Goal: Task Accomplishment & Management: Use online tool/utility

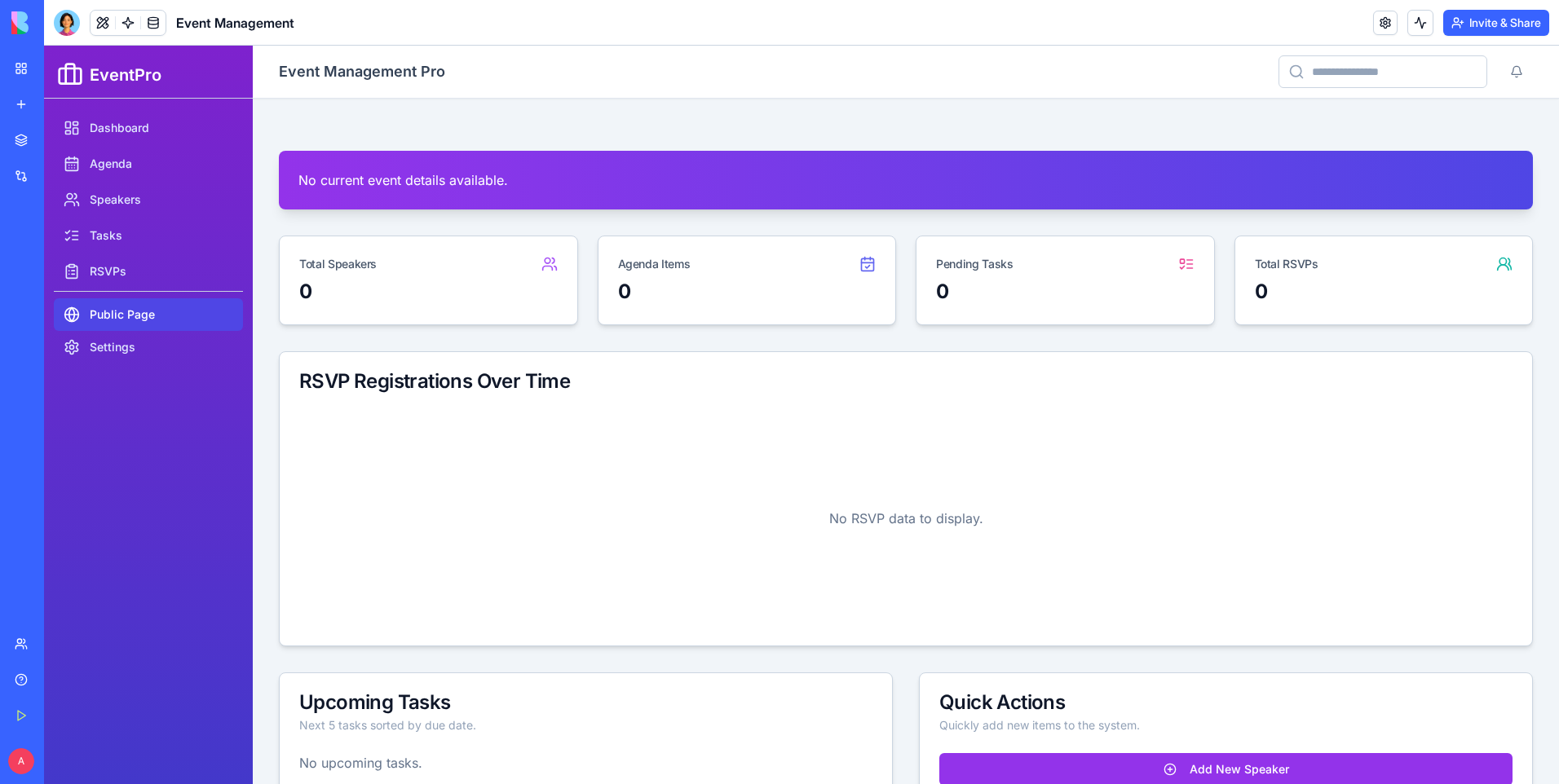
click at [140, 311] on link "Public Page" at bounding box center [148, 314] width 189 height 32
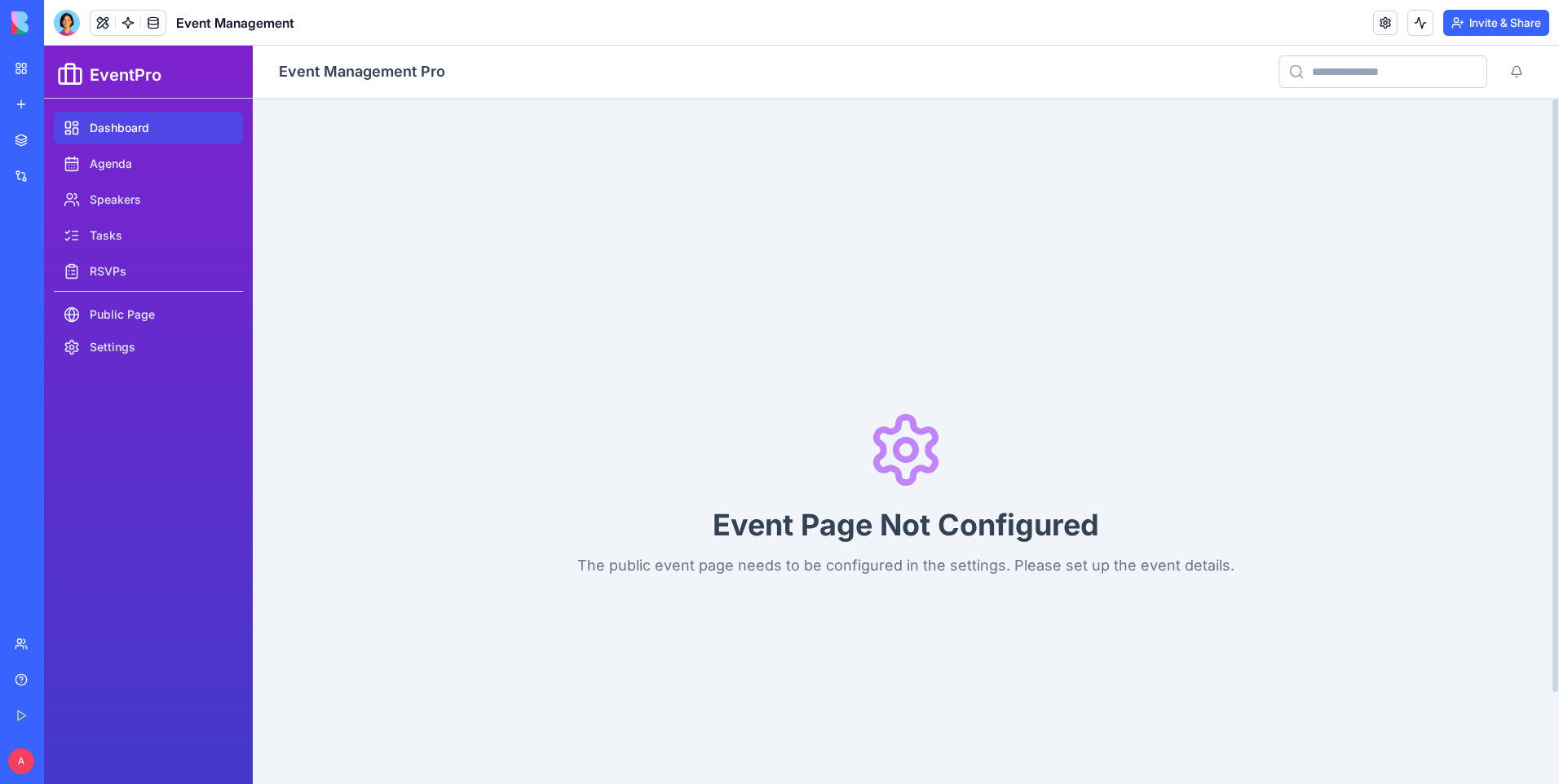
click at [158, 126] on link "Dashboard" at bounding box center [148, 128] width 189 height 32
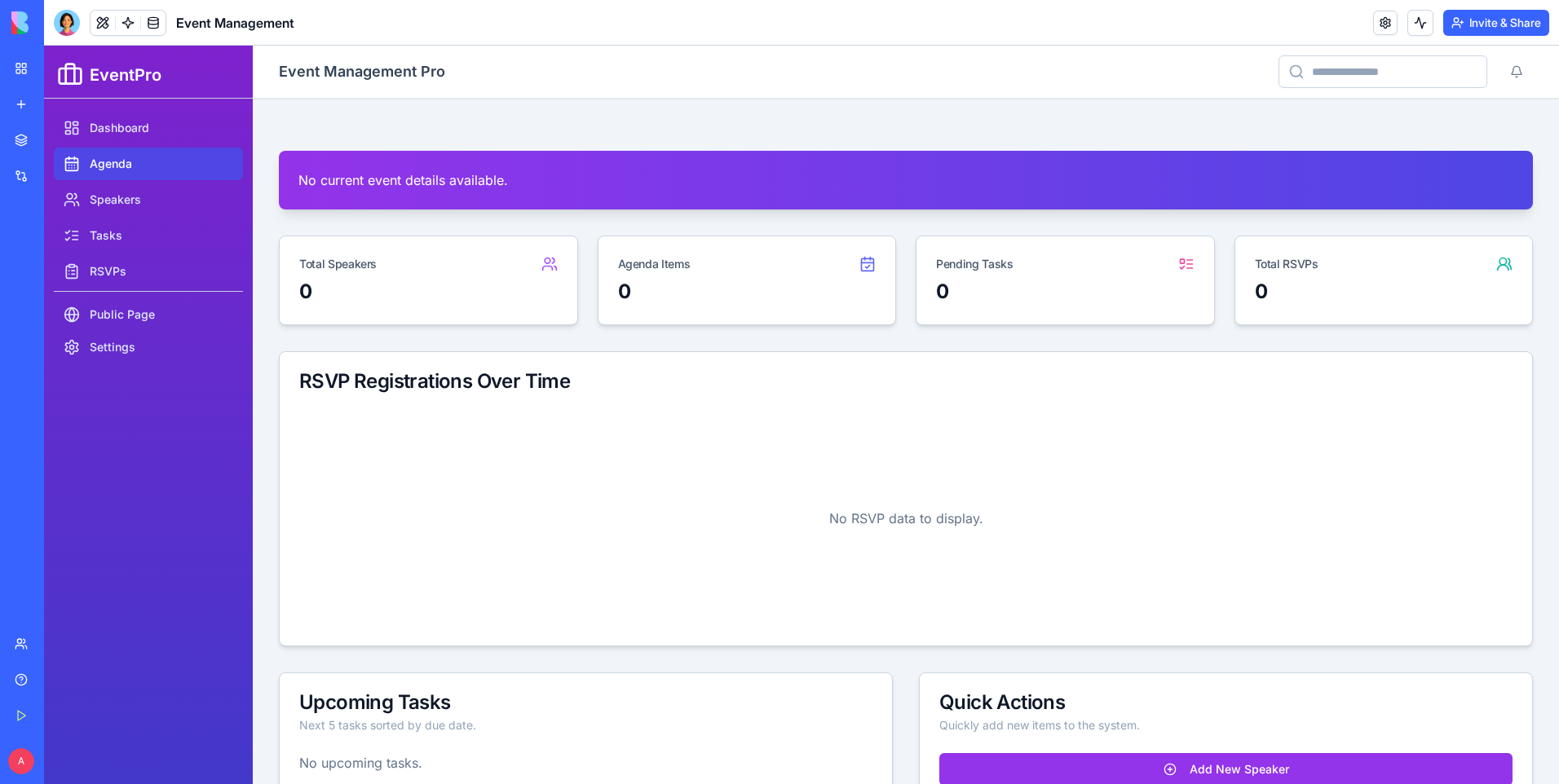
click at [135, 165] on link "Agenda" at bounding box center [148, 163] width 189 height 32
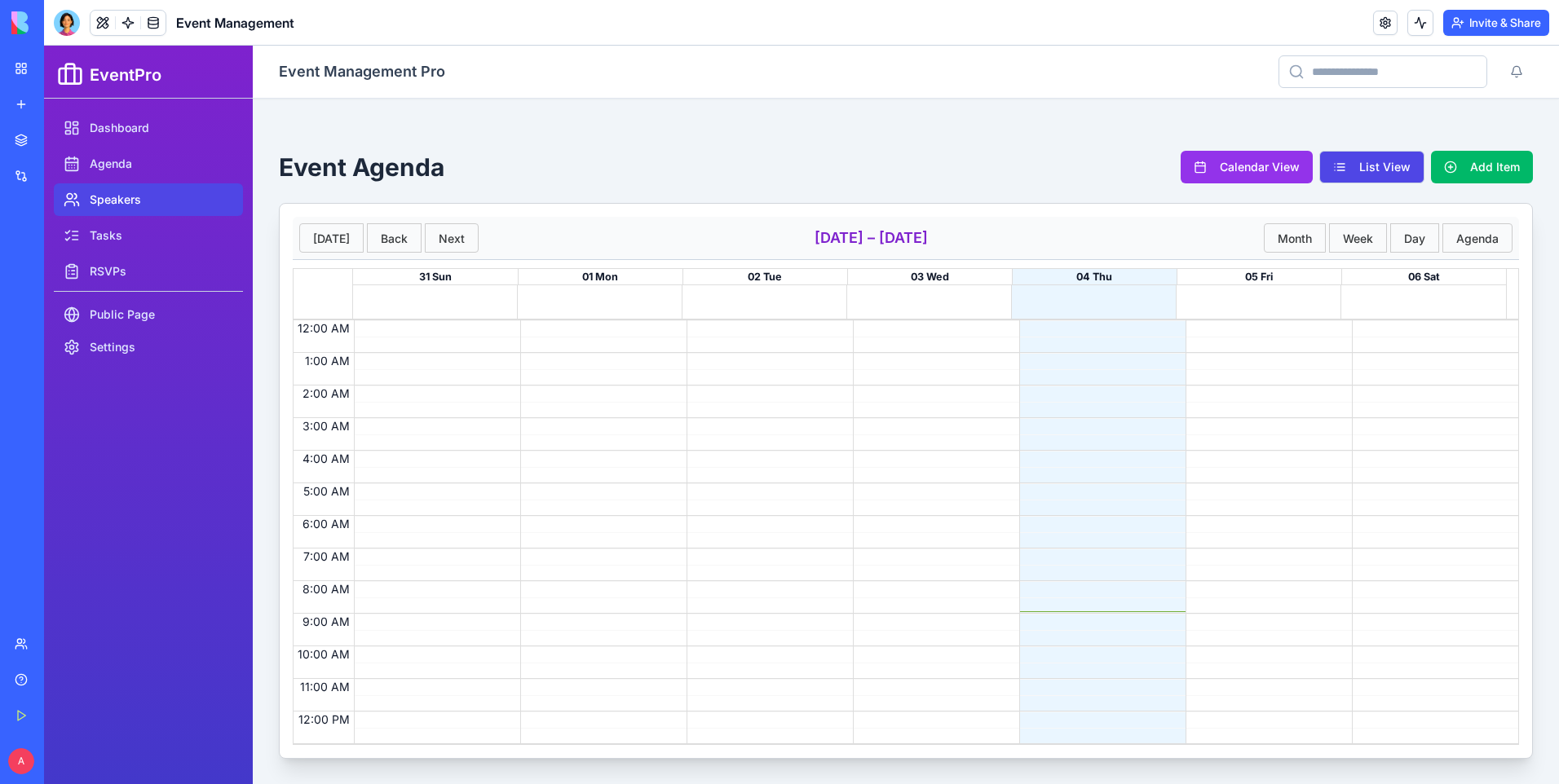
click at [137, 202] on link "Speakers" at bounding box center [148, 199] width 189 height 32
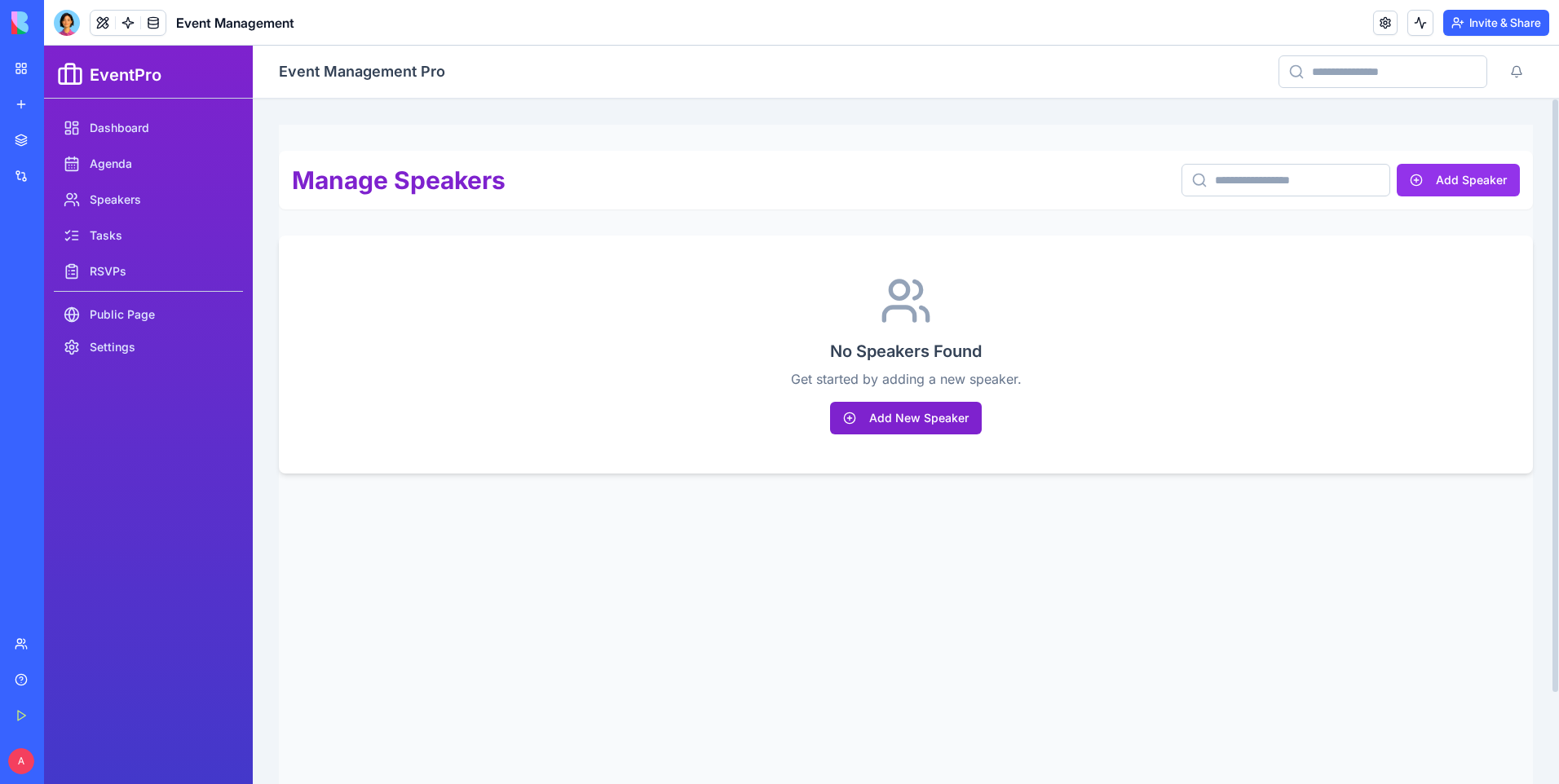
click at [931, 415] on button "Add New Speaker" at bounding box center [905, 417] width 152 height 32
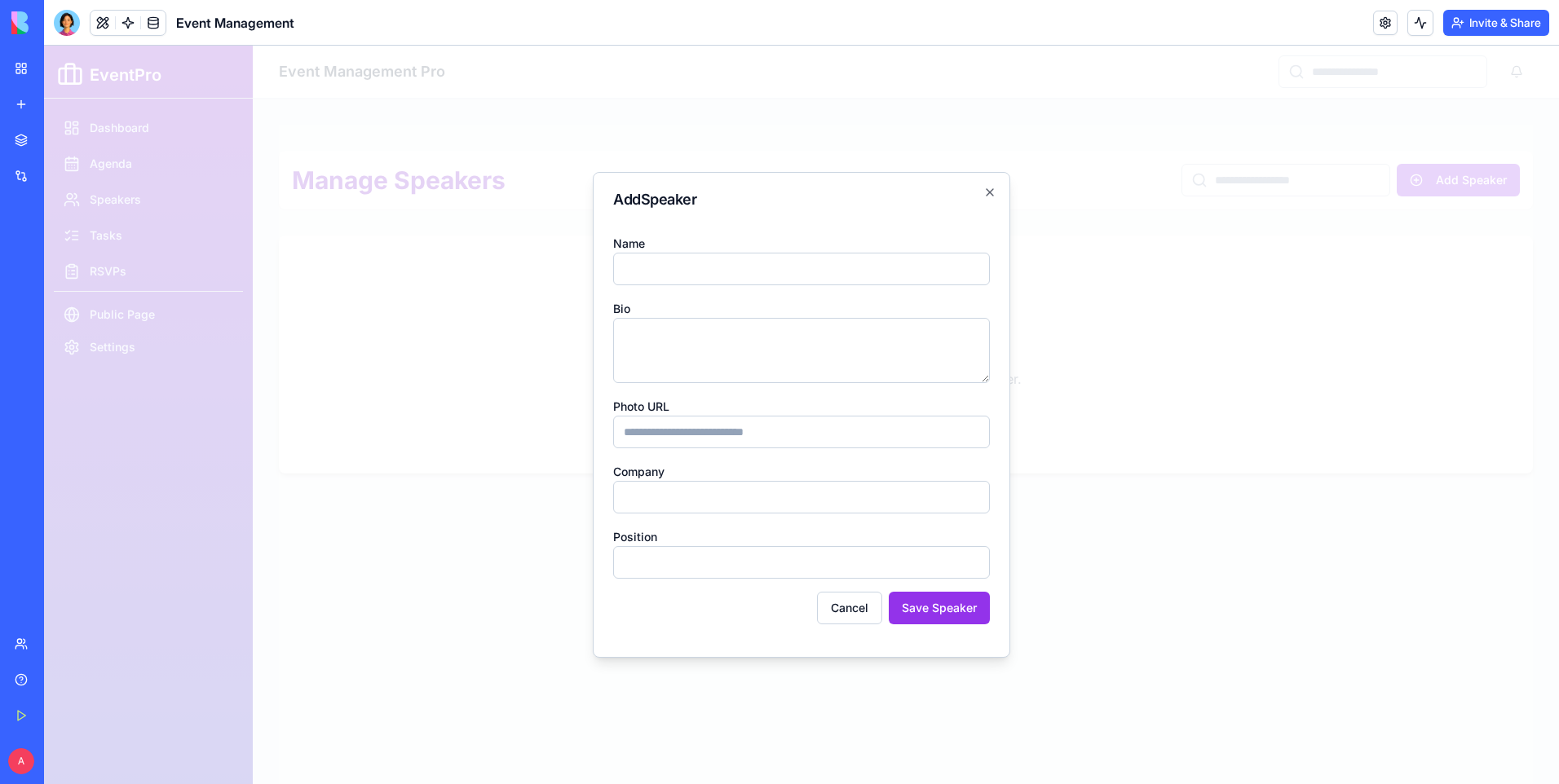
click at [779, 280] on input "Name" at bounding box center [801, 268] width 377 height 32
click at [987, 188] on icon "button" at bounding box center [990, 193] width 13 height 13
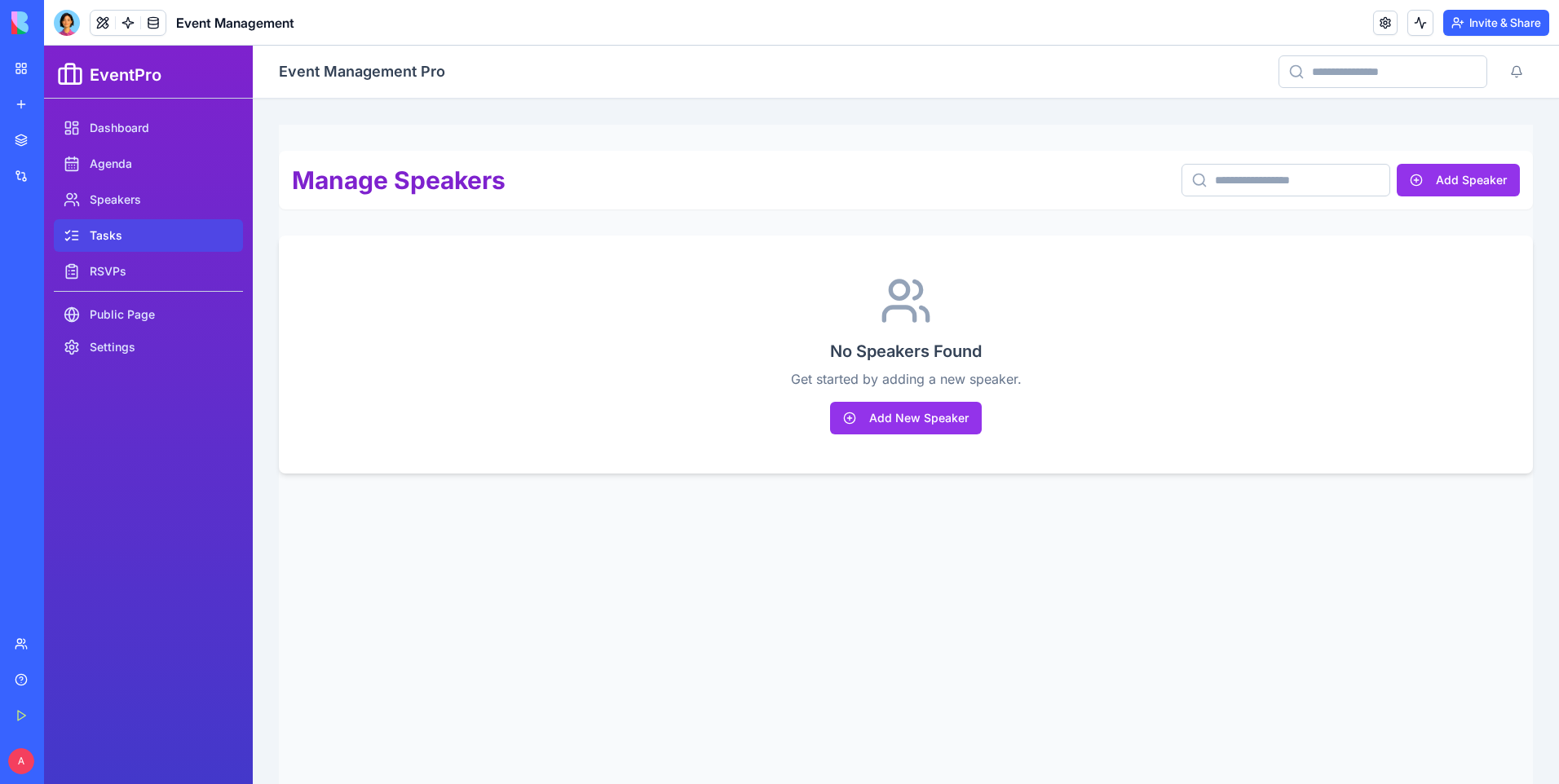
click at [120, 226] on link "Tasks" at bounding box center [148, 235] width 189 height 32
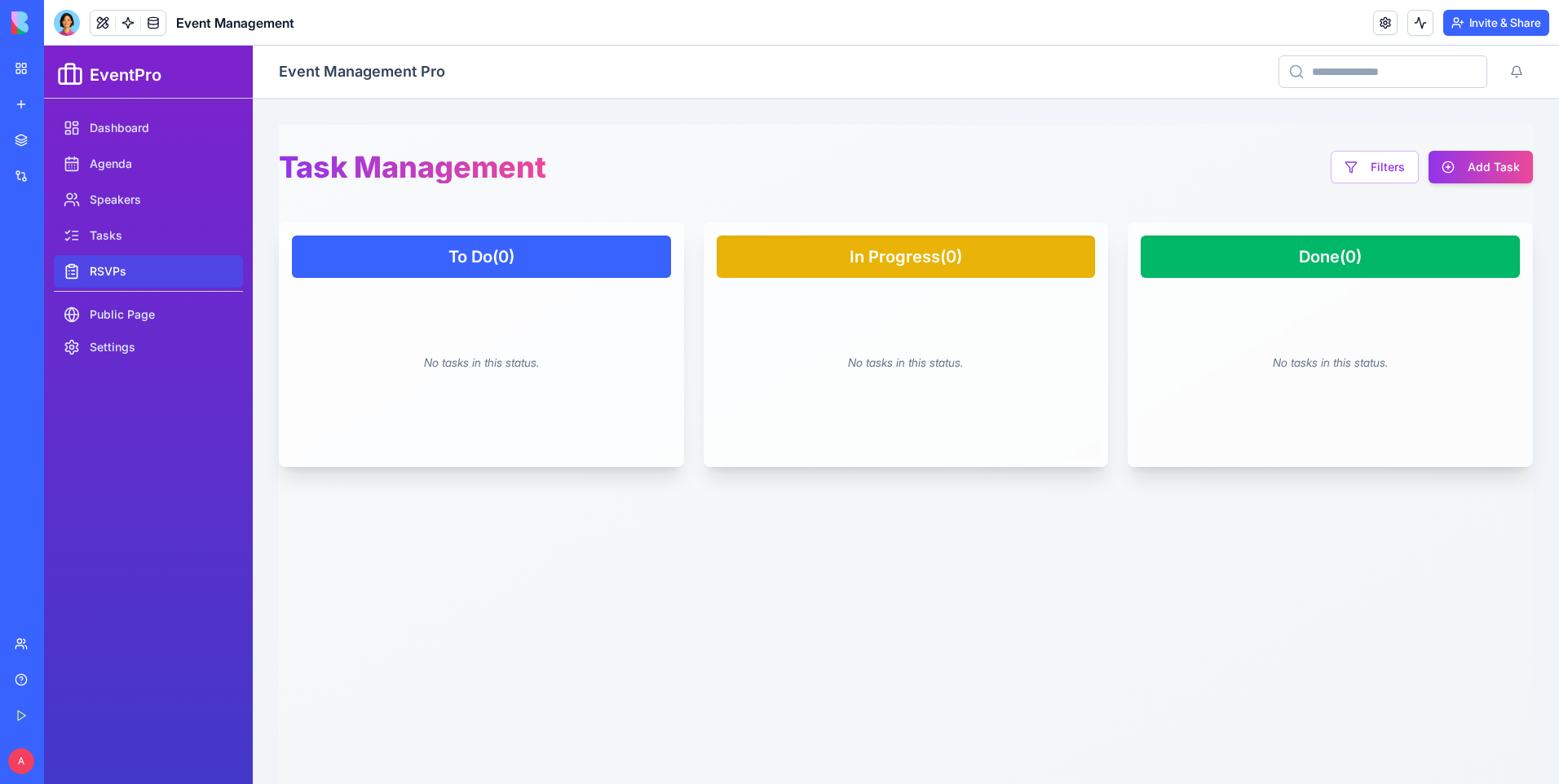
click at [135, 263] on link "RSVPs" at bounding box center [148, 271] width 189 height 32
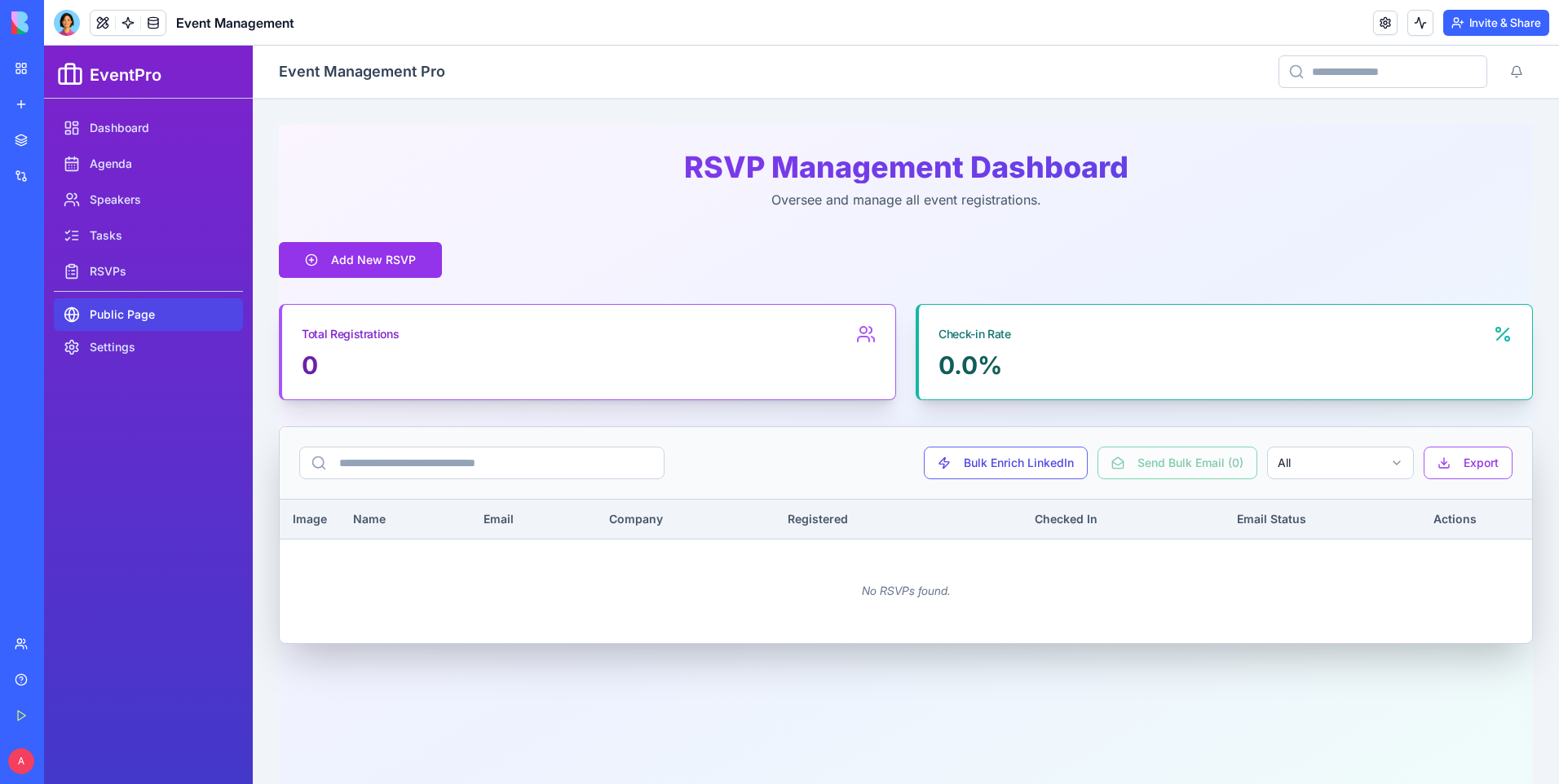
click at [162, 314] on link "Public Page" at bounding box center [148, 314] width 189 height 32
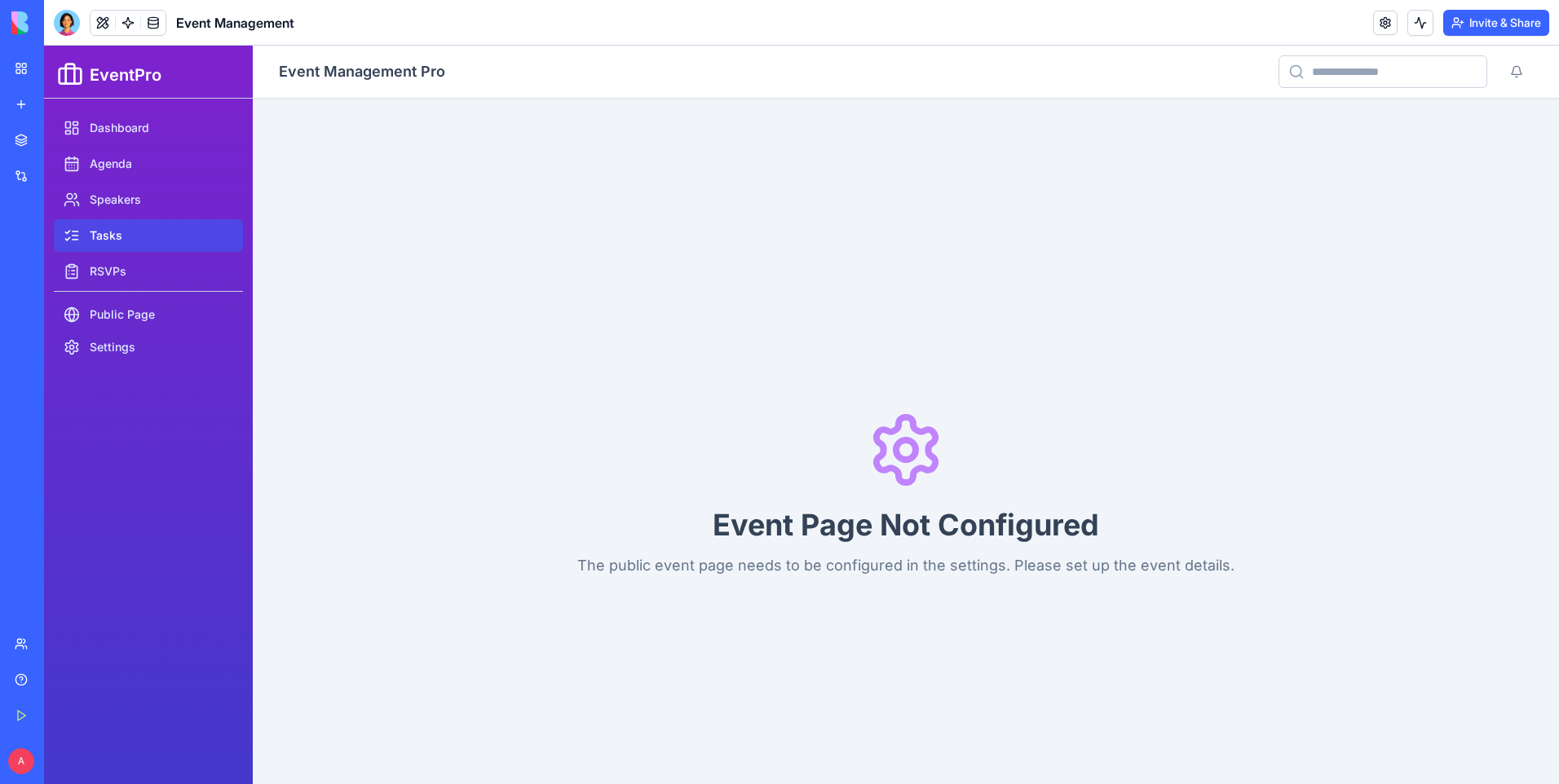
click at [150, 234] on link "Tasks" at bounding box center [148, 235] width 189 height 32
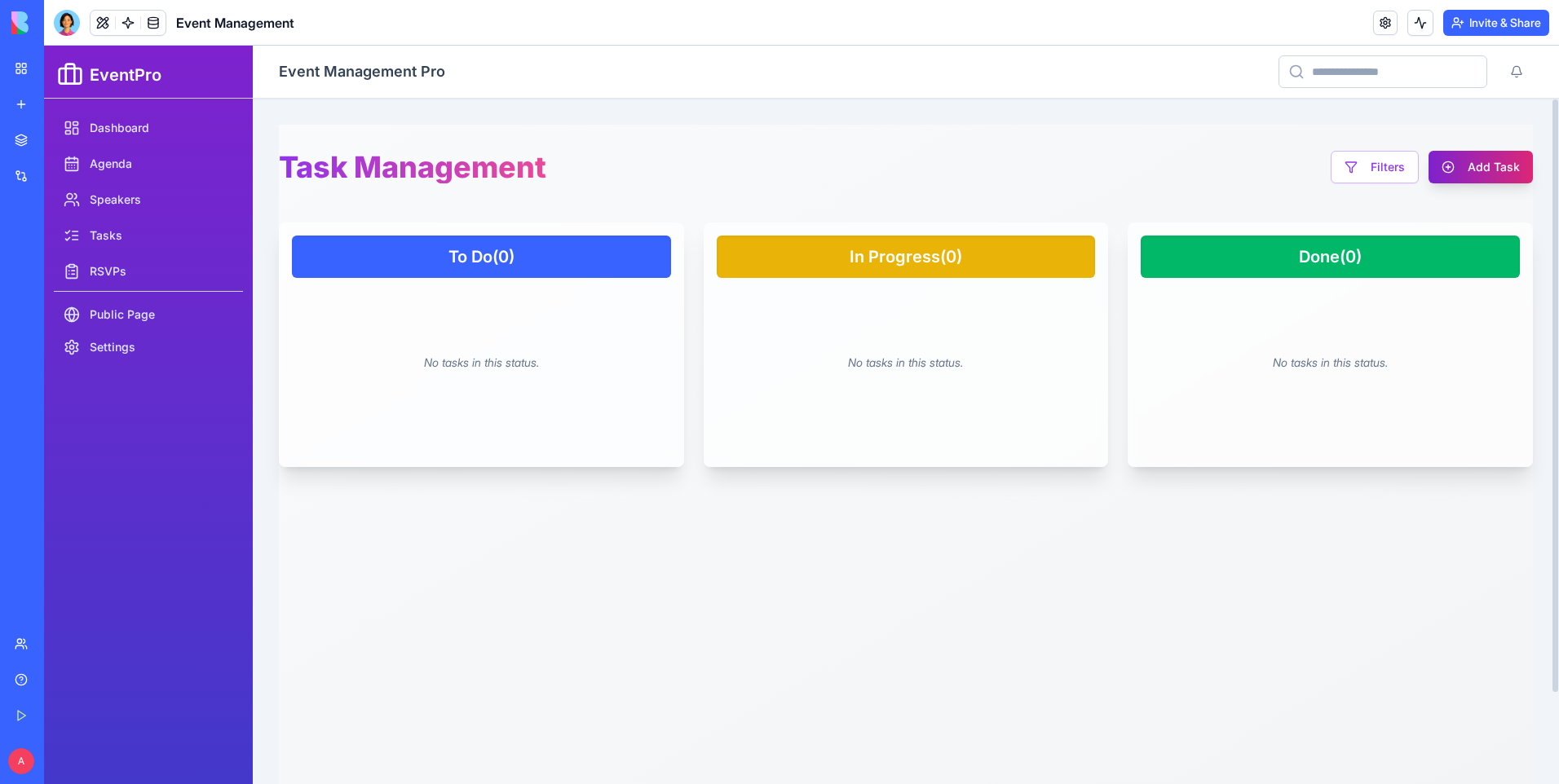
click at [1479, 168] on button "Add Task" at bounding box center [1480, 167] width 105 height 32
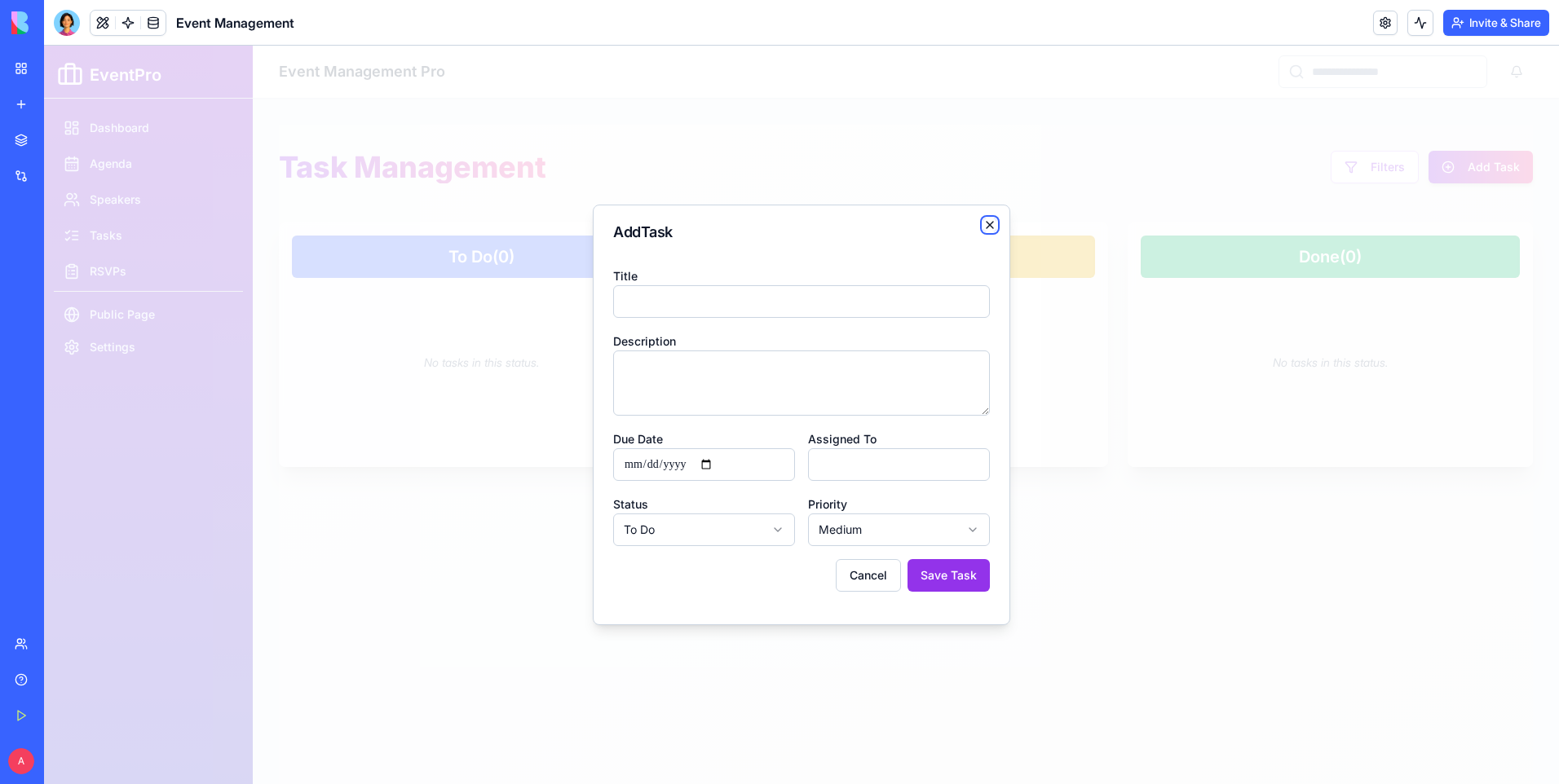
click at [991, 222] on icon "button" at bounding box center [990, 225] width 13 height 13
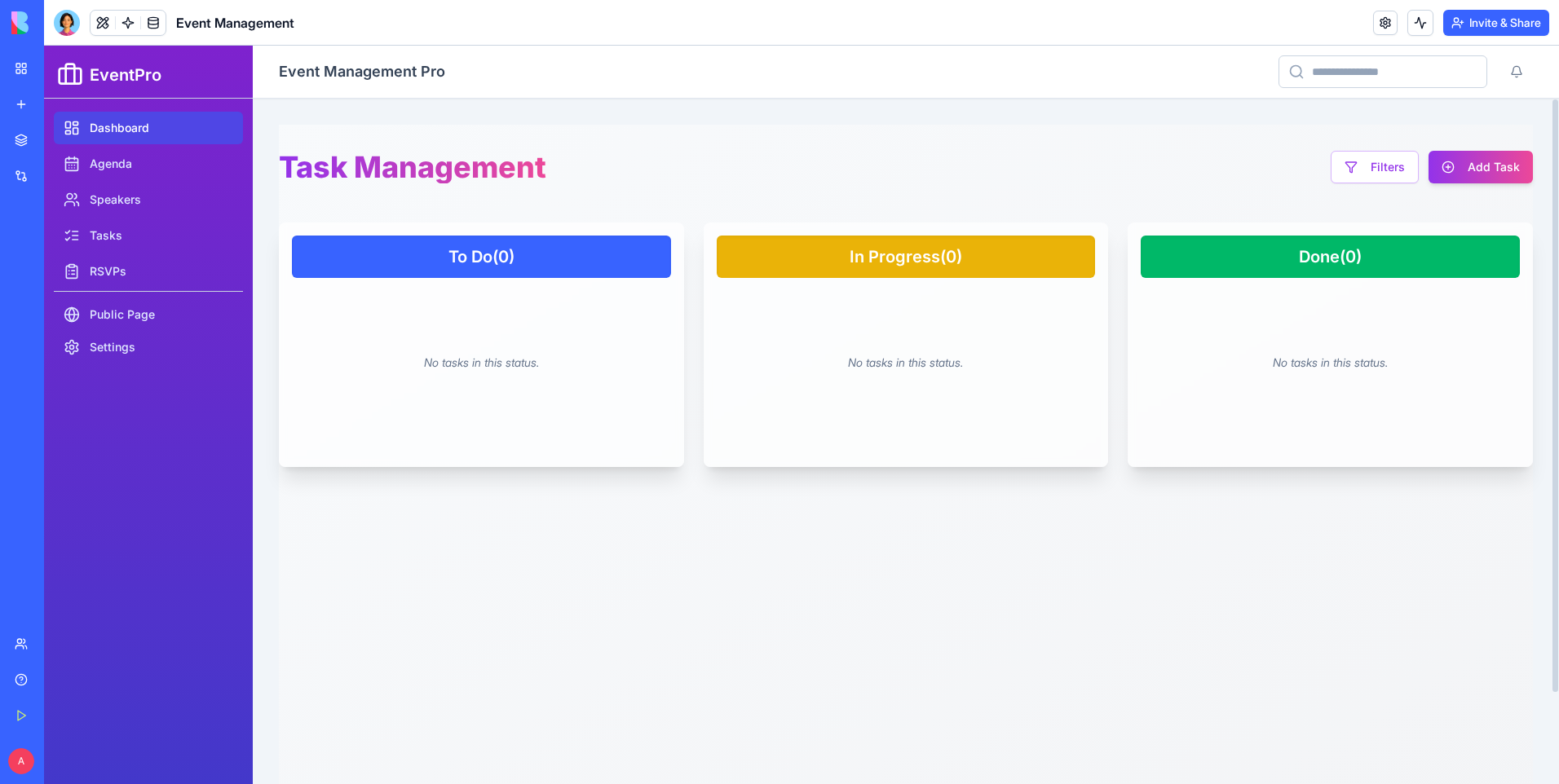
click at [151, 132] on link "Dashboard" at bounding box center [148, 128] width 189 height 32
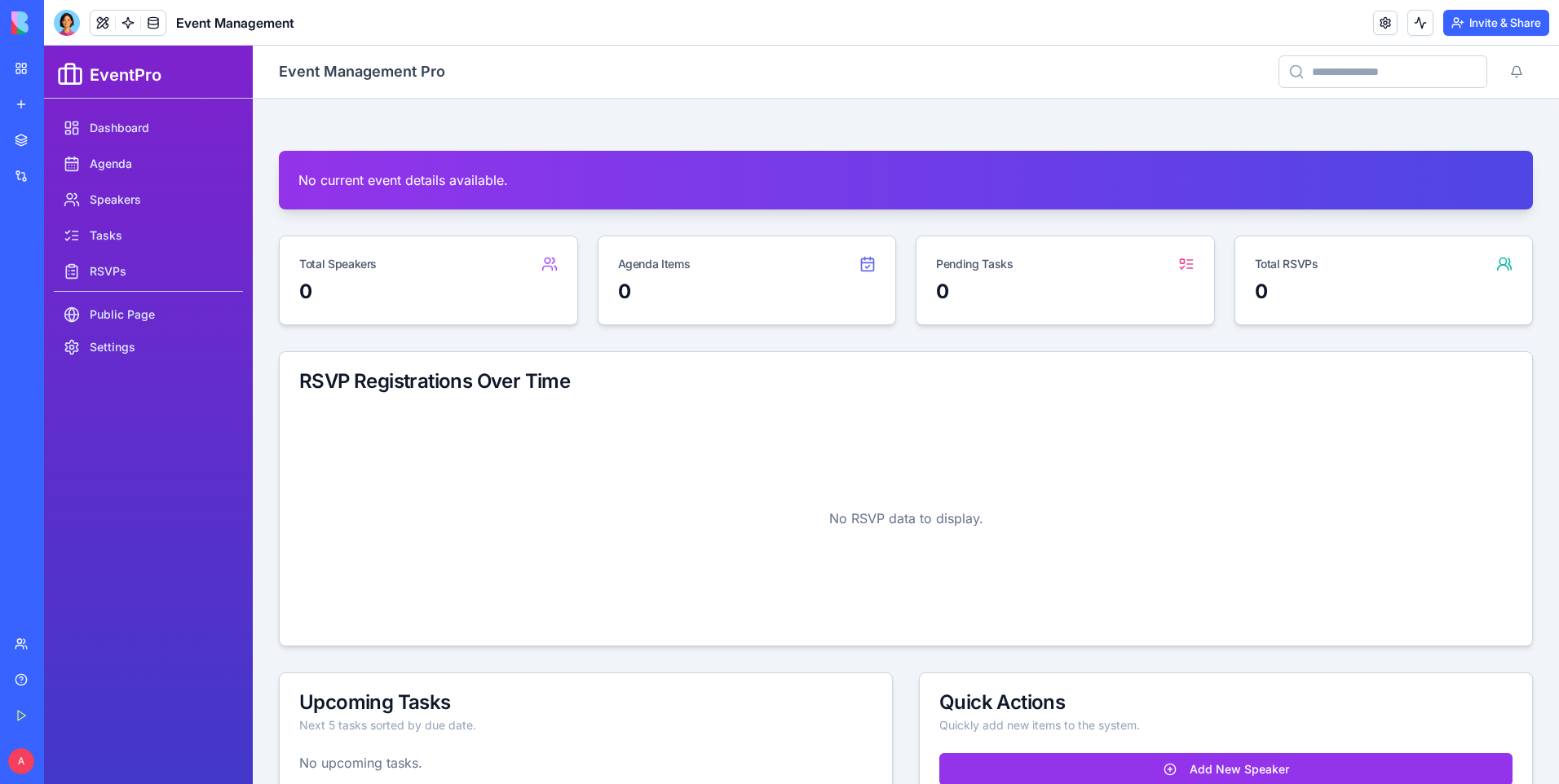
click at [26, 61] on link "My Workspace" at bounding box center [37, 68] width 65 height 32
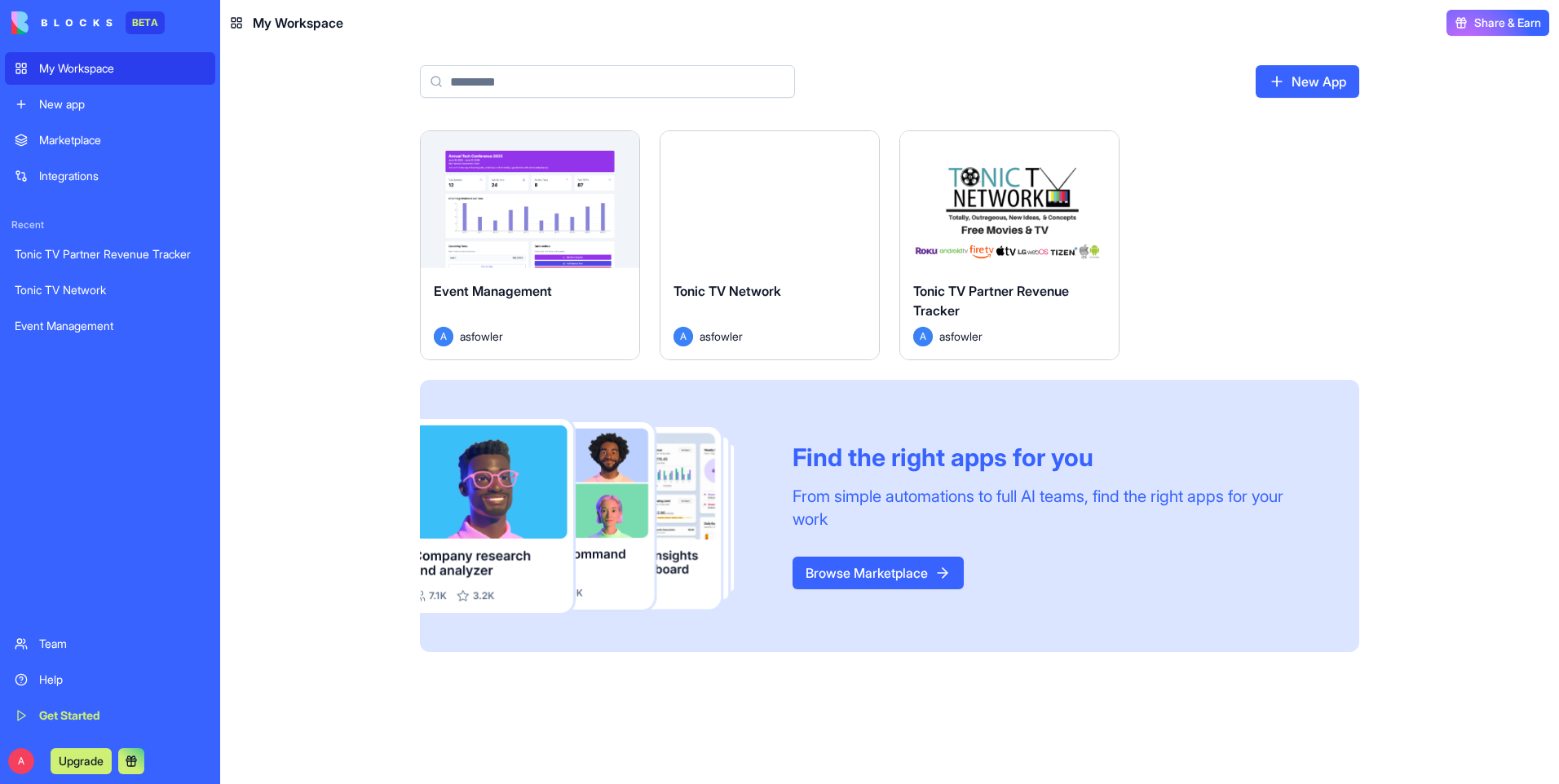
click at [626, 152] on html "BETA My Workspace New app Marketplace Integrations Recent Tonic TV Partner Reve…" at bounding box center [780, 392] width 1559 height 784
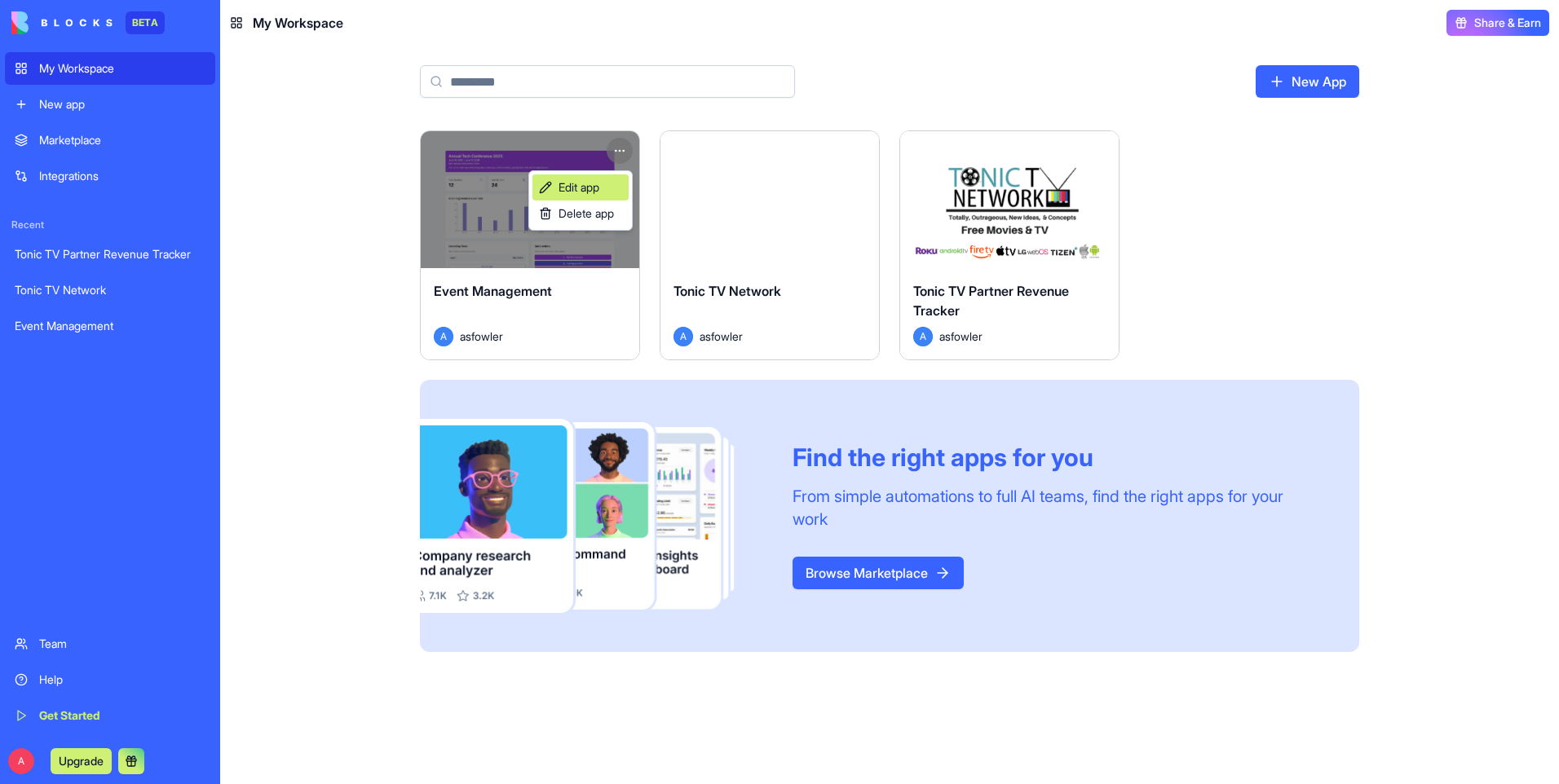
click at [605, 190] on link "Edit app" at bounding box center [580, 187] width 96 height 26
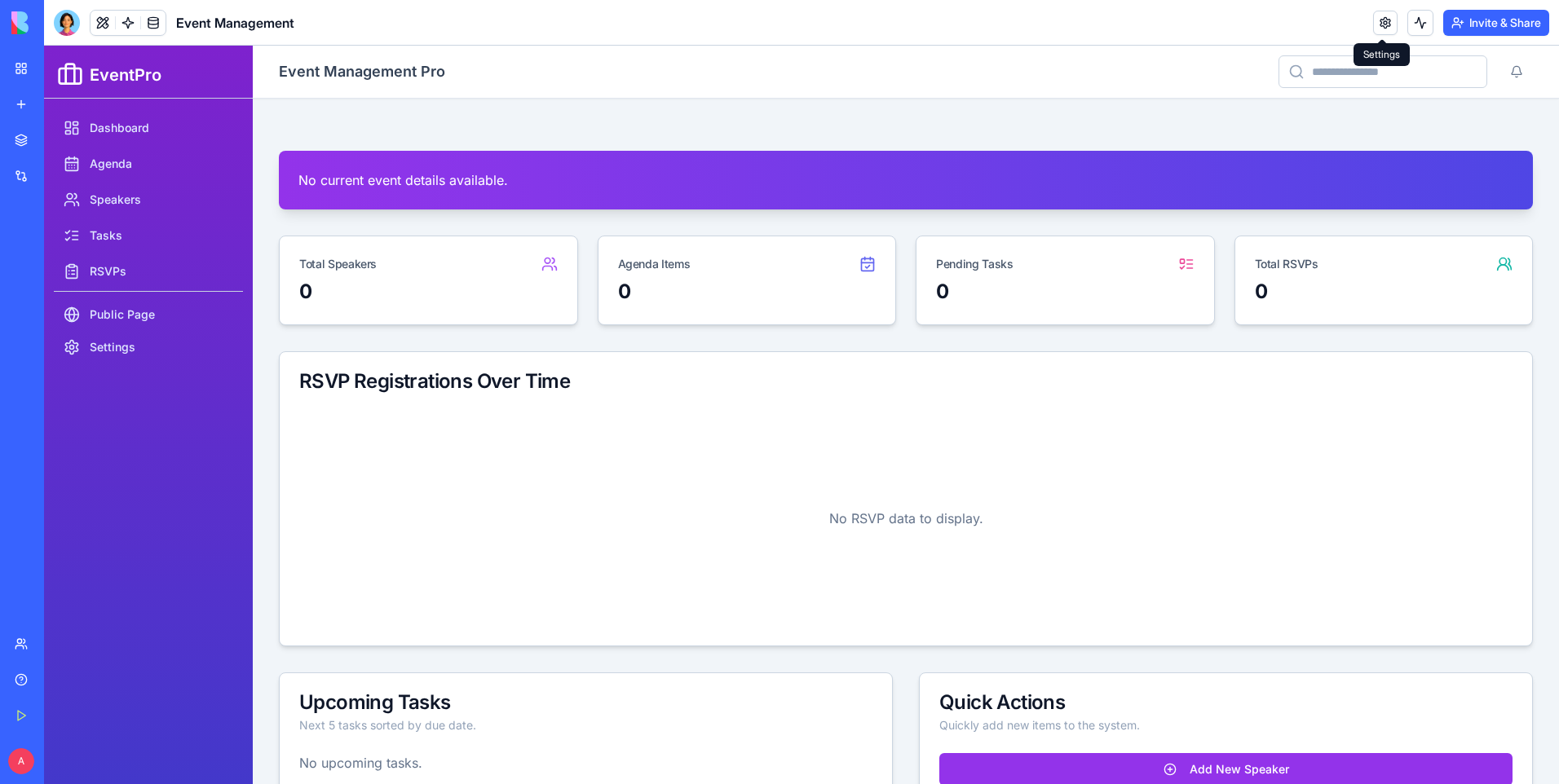
click at [1387, 24] on link at bounding box center [1385, 22] width 24 height 24
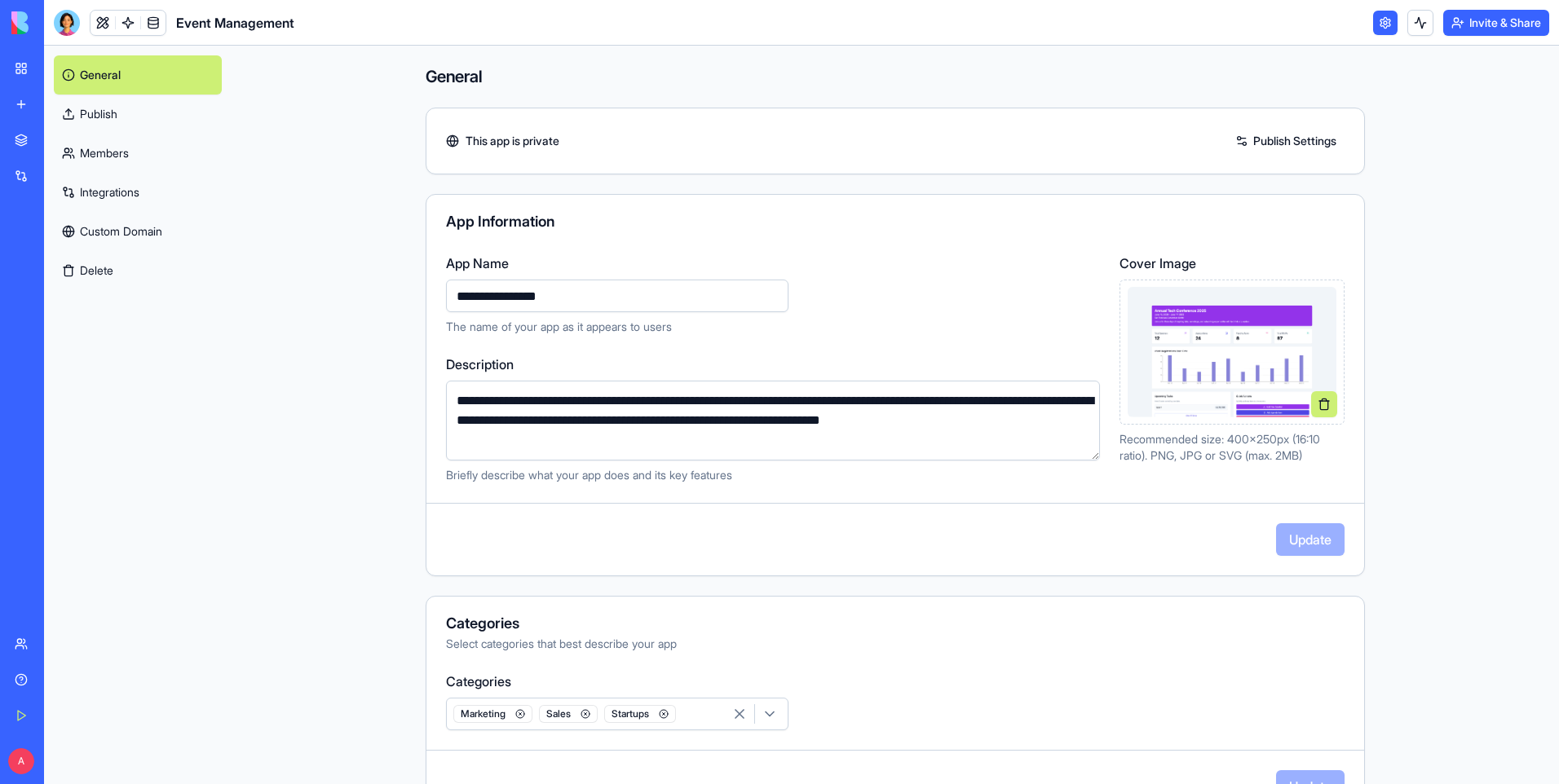
click at [447, 292] on input "**********" at bounding box center [617, 295] width 343 height 32
type input "**********"
click at [1304, 544] on button "Update" at bounding box center [1310, 539] width 69 height 32
click at [60, 133] on div "Marketplace" at bounding box center [49, 141] width 21 height 17
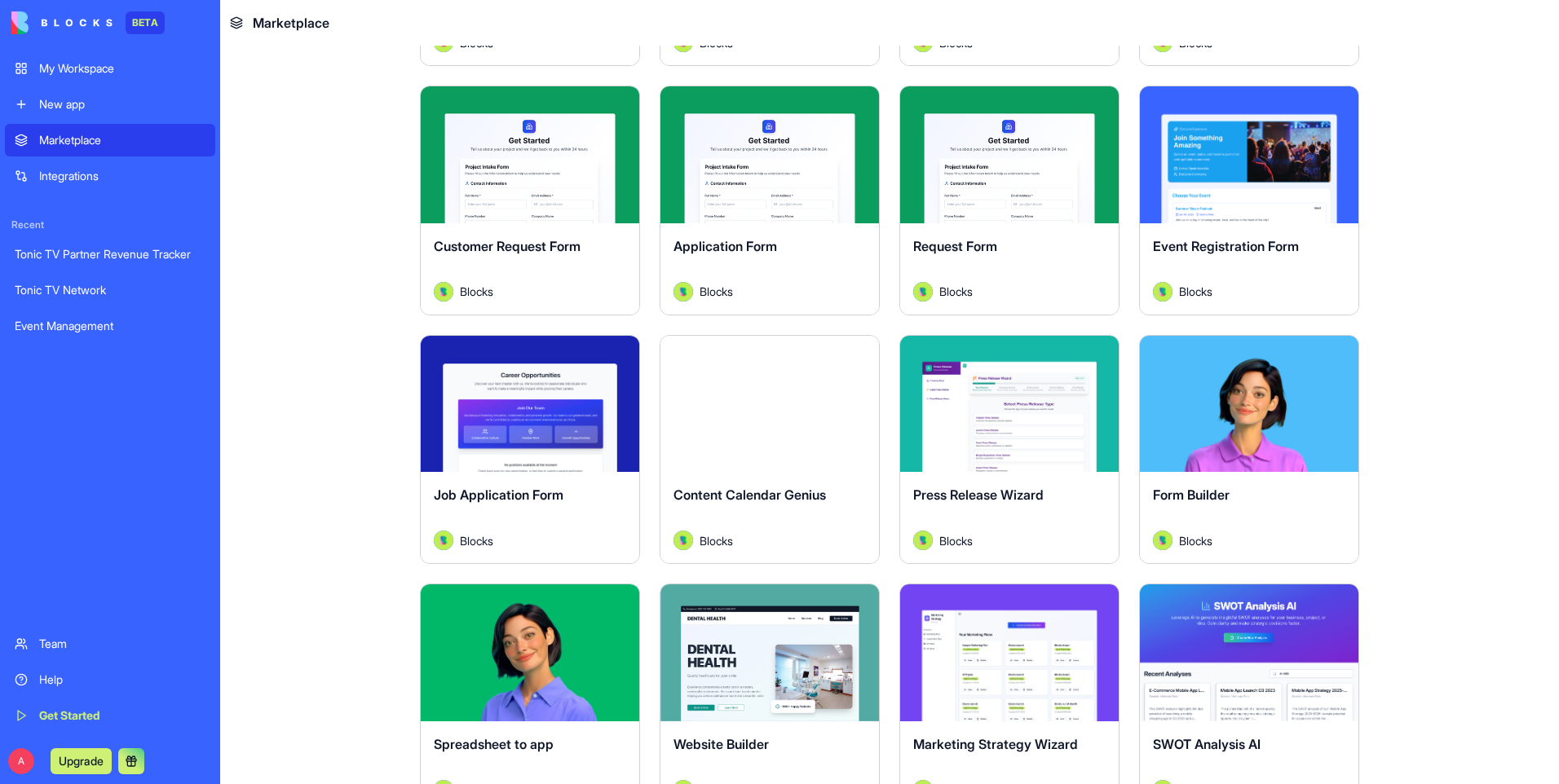
scroll to position [3270, 0]
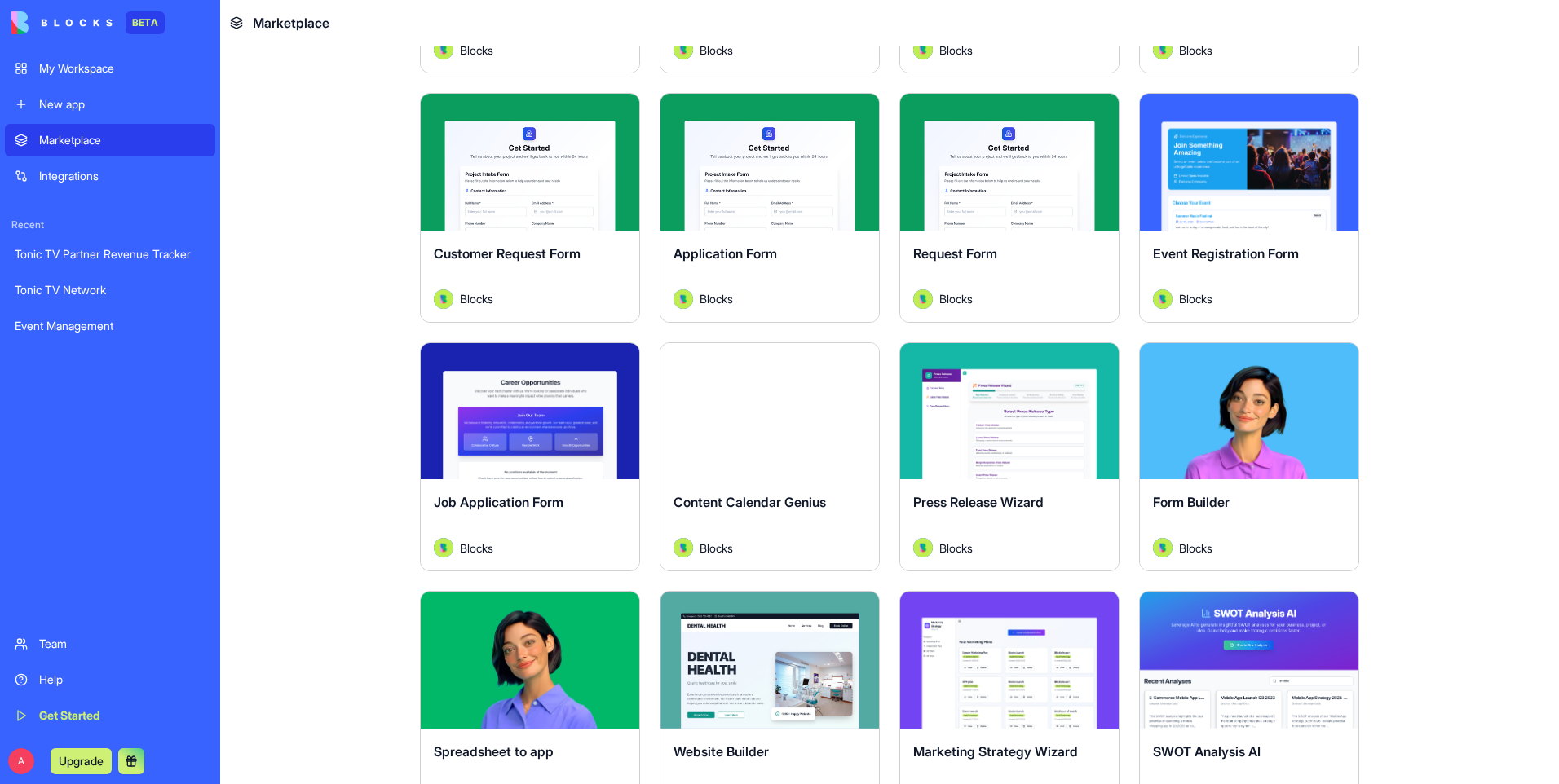
click at [1237, 174] on button "Explore" at bounding box center [1249, 162] width 122 height 32
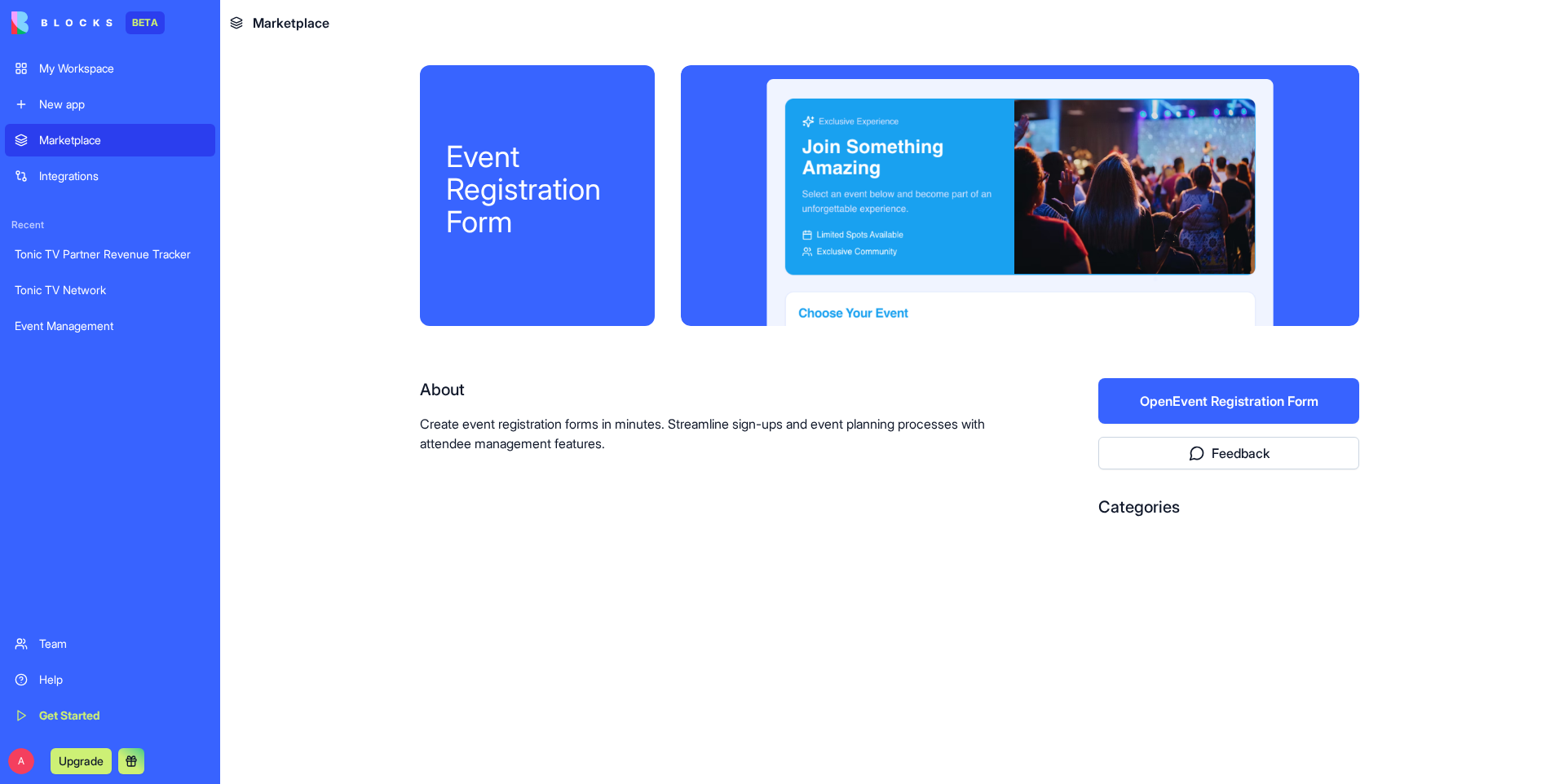
click at [965, 421] on p "Create event registration forms in minutes. Streamline sign-ups and event plann…" at bounding box center [707, 433] width 574 height 39
click at [1143, 400] on button "Open Event Registration Form" at bounding box center [1228, 401] width 261 height 45
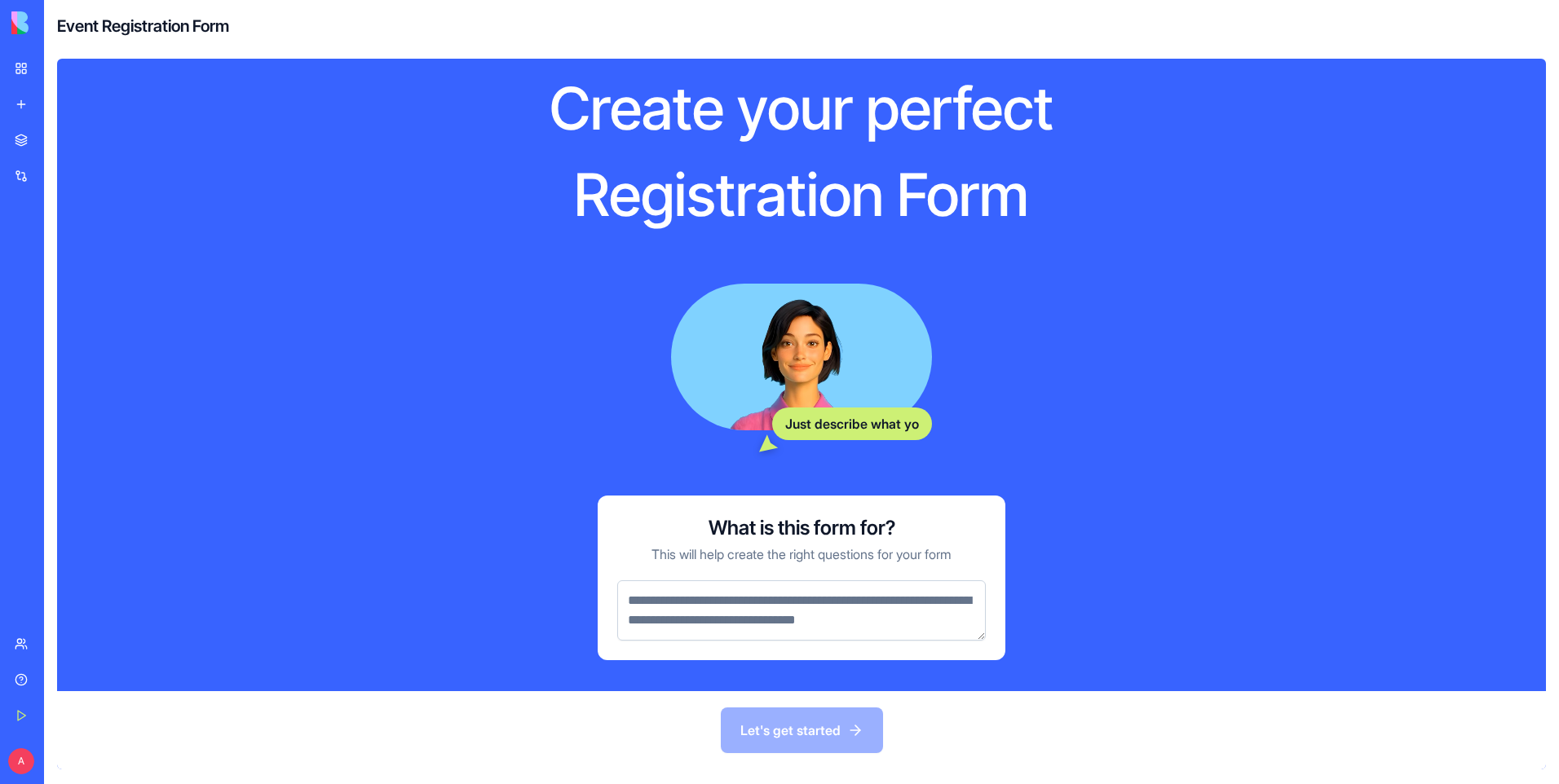
scroll to position [60, 0]
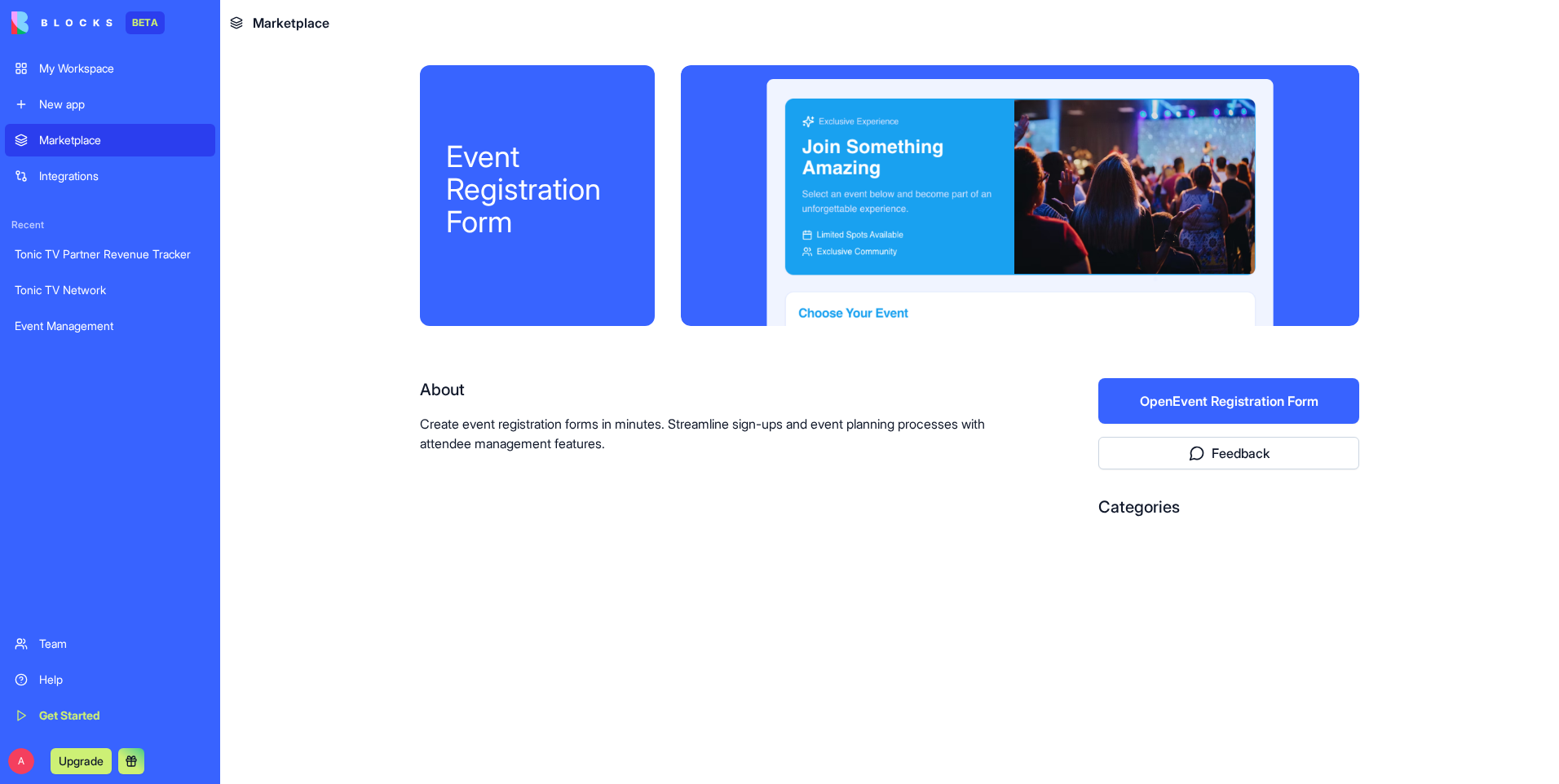
click at [95, 135] on div "Marketplace" at bounding box center [122, 141] width 167 height 17
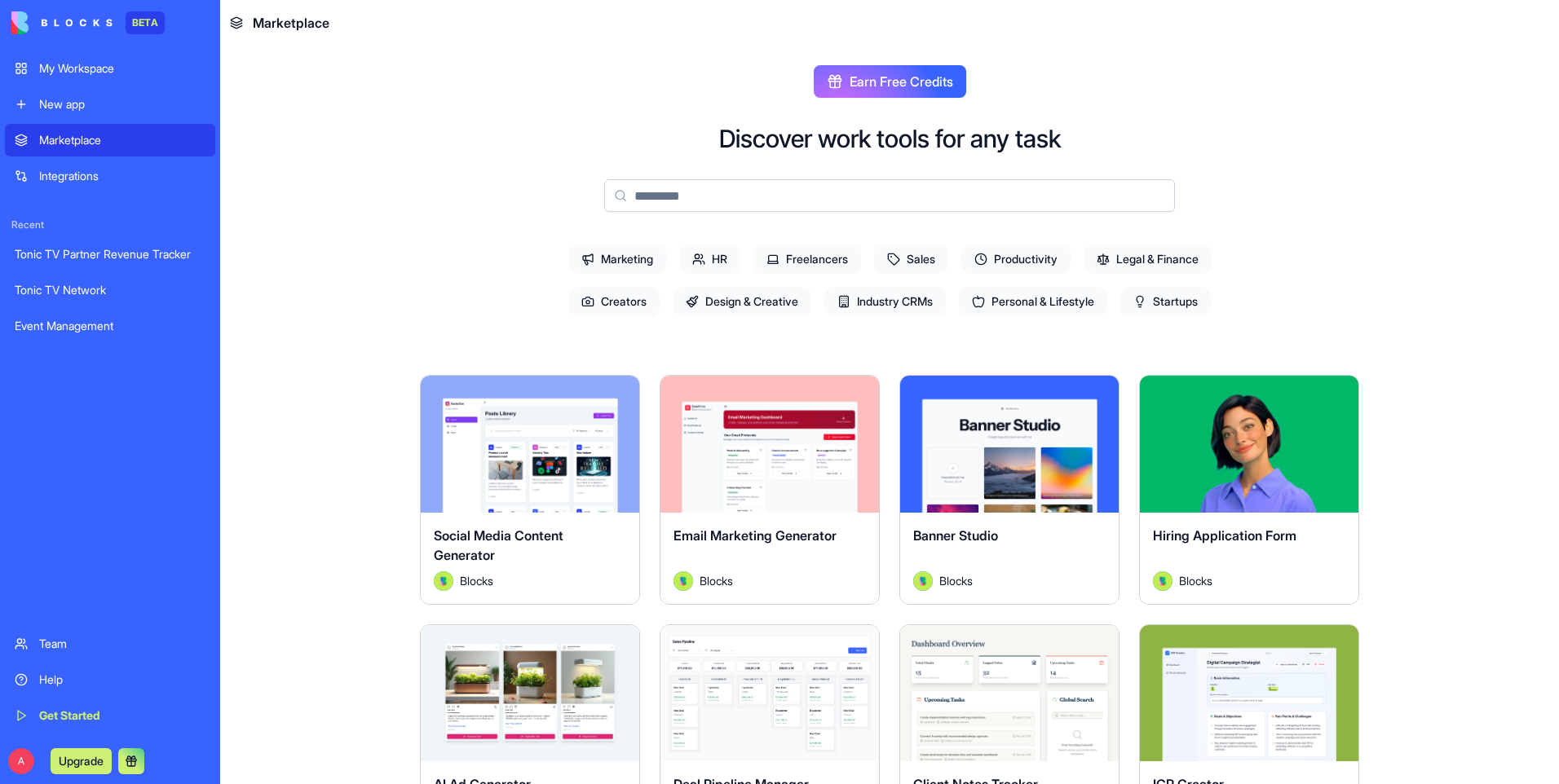
click at [772, 475] on div "Explore" at bounding box center [769, 444] width 218 height 137
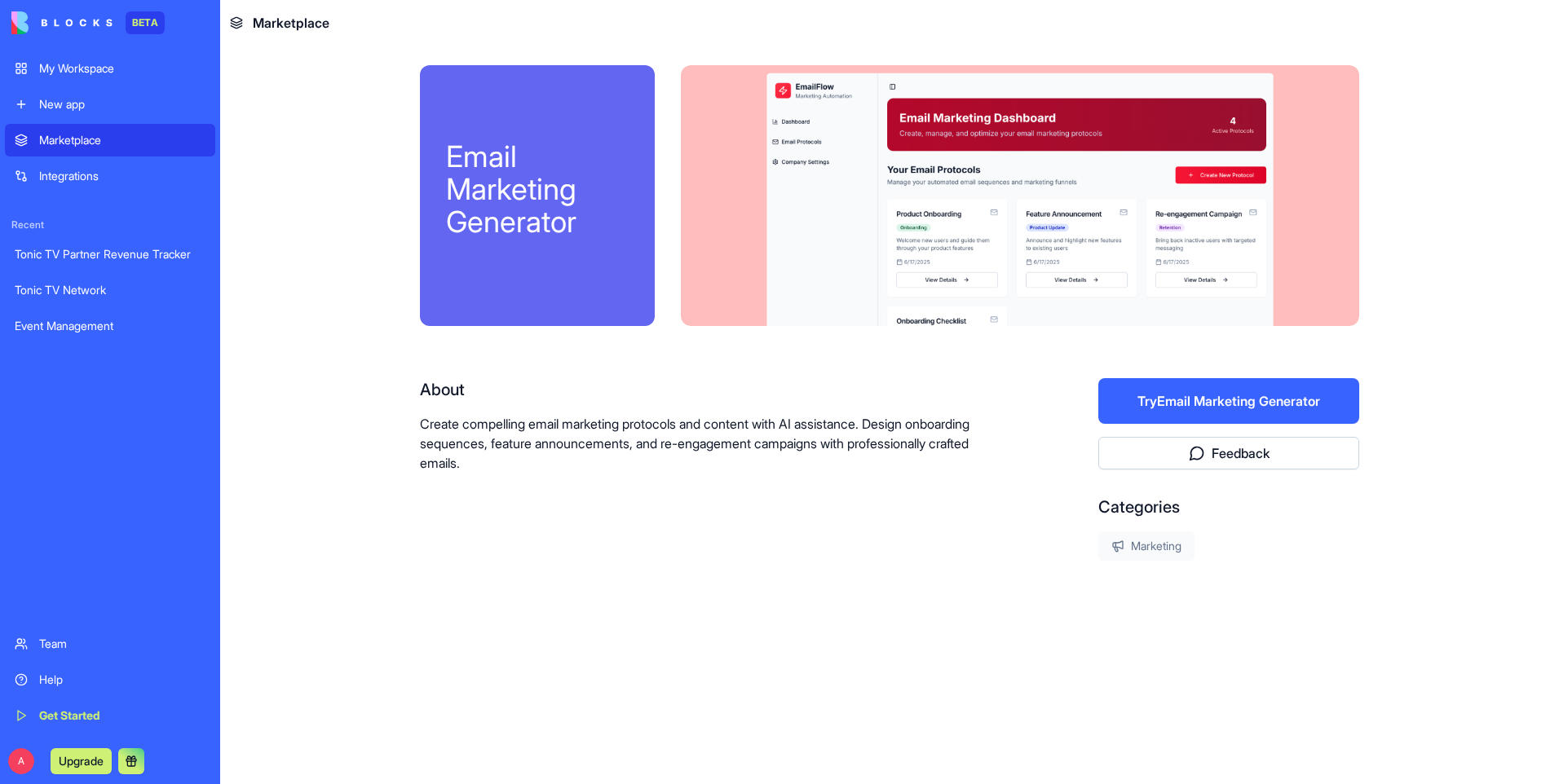
click at [1165, 399] on button "Try Email Marketing Generator" at bounding box center [1228, 401] width 261 height 45
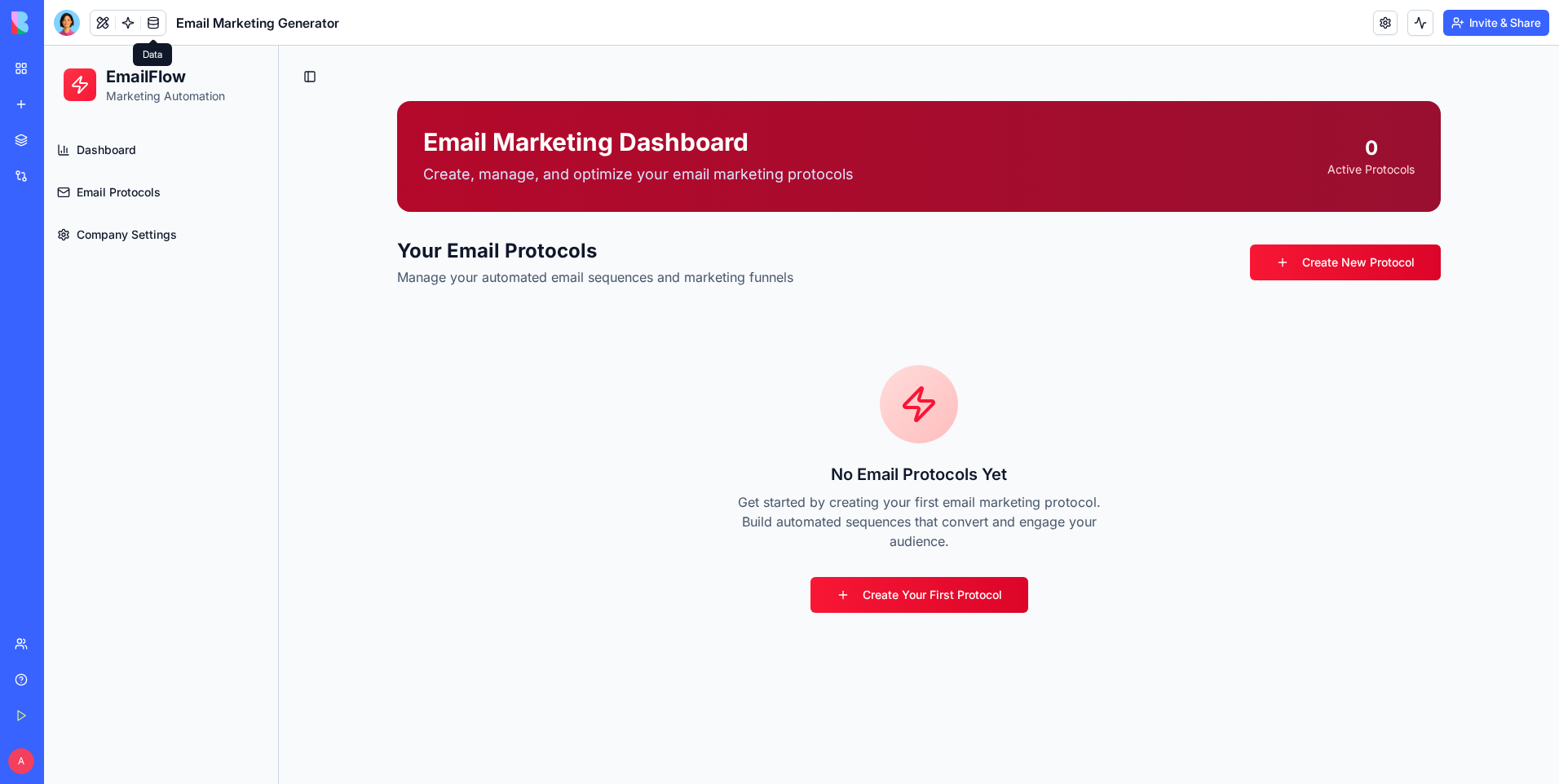
click at [138, 156] on link "Dashboard" at bounding box center [161, 150] width 221 height 39
click at [147, 190] on span "Email Protocols" at bounding box center [118, 193] width 84 height 17
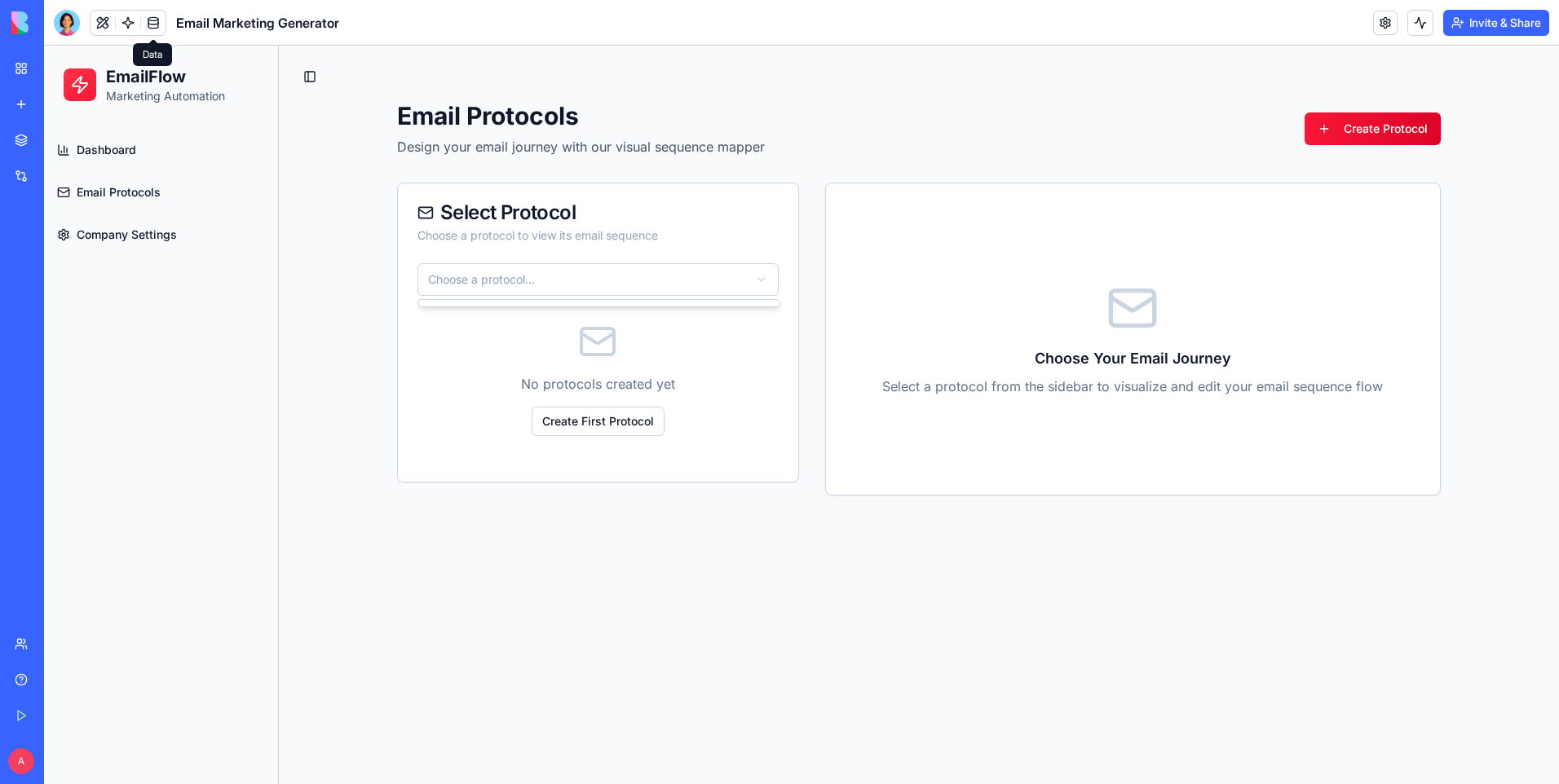
click at [707, 285] on html "EmailFlow Marketing Automation Dashboard Email Protocols Company Settings Toggl…" at bounding box center [802, 415] width 1515 height 739
click at [706, 285] on html "EmailFlow Marketing Automation Dashboard Email Protocols Company Settings Toggl…" at bounding box center [802, 415] width 1515 height 739
click at [1359, 133] on link "Create Protocol" at bounding box center [1372, 129] width 136 height 32
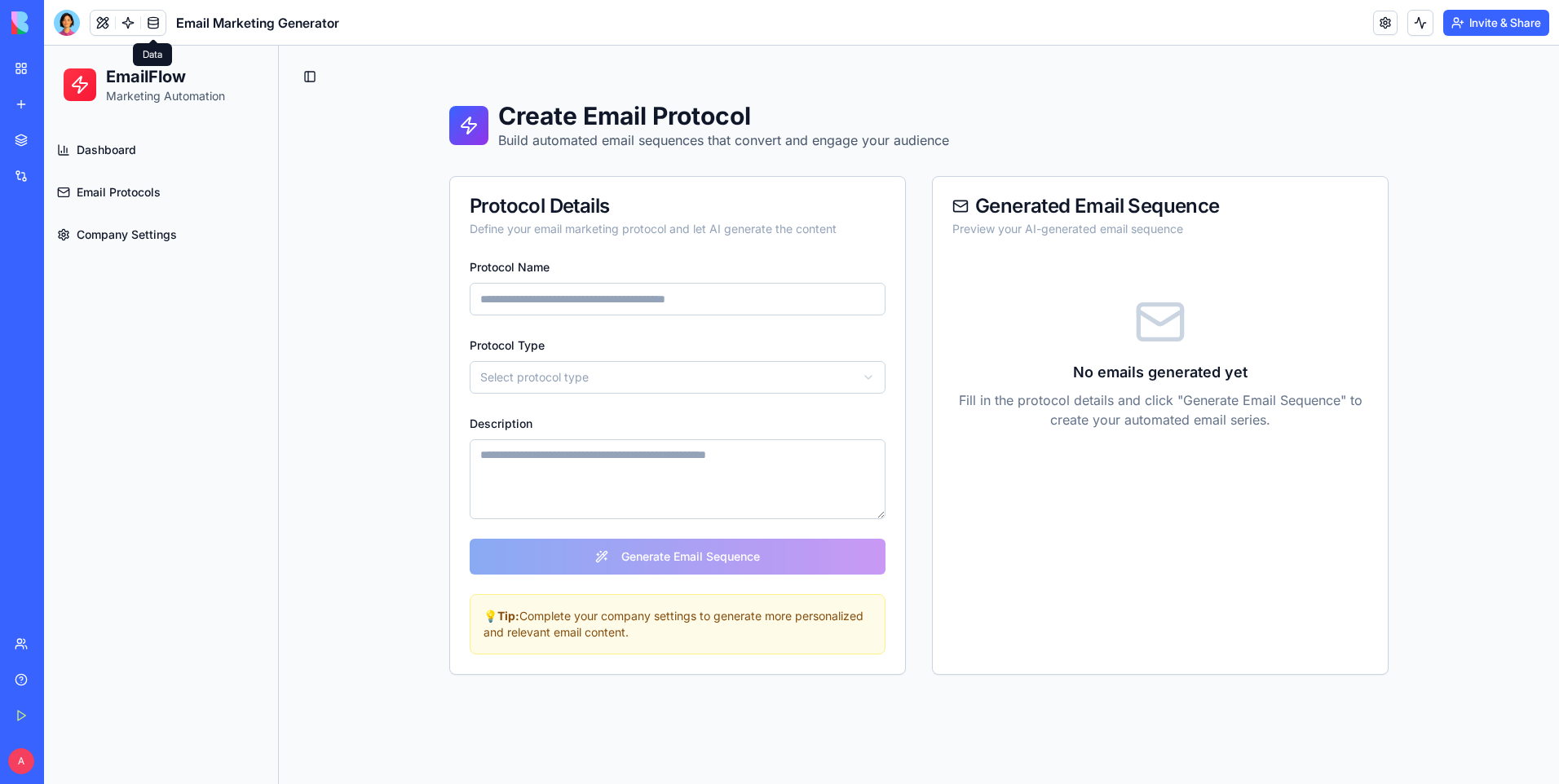
click at [632, 369] on html "EmailFlow Marketing Automation Dashboard Email Protocols Company Settings Toggl…" at bounding box center [802, 415] width 1515 height 739
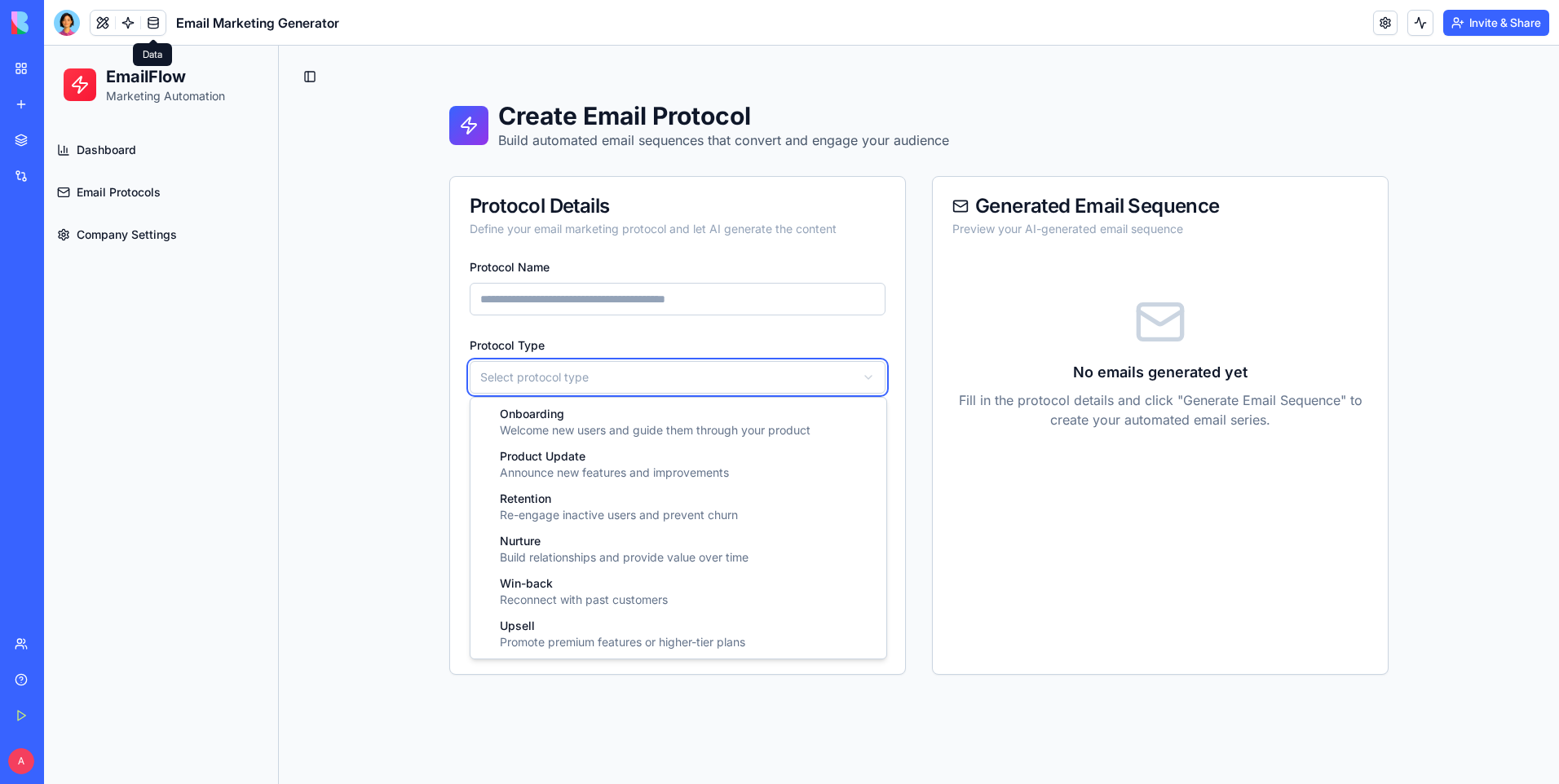
click at [648, 308] on html "EmailFlow Marketing Automation Dashboard Email Protocols Company Settings Toggl…" at bounding box center [802, 415] width 1515 height 739
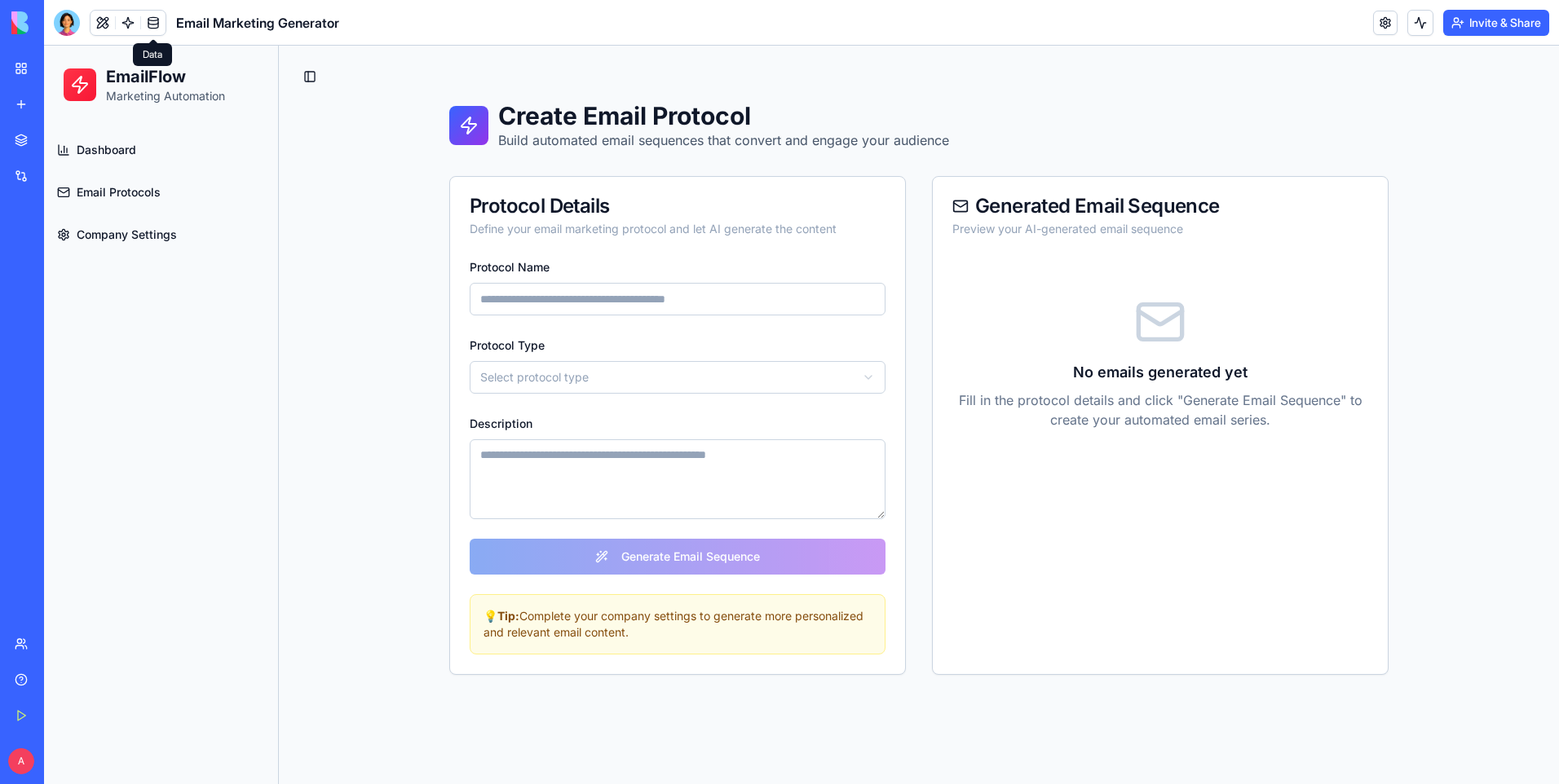
click at [157, 232] on span "Company Settings" at bounding box center [127, 235] width 100 height 17
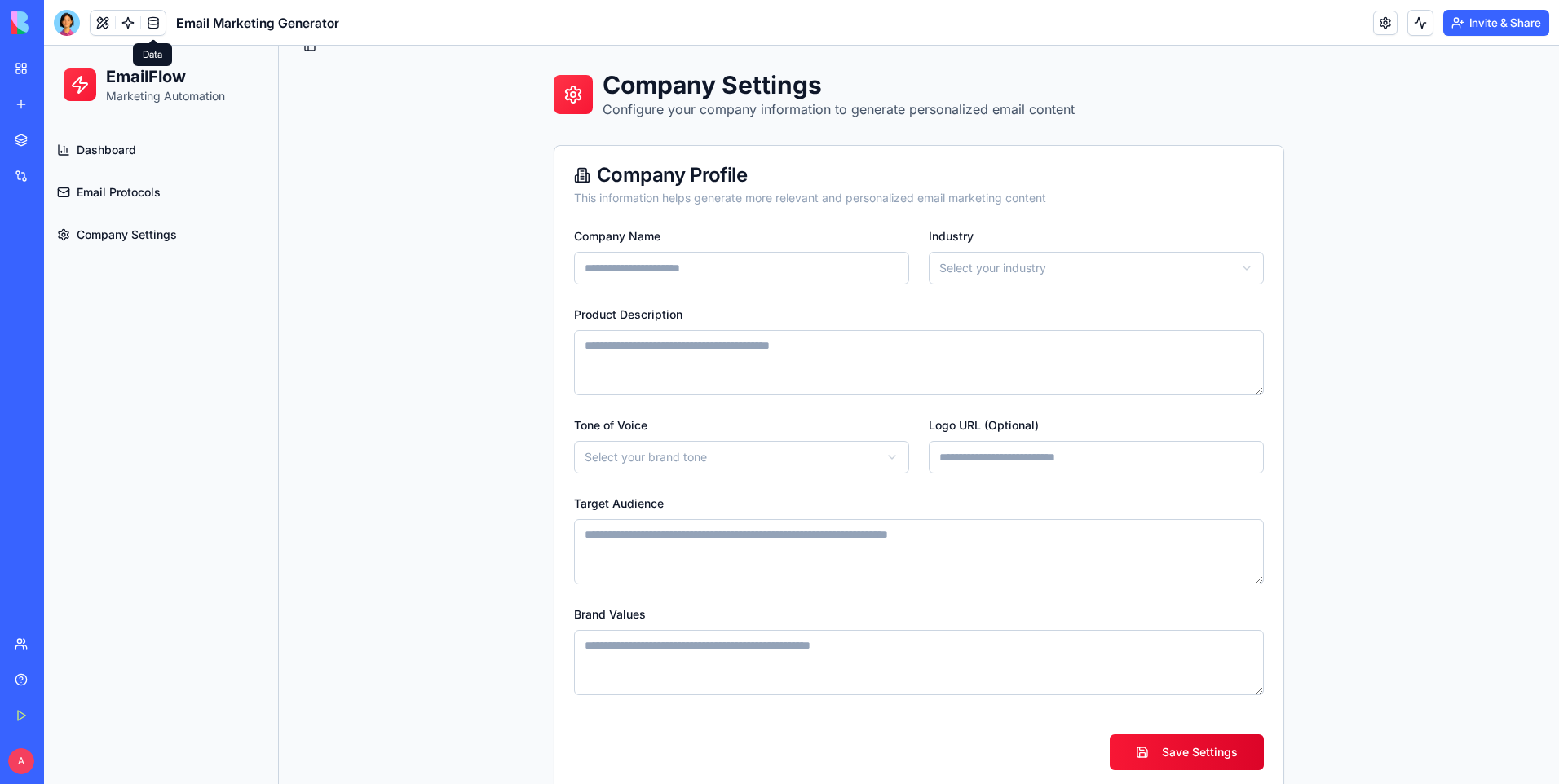
scroll to position [57, 0]
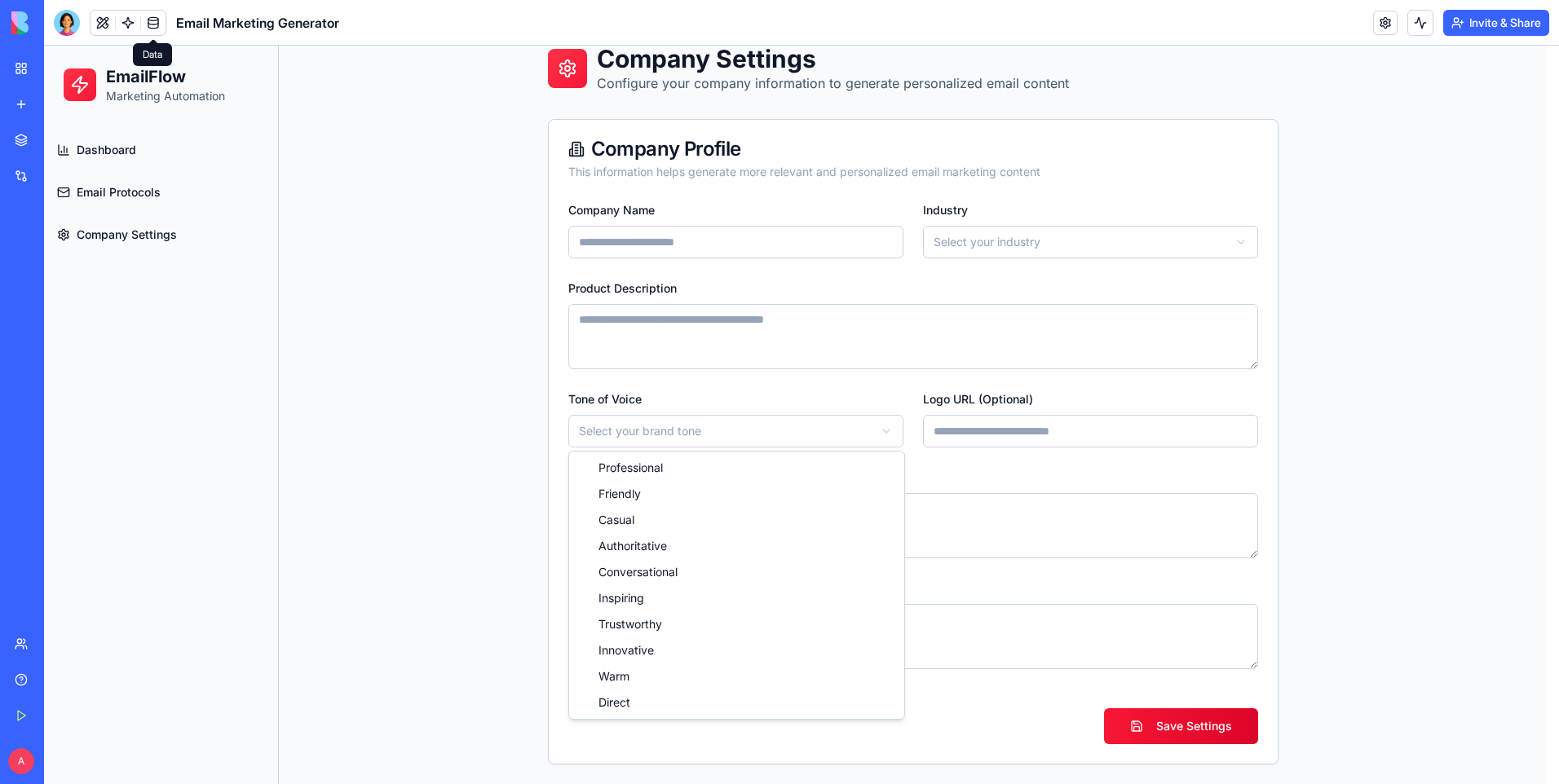
click at [868, 439] on html "**********" at bounding box center [802, 386] width 1515 height 795
click at [926, 269] on html "**********" at bounding box center [802, 386] width 1515 height 795
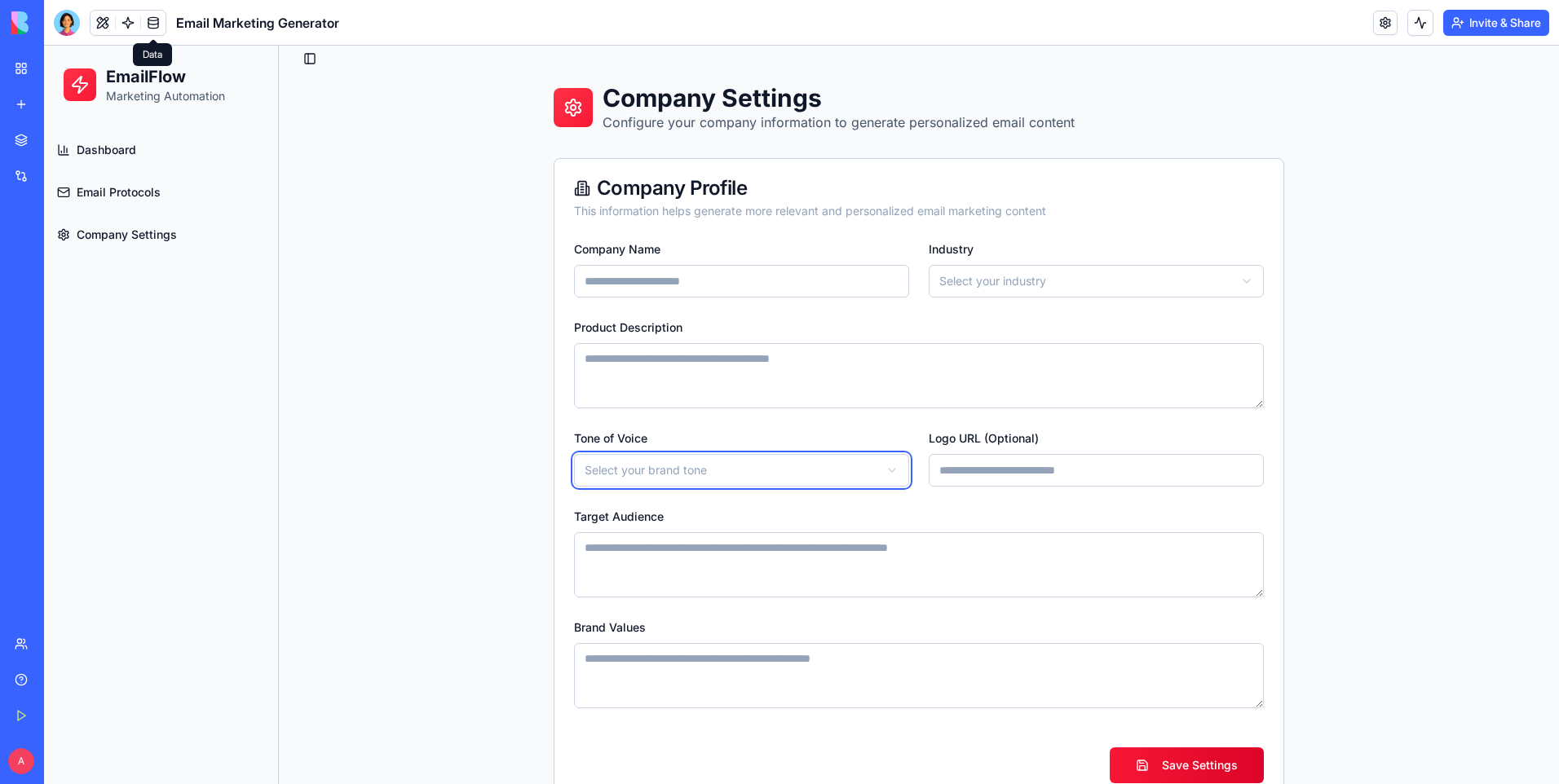
scroll to position [0, 0]
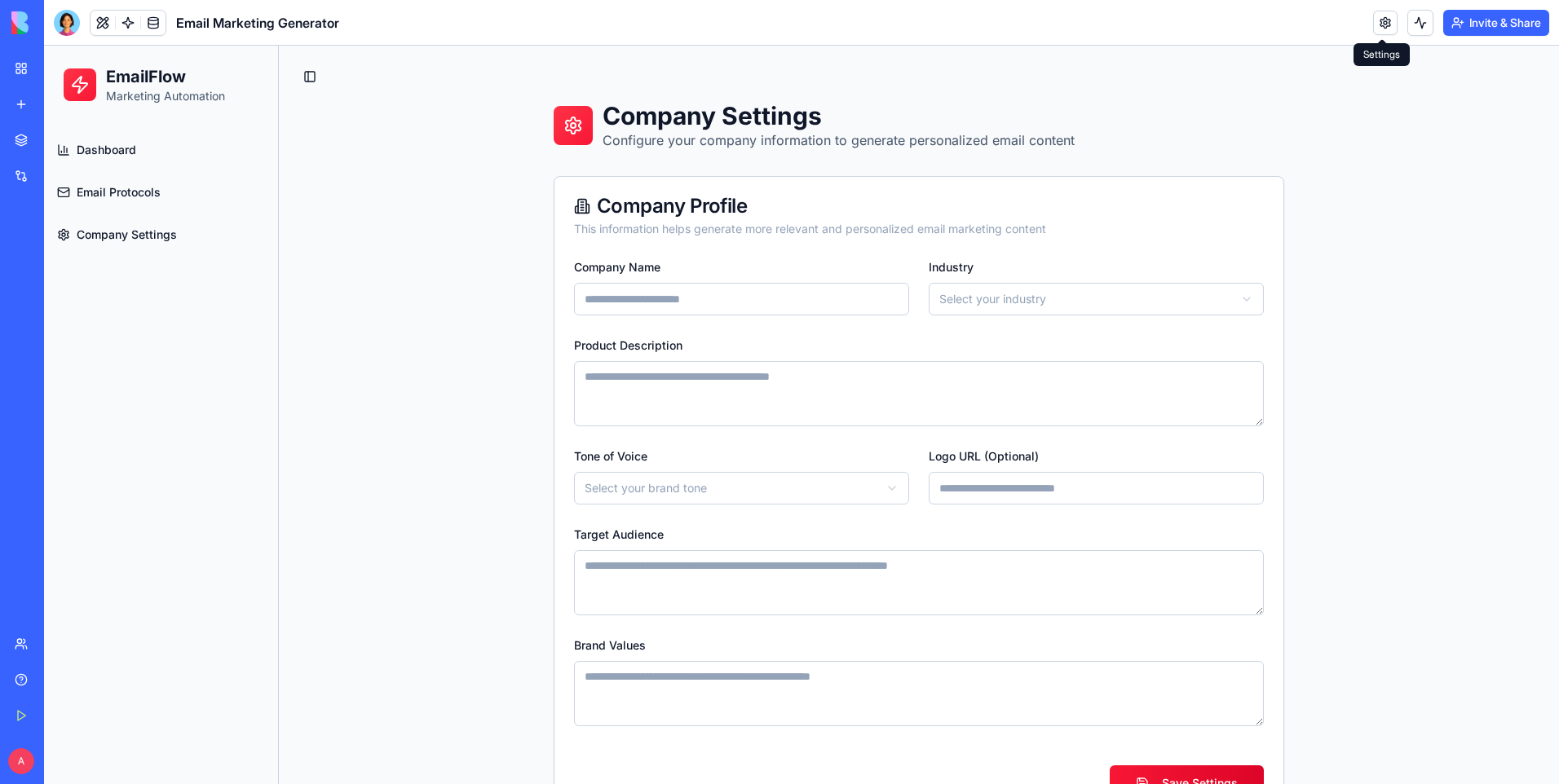
click at [1373, 24] on link at bounding box center [1385, 22] width 24 height 24
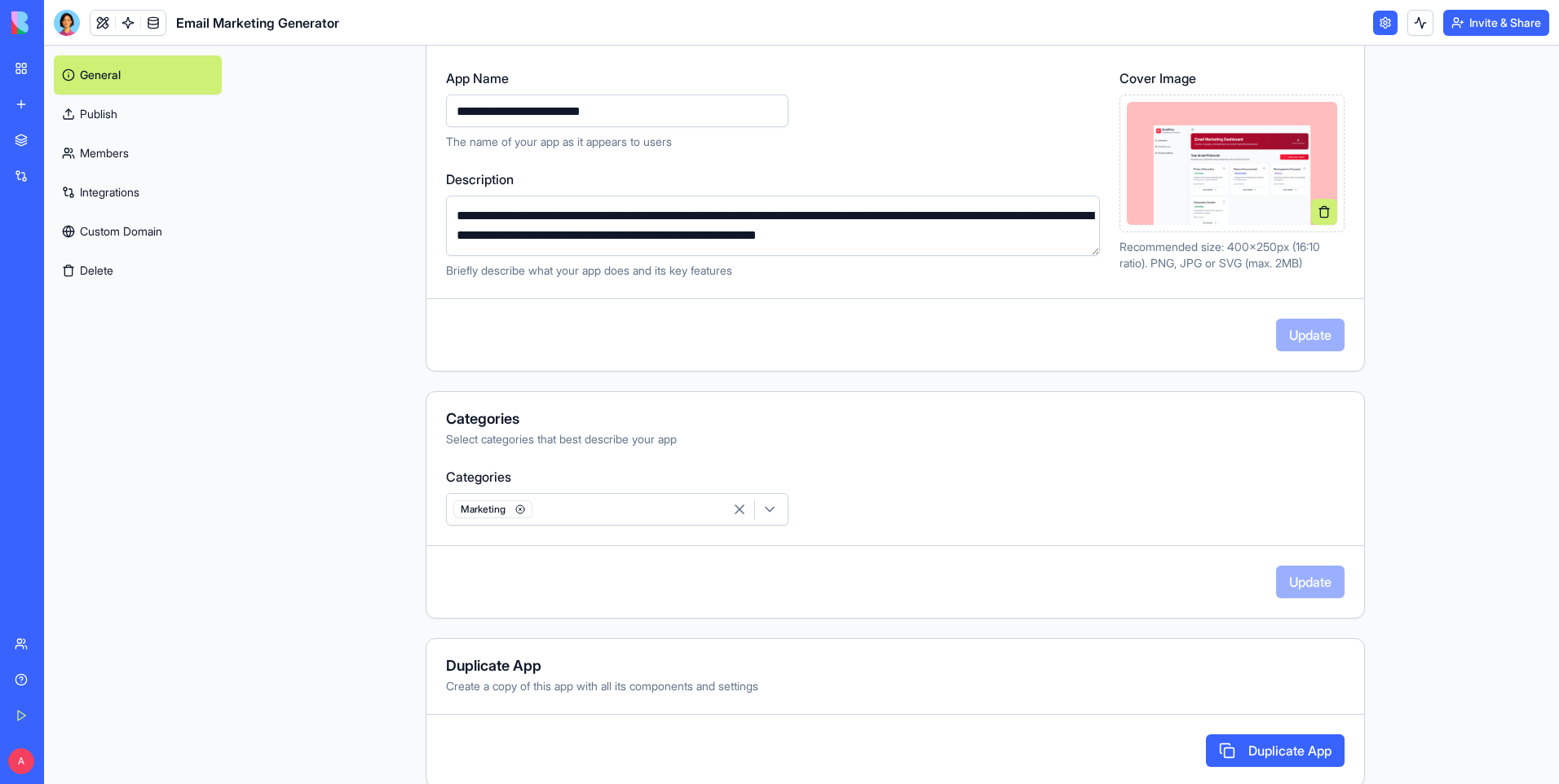
scroll to position [188, 0]
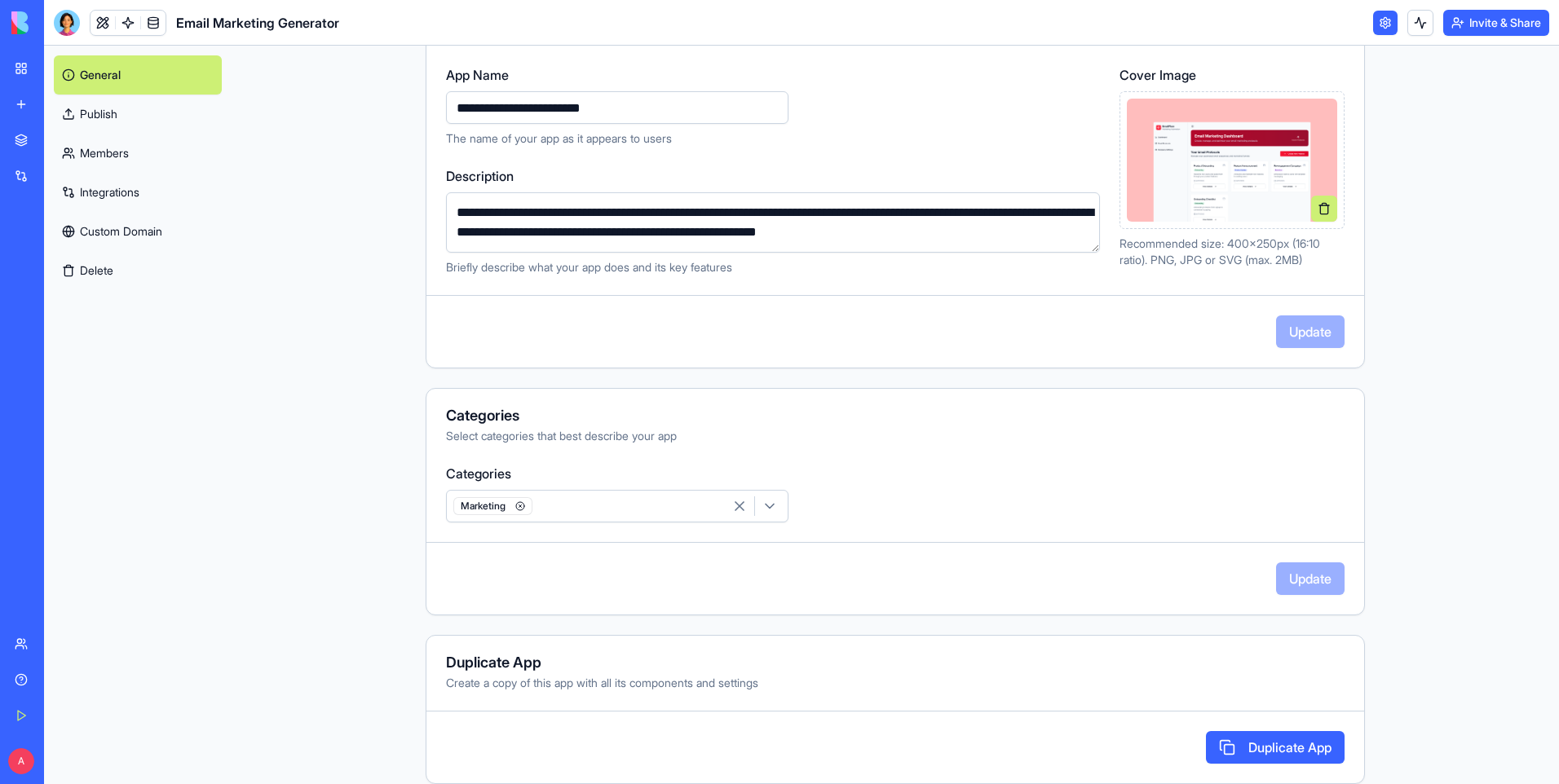
click at [693, 504] on div "Marketing" at bounding box center [587, 506] width 275 height 24
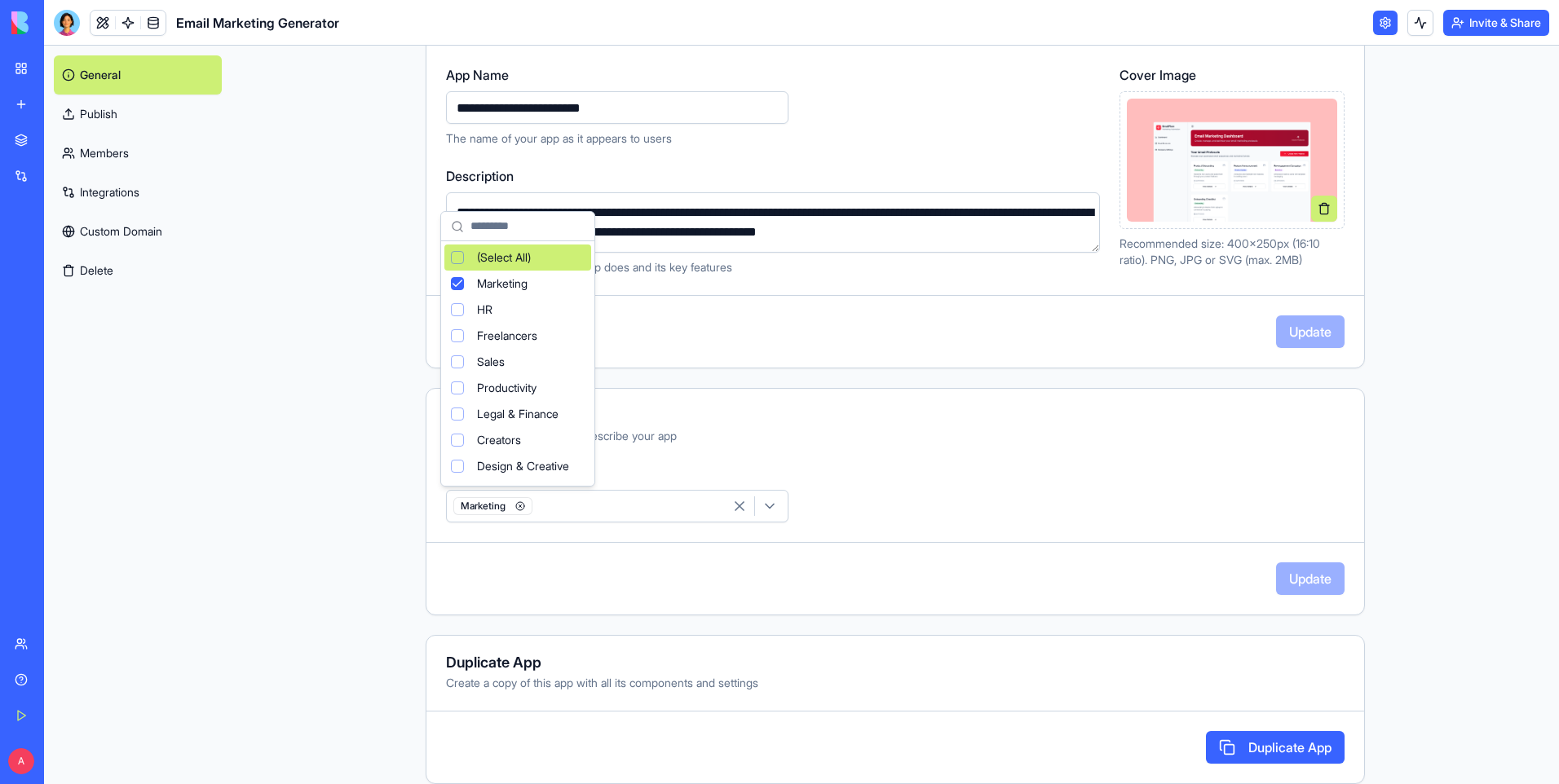
click at [867, 468] on html "**********" at bounding box center [780, 392] width 1559 height 784
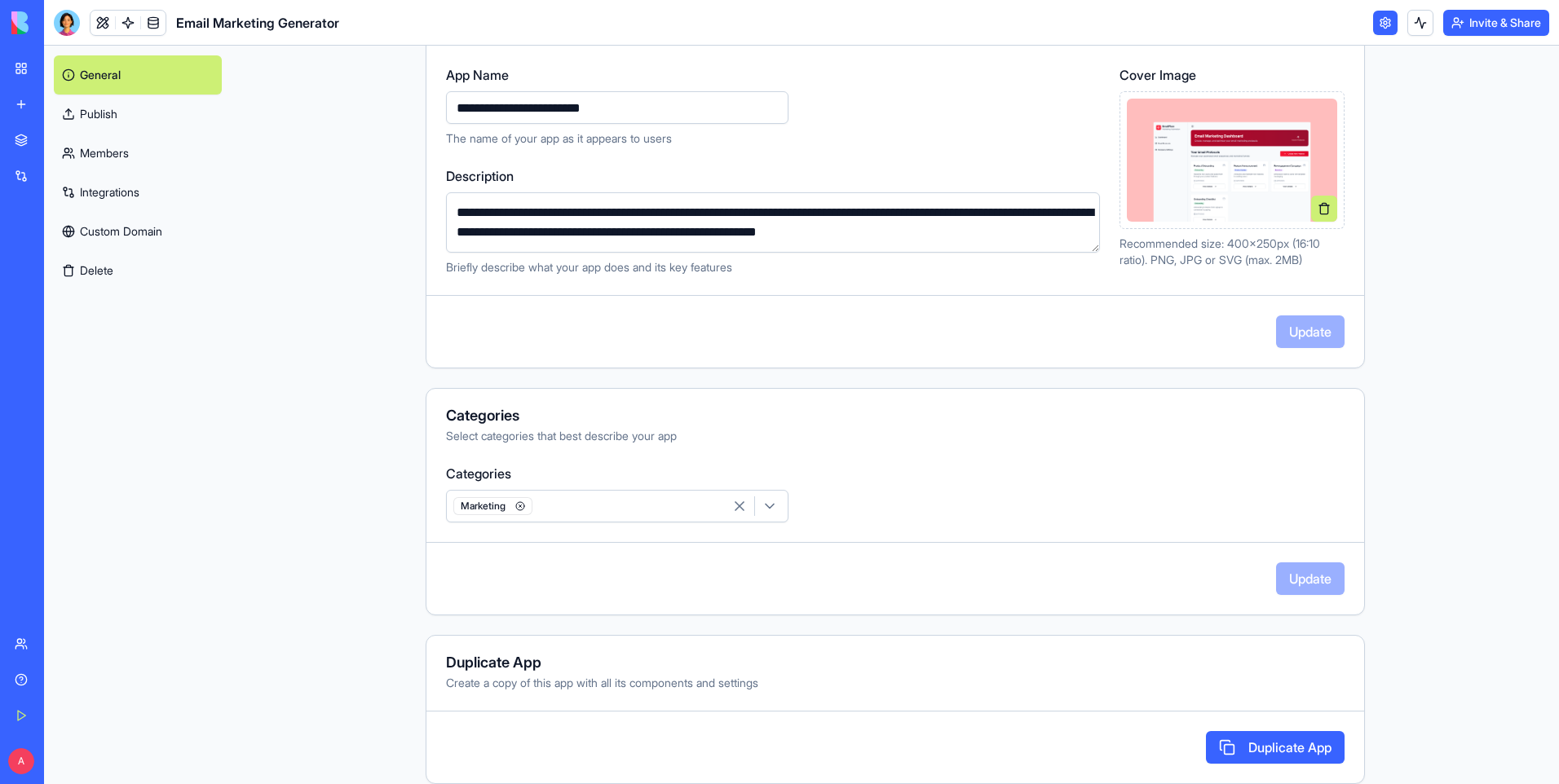
click at [60, 143] on div "Marketplace" at bounding box center [49, 141] width 21 height 17
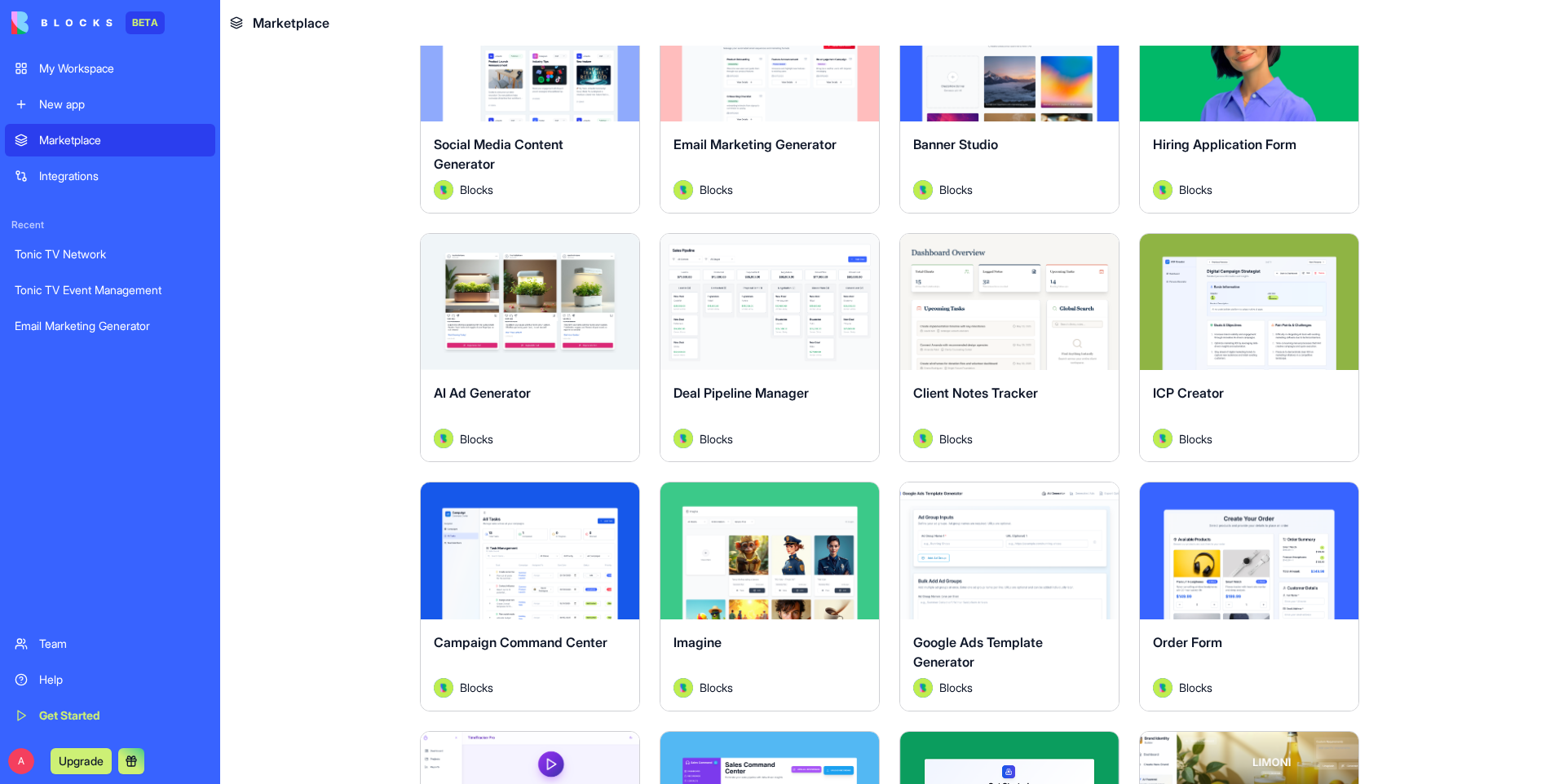
scroll to position [407, 0]
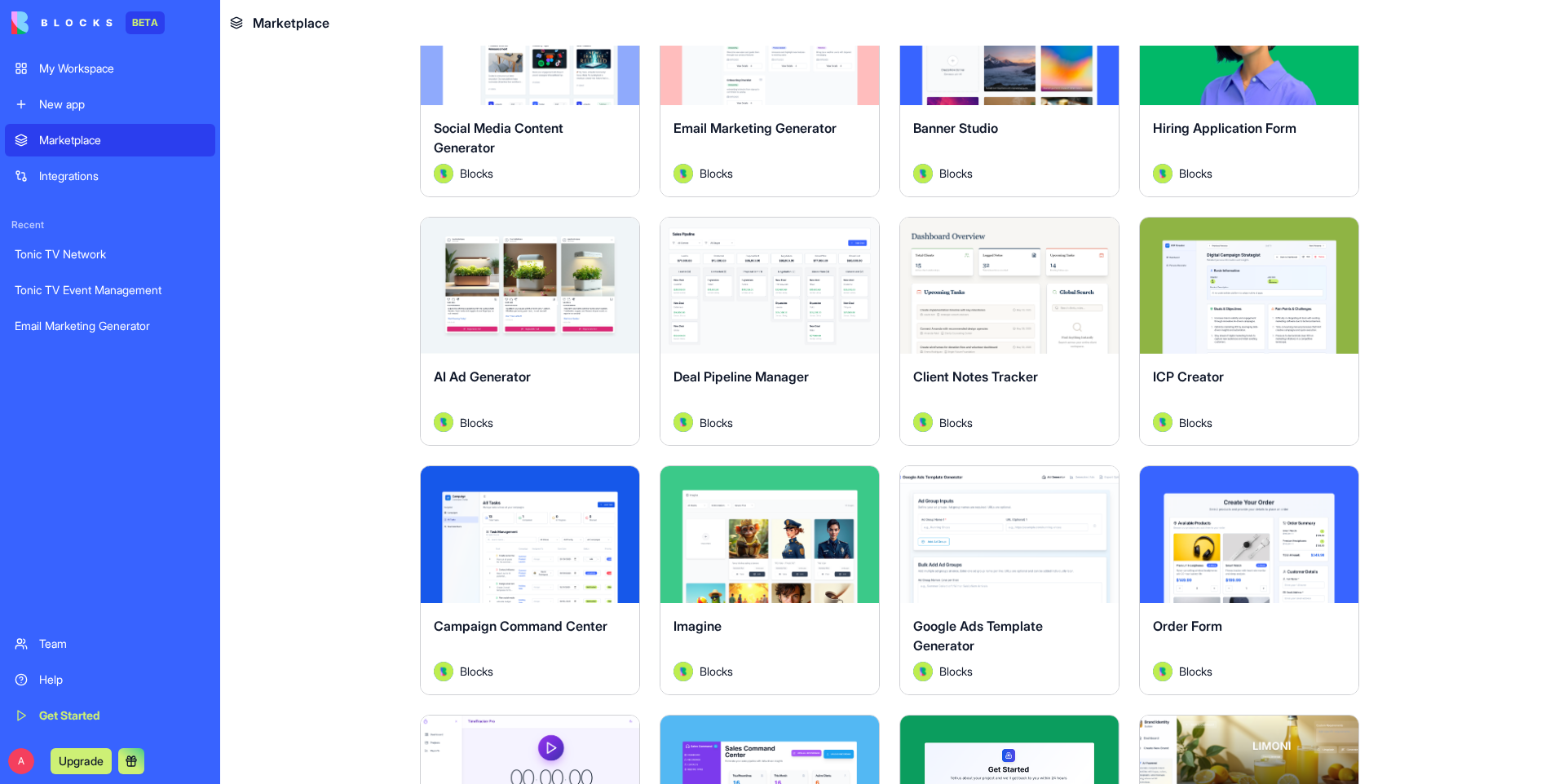
click at [734, 317] on div "Explore" at bounding box center [769, 286] width 218 height 137
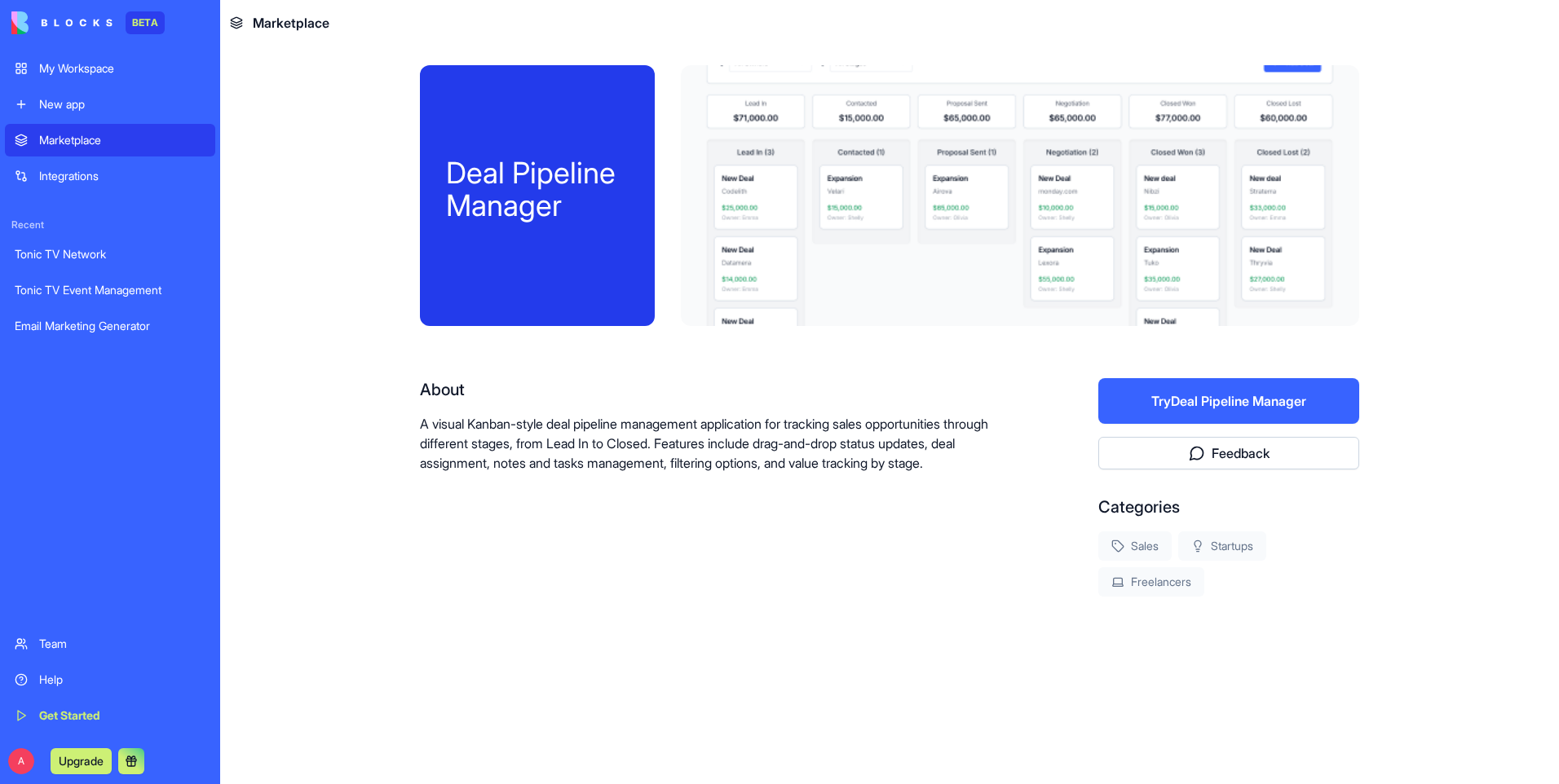
click at [127, 140] on div "Marketplace" at bounding box center [122, 141] width 167 height 17
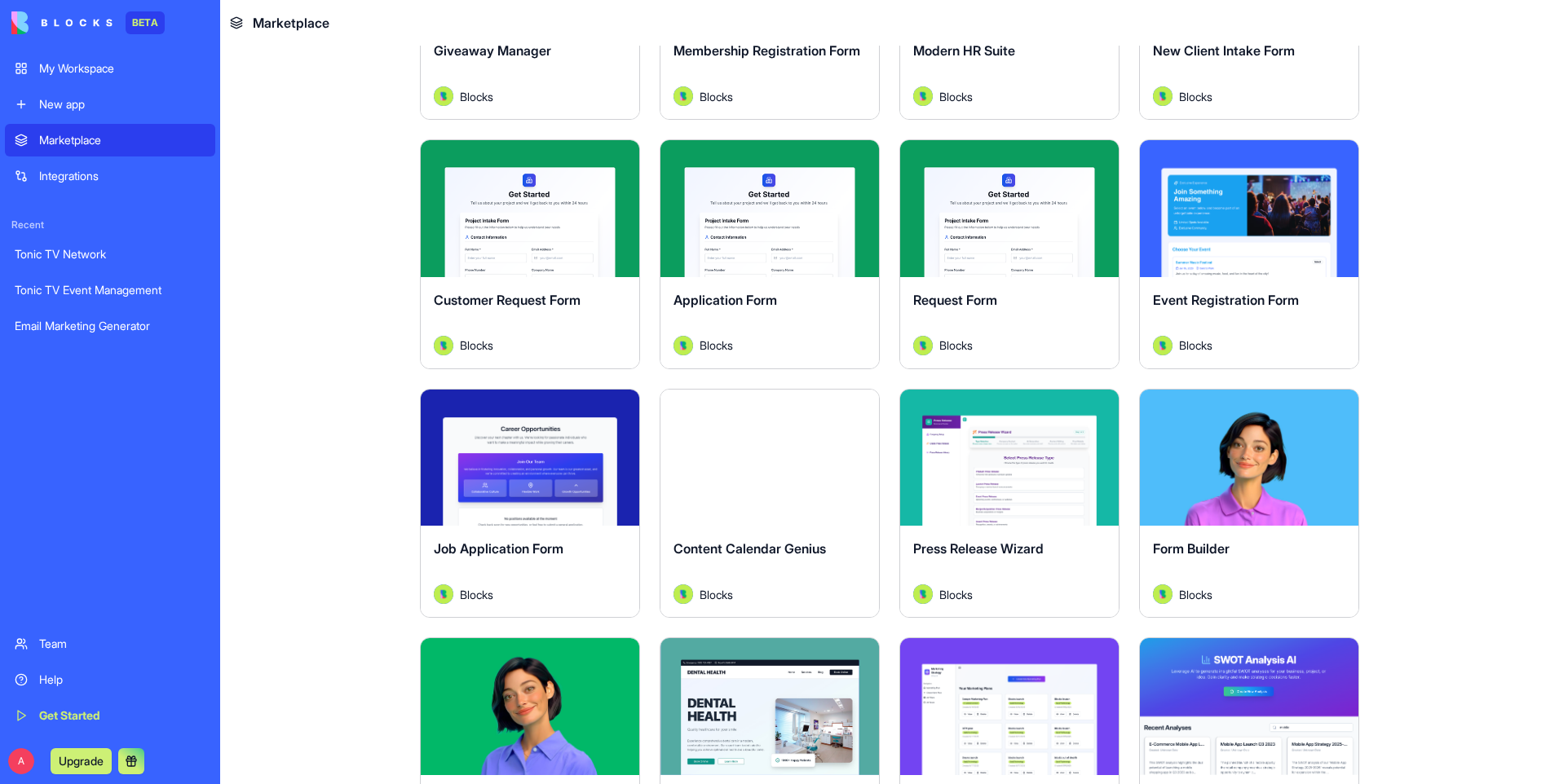
scroll to position [3261, 0]
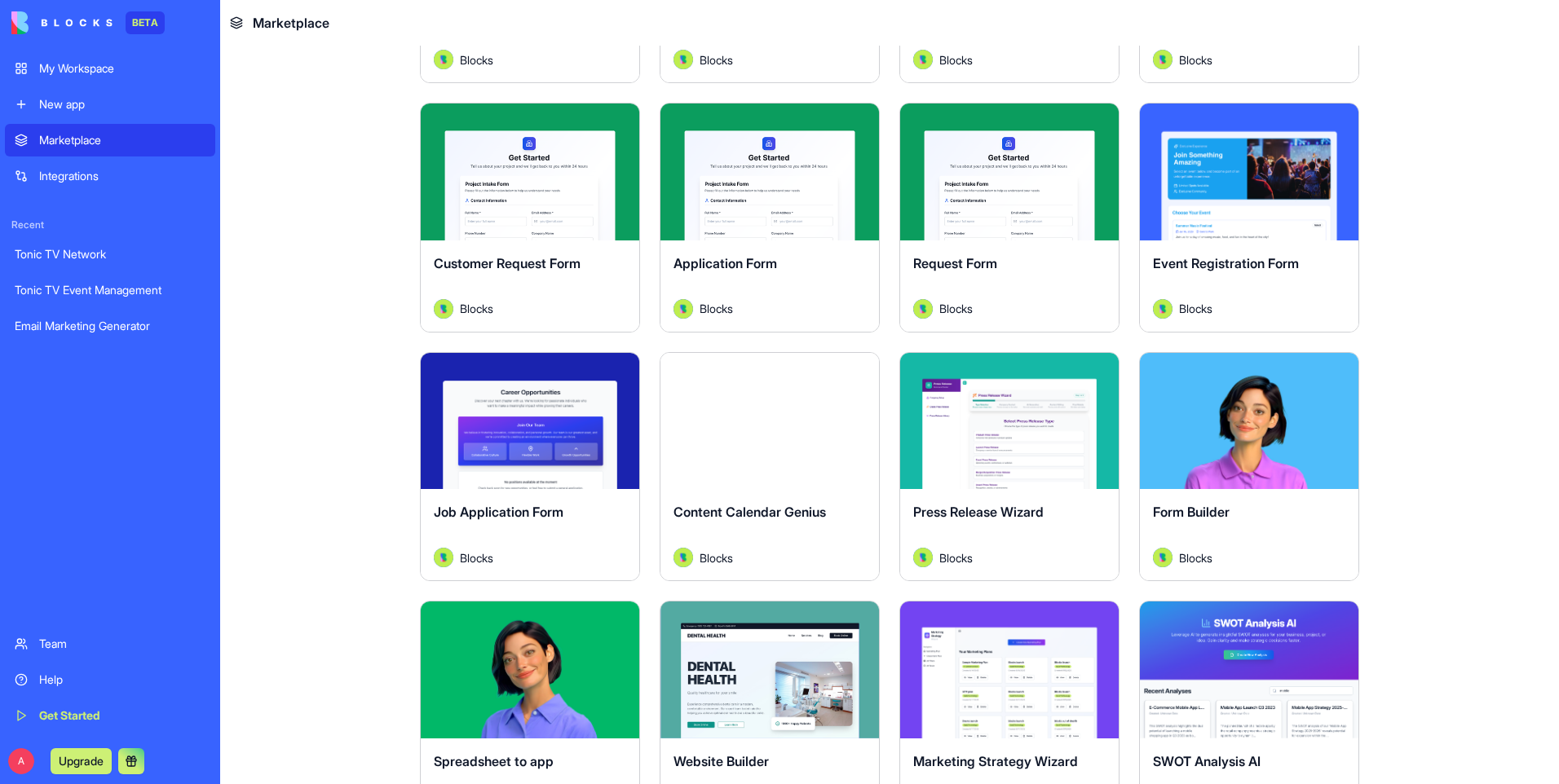
click at [1011, 480] on div "Explore" at bounding box center [1009, 421] width 218 height 137
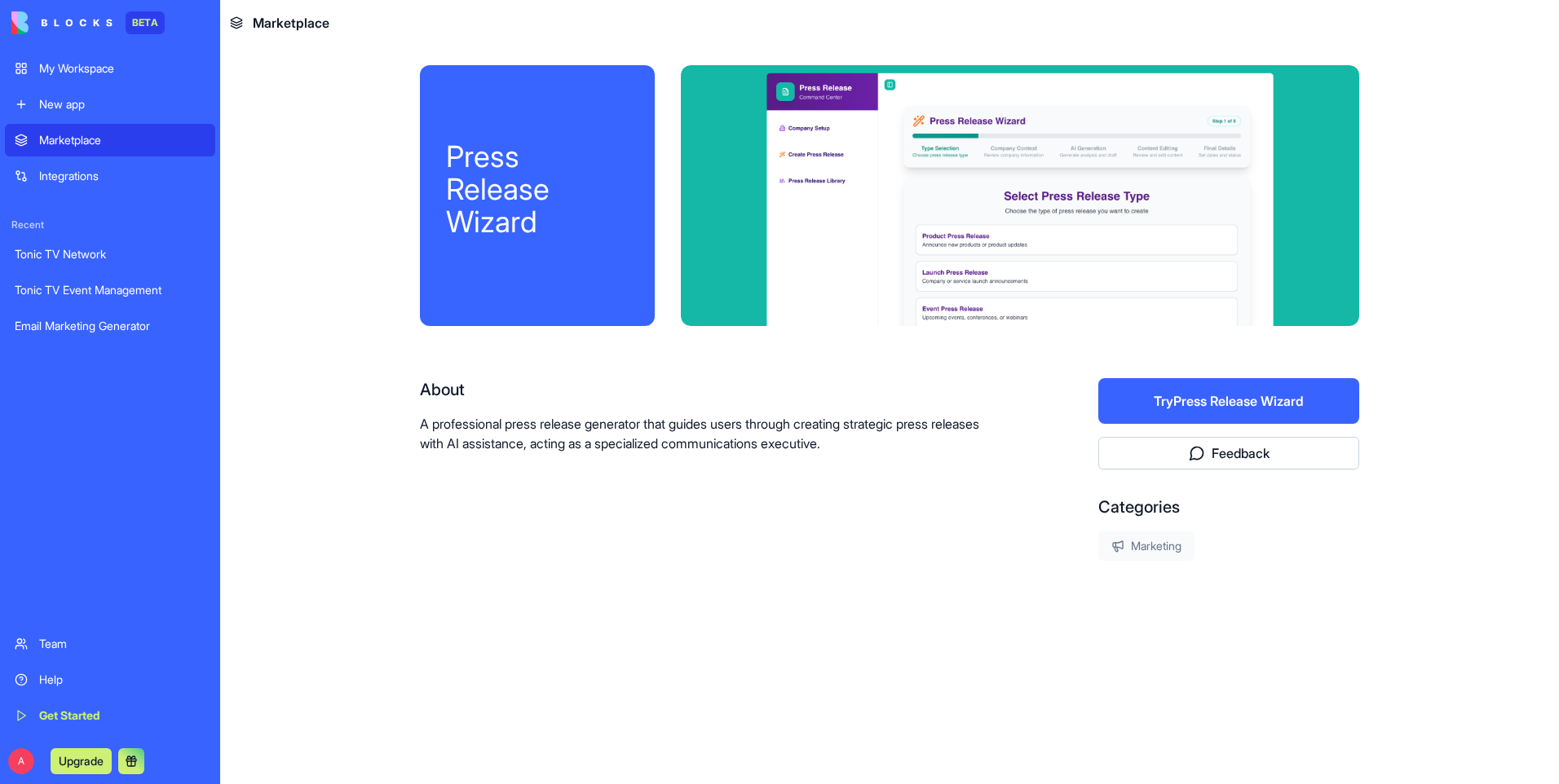
click at [1179, 402] on button "Try Press Release Wizard" at bounding box center [1228, 401] width 261 height 45
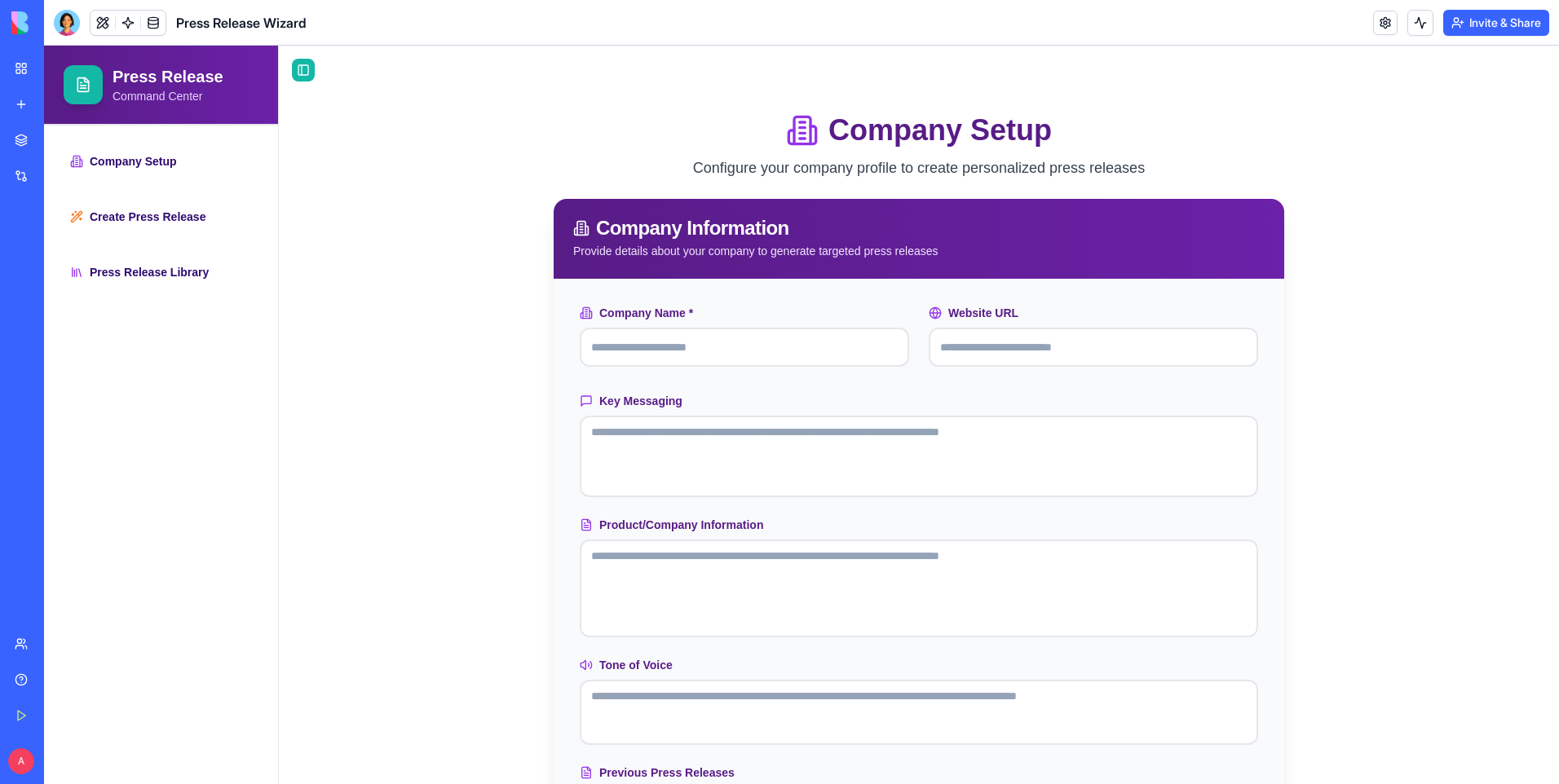
click at [60, 140] on div "Marketplace" at bounding box center [49, 141] width 21 height 17
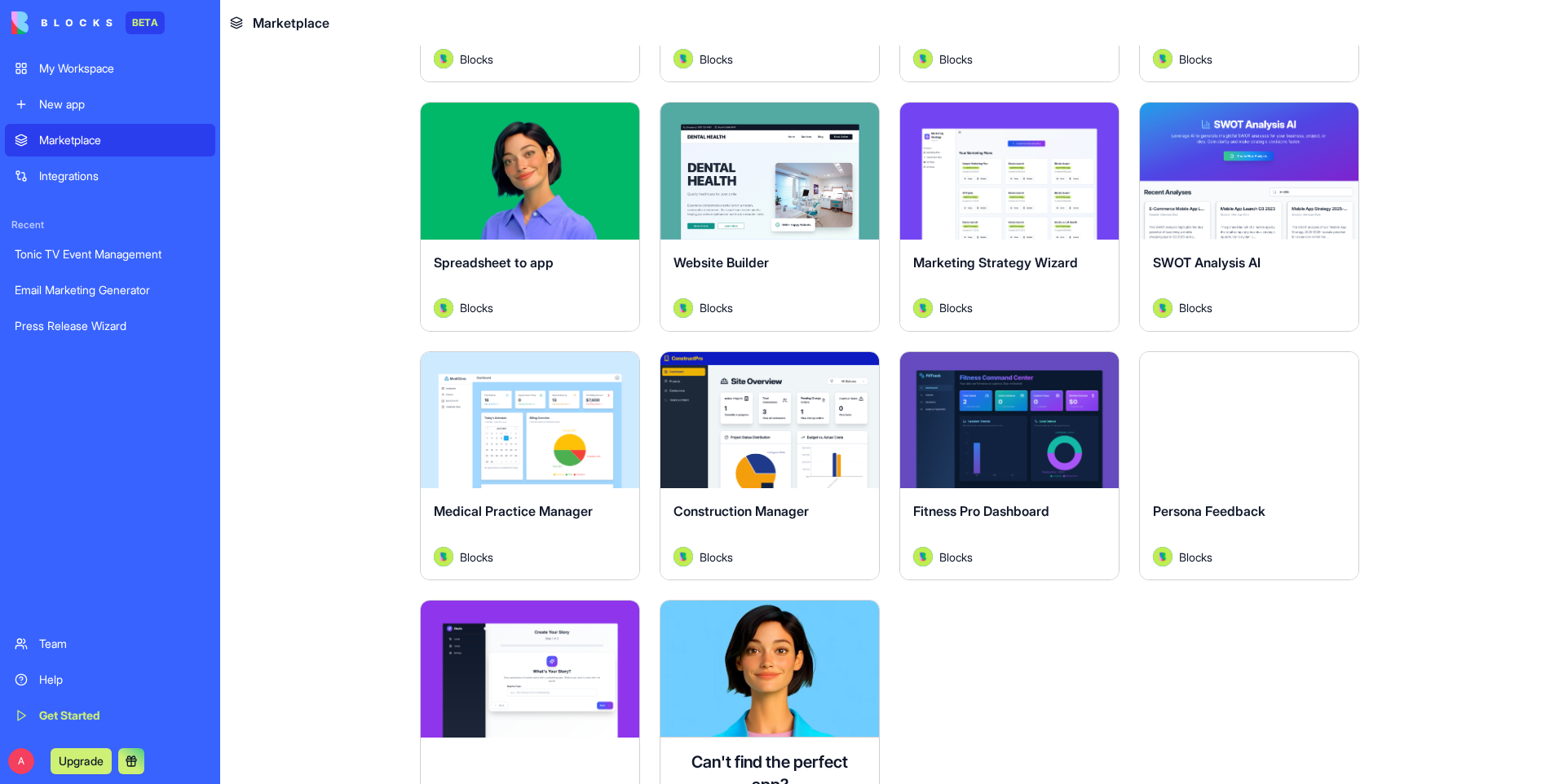
scroll to position [3677, 0]
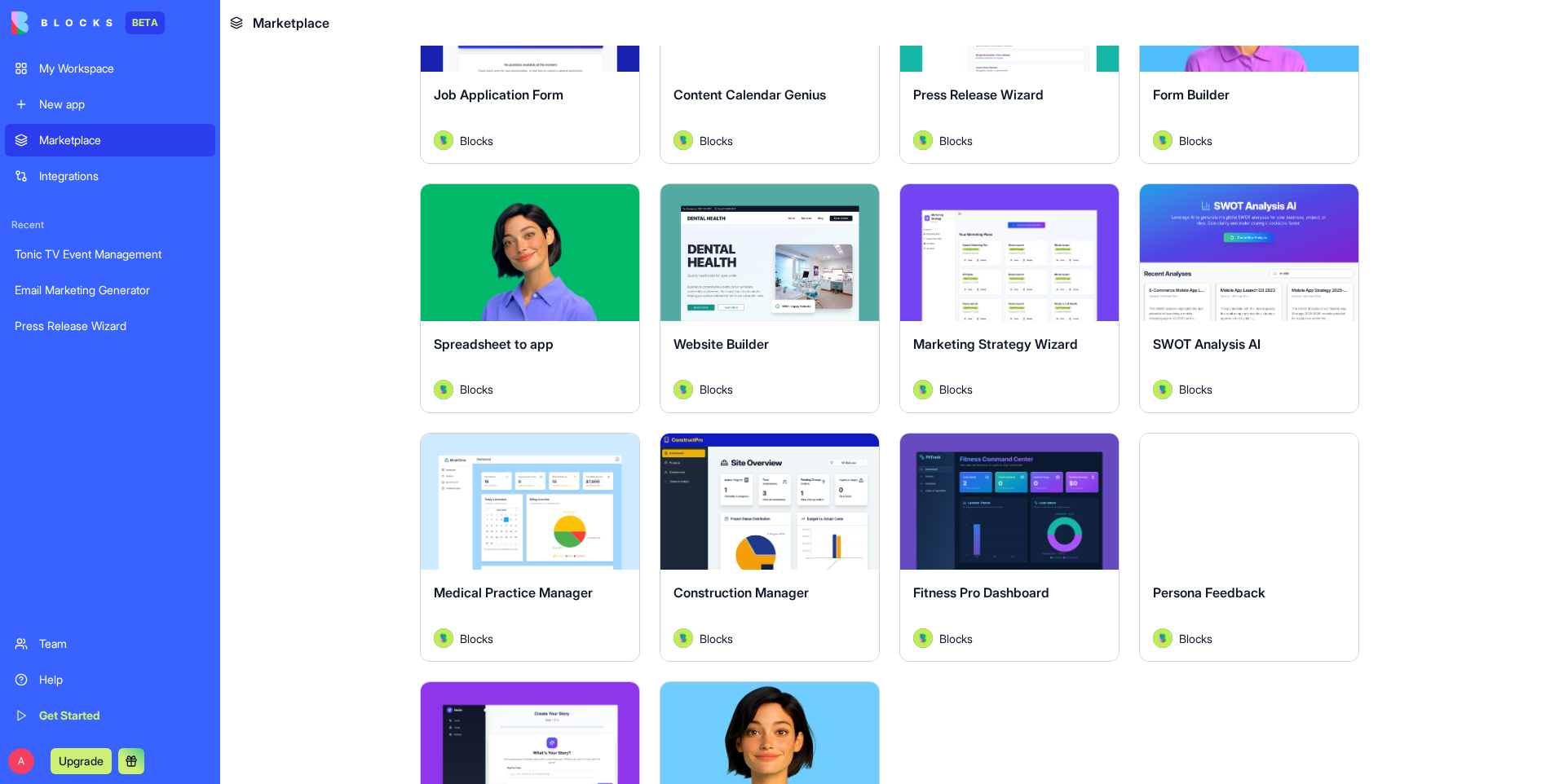
click at [94, 176] on div "Integrations" at bounding box center [122, 176] width 167 height 17
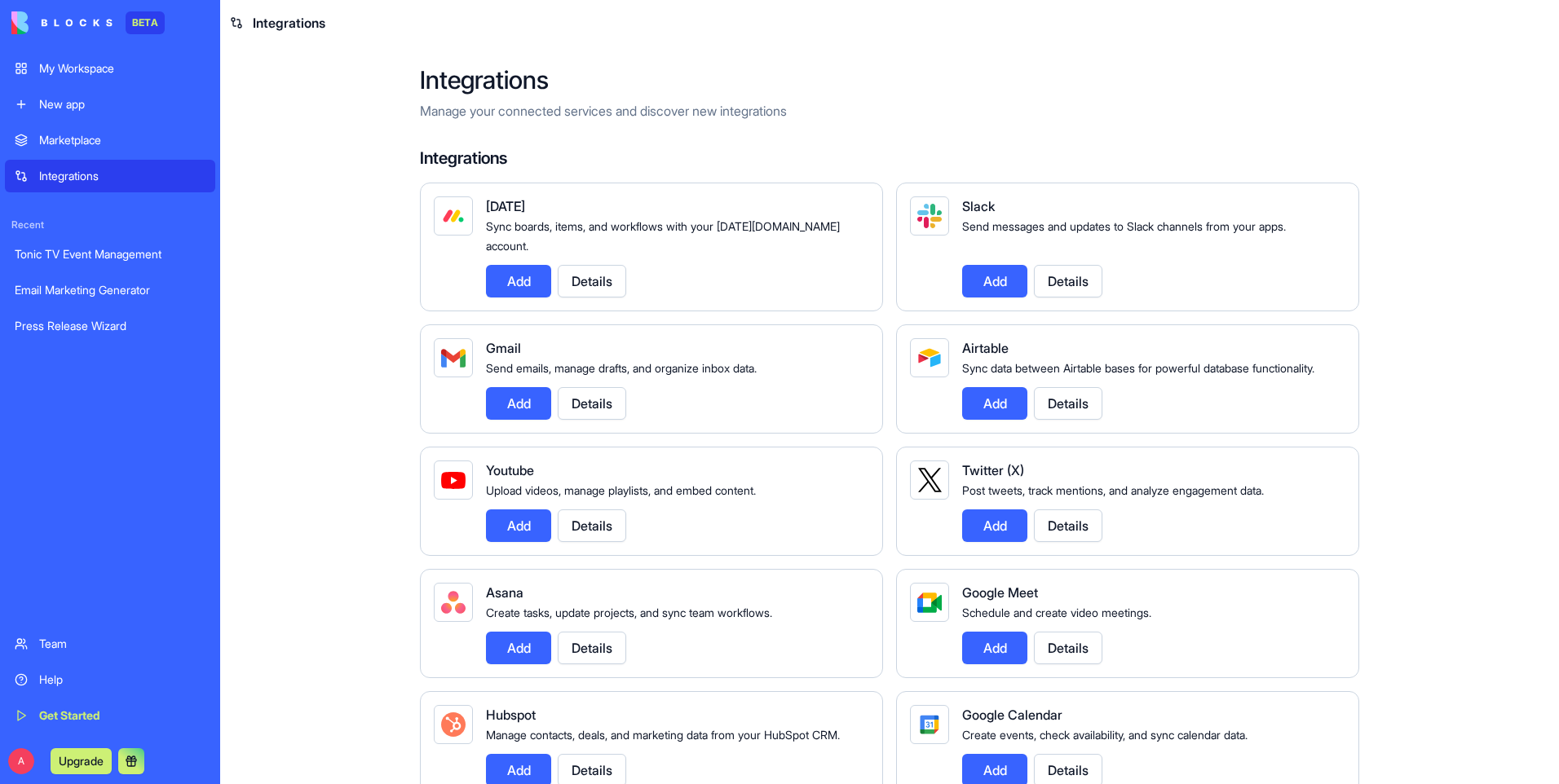
click at [89, 106] on div "New app" at bounding box center [122, 105] width 167 height 17
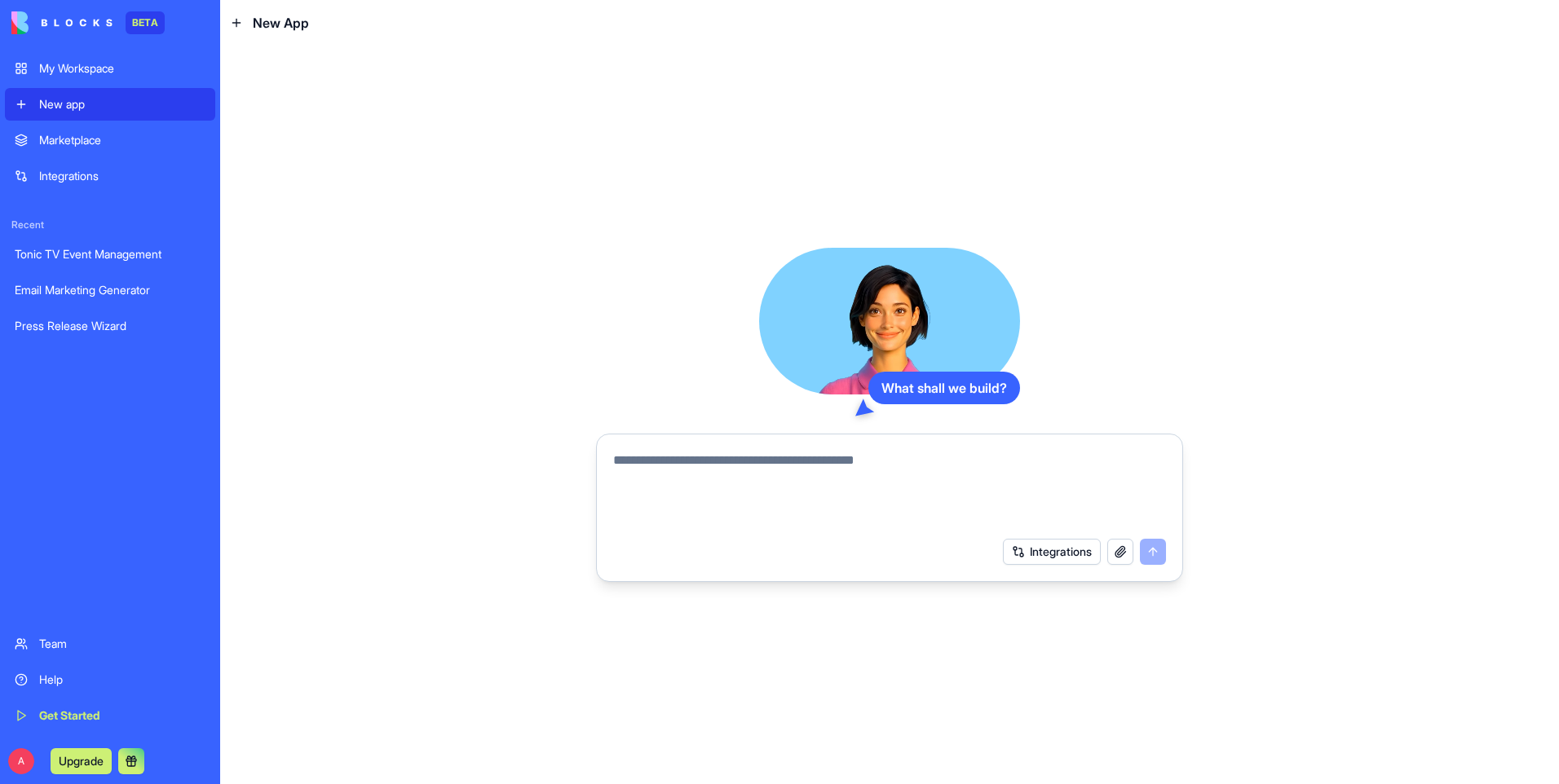
click at [657, 466] on textarea at bounding box center [889, 490] width 553 height 79
paste textarea "**********"
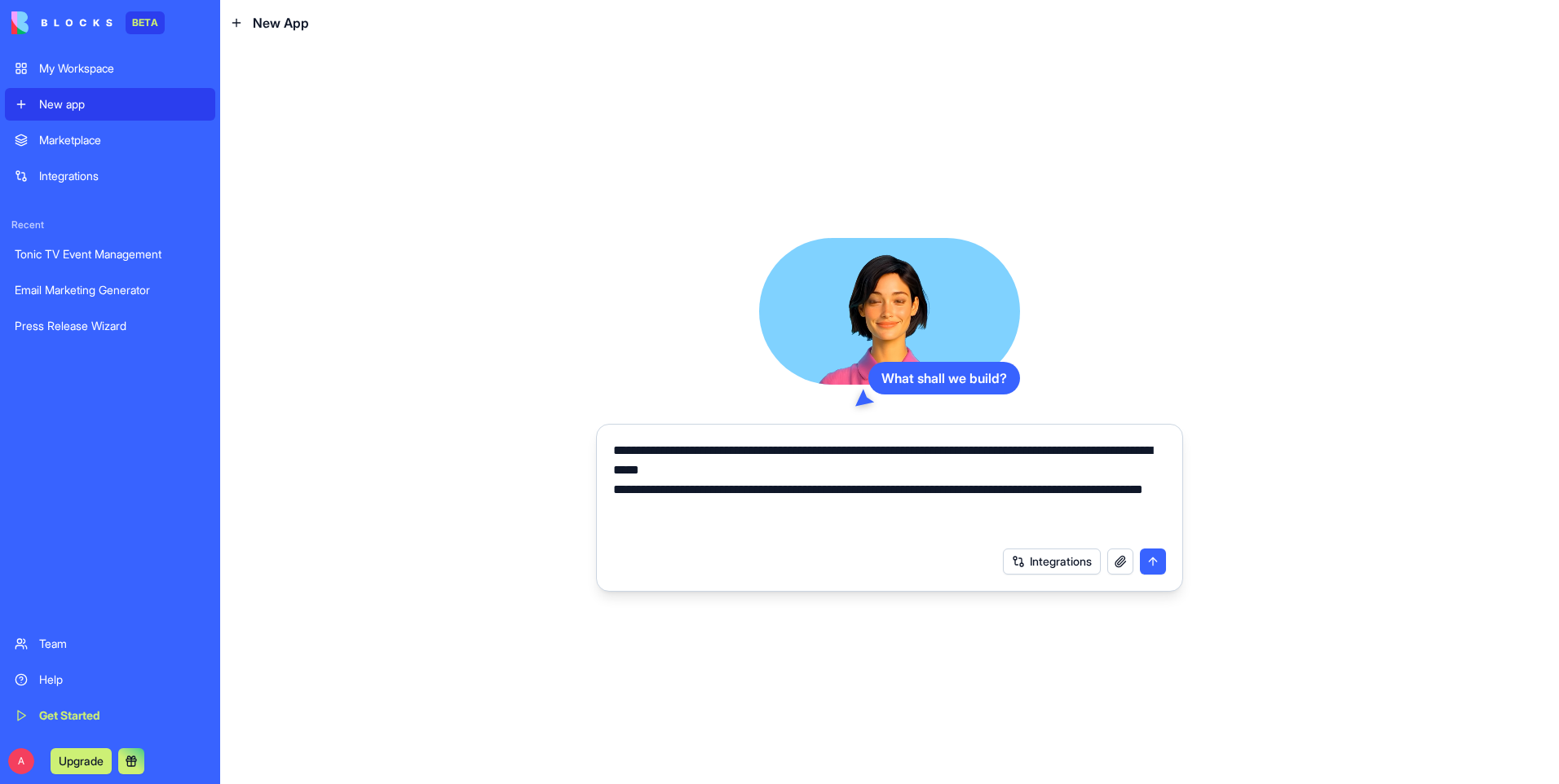
type textarea "**********"
click at [1153, 562] on button "submit" at bounding box center [1153, 562] width 26 height 26
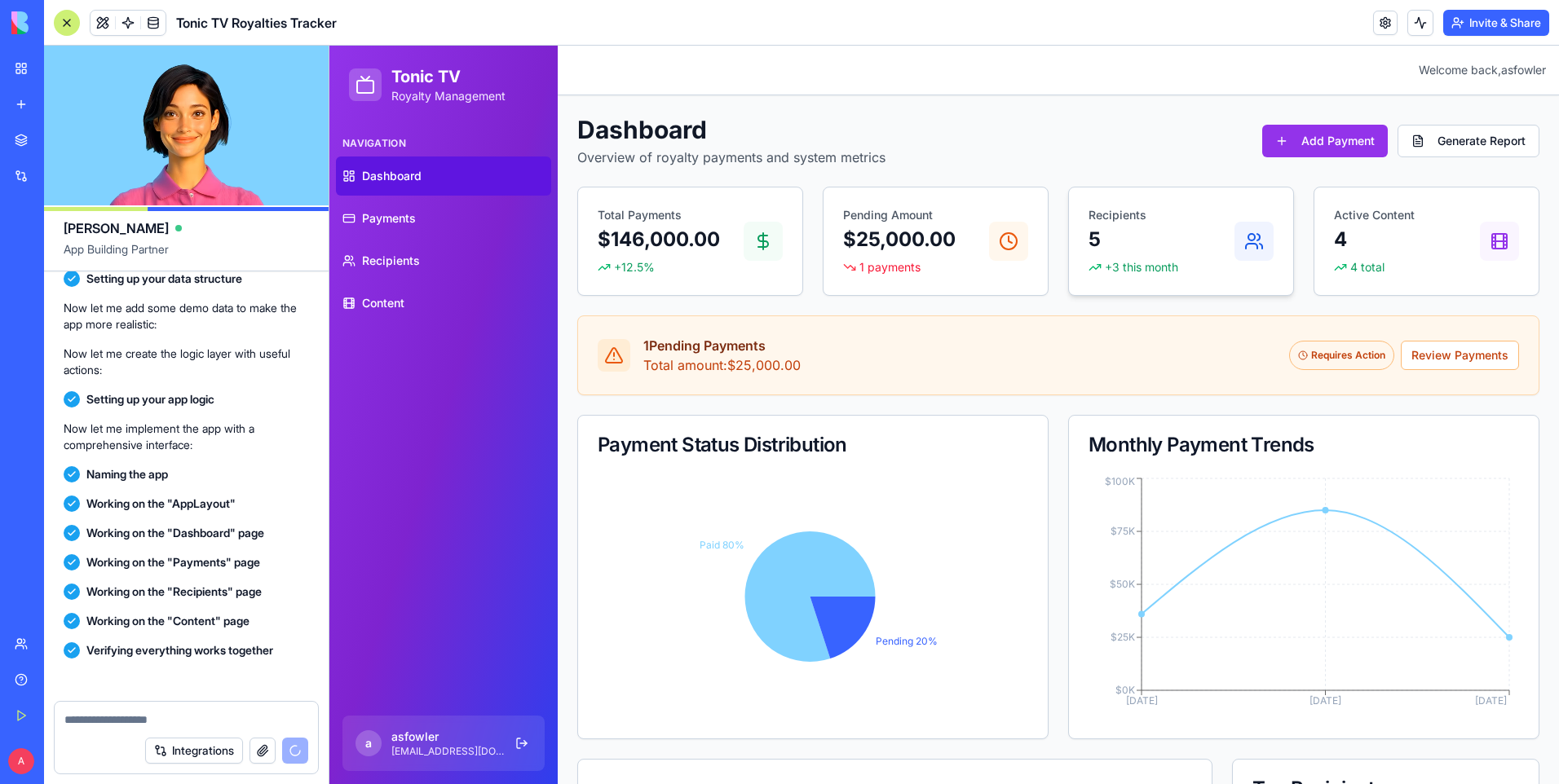
scroll to position [832, 0]
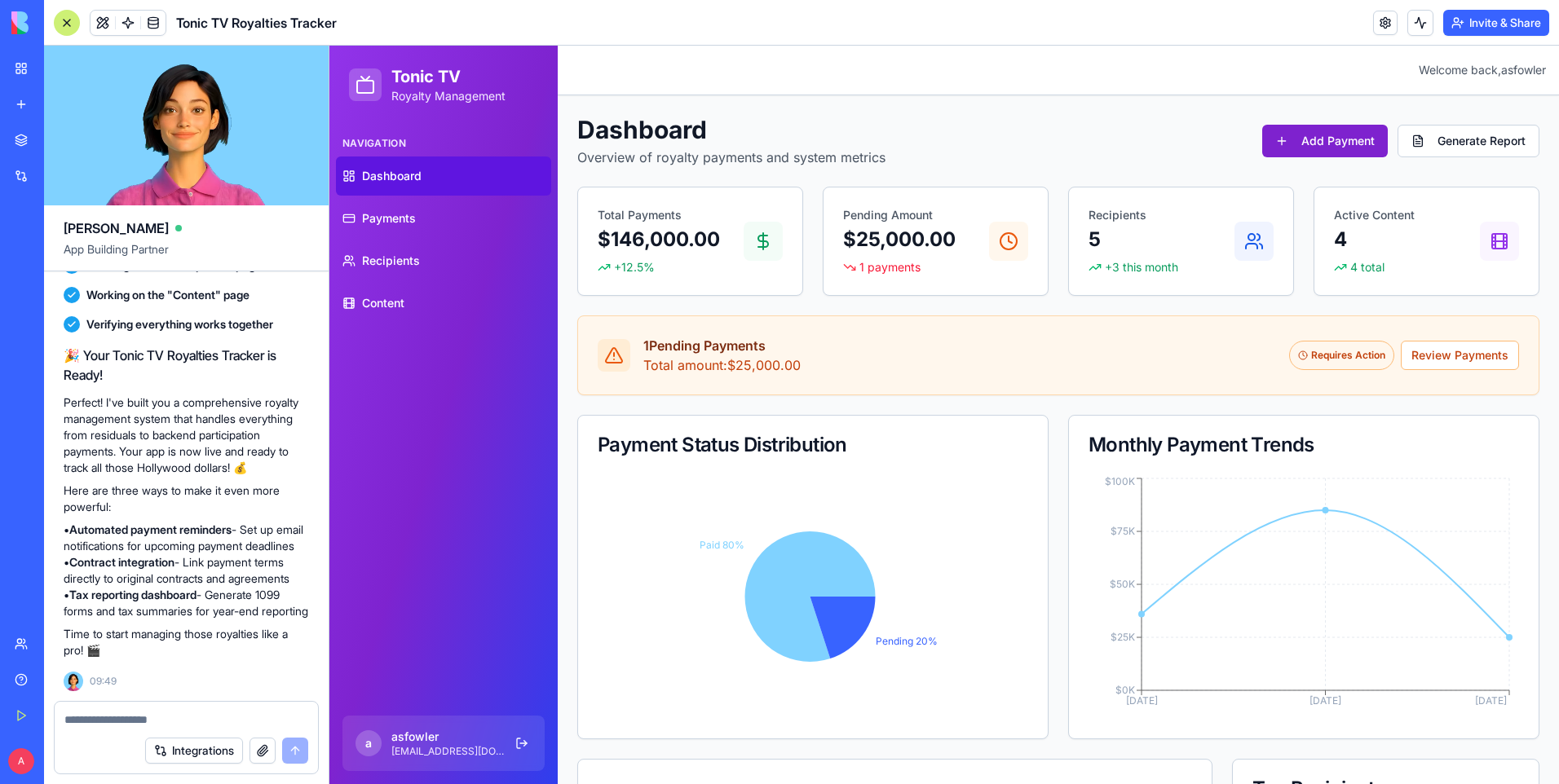
click at [1315, 146] on button "Add Payment" at bounding box center [1325, 141] width 126 height 32
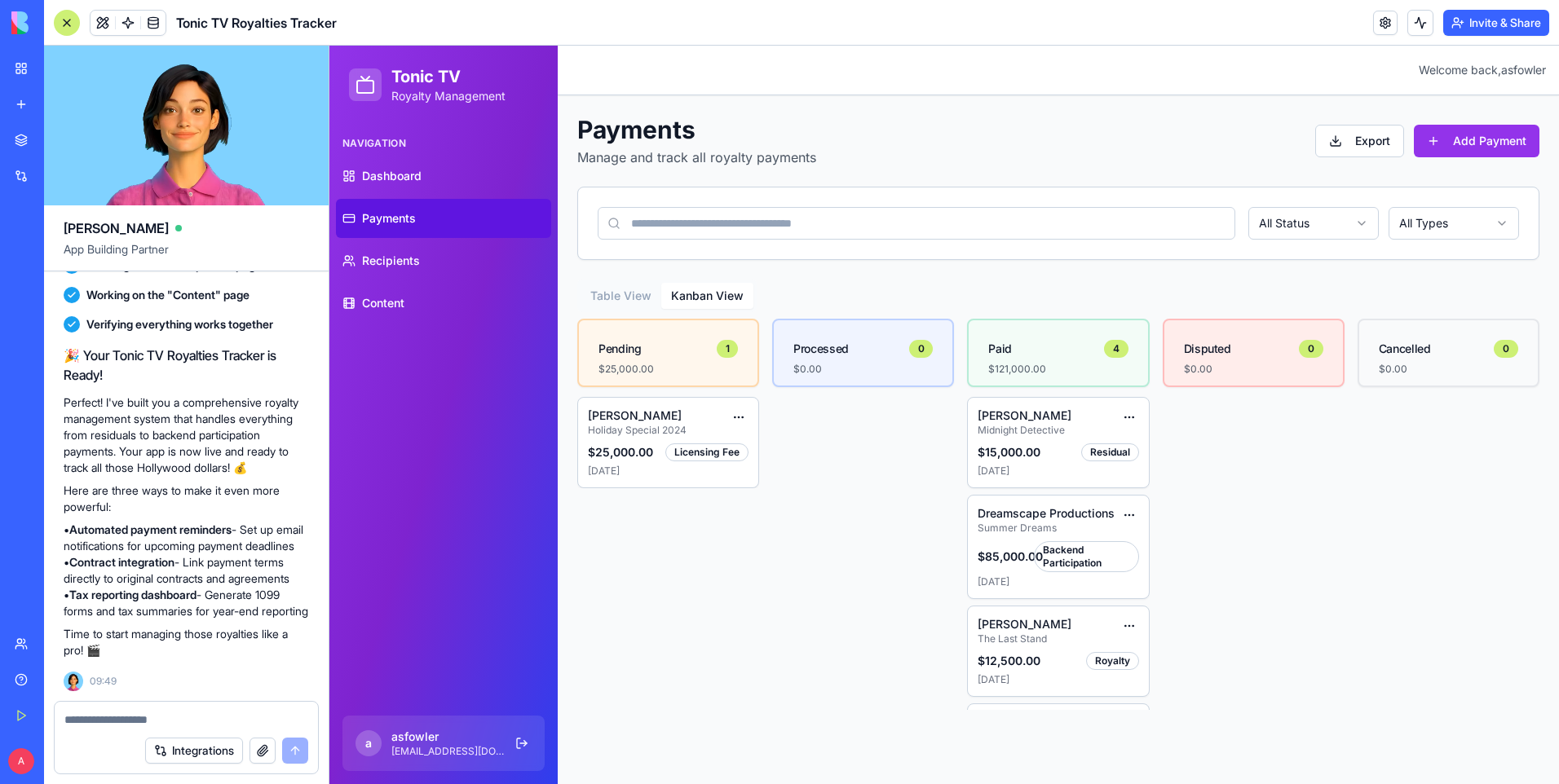
click at [737, 292] on button "Kanban View" at bounding box center [707, 296] width 93 height 26
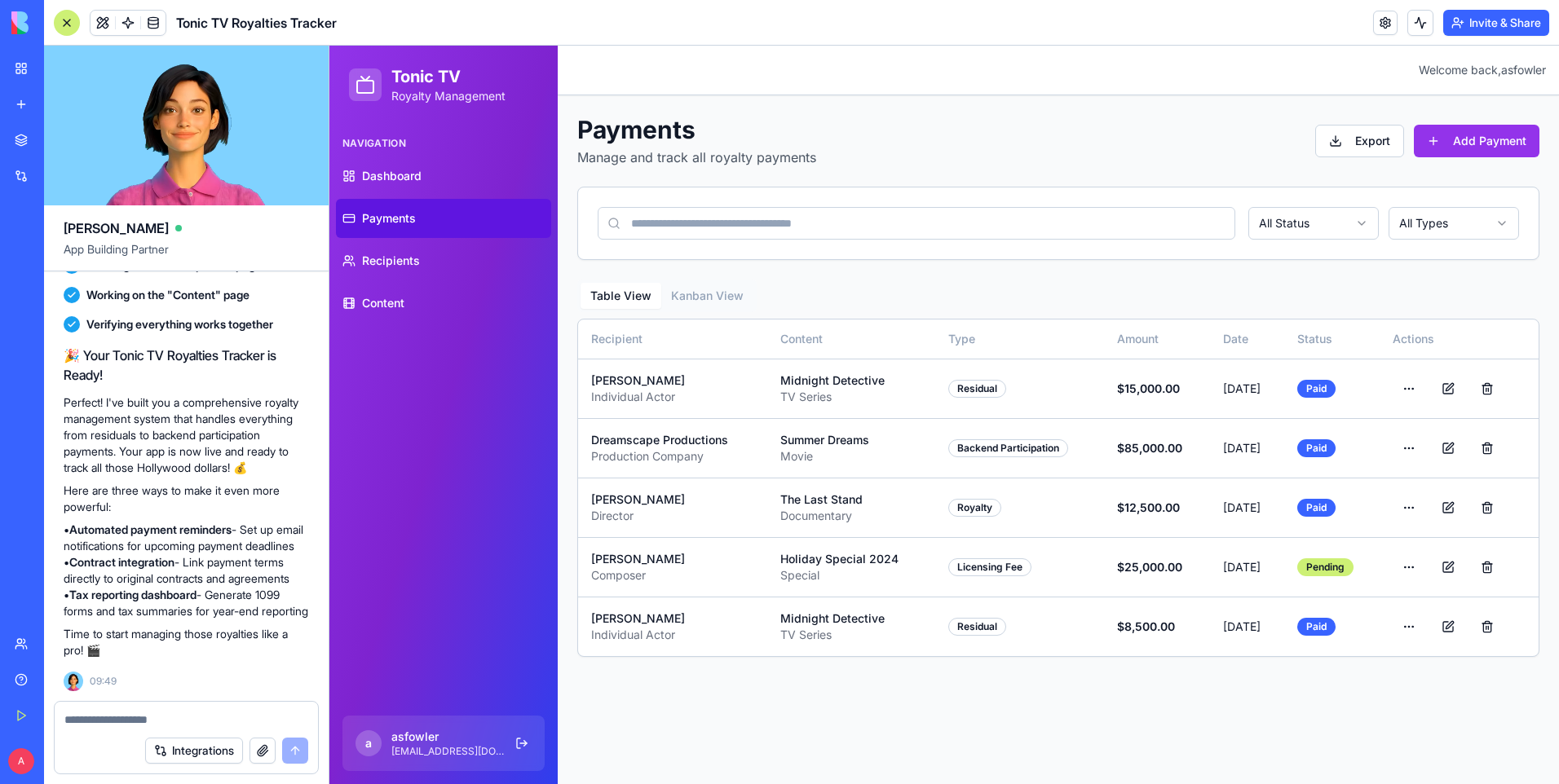
click at [639, 292] on button "Table View" at bounding box center [620, 296] width 81 height 26
click at [395, 187] on link "Dashboard" at bounding box center [443, 176] width 215 height 39
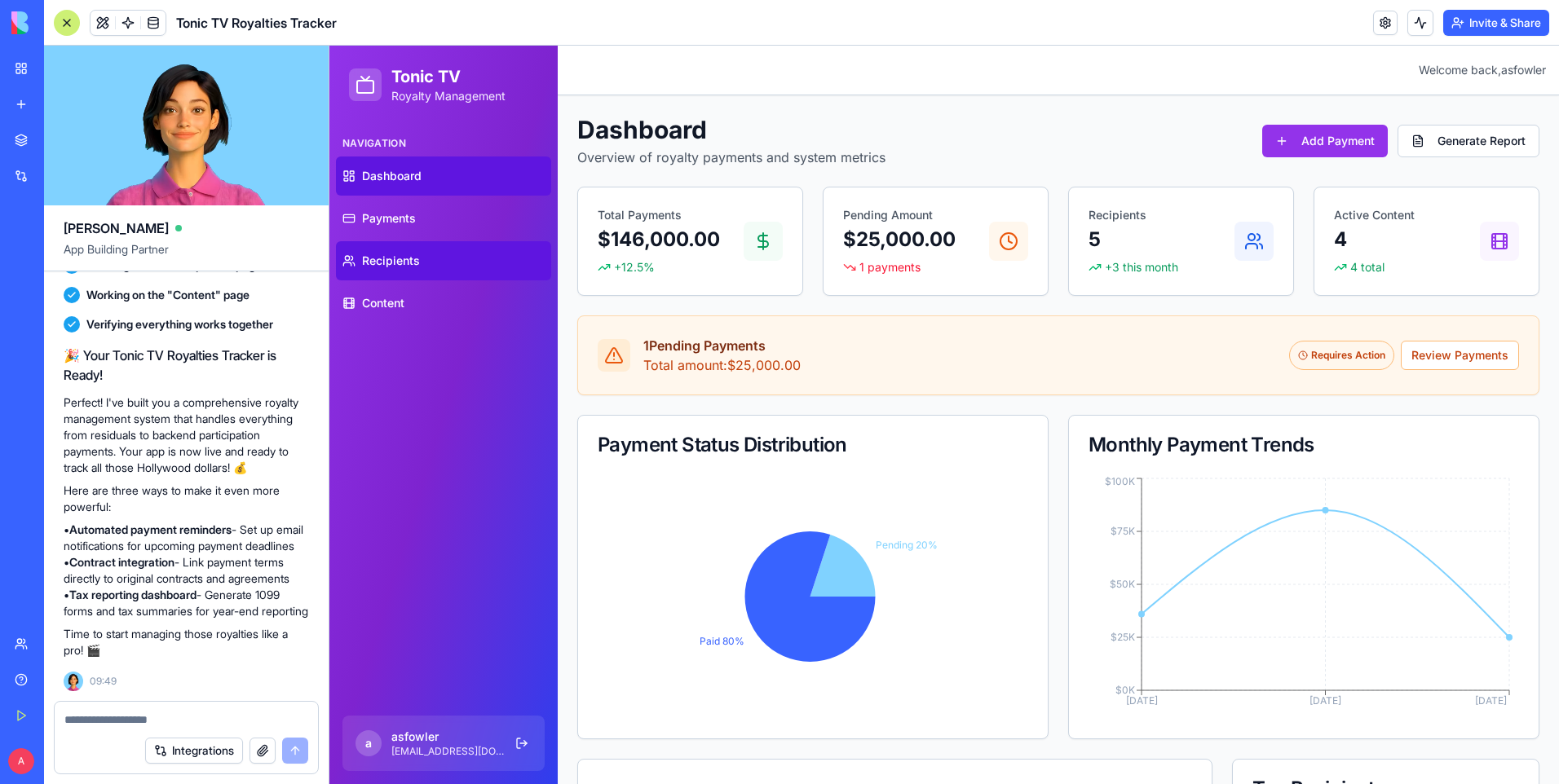
click at [408, 267] on span "Recipients" at bounding box center [391, 261] width 58 height 17
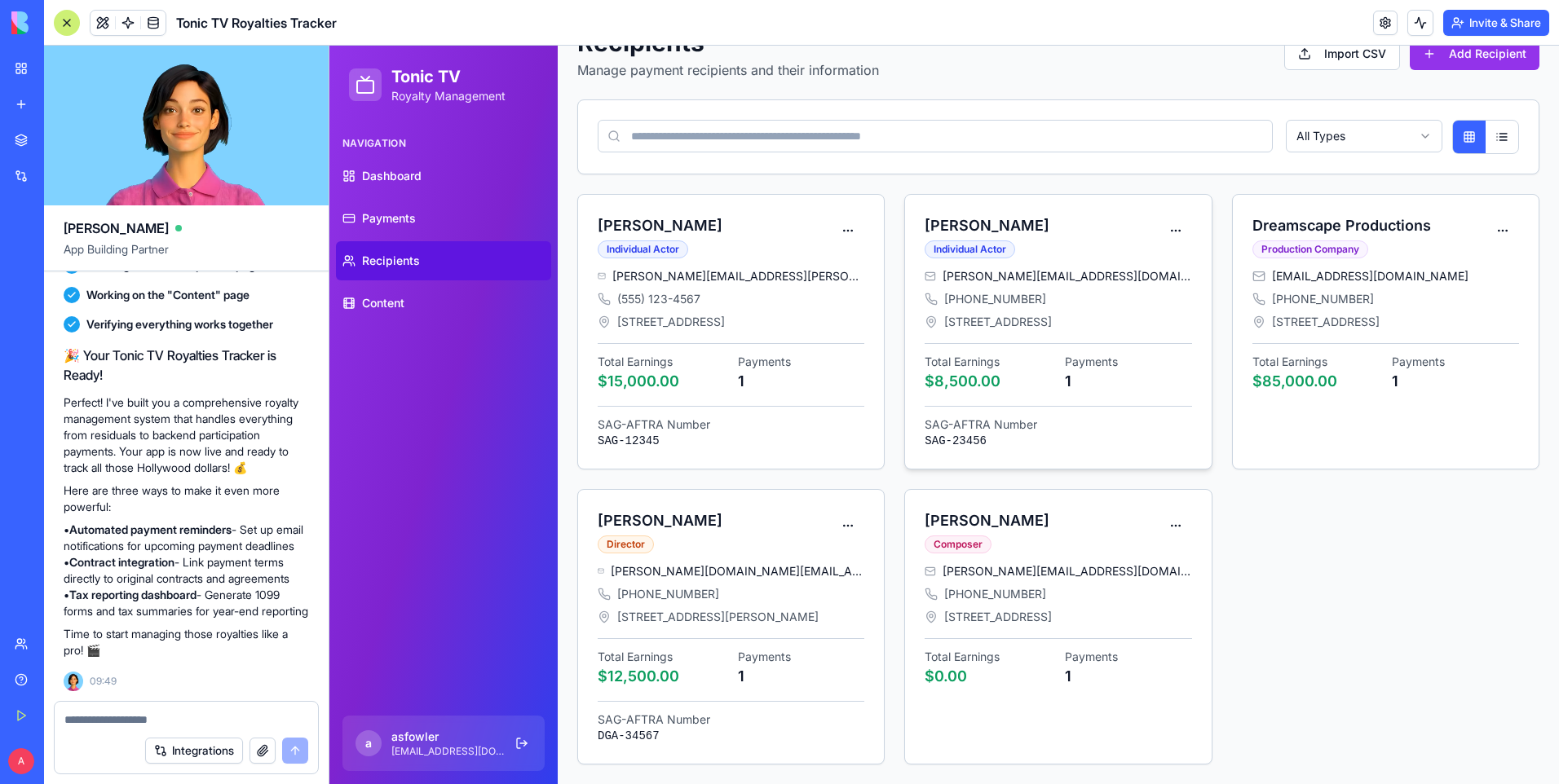
scroll to position [104, 0]
click at [403, 300] on span "Content" at bounding box center [383, 304] width 43 height 17
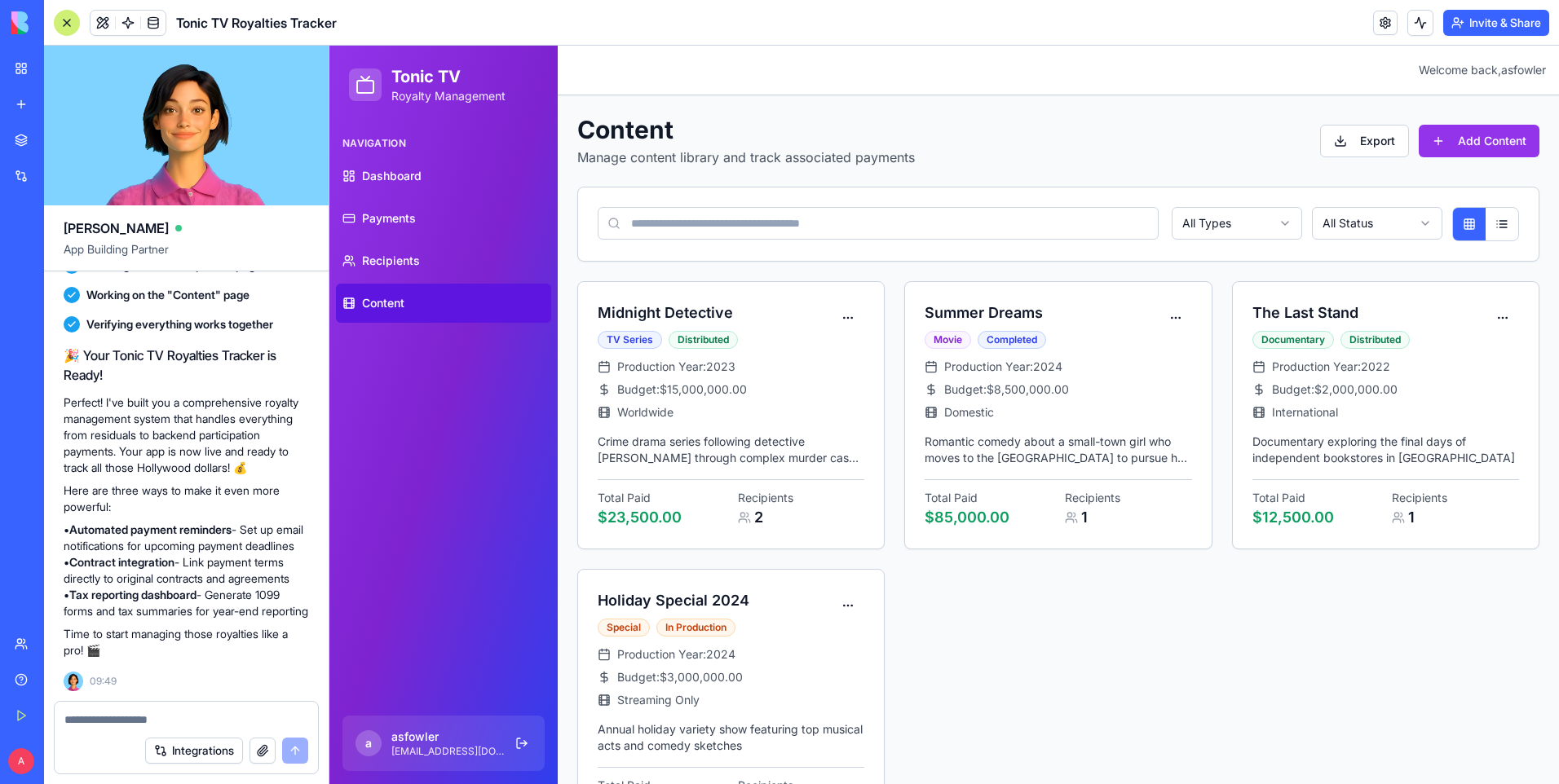
scroll to position [832, 0]
click at [843, 317] on html "Tonic TV Royalty Management Navigation Dashboard Payments Recipients Content a …" at bounding box center [944, 457] width 1229 height 824
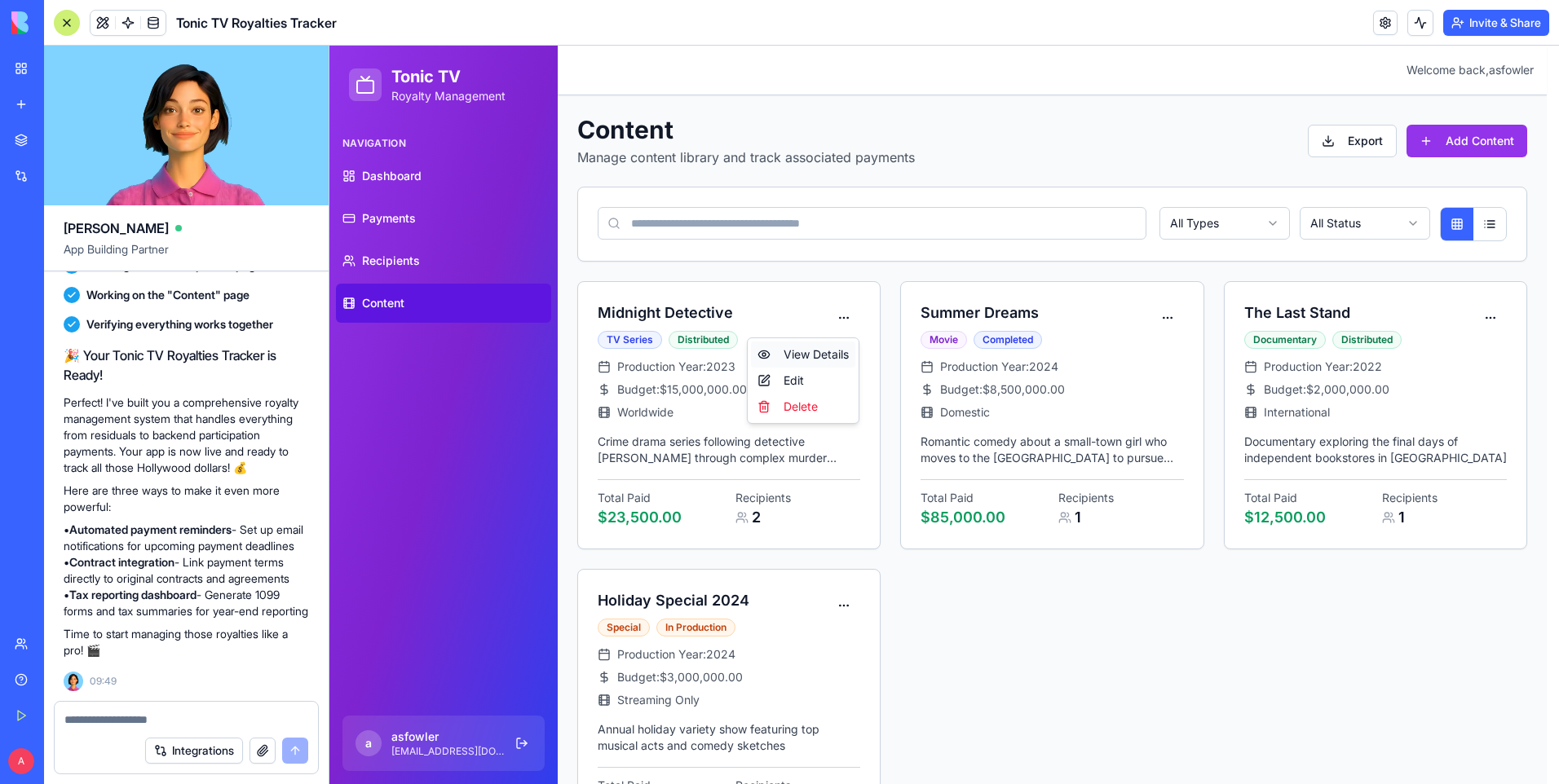
click at [839, 352] on div "View Details" at bounding box center [803, 355] width 105 height 26
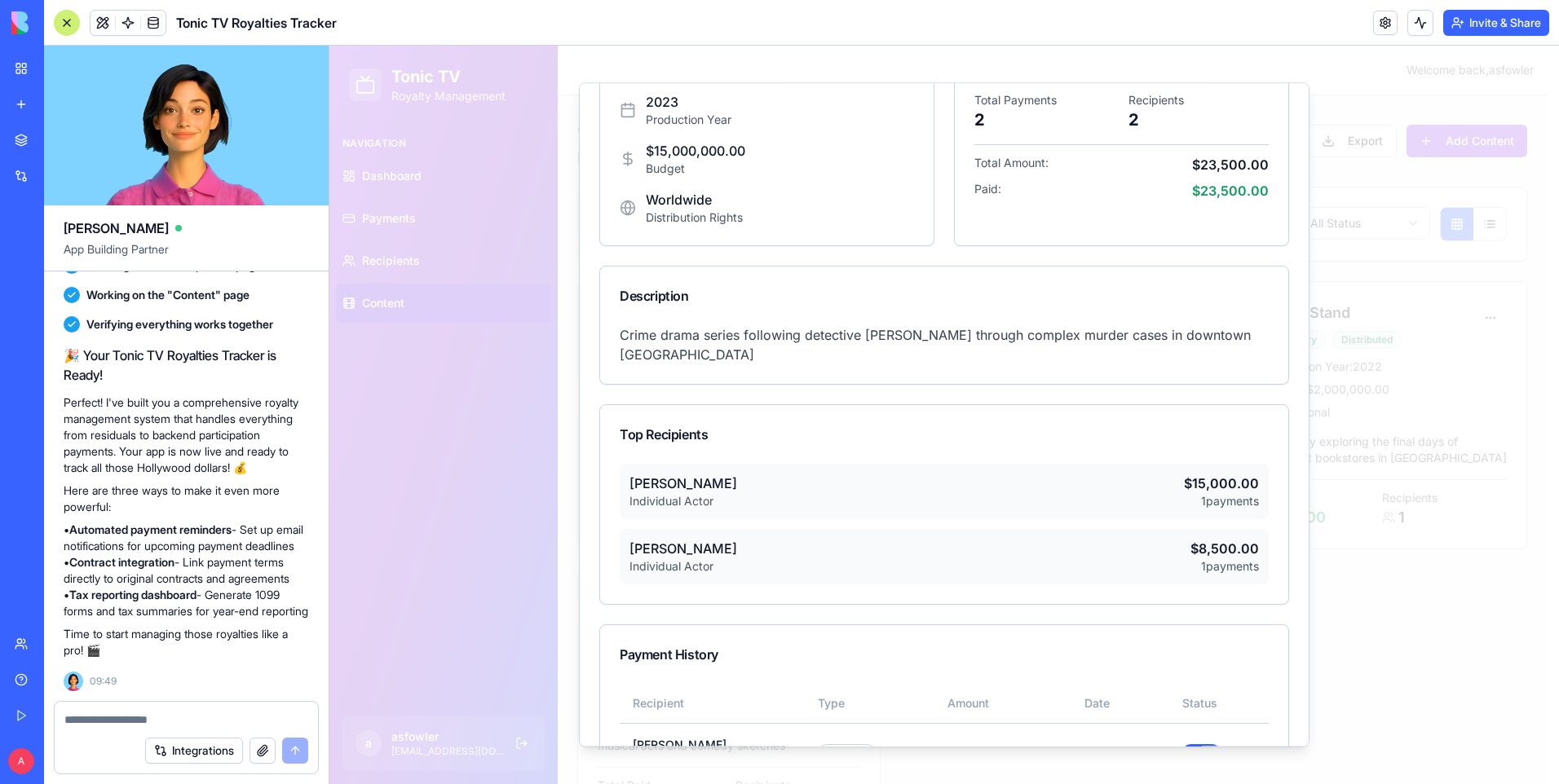
scroll to position [284, 0]
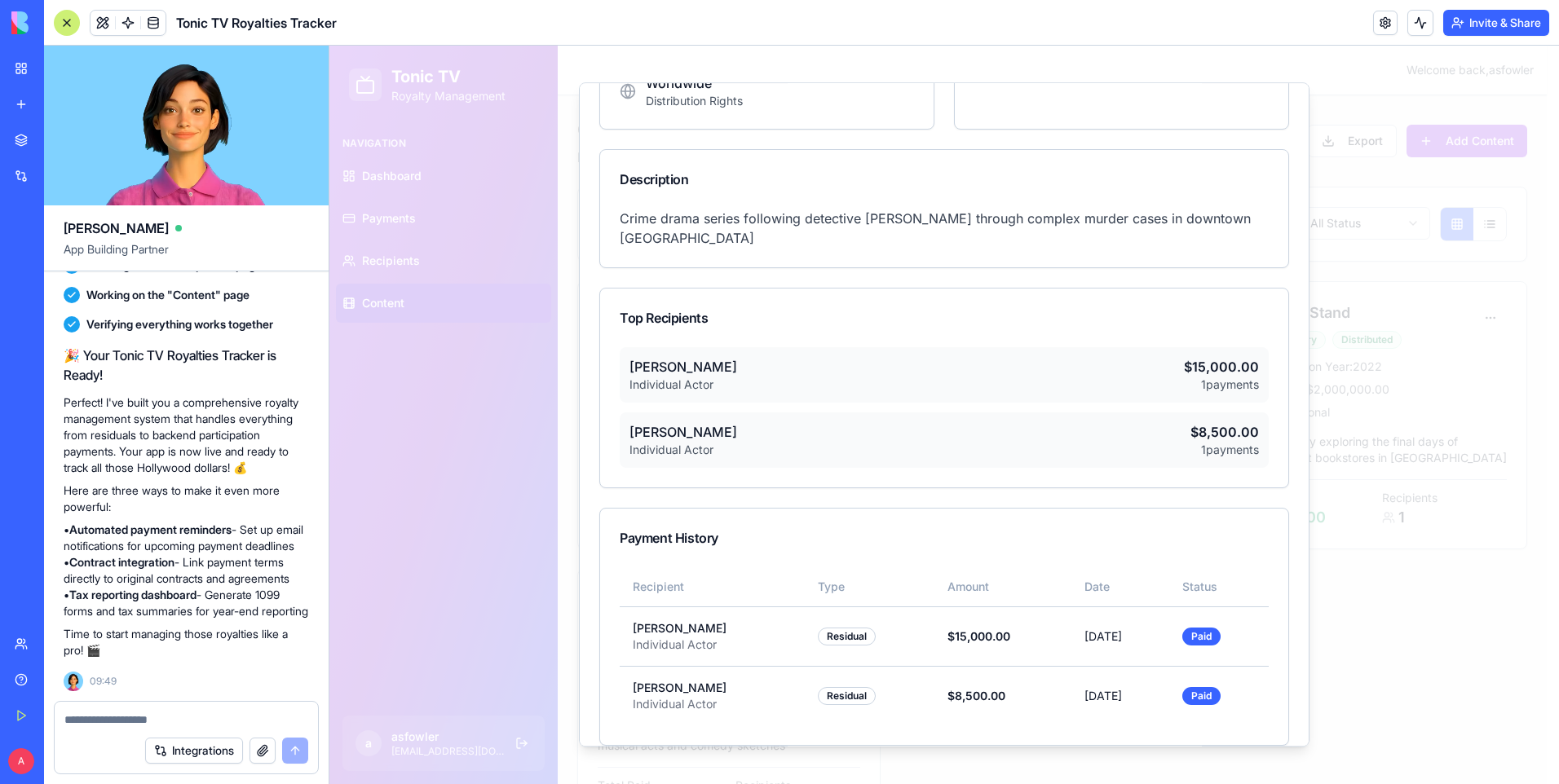
click at [1124, 366] on div "[PERSON_NAME] Individual Actor $15,000.00 1 payments" at bounding box center [943, 375] width 649 height 56
click at [1104, 431] on div "[PERSON_NAME] Individual Actor $8,500.00 1 payments" at bounding box center [943, 441] width 649 height 56
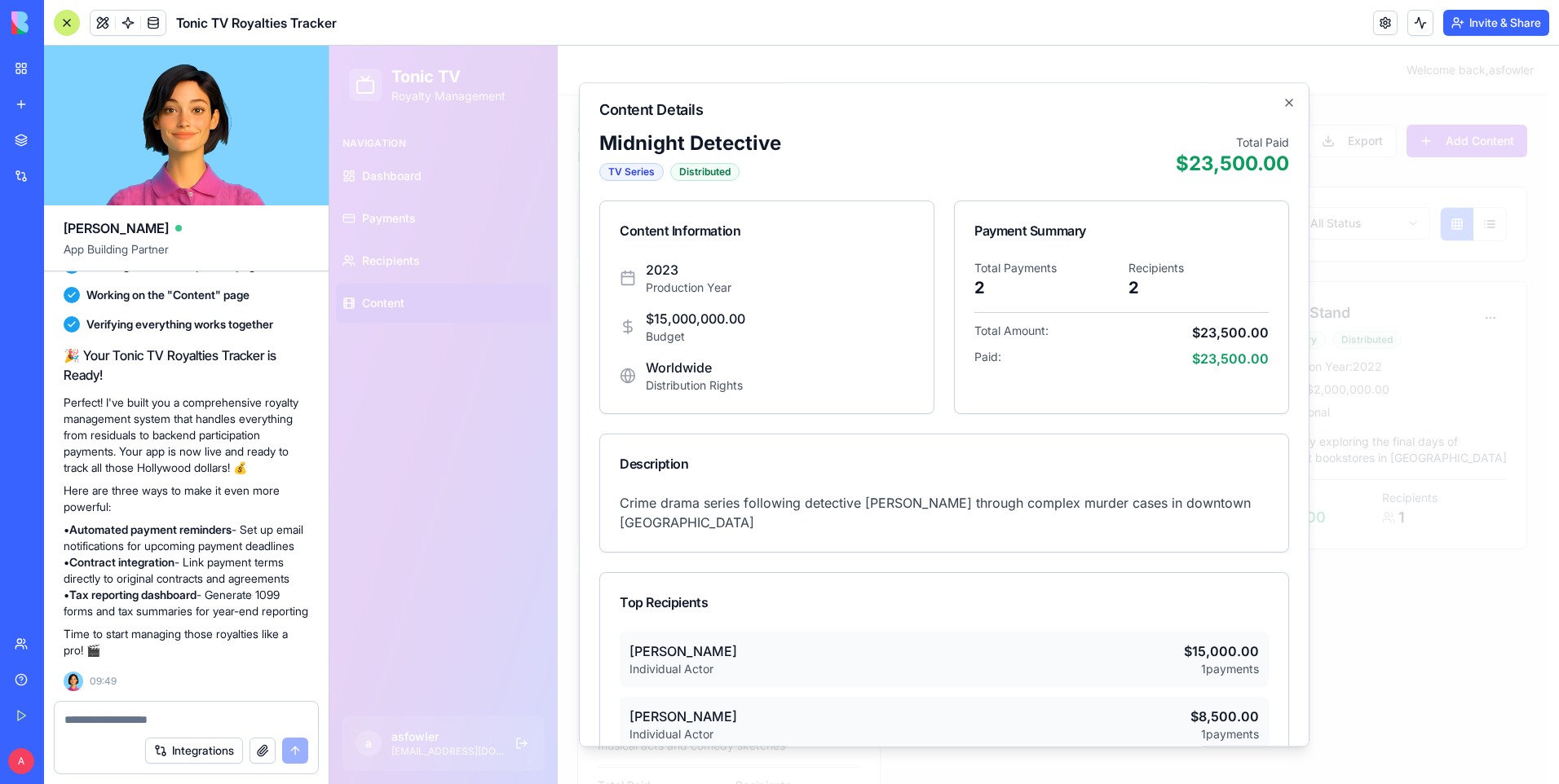
drag, startPoint x: 69, startPoint y: 495, endPoint x: 301, endPoint y: 604, distance: 256.3
click at [301, 604] on p "• Automated payment reminders - Set up email notifications for upcoming payment…" at bounding box center [186, 571] width 245 height 98
drag, startPoint x: 301, startPoint y: 604, endPoint x: 210, endPoint y: 566, distance: 98.6
copy p "Automated payment reminders - Set up email notifications for upcoming payment d…"
paste textarea "**********"
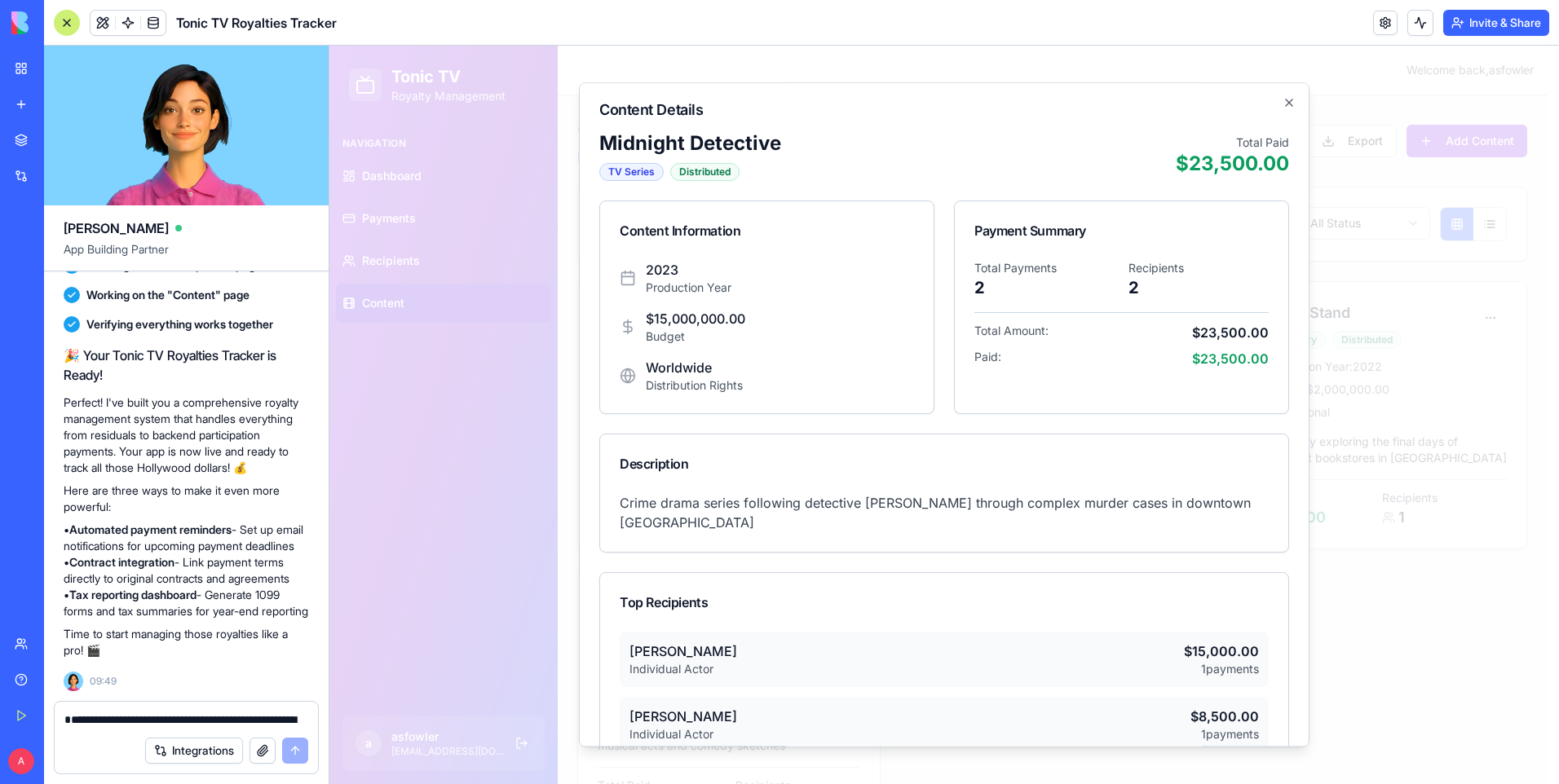
scroll to position [31, 0]
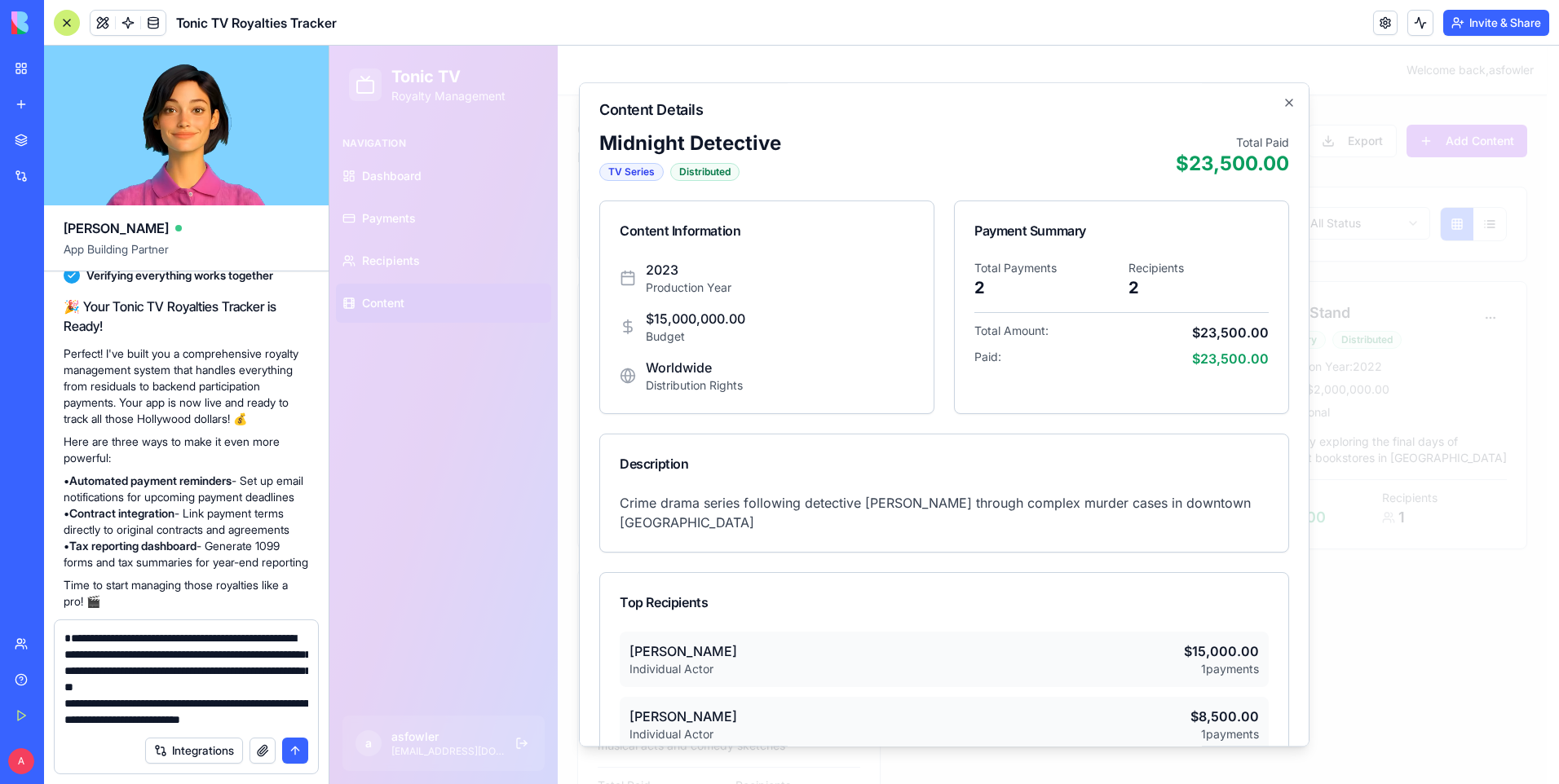
type textarea "**********"
click at [296, 751] on button "submit" at bounding box center [295, 751] width 26 height 26
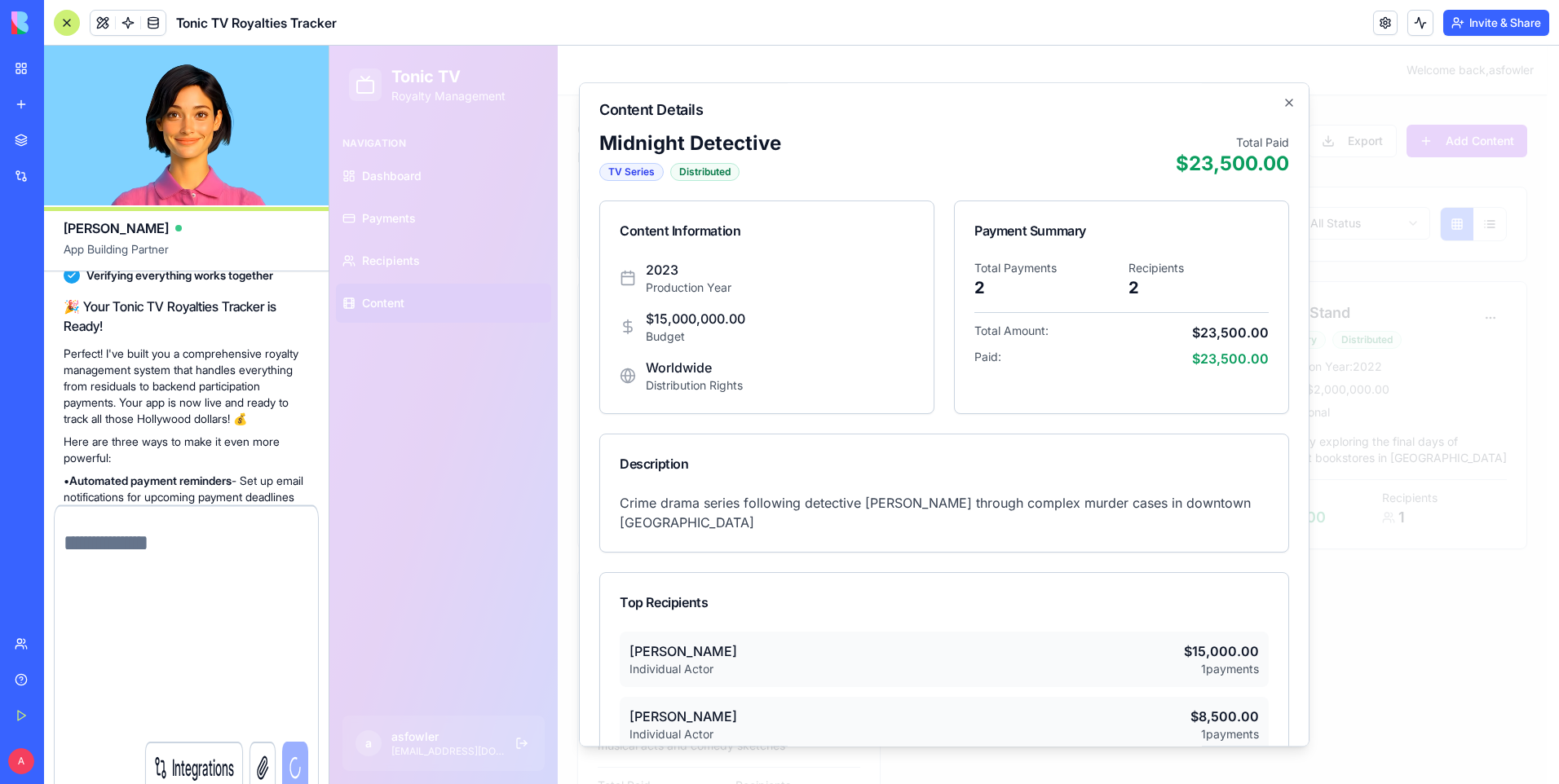
scroll to position [0, 0]
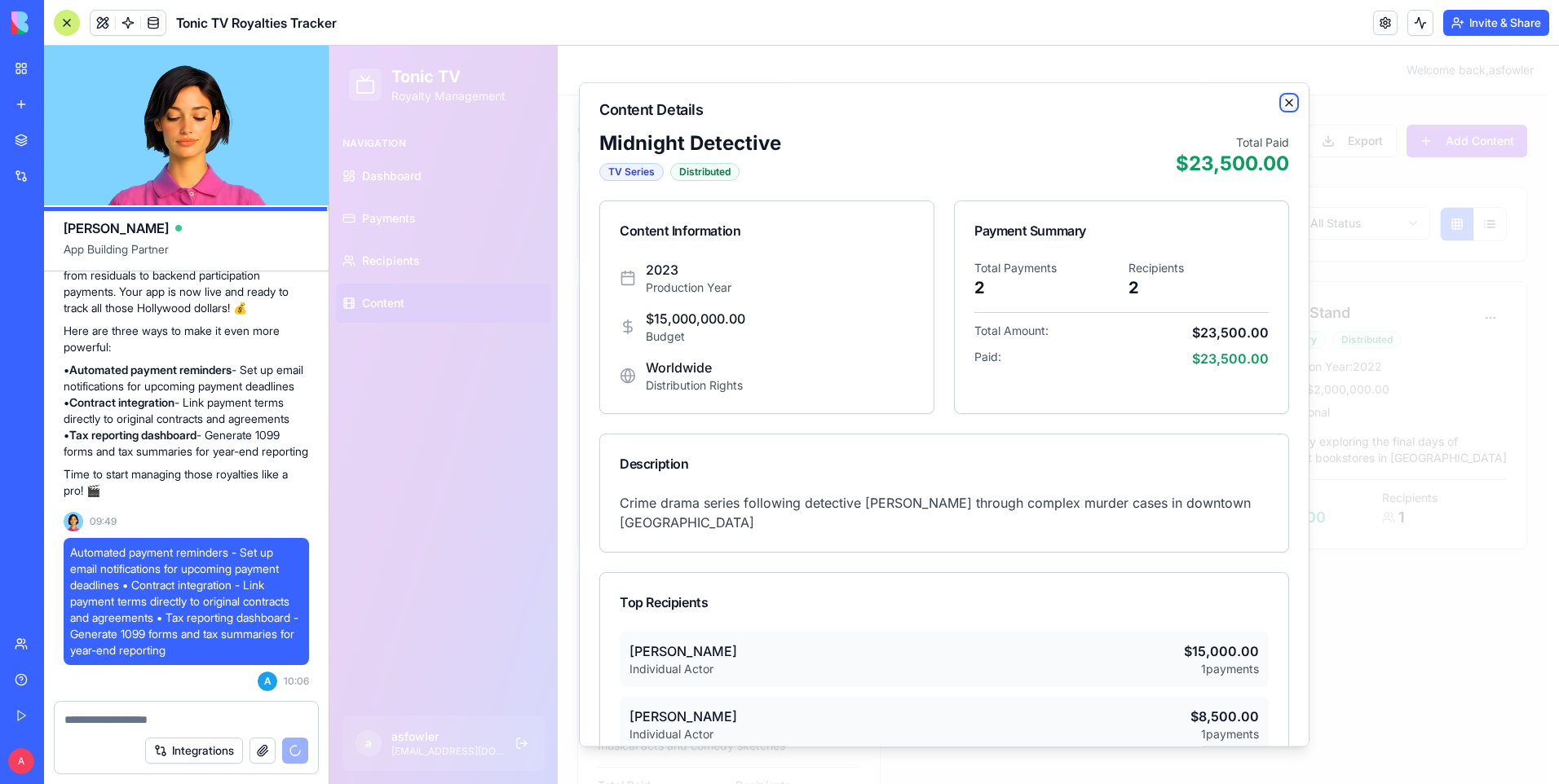
click at [1282, 106] on icon "button" at bounding box center [1289, 103] width 13 height 13
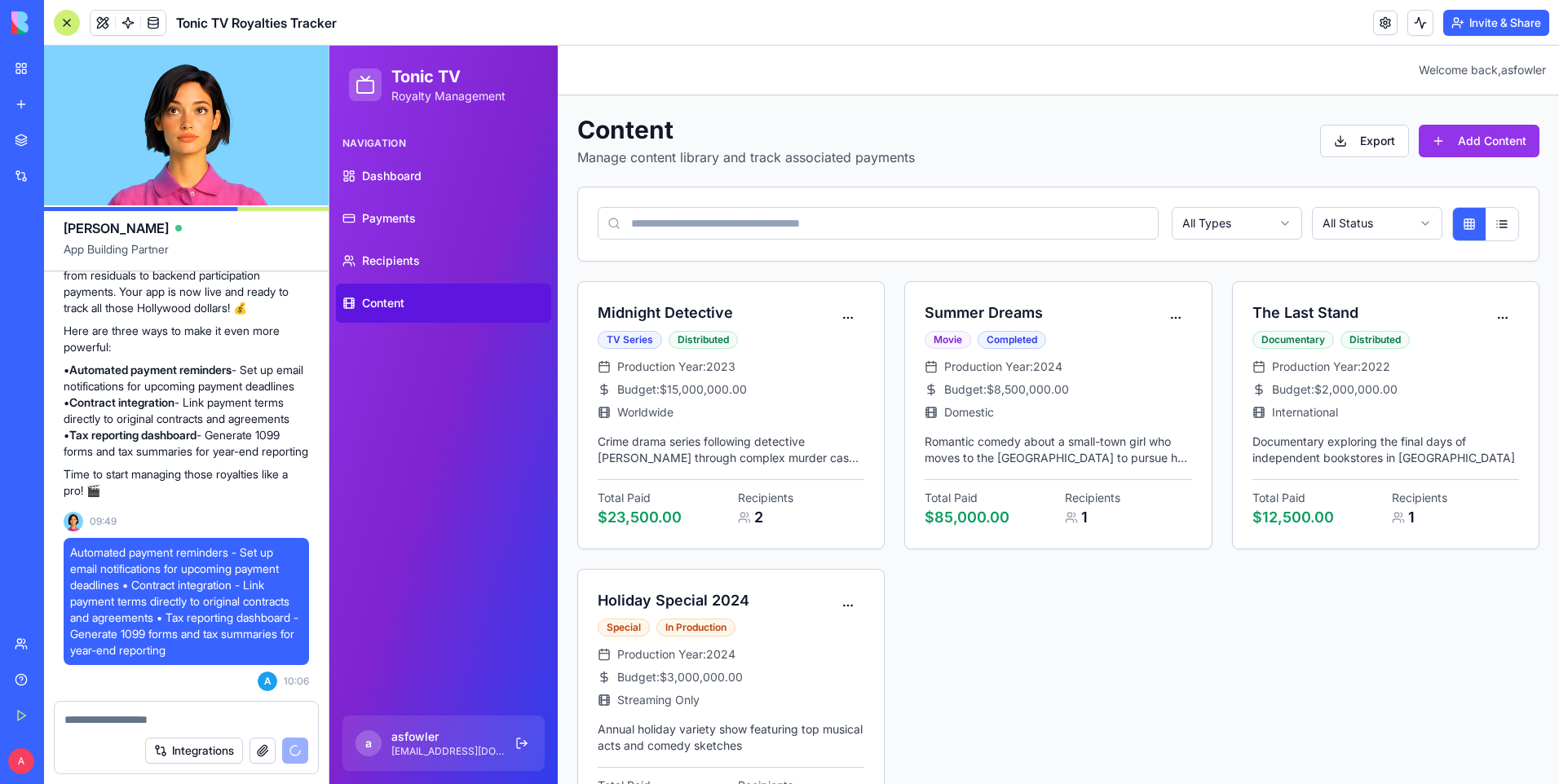
click at [1386, 232] on html "Tonic TV Royalty Management Navigation Dashboard Payments Recipients Content a …" at bounding box center [944, 457] width 1229 height 824
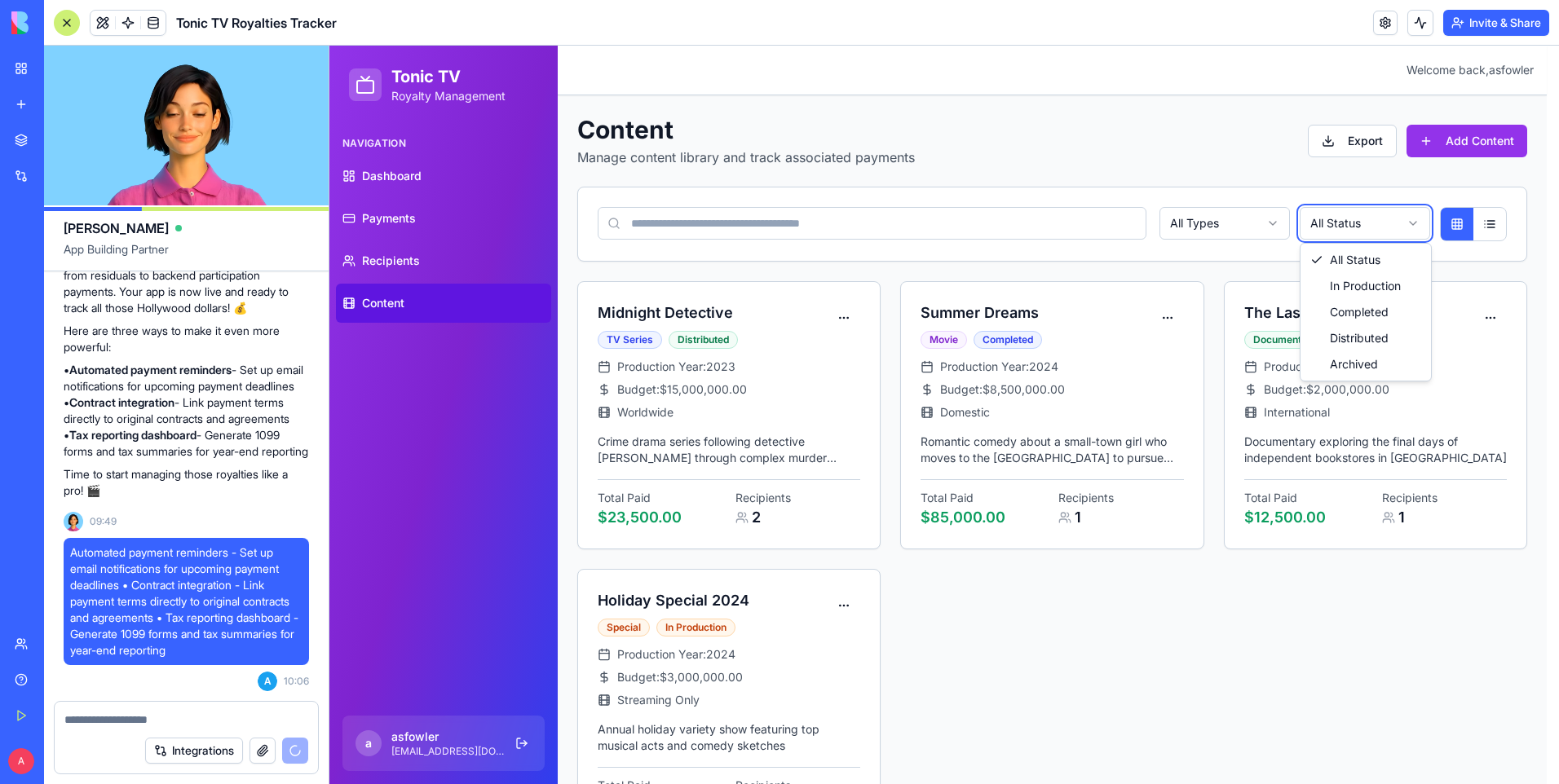
click at [1193, 222] on html "Tonic TV Royalty Management Navigation Dashboard Payments Recipients Content a …" at bounding box center [944, 457] width 1229 height 824
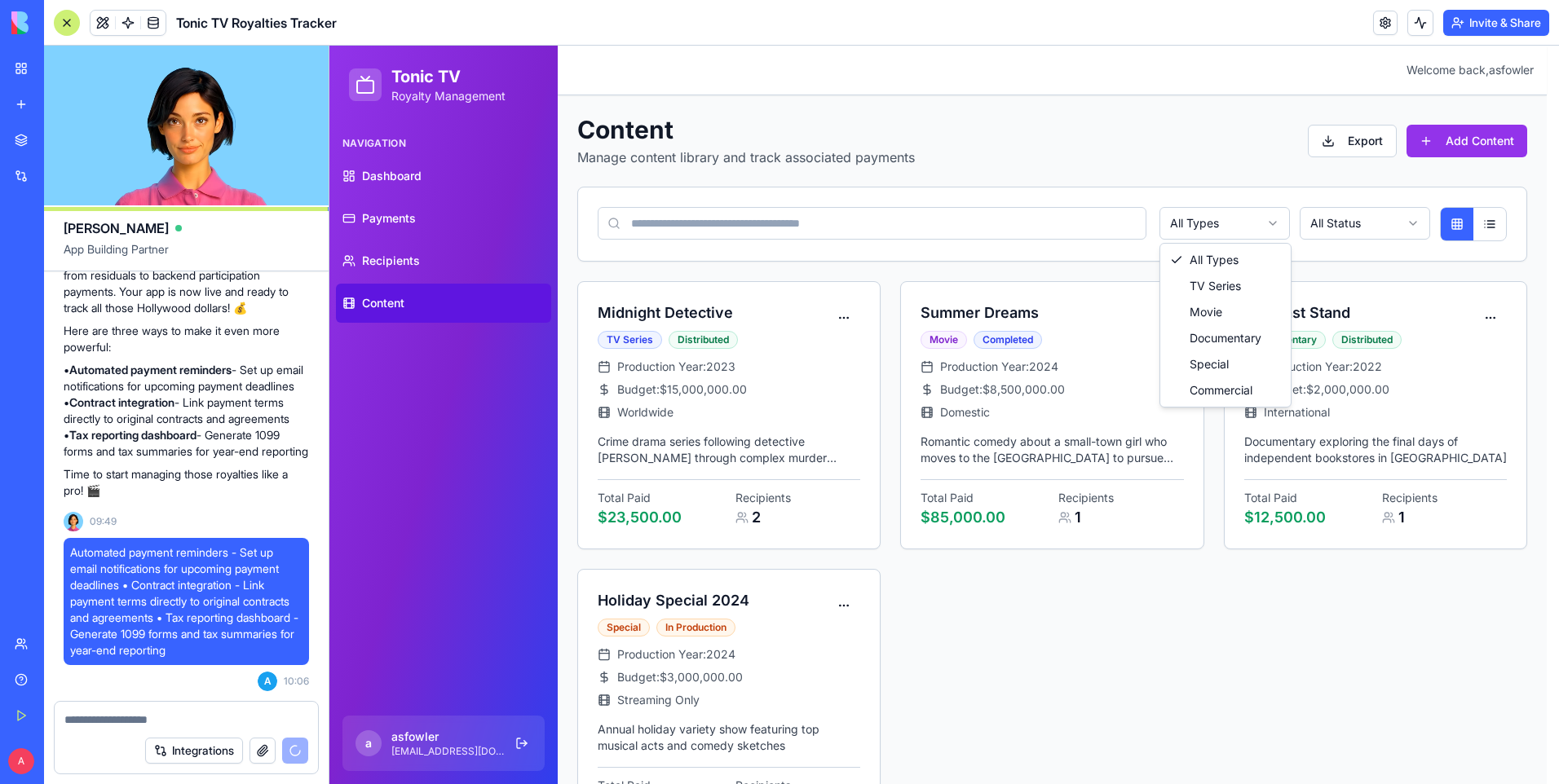
click at [1193, 222] on html "Tonic TV Royalty Management Navigation Dashboard Payments Recipients Content a …" at bounding box center [944, 457] width 1229 height 824
click at [1093, 137] on html "Tonic TV Royalty Management Navigation Dashboard Payments Recipients Content a …" at bounding box center [944, 457] width 1229 height 824
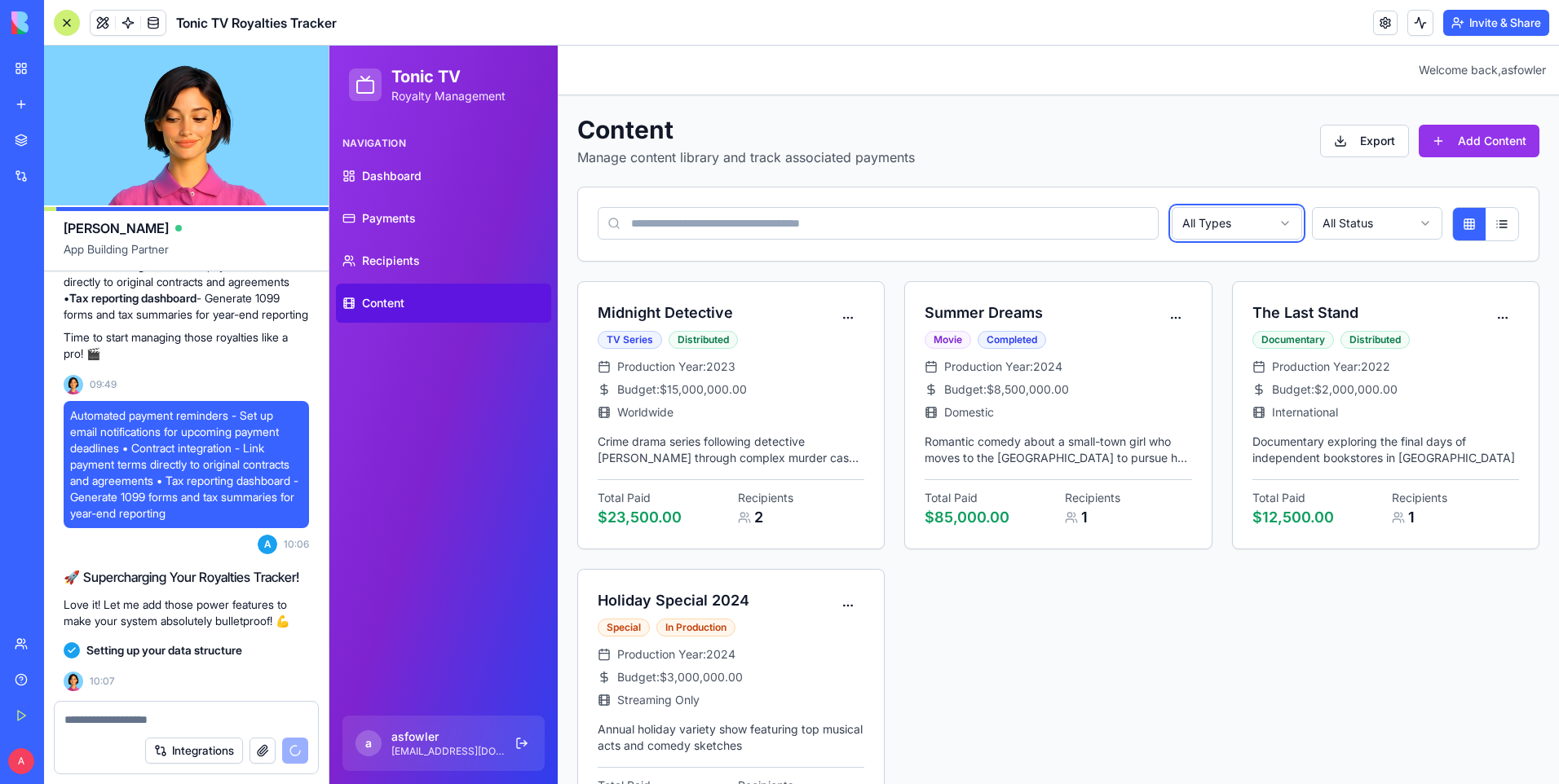
scroll to position [1175, 0]
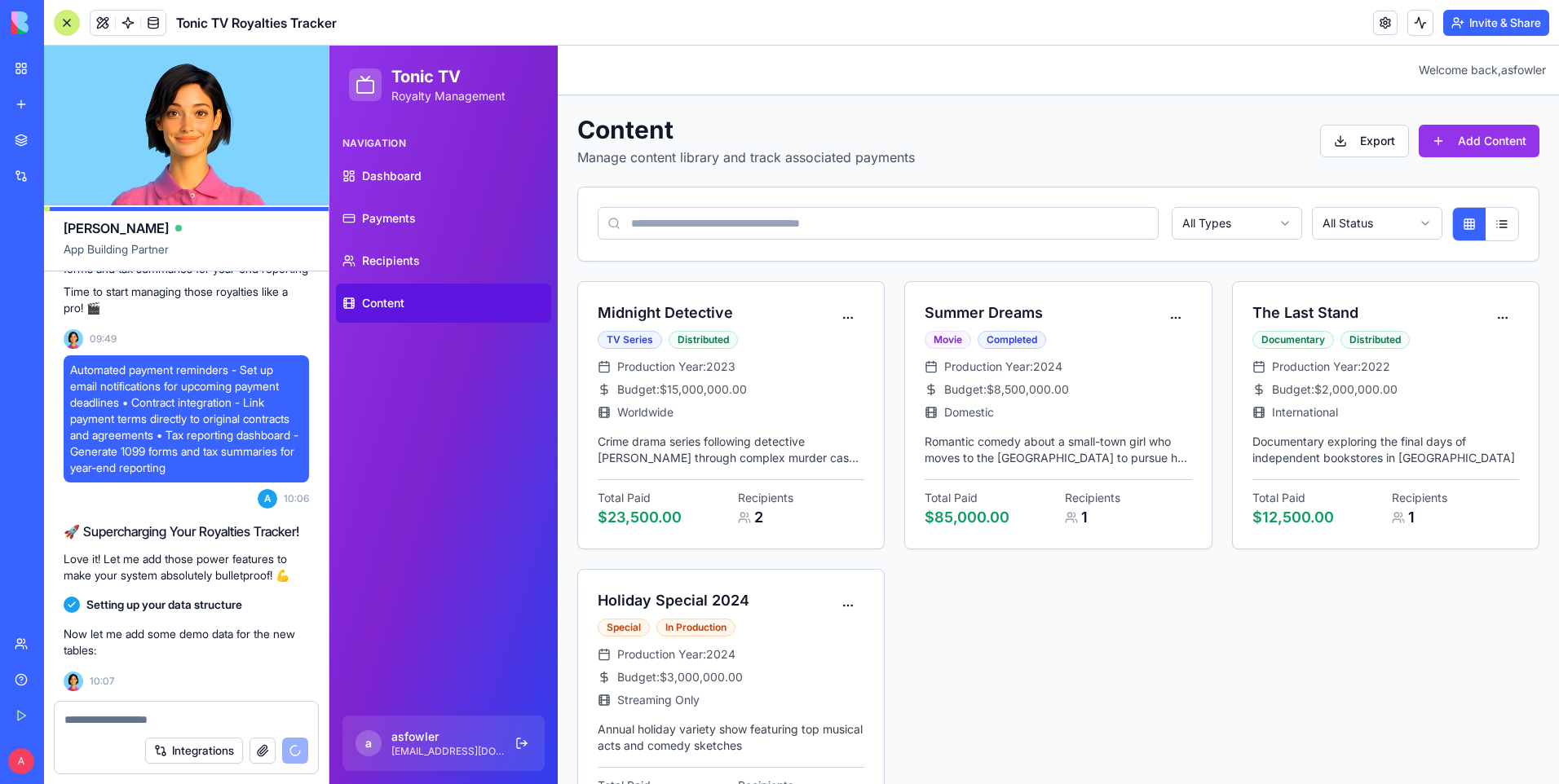
click at [1175, 232] on html "Tonic TV Royalty Management Navigation Dashboard Payments Recipients Content a …" at bounding box center [944, 457] width 1229 height 824
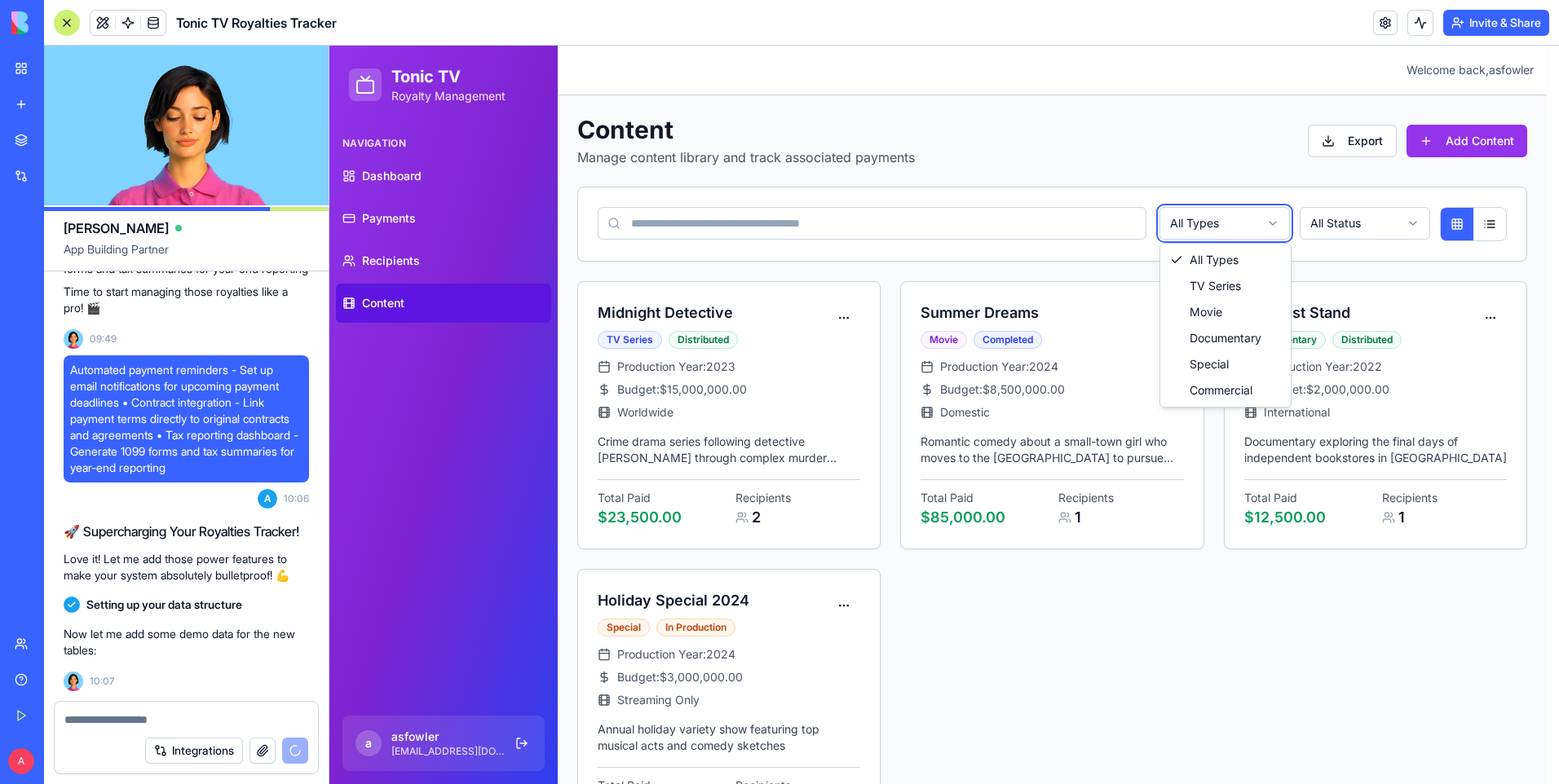
click at [1175, 232] on html "Tonic TV Royalty Management Navigation Dashboard Payments Recipients Content a …" at bounding box center [944, 457] width 1229 height 824
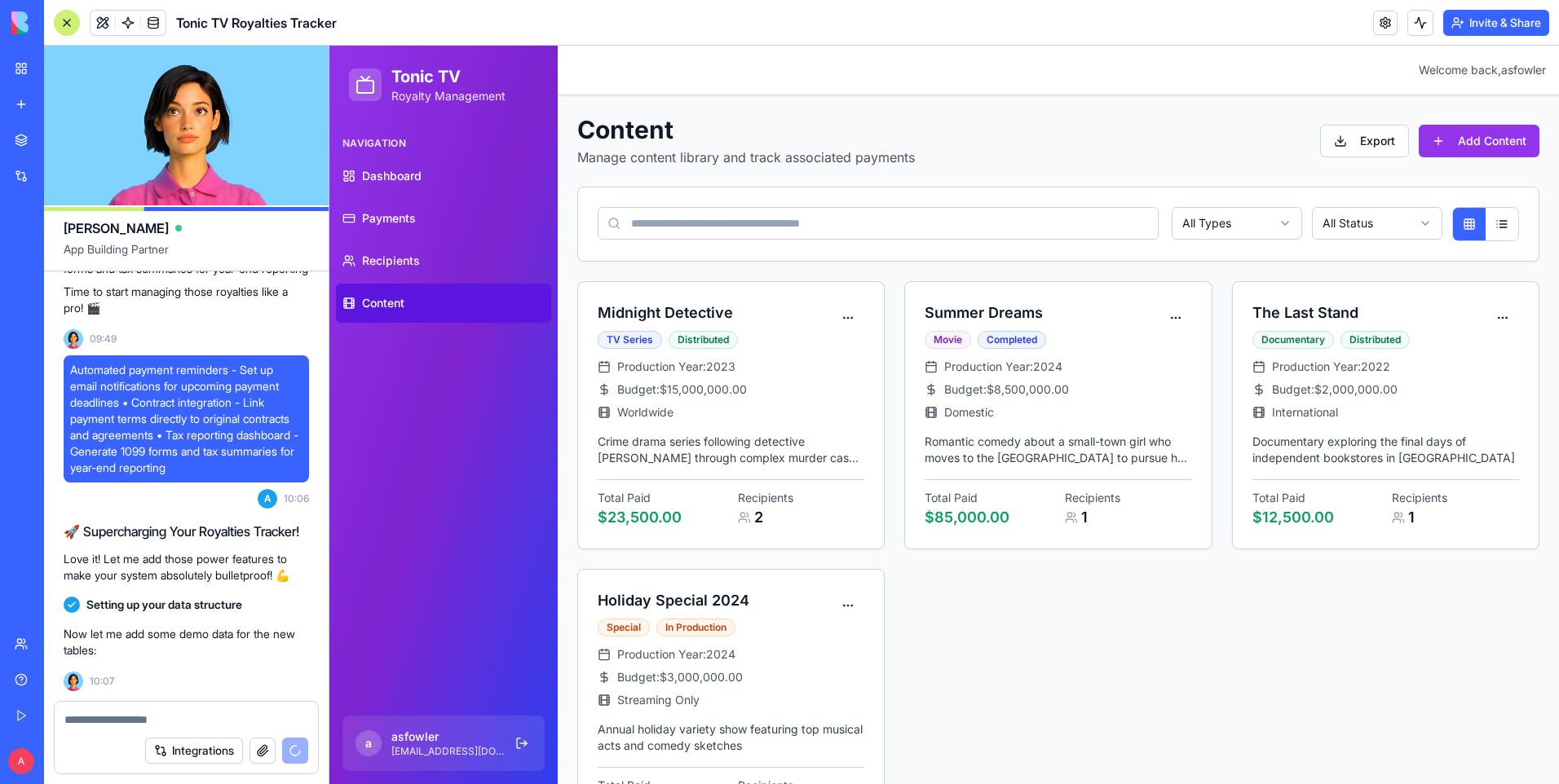
click at [1326, 223] on html "Tonic TV Royalty Management Navigation Dashboard Payments Recipients Content a …" at bounding box center [944, 457] width 1229 height 824
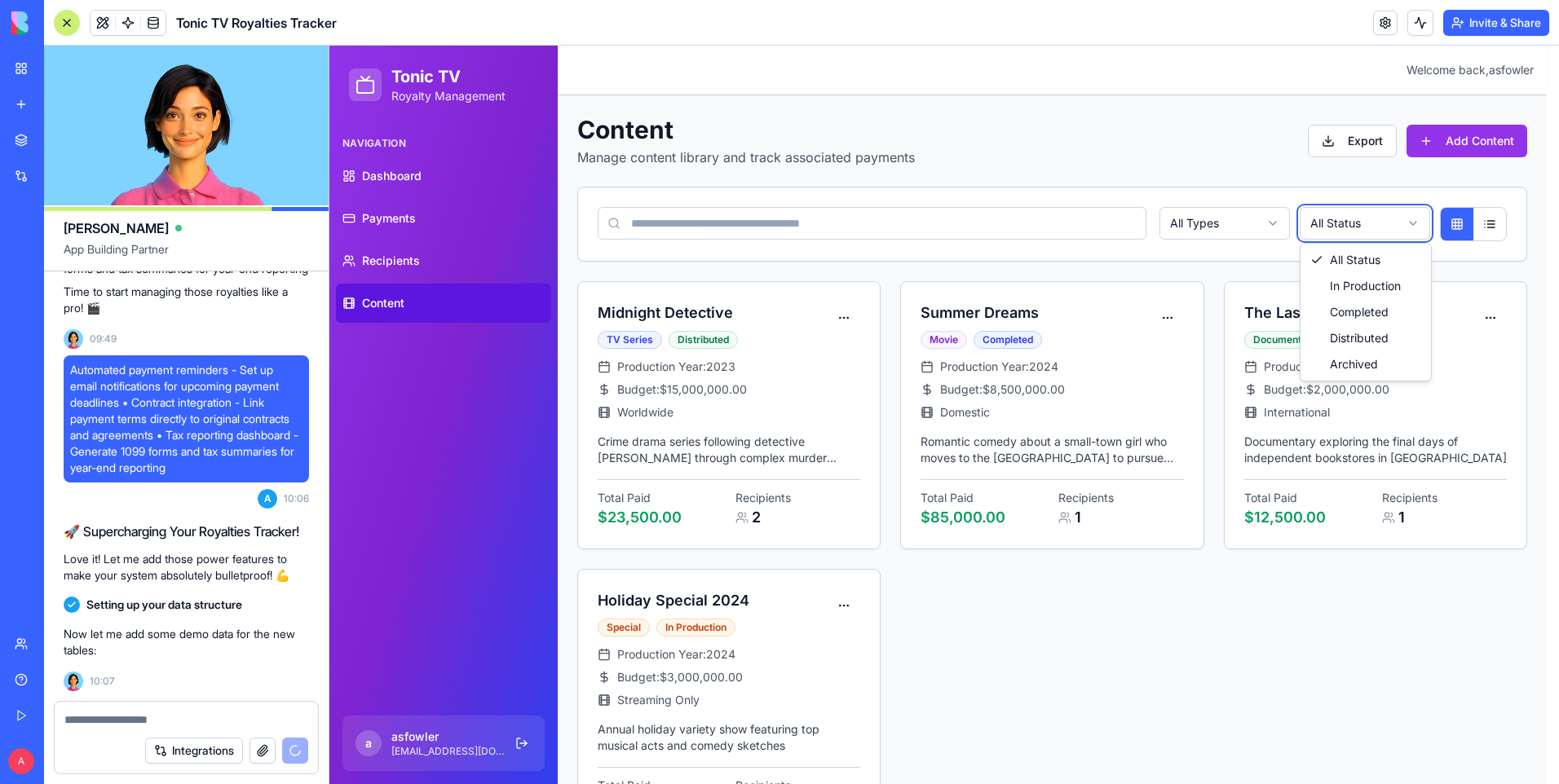
click at [1313, 195] on html "Tonic TV Royalty Management Navigation Dashboard Payments Recipients Content a …" at bounding box center [944, 457] width 1229 height 824
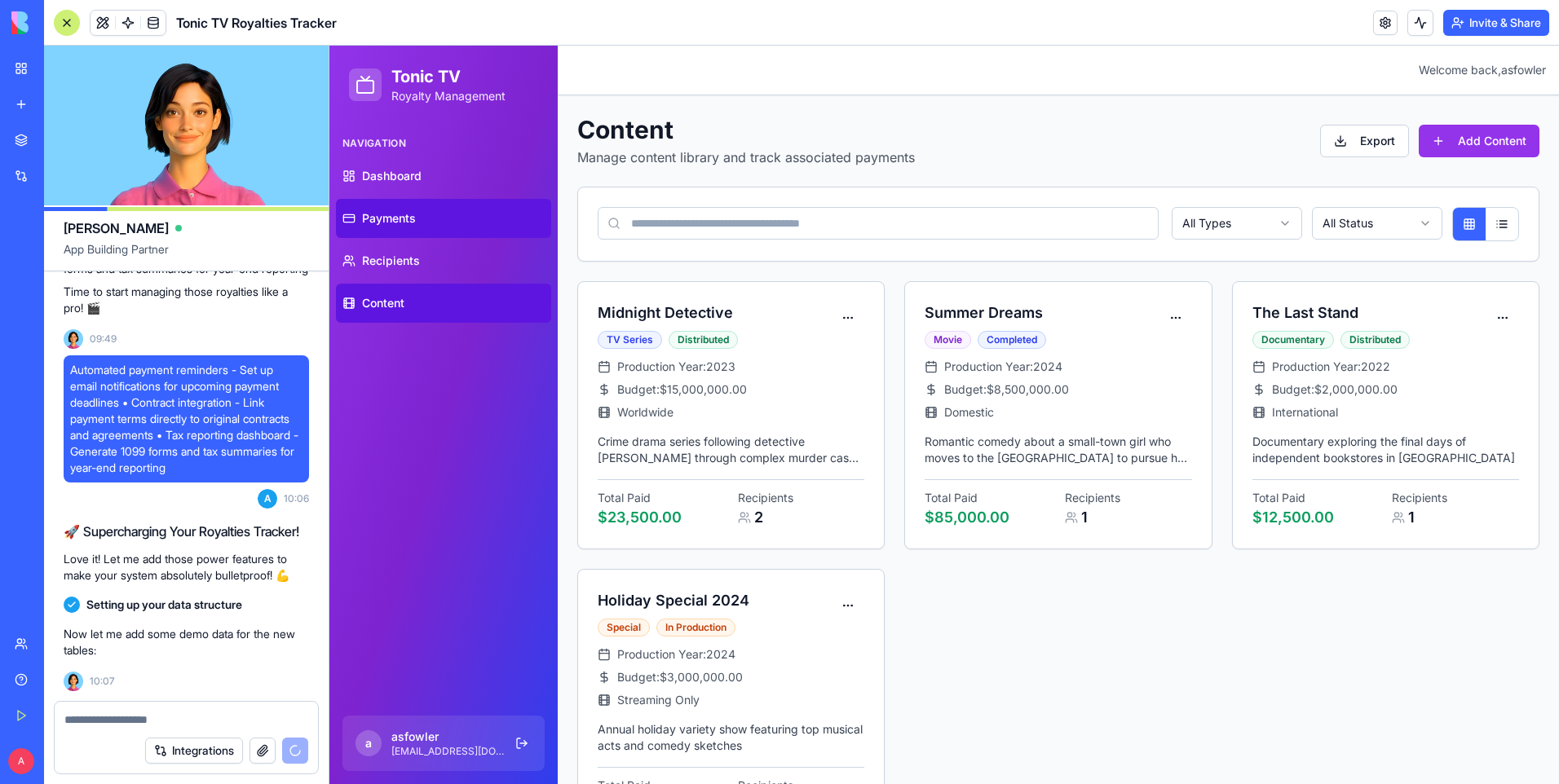
click at [397, 224] on span "Payments" at bounding box center [389, 218] width 54 height 17
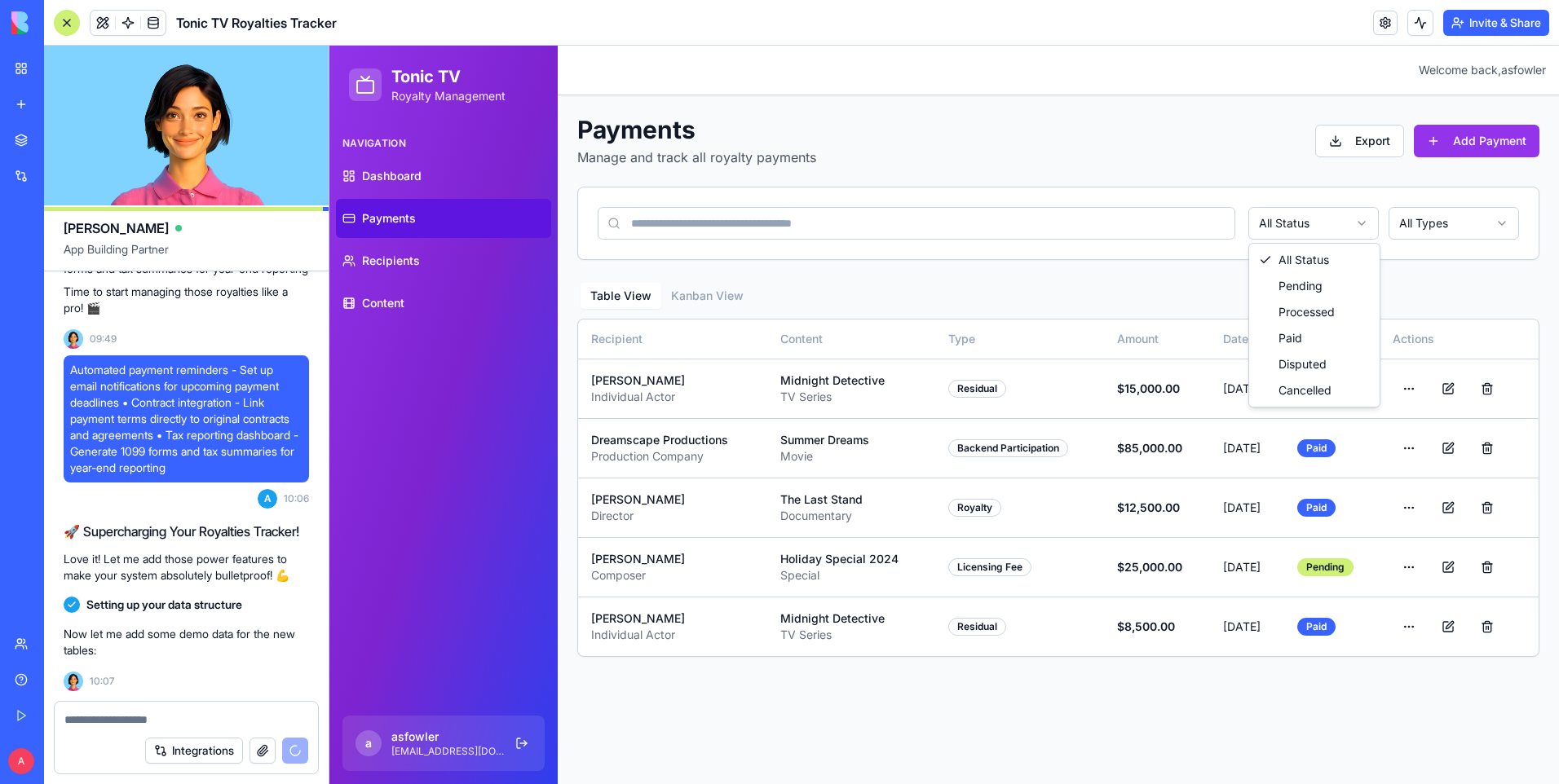
click at [1308, 230] on html "Tonic TV Royalty Management Navigation Dashboard Payments Recipients Content a …" at bounding box center [944, 415] width 1229 height 739
click at [1407, 225] on html "Tonic TV Royalty Management Navigation Dashboard Payments Recipients Content a …" at bounding box center [944, 415] width 1229 height 739
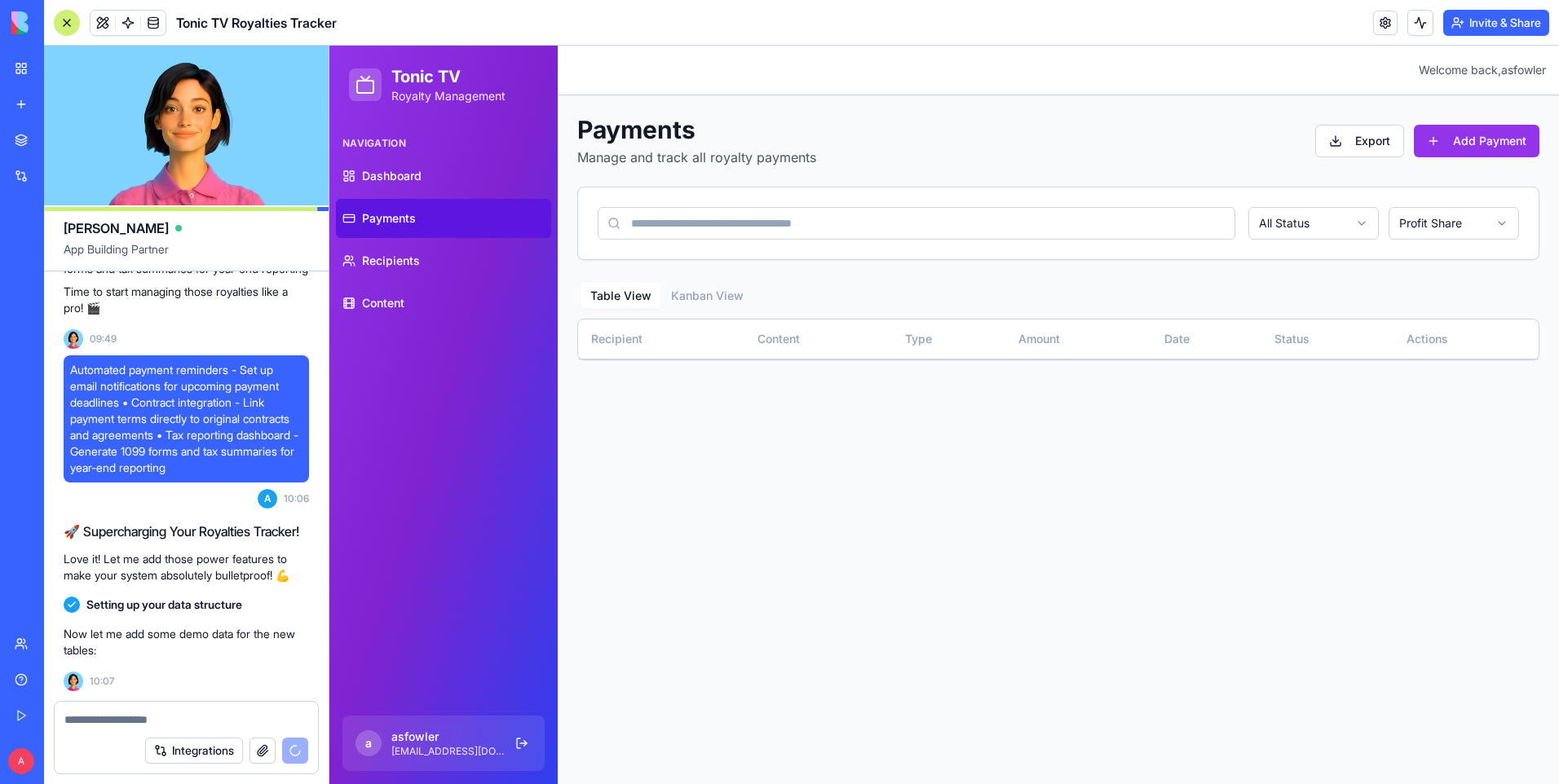
click at [1443, 230] on html "Tonic TV Royalty Management Navigation Dashboard Payments Recipients Content a …" at bounding box center [944, 415] width 1229 height 739
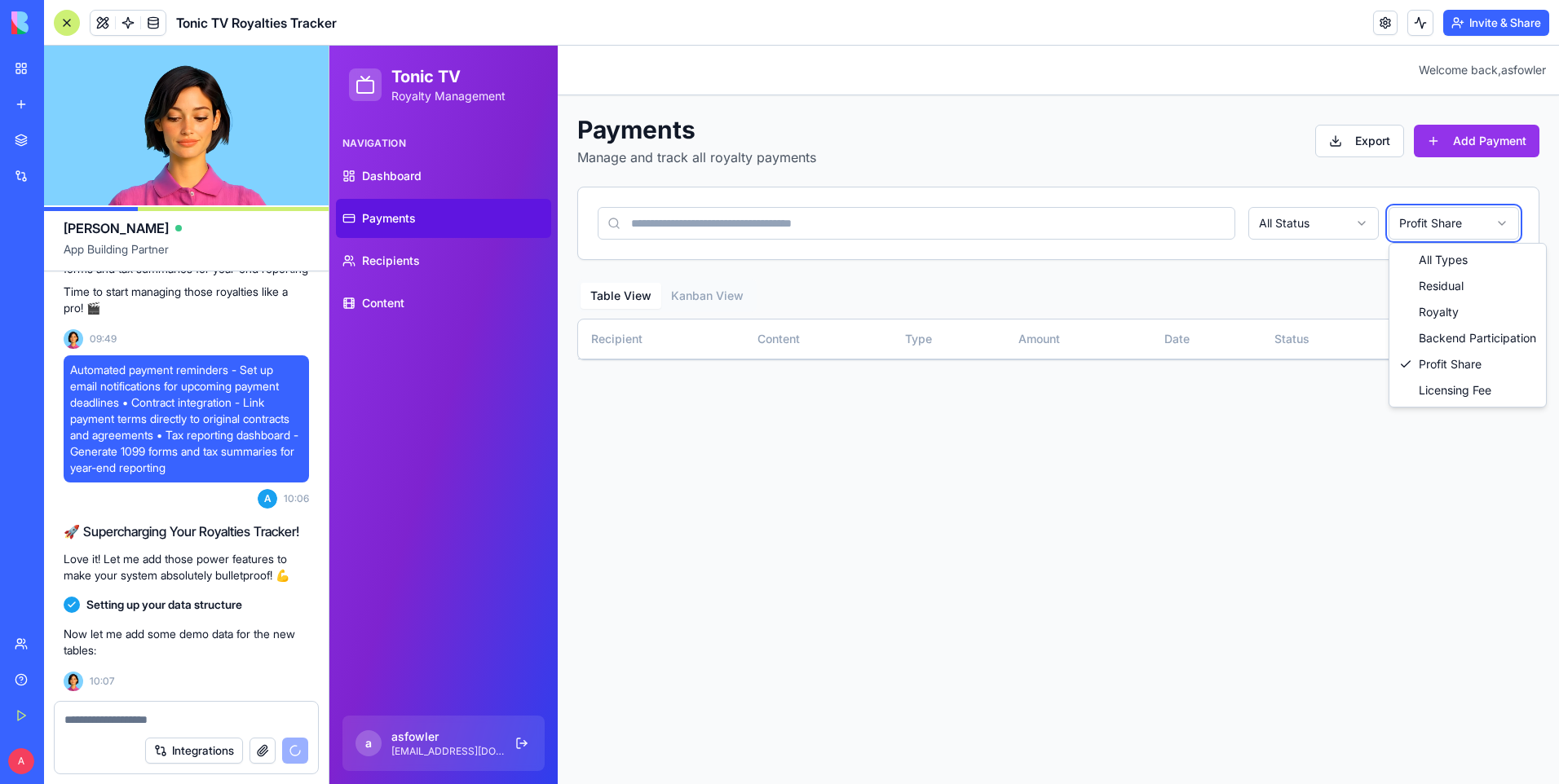
click at [1353, 232] on html "Tonic TV Royalty Management Navigation Dashboard Payments Recipients Content a …" at bounding box center [944, 415] width 1229 height 739
click at [1349, 235] on html "Tonic TV Royalty Management Navigation Dashboard Payments Recipients Content a …" at bounding box center [944, 415] width 1229 height 739
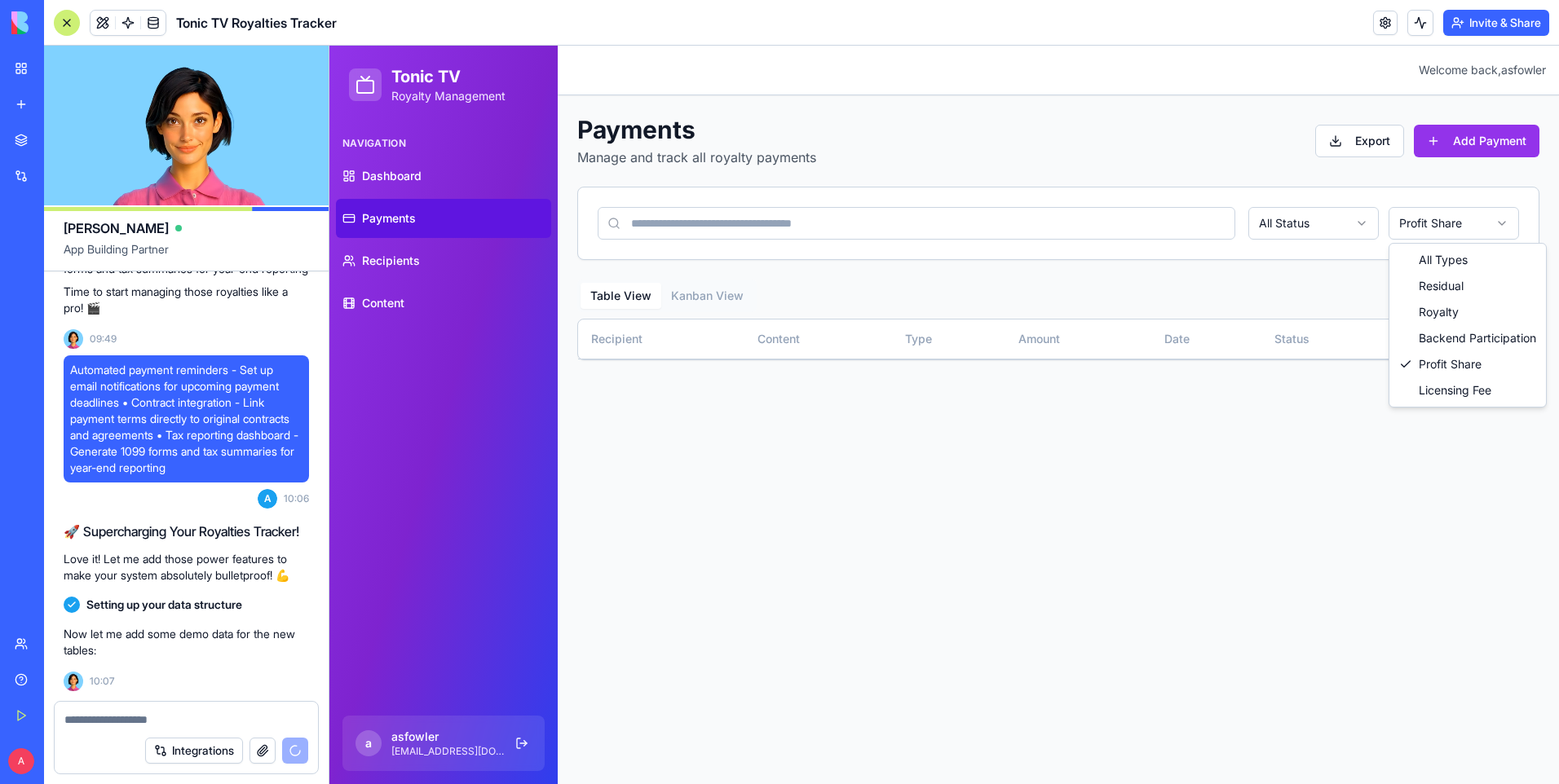
click at [1459, 216] on html "Tonic TV Royalty Management Navigation Dashboard Payments Recipients Content a …" at bounding box center [944, 415] width 1229 height 739
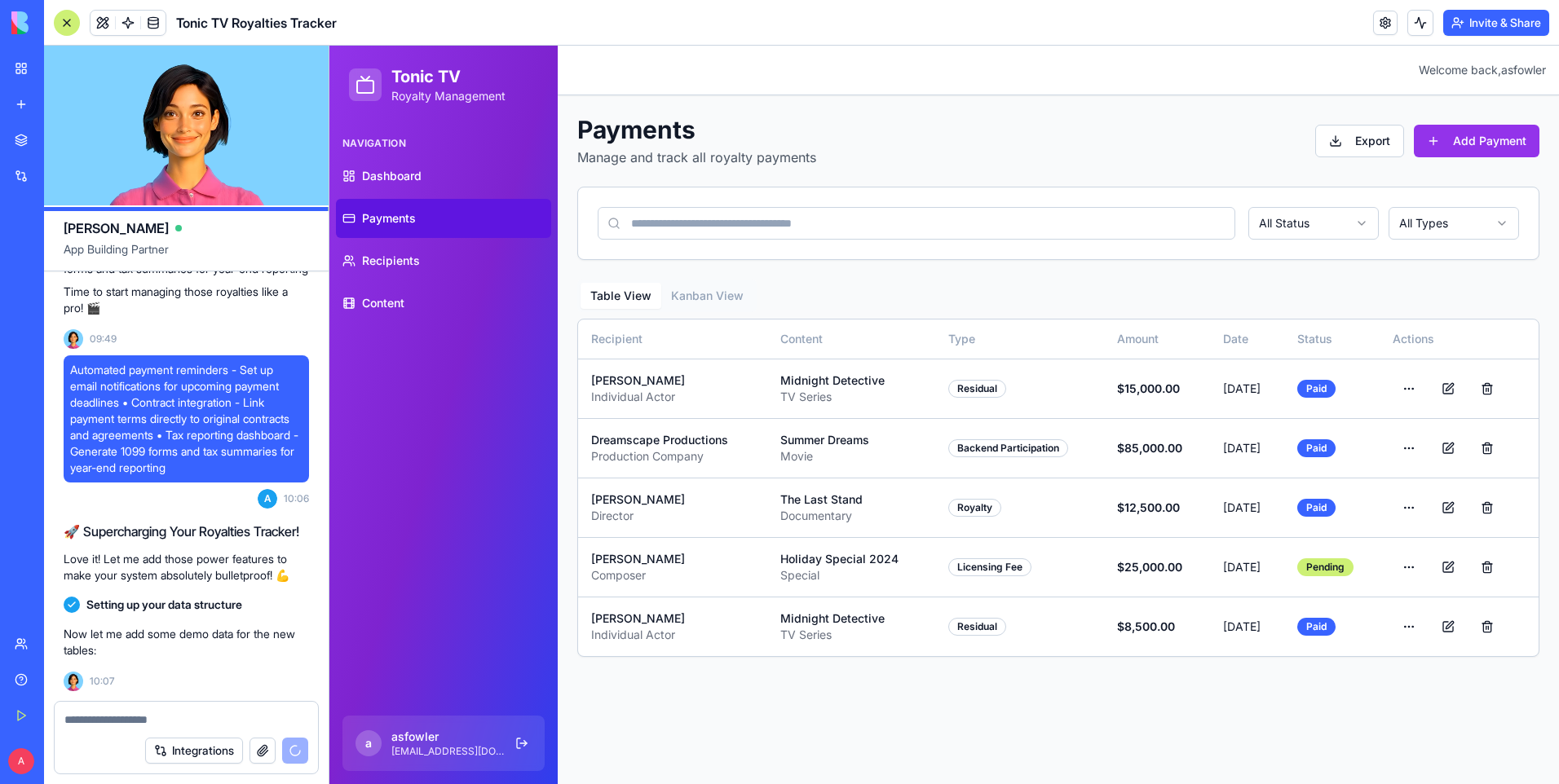
click at [1444, 229] on html "Tonic TV Royalty Management Navigation Dashboard Payments Recipients Content a …" at bounding box center [944, 415] width 1229 height 739
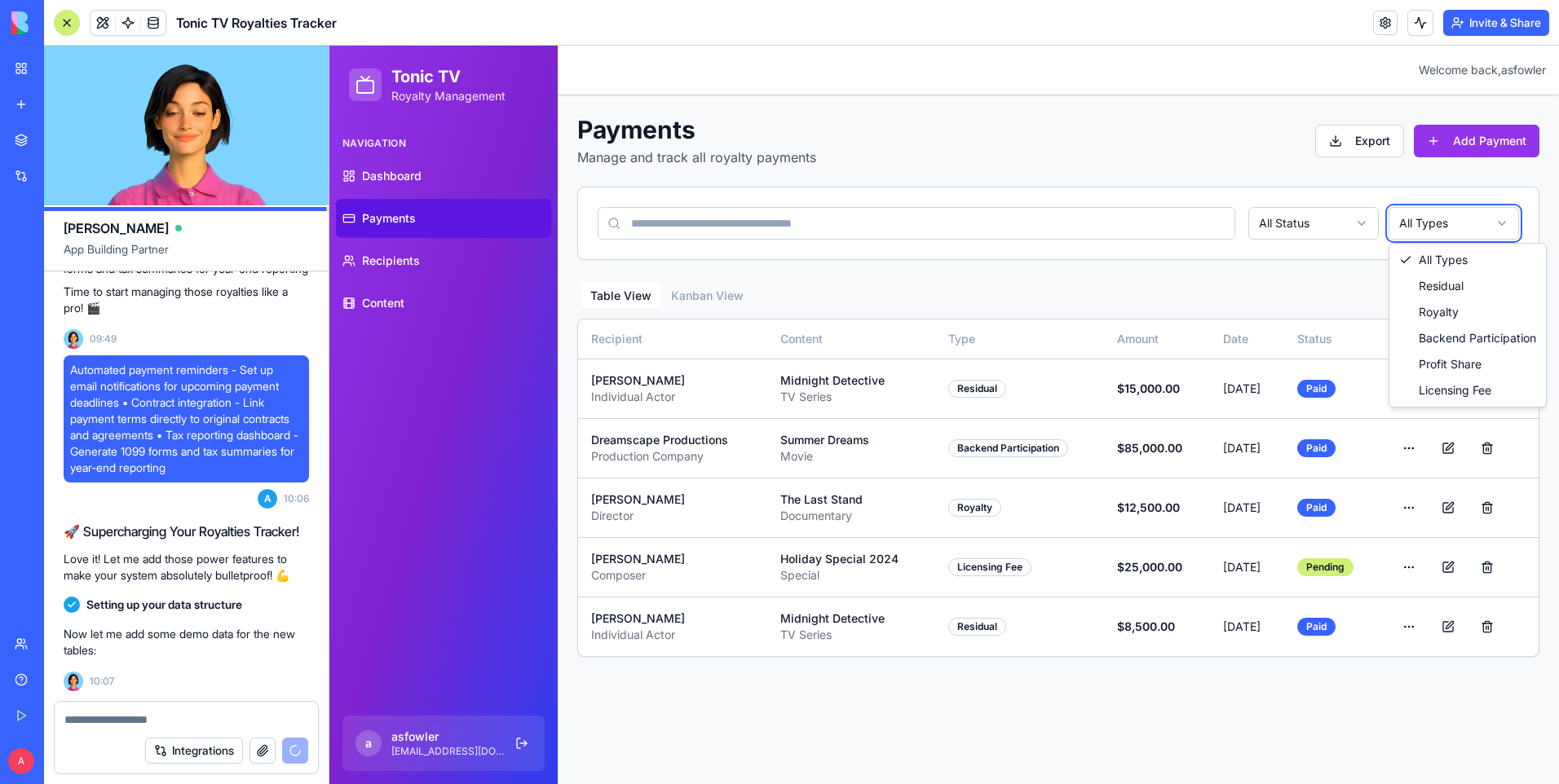
click at [1254, 269] on html "Tonic TV Royalty Management Navigation Dashboard Payments Recipients Content a …" at bounding box center [944, 415] width 1229 height 739
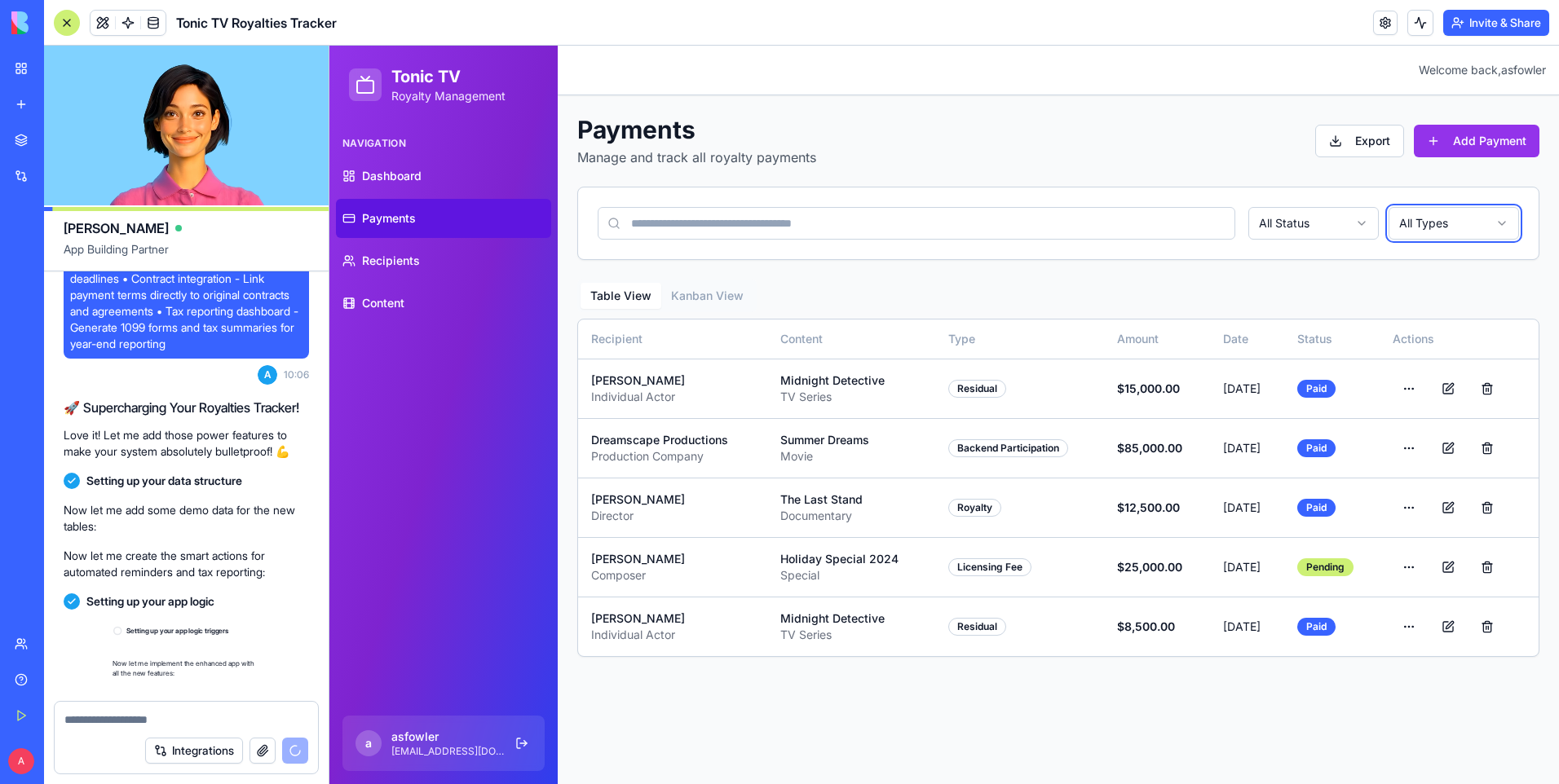
scroll to position [1472, 0]
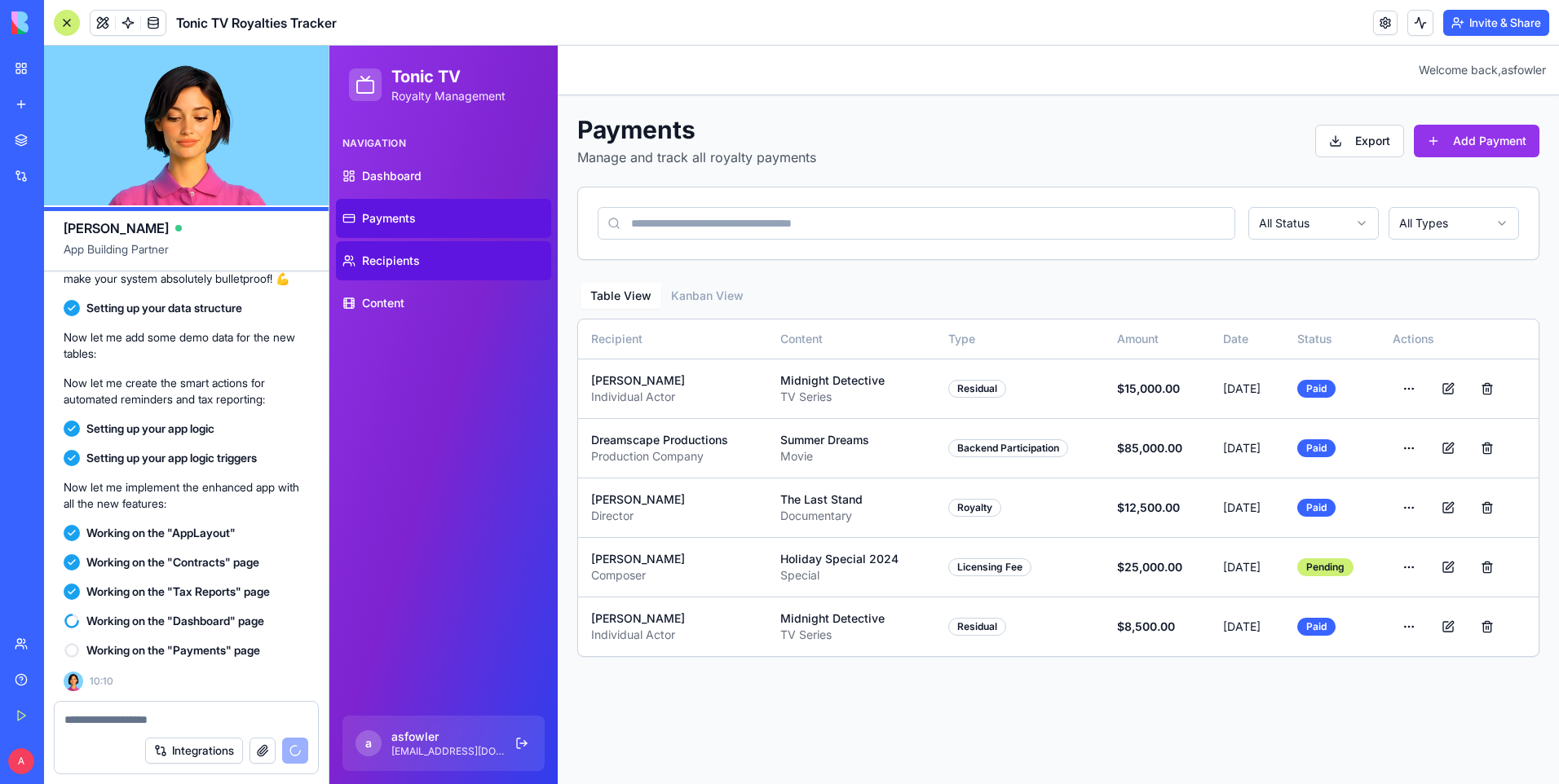
click at [413, 255] on span "Recipients" at bounding box center [391, 261] width 58 height 17
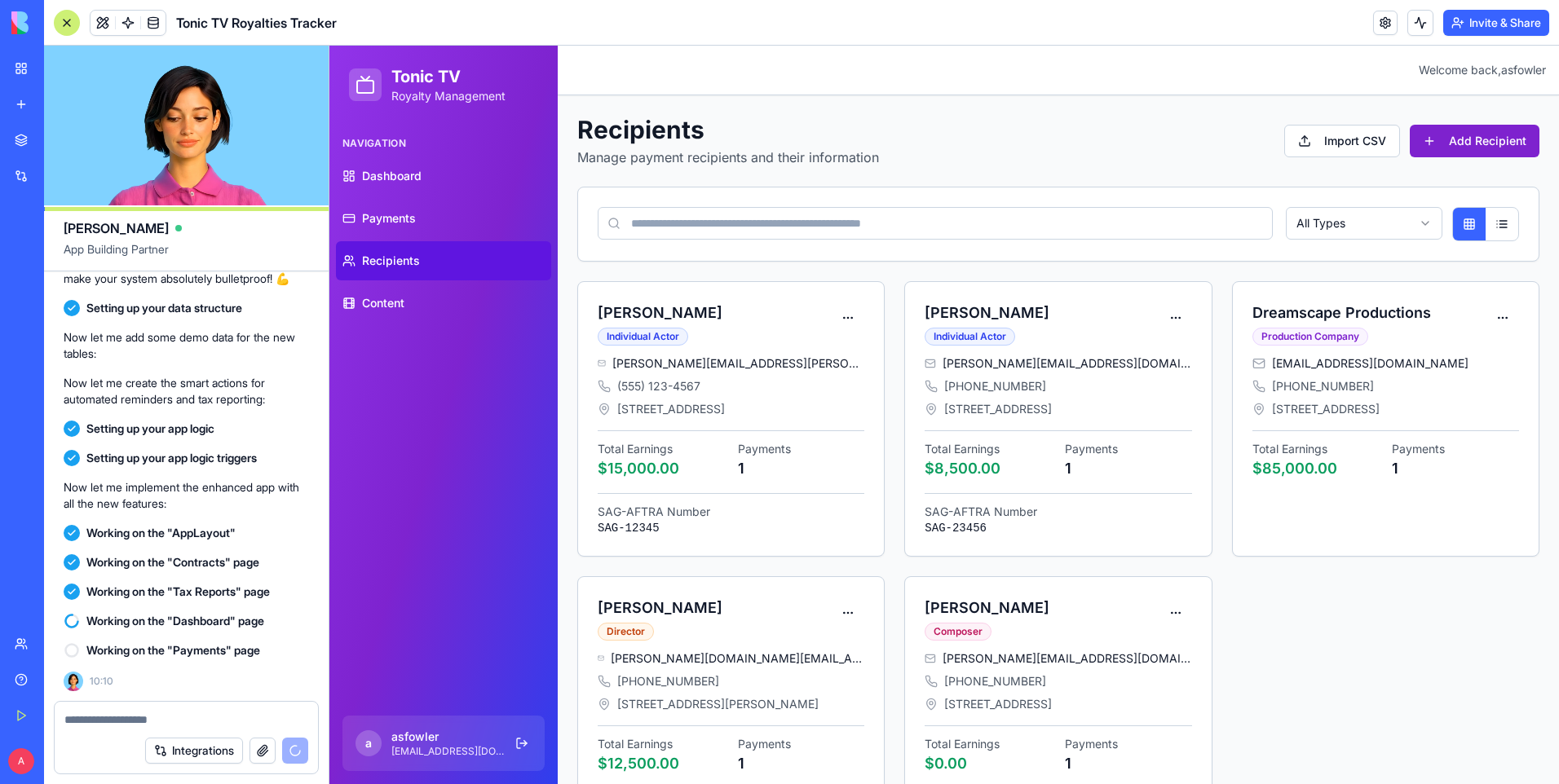
click at [1483, 138] on button "Add Recipient" at bounding box center [1475, 141] width 130 height 32
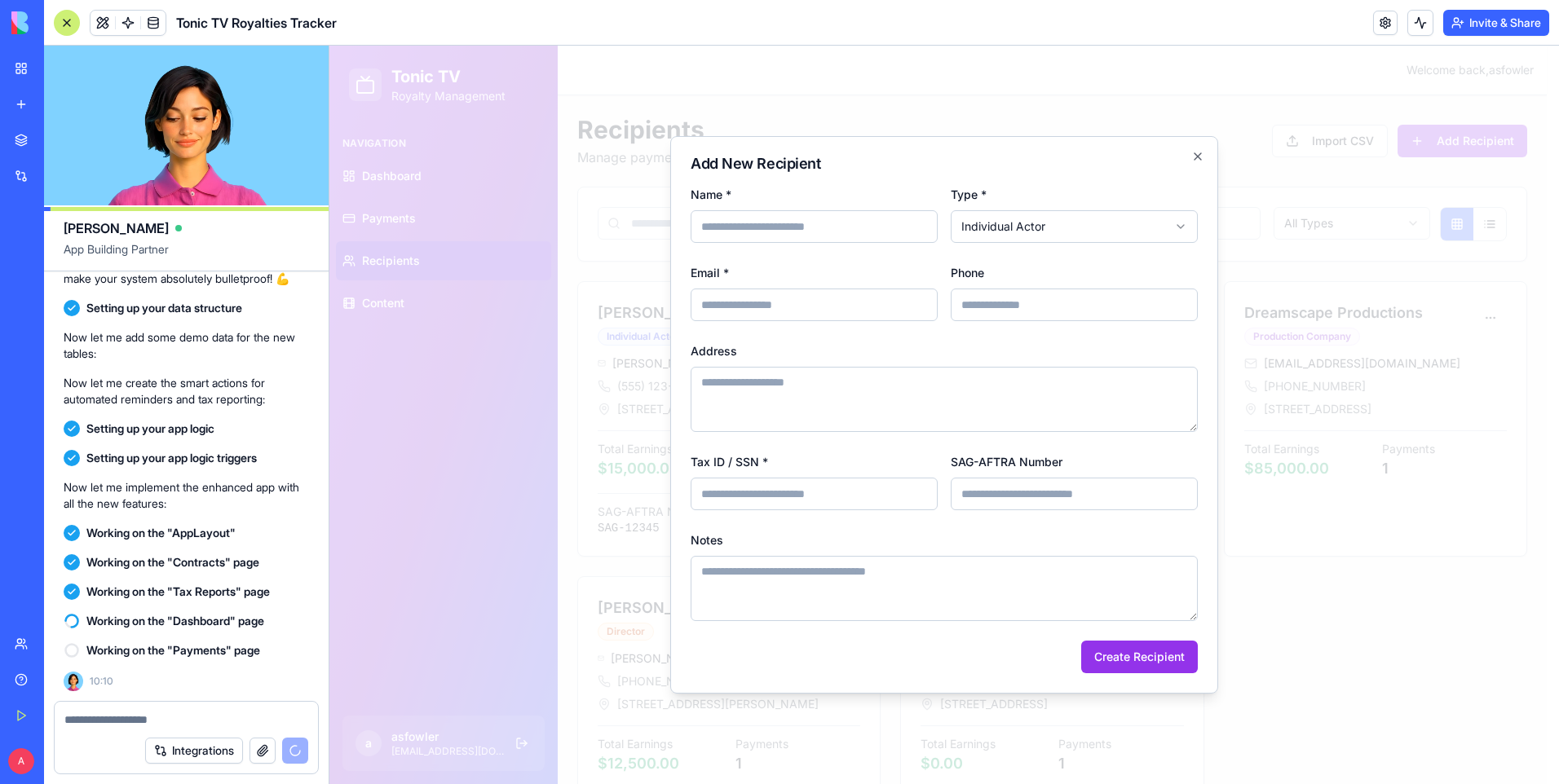
click at [1114, 222] on body "Tonic TV Royalty Management Navigation Dashboard Payments Recipients Content a …" at bounding box center [938, 458] width 1217 height 826
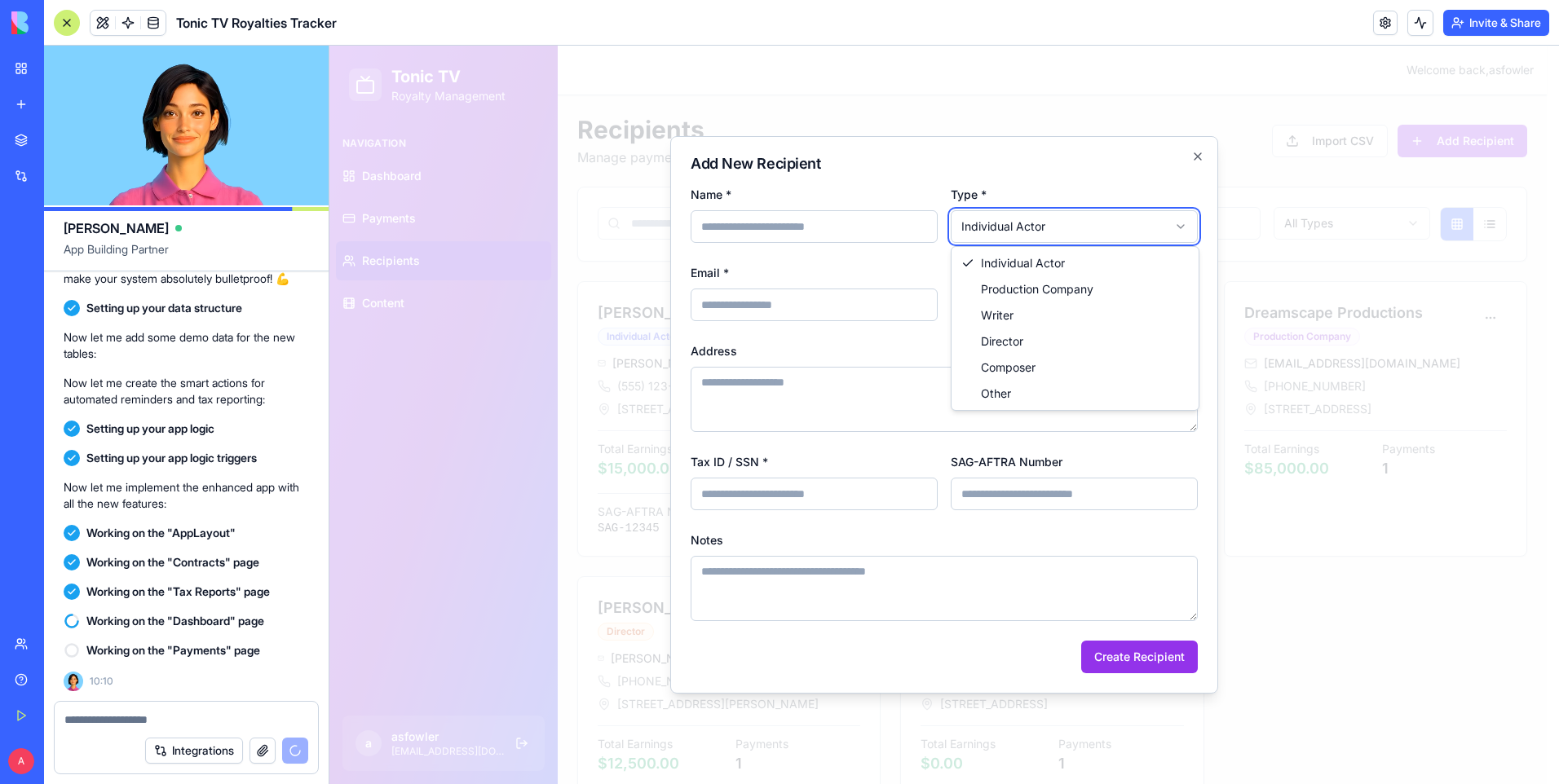
click at [890, 492] on body "Tonic TV Royalty Management Navigation Dashboard Payments Recipients Content a …" at bounding box center [938, 458] width 1217 height 826
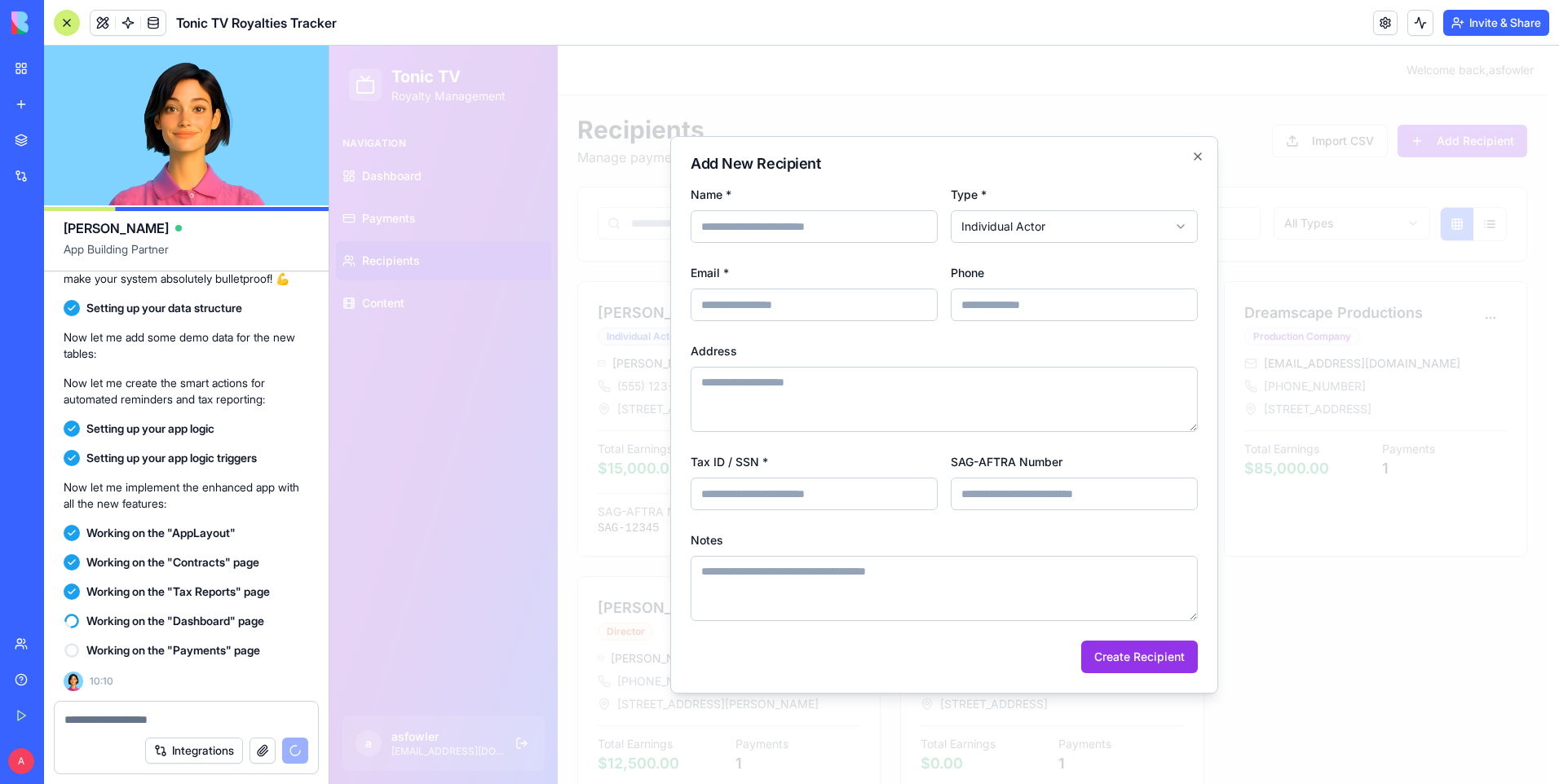
click at [1140, 495] on input "SAG-AFTRA Number" at bounding box center [1074, 493] width 247 height 32
click at [1201, 154] on icon "button" at bounding box center [1198, 156] width 13 height 13
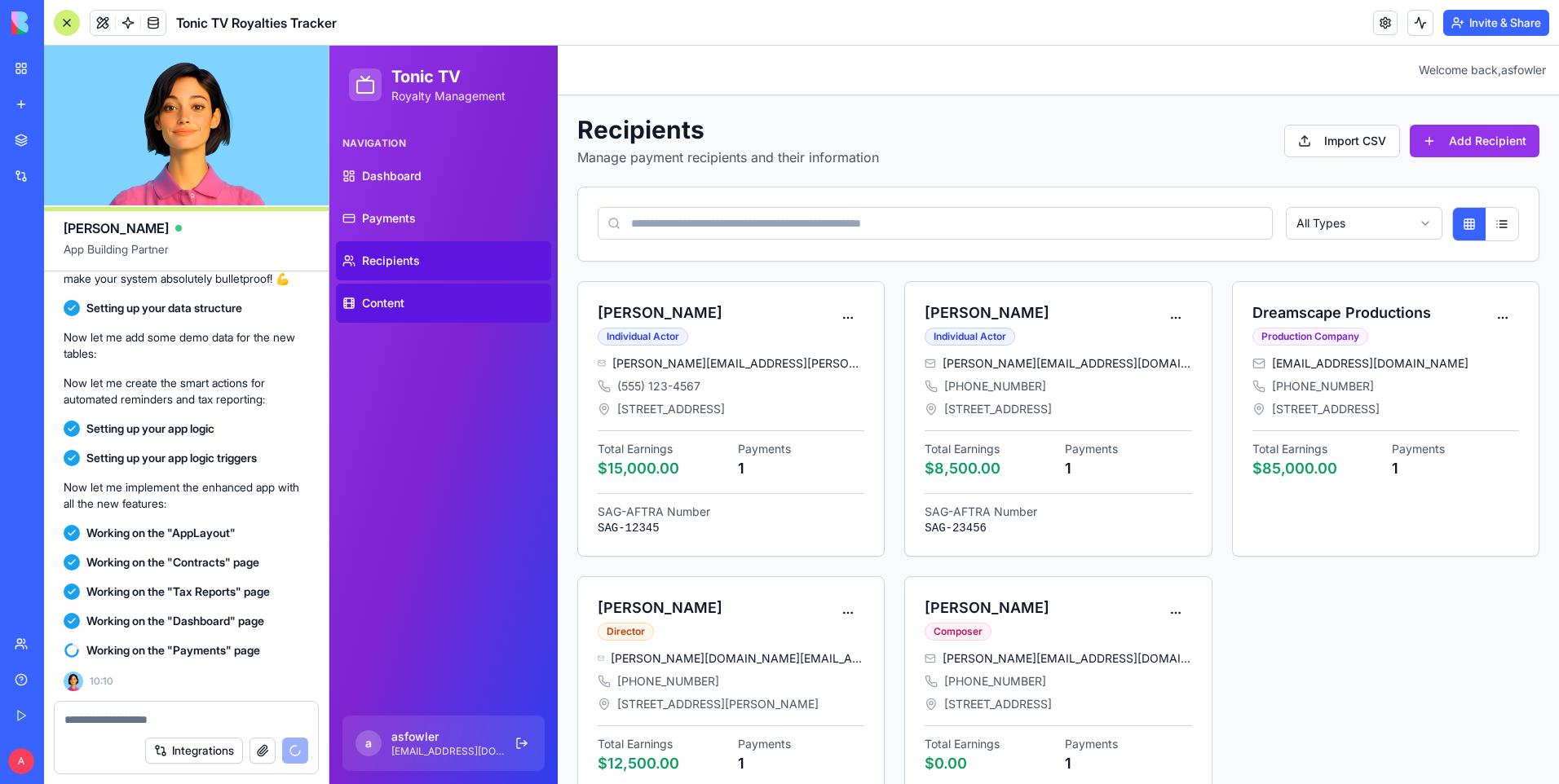
click at [391, 296] on span "Content" at bounding box center [383, 304] width 43 height 17
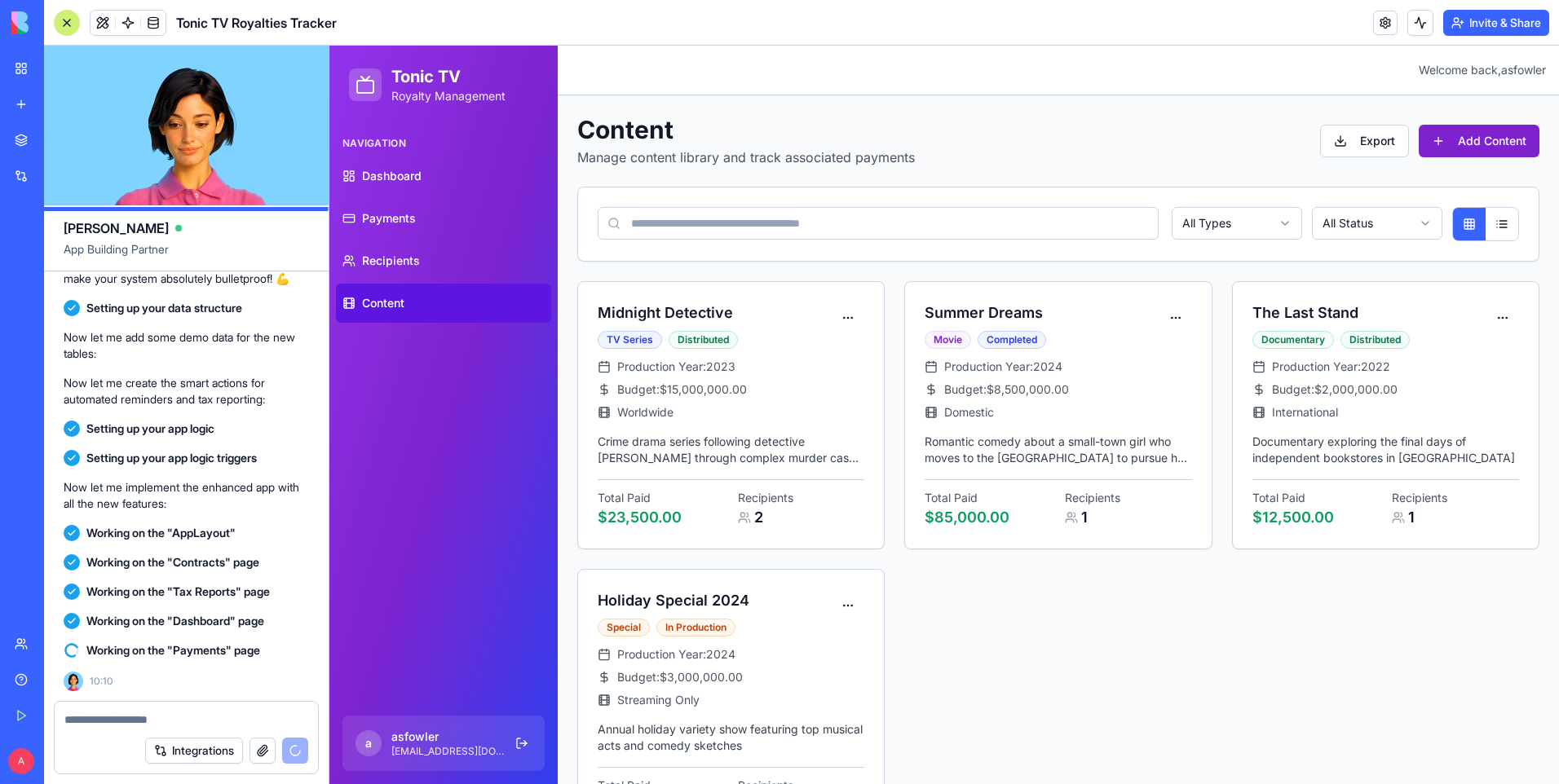
click at [1484, 140] on button "Add Content" at bounding box center [1478, 141] width 120 height 32
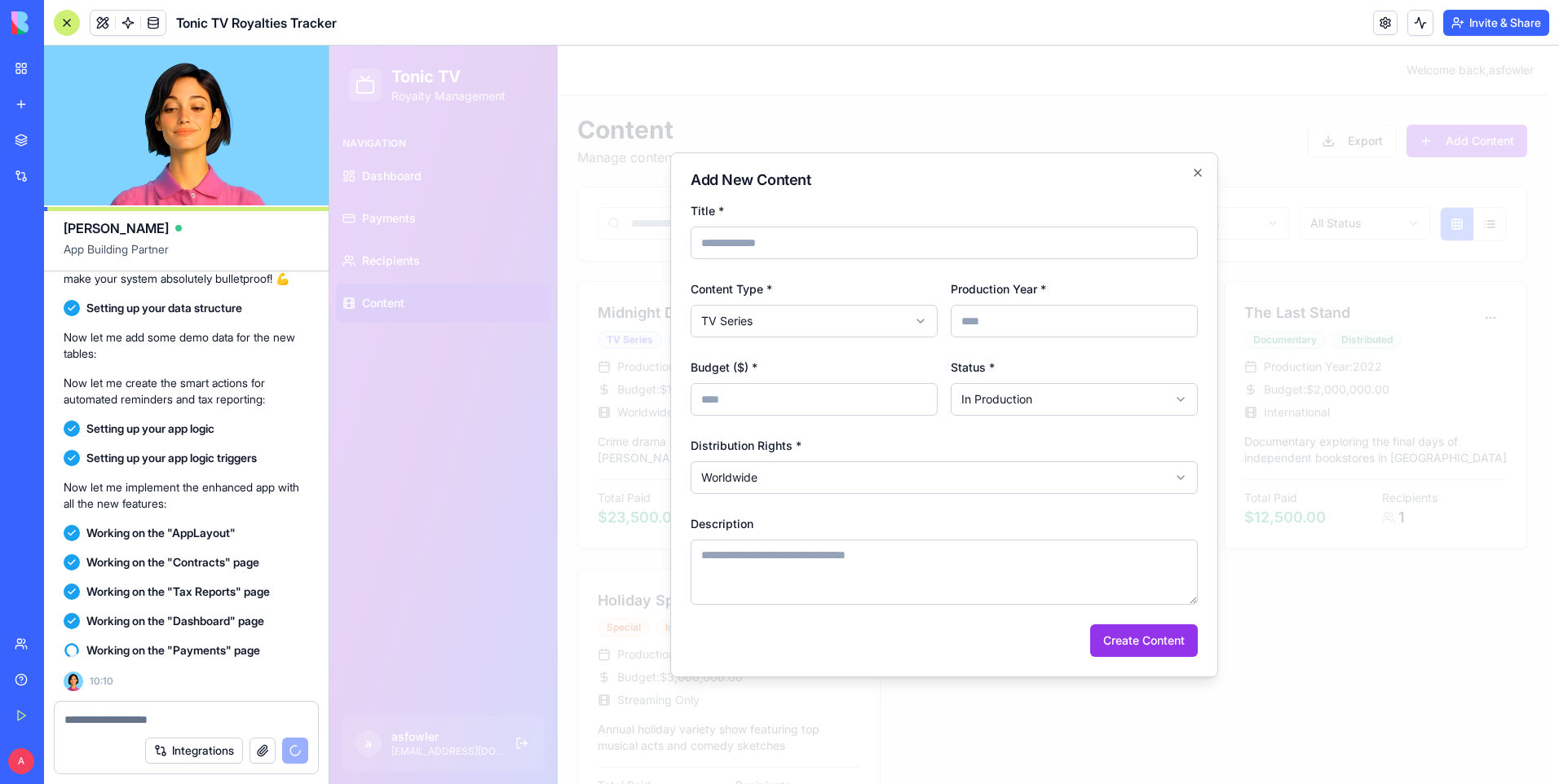
click at [886, 324] on body "Tonic TV Royalty Management Navigation Dashboard Payments Recipients Content a …" at bounding box center [938, 457] width 1217 height 824
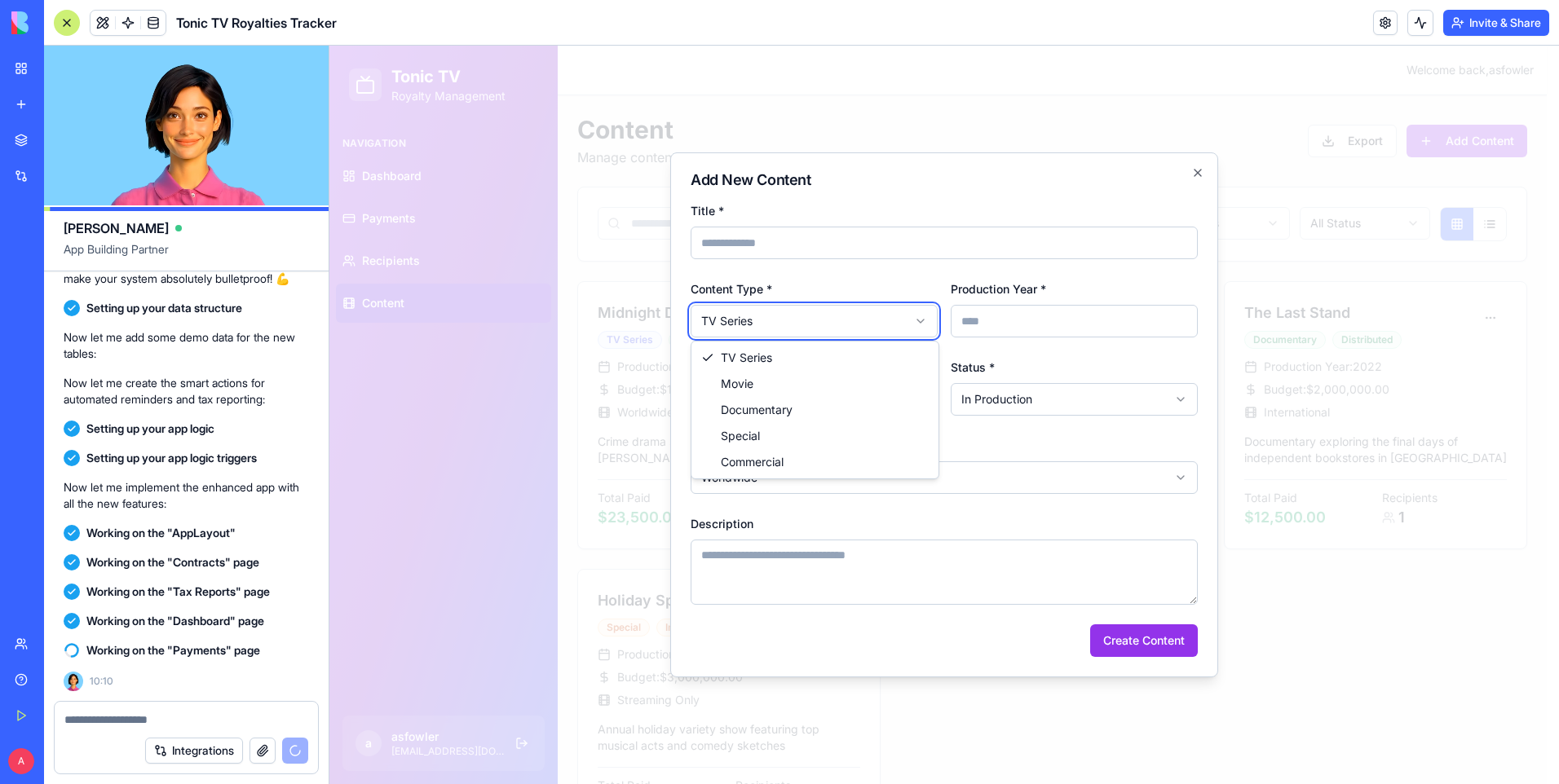
click at [886, 324] on body "Tonic TV Royalty Management Navigation Dashboard Payments Recipients Content a …" at bounding box center [938, 457] width 1217 height 824
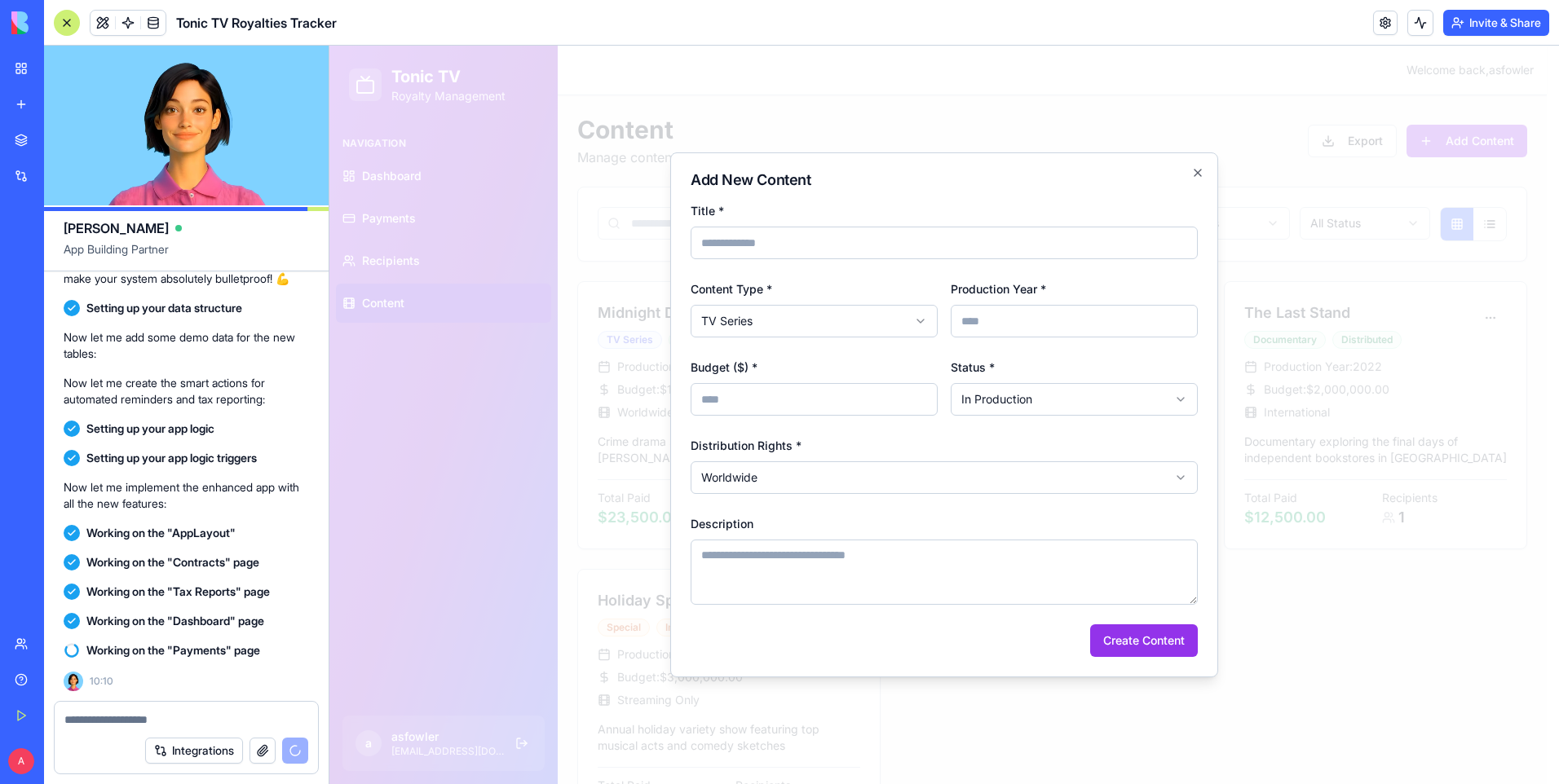
click at [986, 475] on body "Tonic TV Royalty Management Navigation Dashboard Payments Recipients Content a …" at bounding box center [938, 457] width 1217 height 824
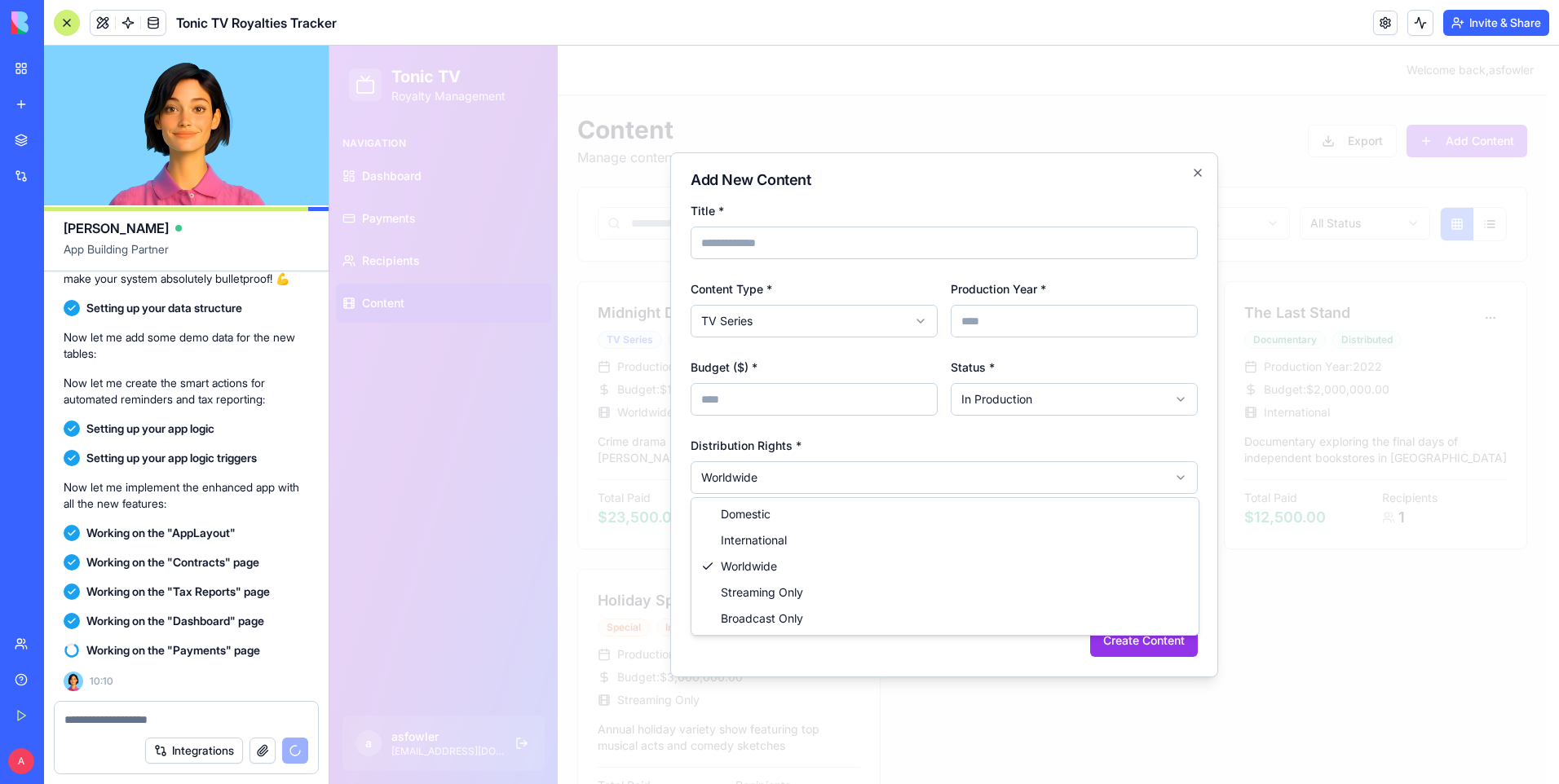
select select "**********"
click at [803, 484] on body "Tonic TV Royalty Management Navigation Dashboard Payments Recipients Content a …" at bounding box center [938, 457] width 1217 height 824
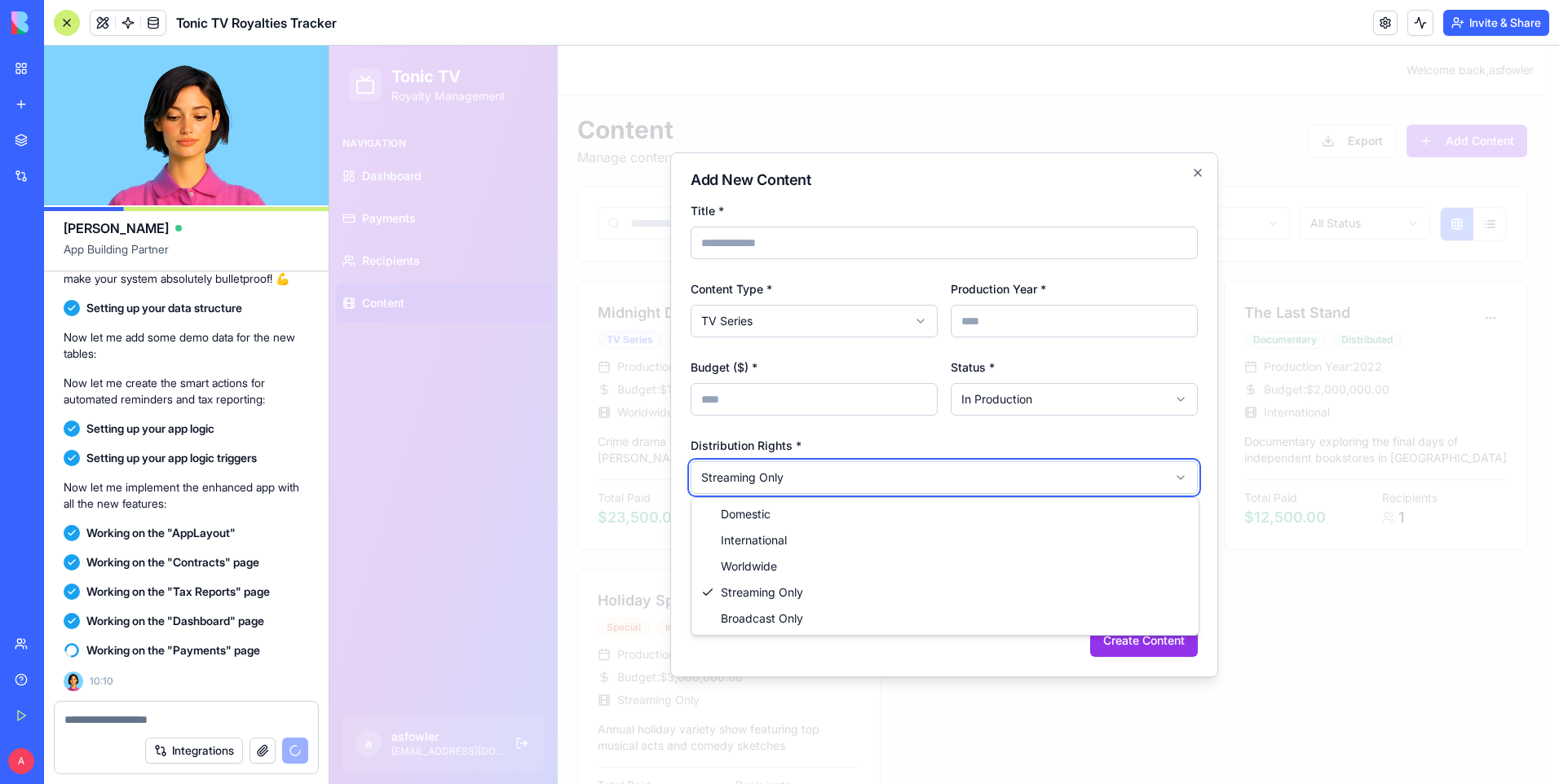
click at [852, 477] on body "Tonic TV Royalty Management Navigation Dashboard Payments Recipients Content a …" at bounding box center [938, 457] width 1217 height 824
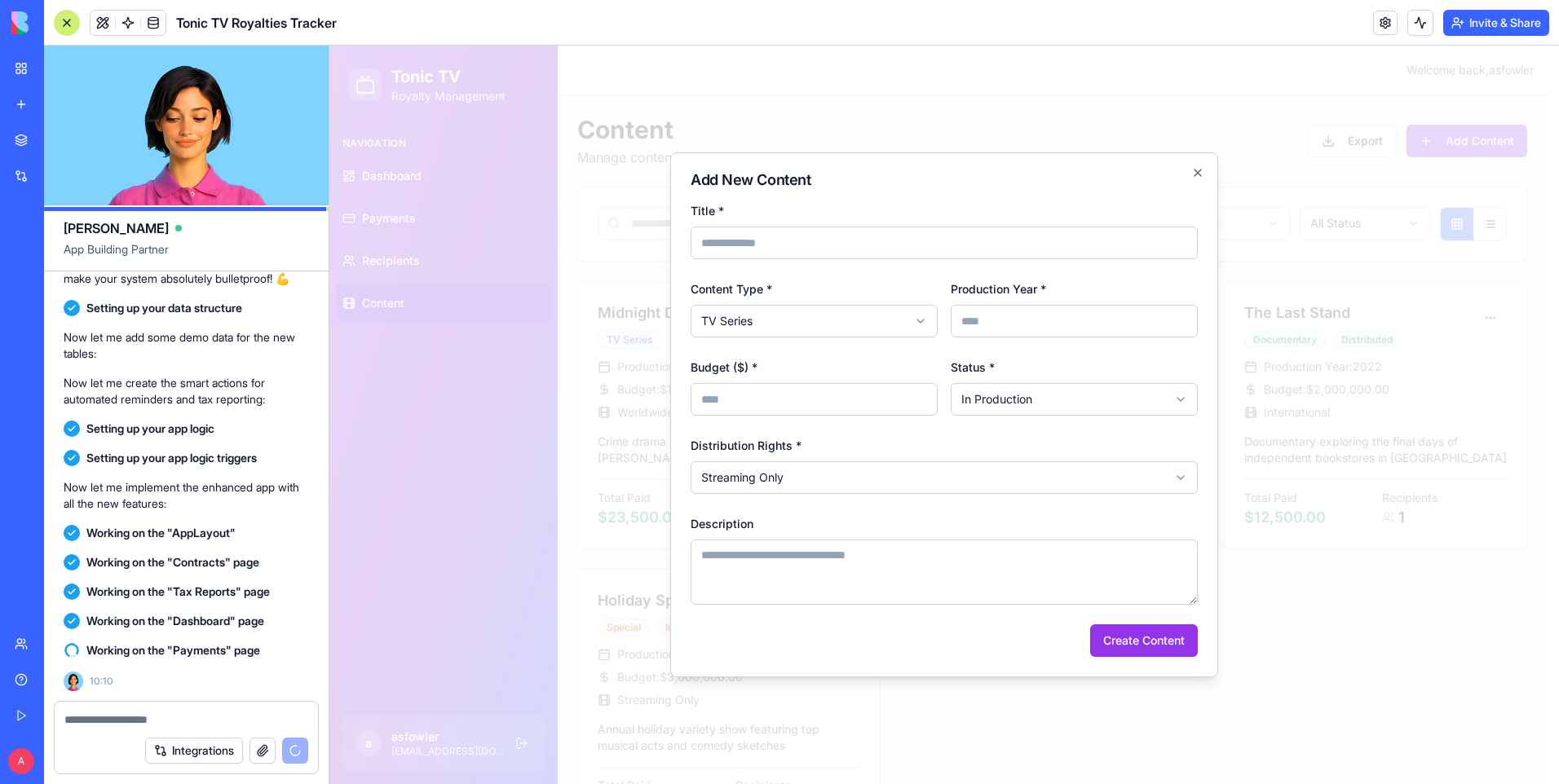
click at [837, 249] on input "Title *" at bounding box center [944, 243] width 507 height 32
click at [856, 197] on div "**********" at bounding box center [944, 415] width 548 height 525
click at [1199, 168] on icon "button" at bounding box center [1198, 173] width 13 height 13
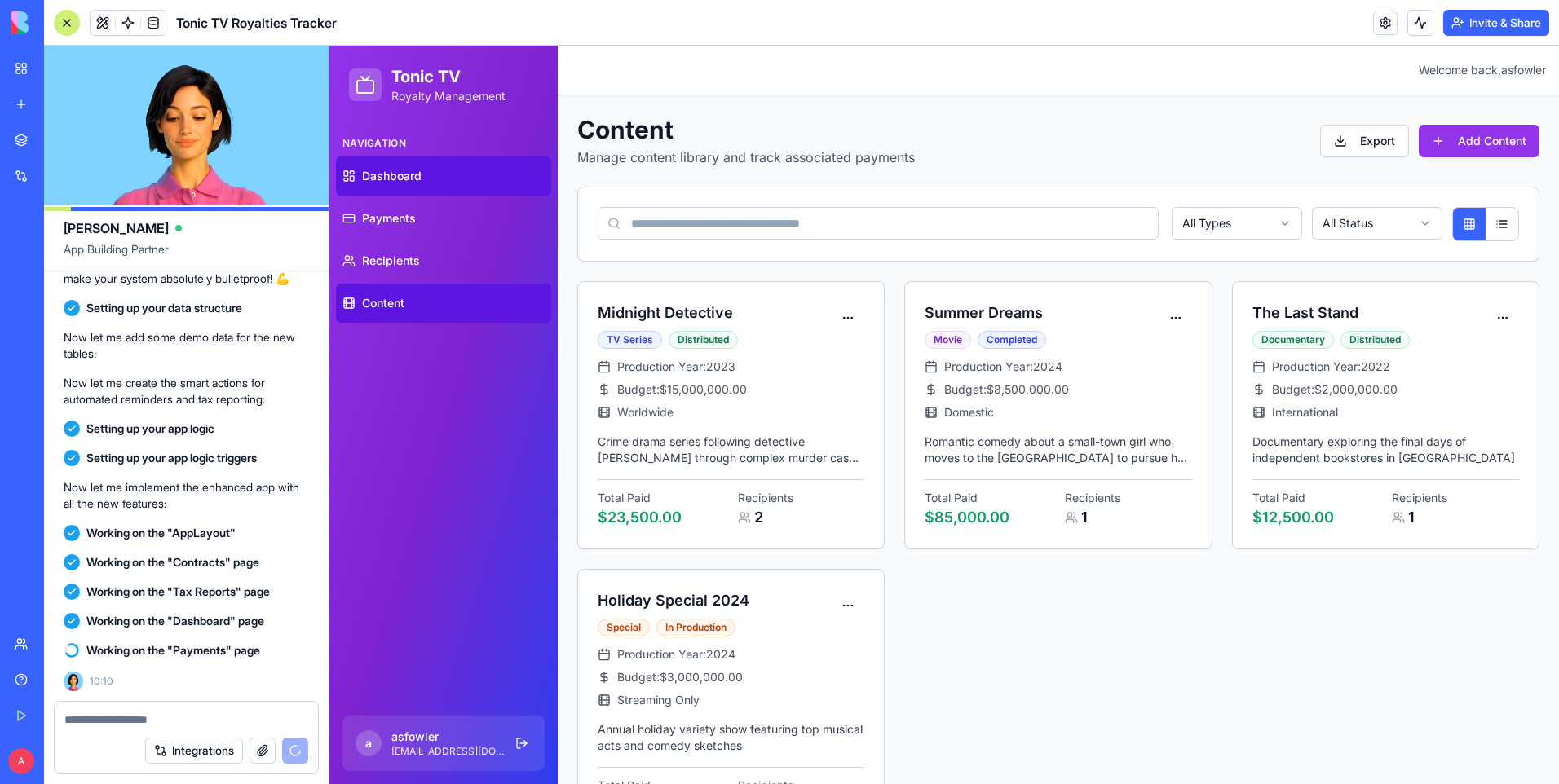
click at [372, 170] on span "Dashboard" at bounding box center [392, 176] width 59 height 17
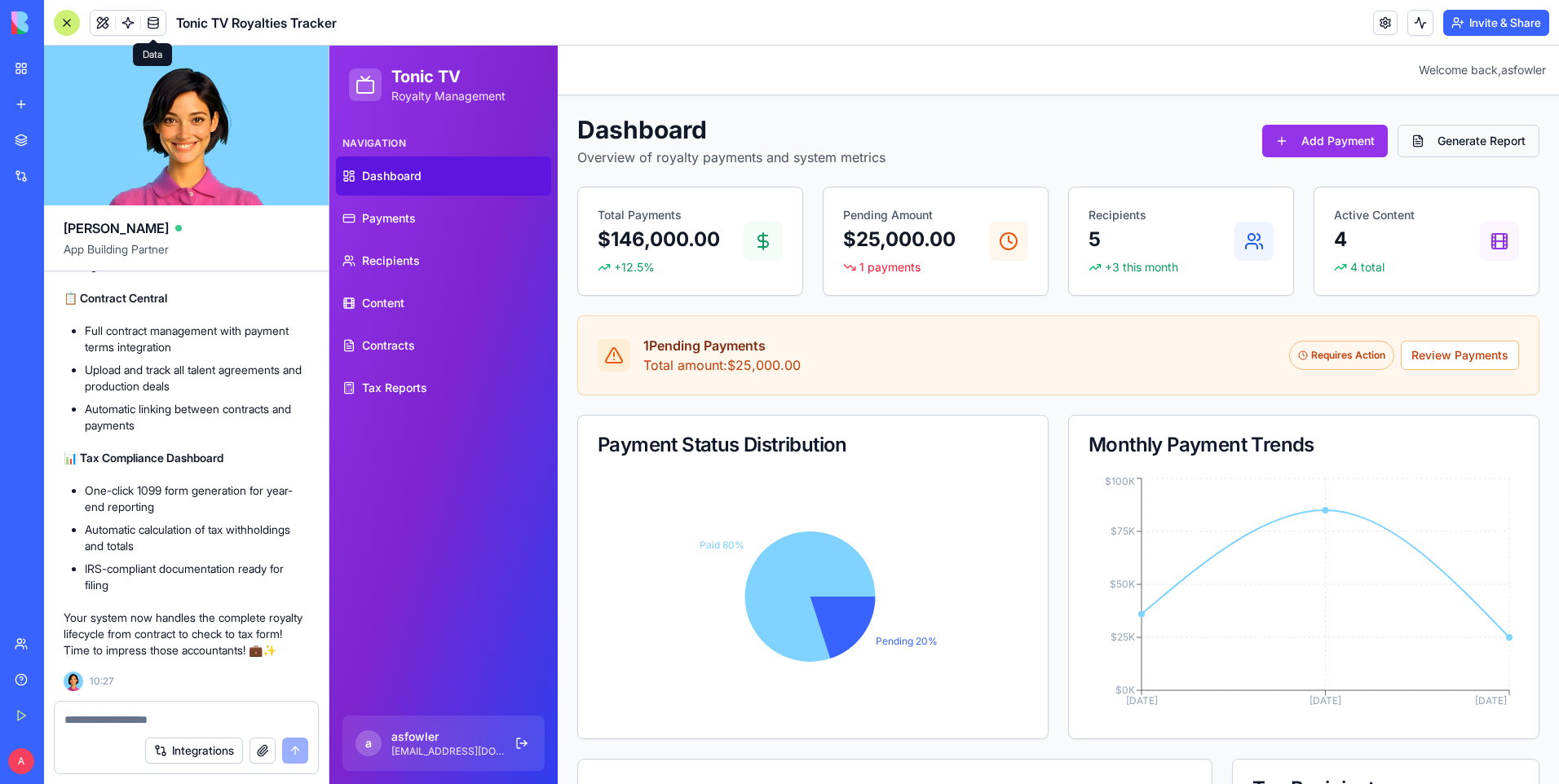
click at [1409, 143] on button "Generate Report" at bounding box center [1467, 141] width 142 height 32
click at [1453, 143] on button "Generate Report" at bounding box center [1467, 141] width 142 height 32
click at [418, 174] on span "Dashboard" at bounding box center [392, 176] width 59 height 17
click at [420, 213] on link "Payments" at bounding box center [443, 218] width 215 height 39
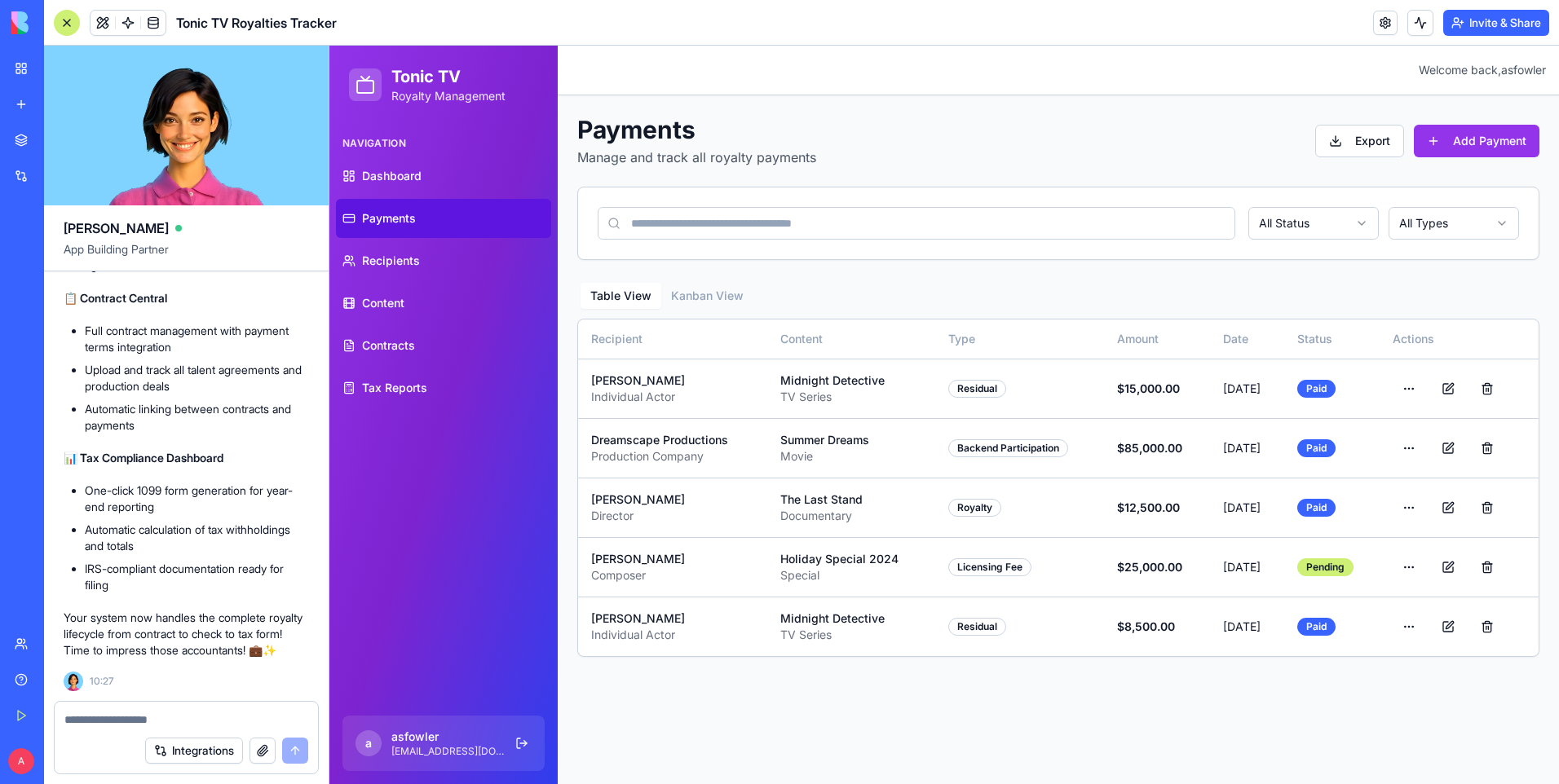
click at [417, 223] on link "Payments" at bounding box center [443, 218] width 215 height 39
click at [413, 256] on span "Recipients" at bounding box center [391, 261] width 58 height 17
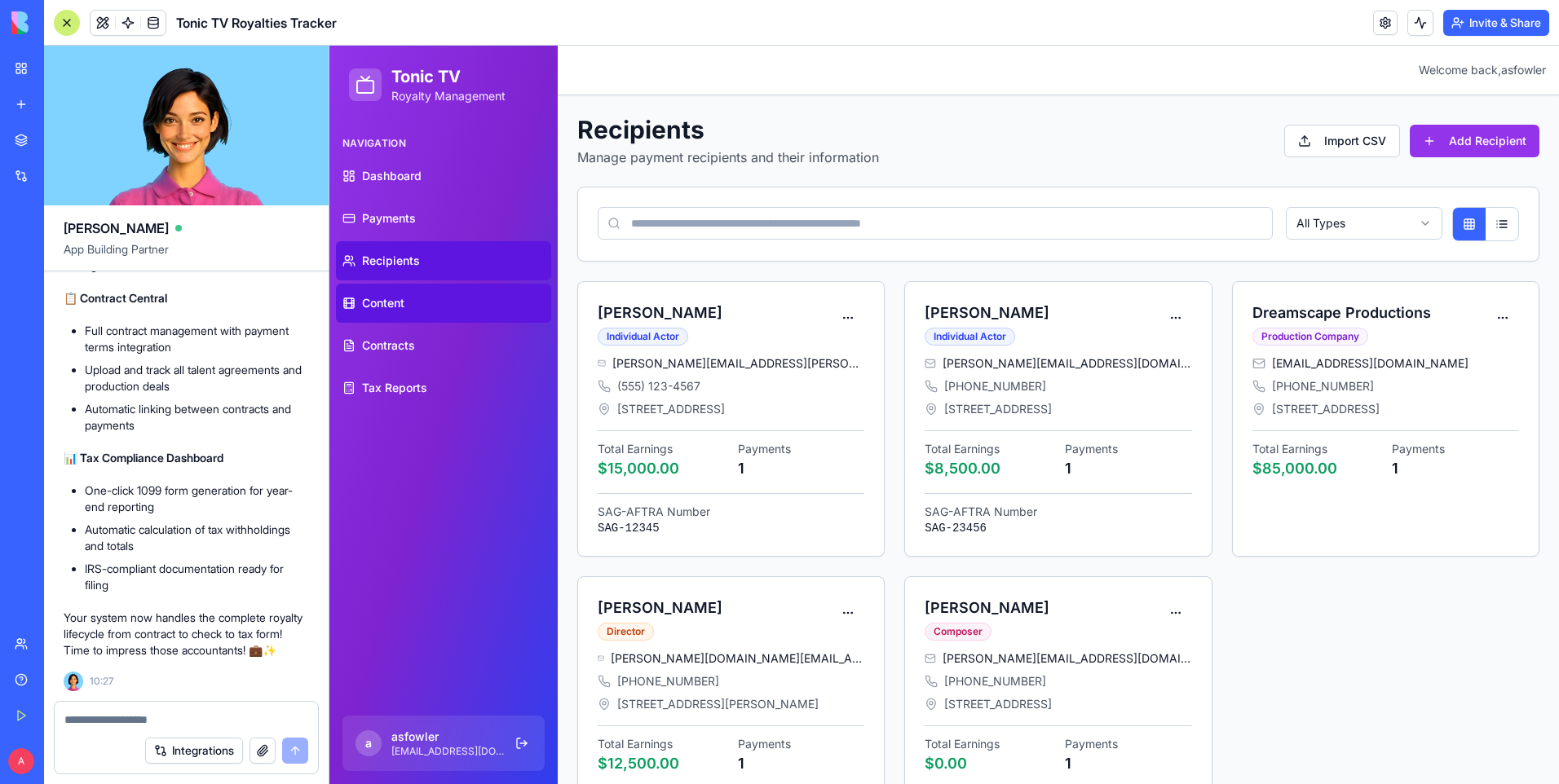
click at [422, 297] on link "Content" at bounding box center [443, 303] width 215 height 39
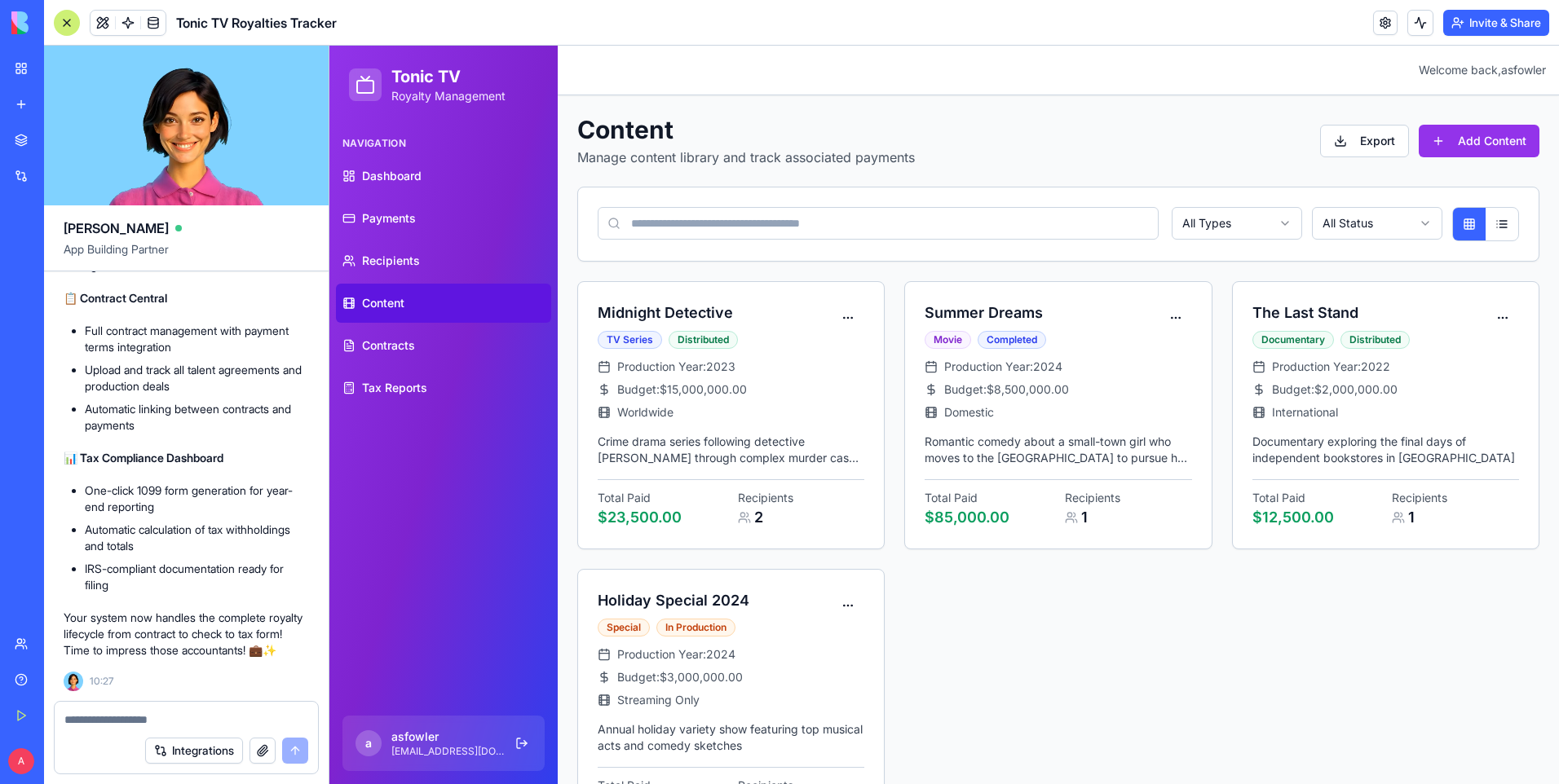
click at [419, 304] on link "Content" at bounding box center [443, 303] width 215 height 39
click at [406, 346] on span "Contracts" at bounding box center [388, 346] width 53 height 17
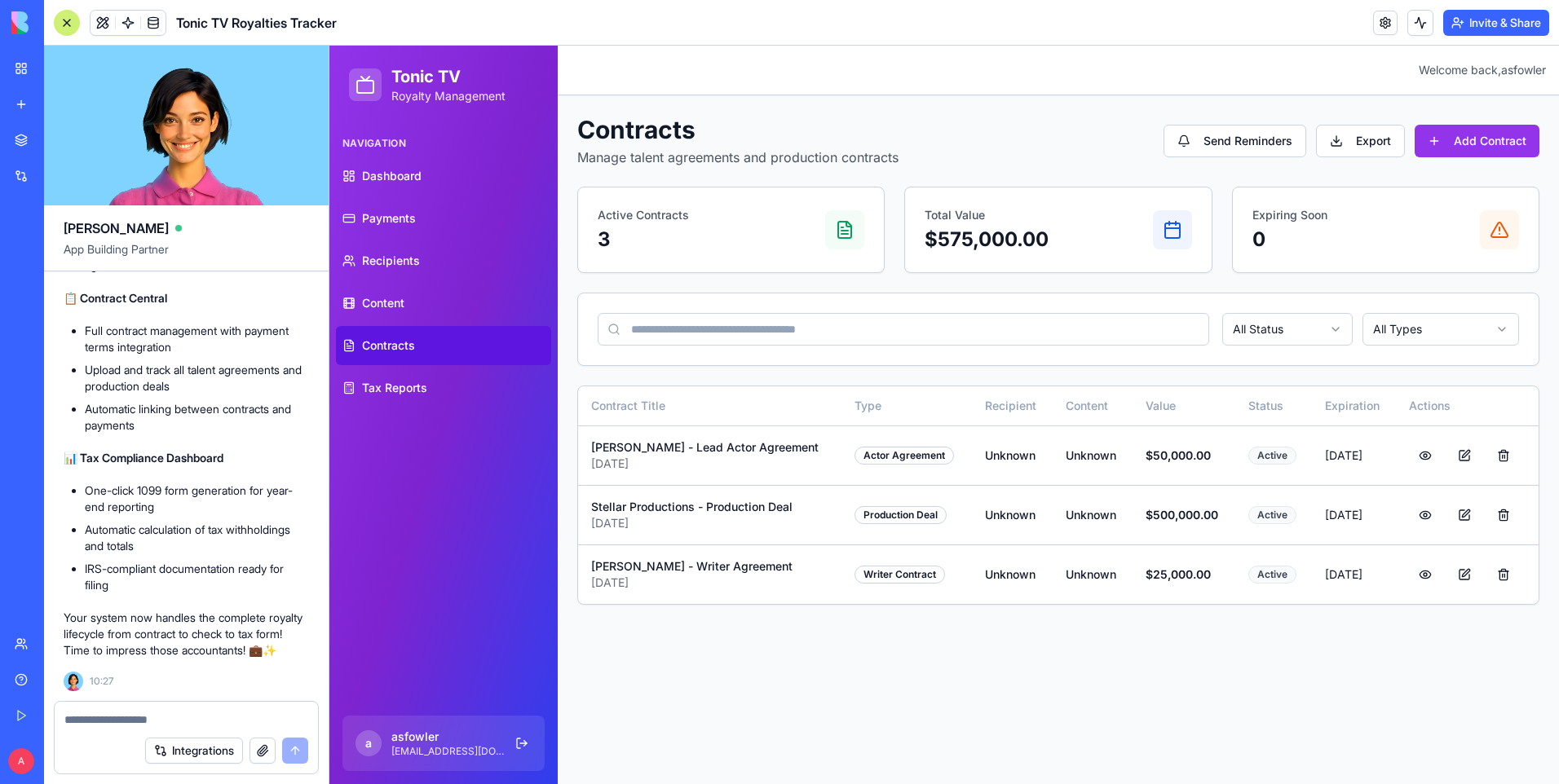
click at [1068, 341] on input at bounding box center [904, 329] width 611 height 32
click at [1266, 338] on html "Tonic TV Royalty Management Navigation Dashboard Payments Recipients Content Co…" at bounding box center [944, 415] width 1229 height 739
click at [1396, 329] on html "Tonic TV Royalty Management Navigation Dashboard Payments Recipients Content Co…" at bounding box center [944, 415] width 1229 height 739
click at [691, 447] on html "Tonic TV Royalty Management Navigation Dashboard Payments Recipients Content Co…" at bounding box center [944, 415] width 1229 height 739
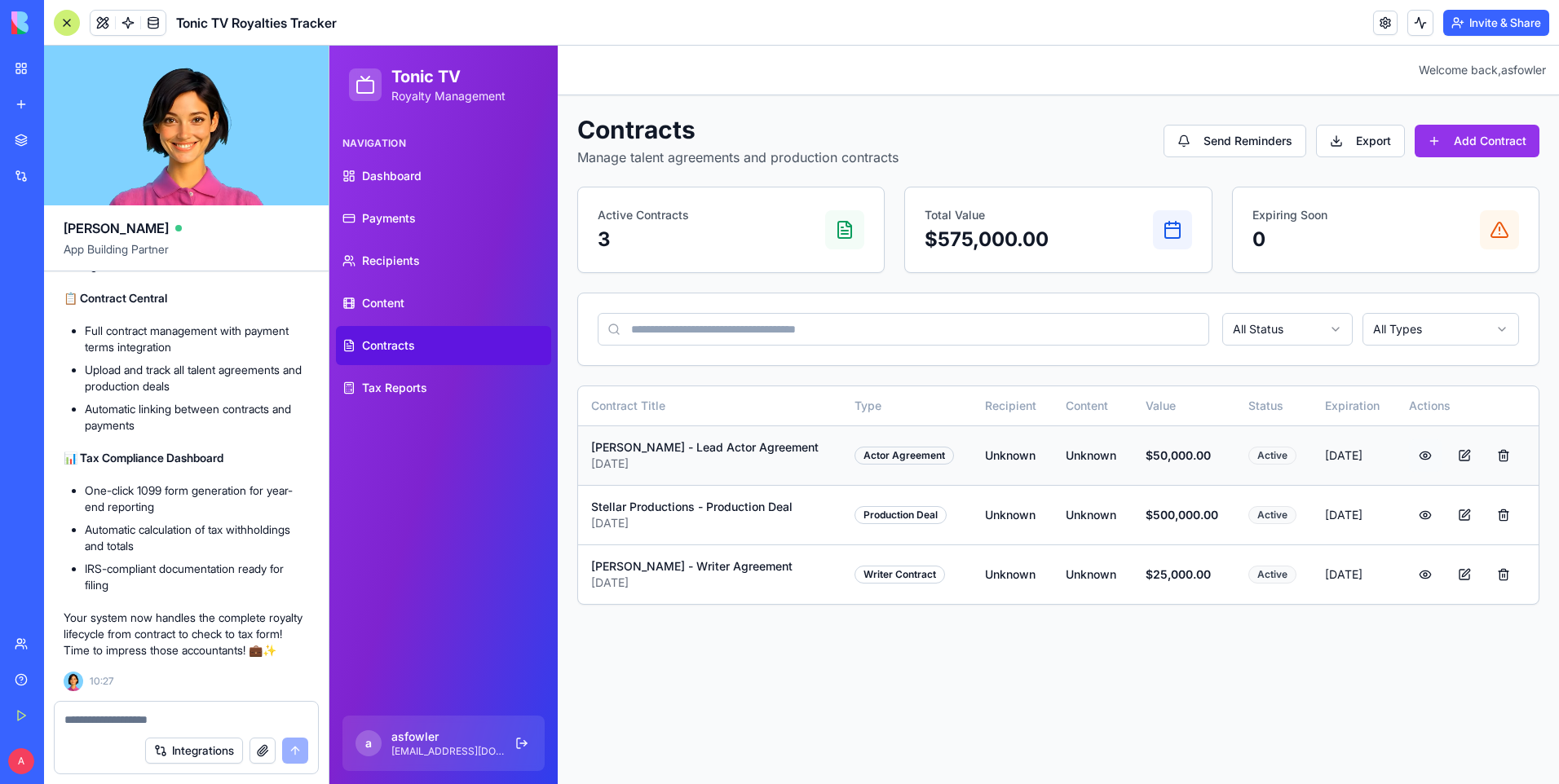
click at [1424, 454] on button at bounding box center [1425, 455] width 32 height 32
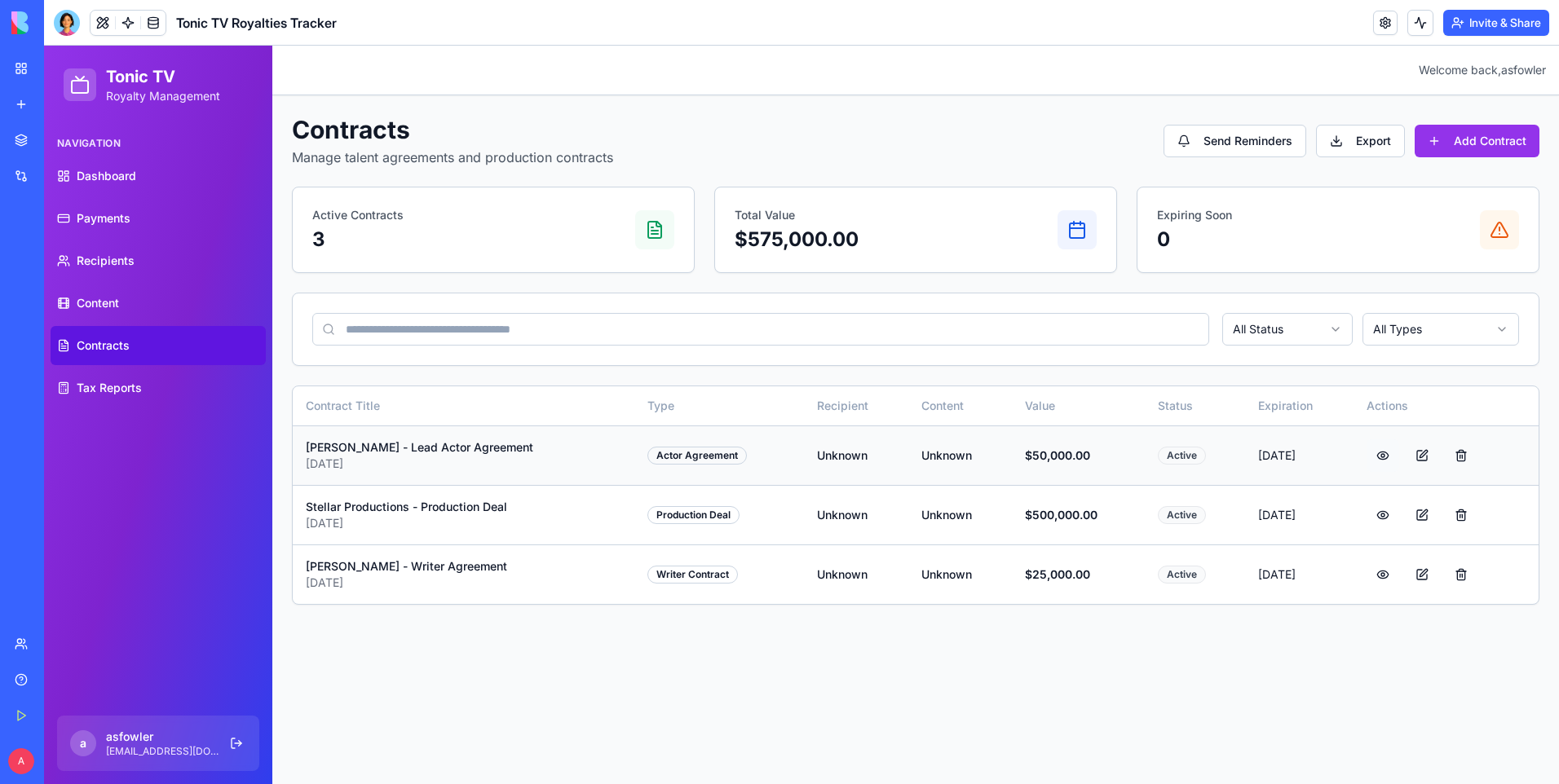
click at [1384, 457] on button at bounding box center [1382, 455] width 32 height 32
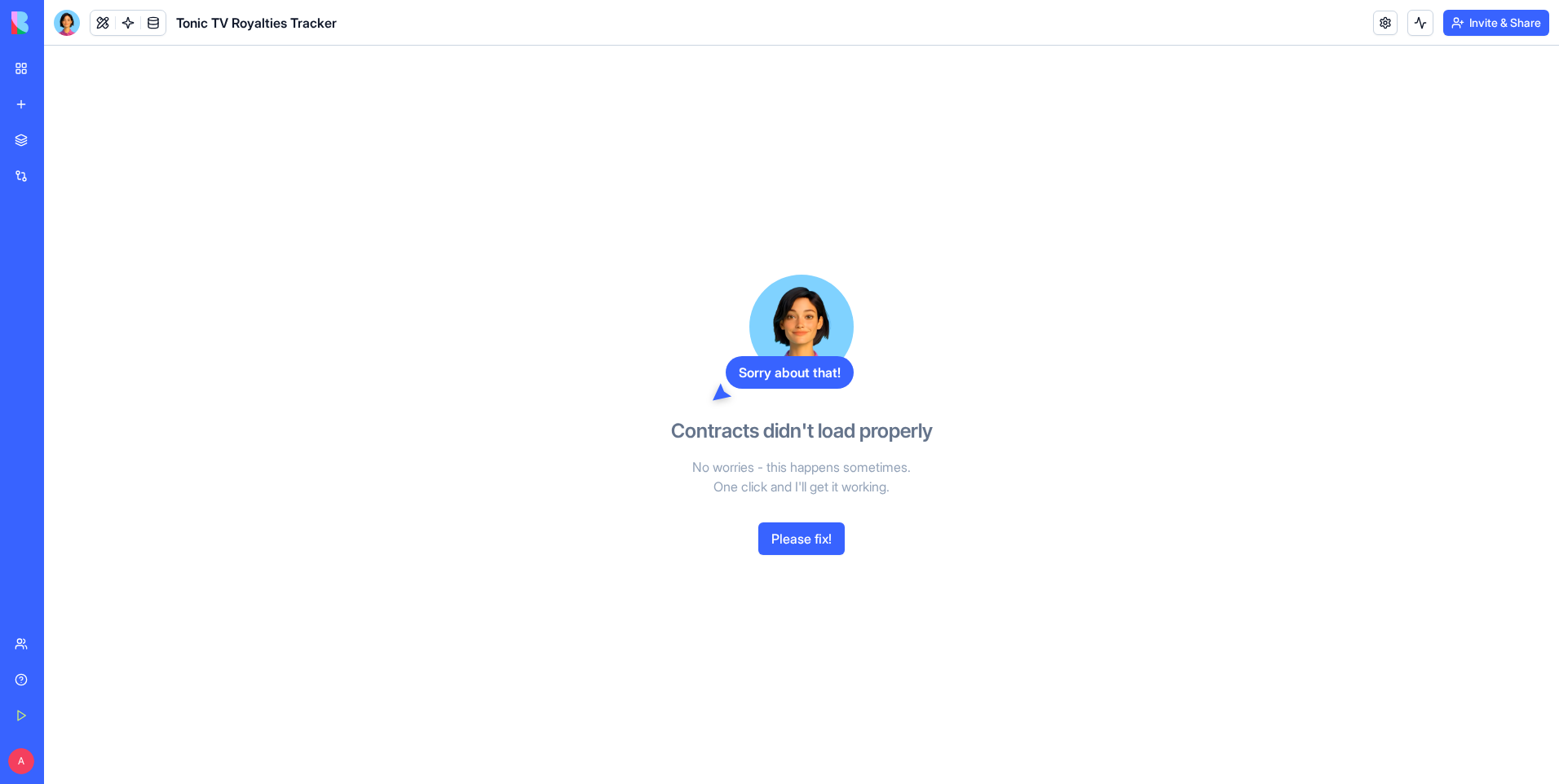
click at [783, 539] on button "Please fix!" at bounding box center [801, 538] width 86 height 32
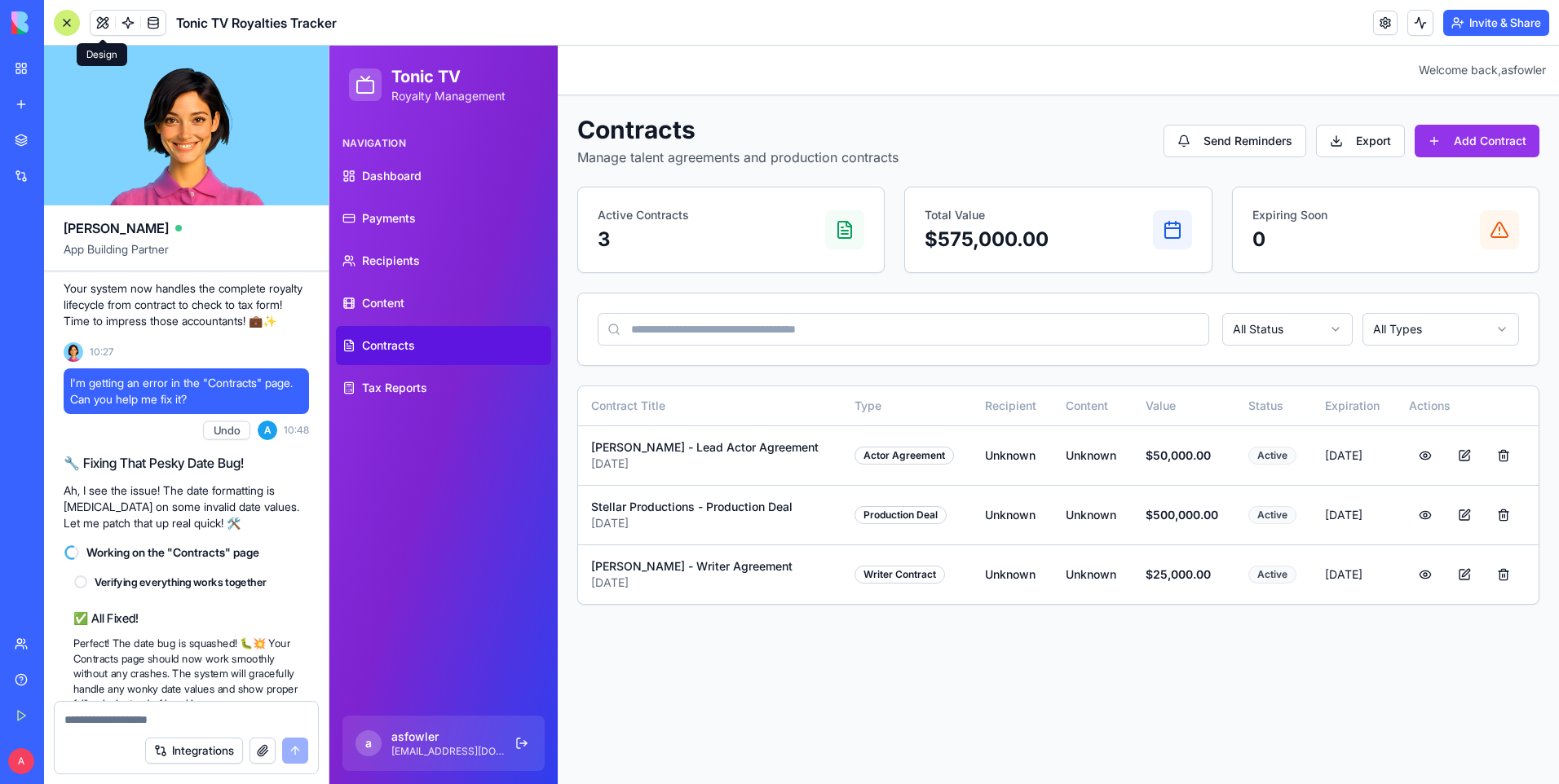
scroll to position [3672, 0]
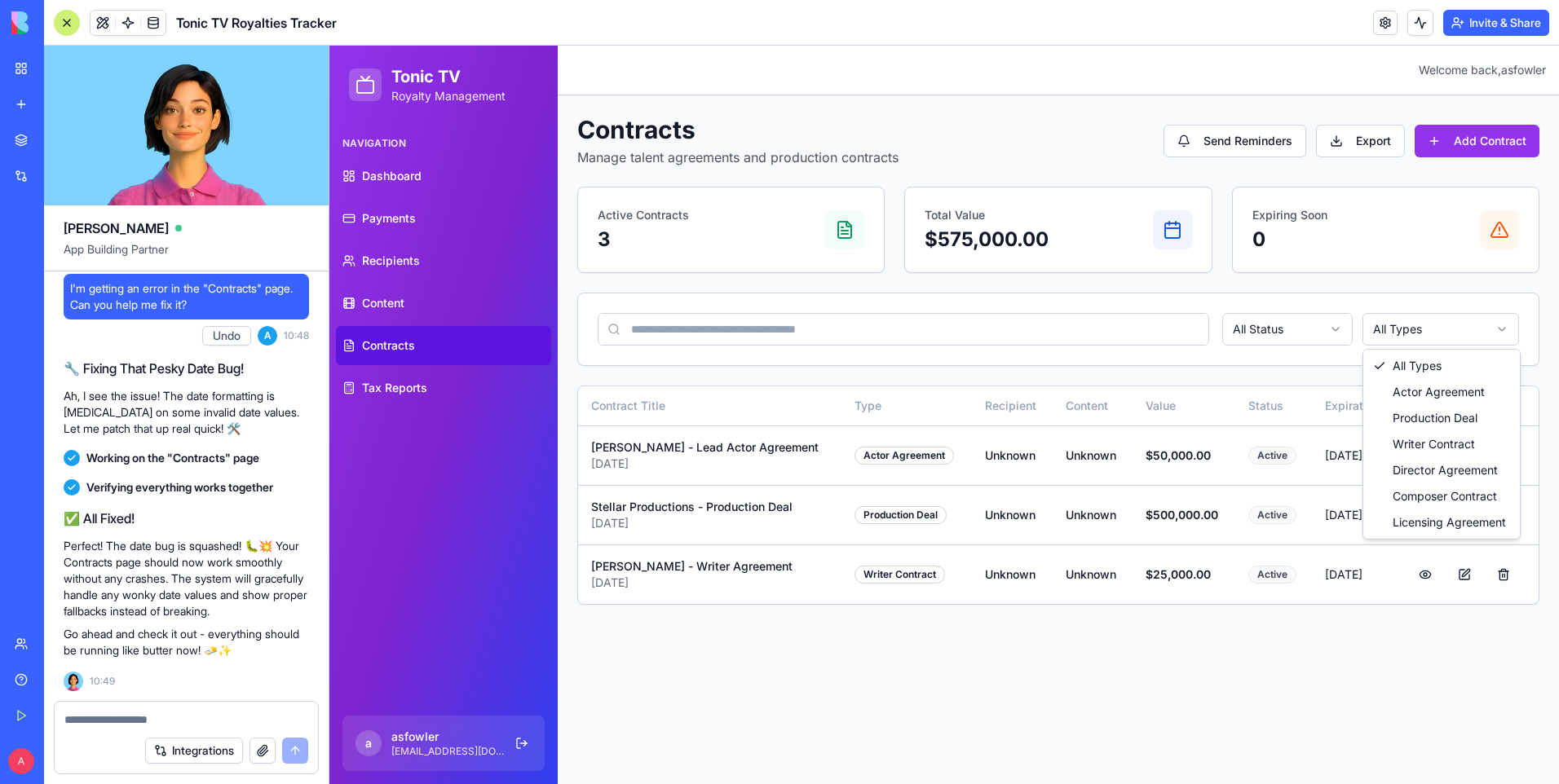
click at [1397, 330] on html "Tonic TV Royalty Management Navigation Dashboard Payments Recipients Content Co…" at bounding box center [944, 415] width 1229 height 739
click at [1161, 662] on html "Tonic TV Royalty Management Navigation Dashboard Payments Recipients Content Co…" at bounding box center [944, 415] width 1229 height 739
click at [1428, 456] on button at bounding box center [1425, 455] width 32 height 32
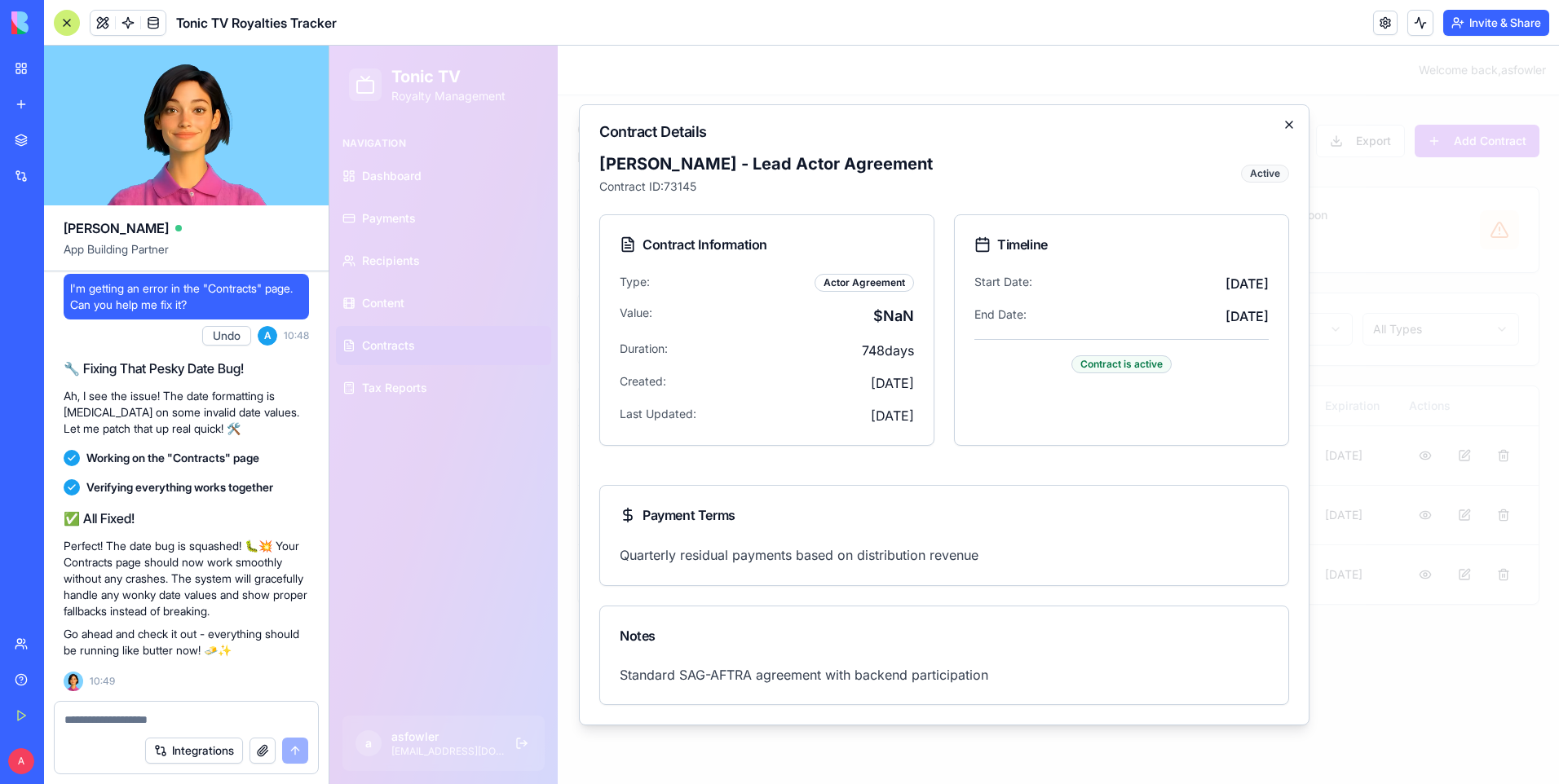
click at [1288, 120] on icon "button" at bounding box center [1289, 125] width 13 height 13
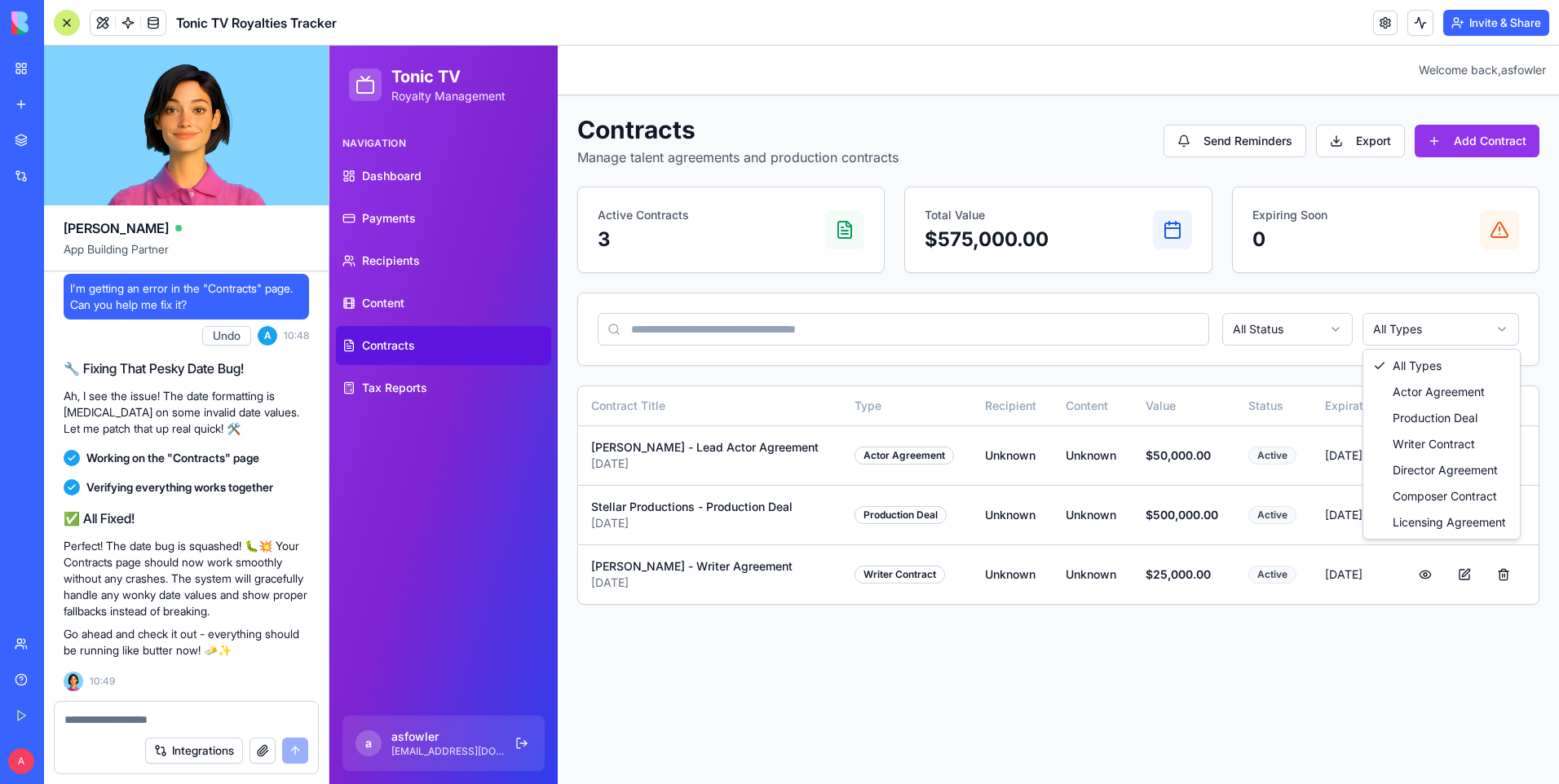
click at [1414, 332] on html "Tonic TV Royalty Management Navigation Dashboard Payments Recipients Content Co…" at bounding box center [944, 415] width 1229 height 739
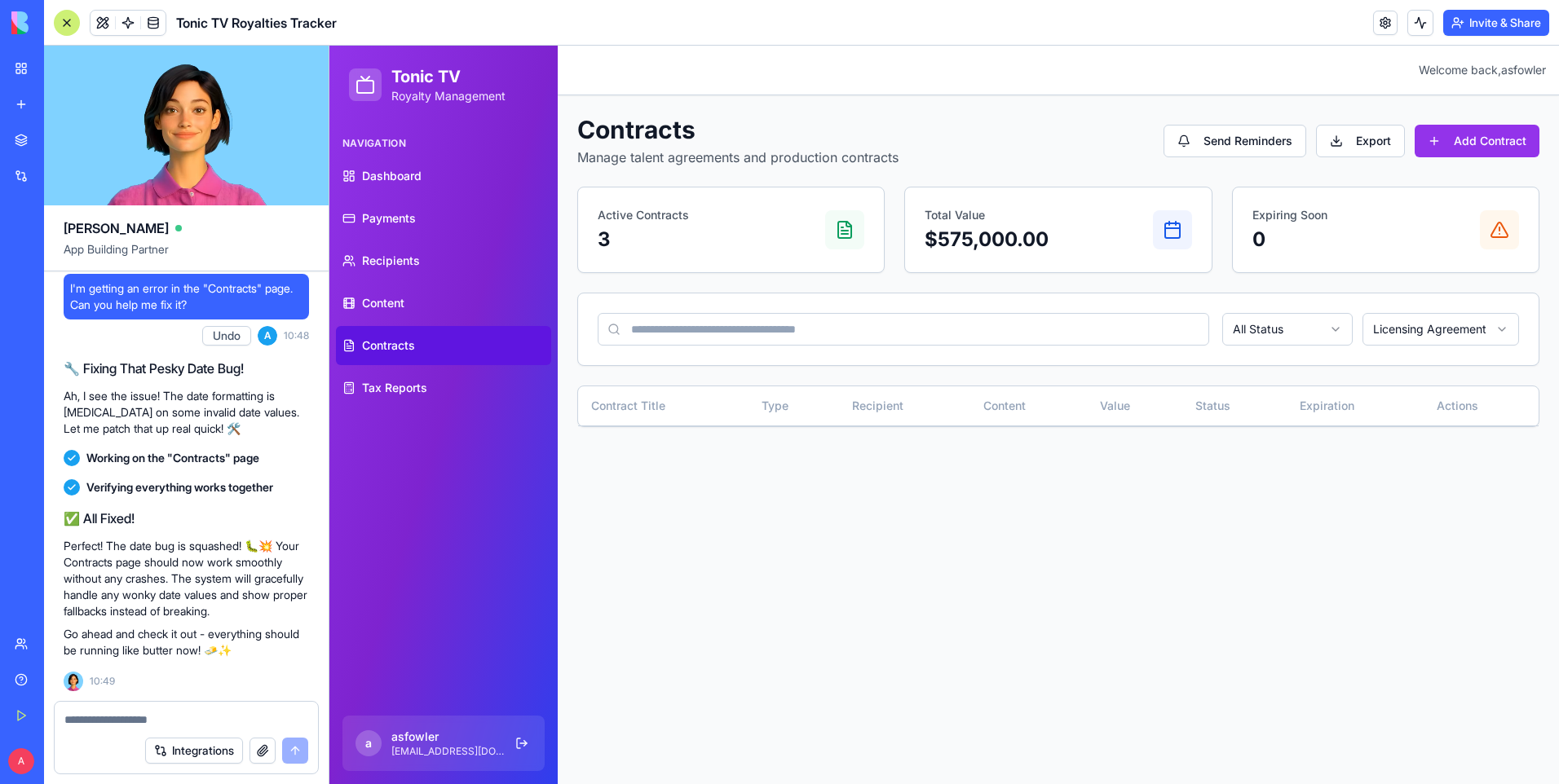
click at [1403, 342] on html "Tonic TV Royalty Management Navigation Dashboard Payments Recipients Content Co…" at bounding box center [944, 415] width 1229 height 739
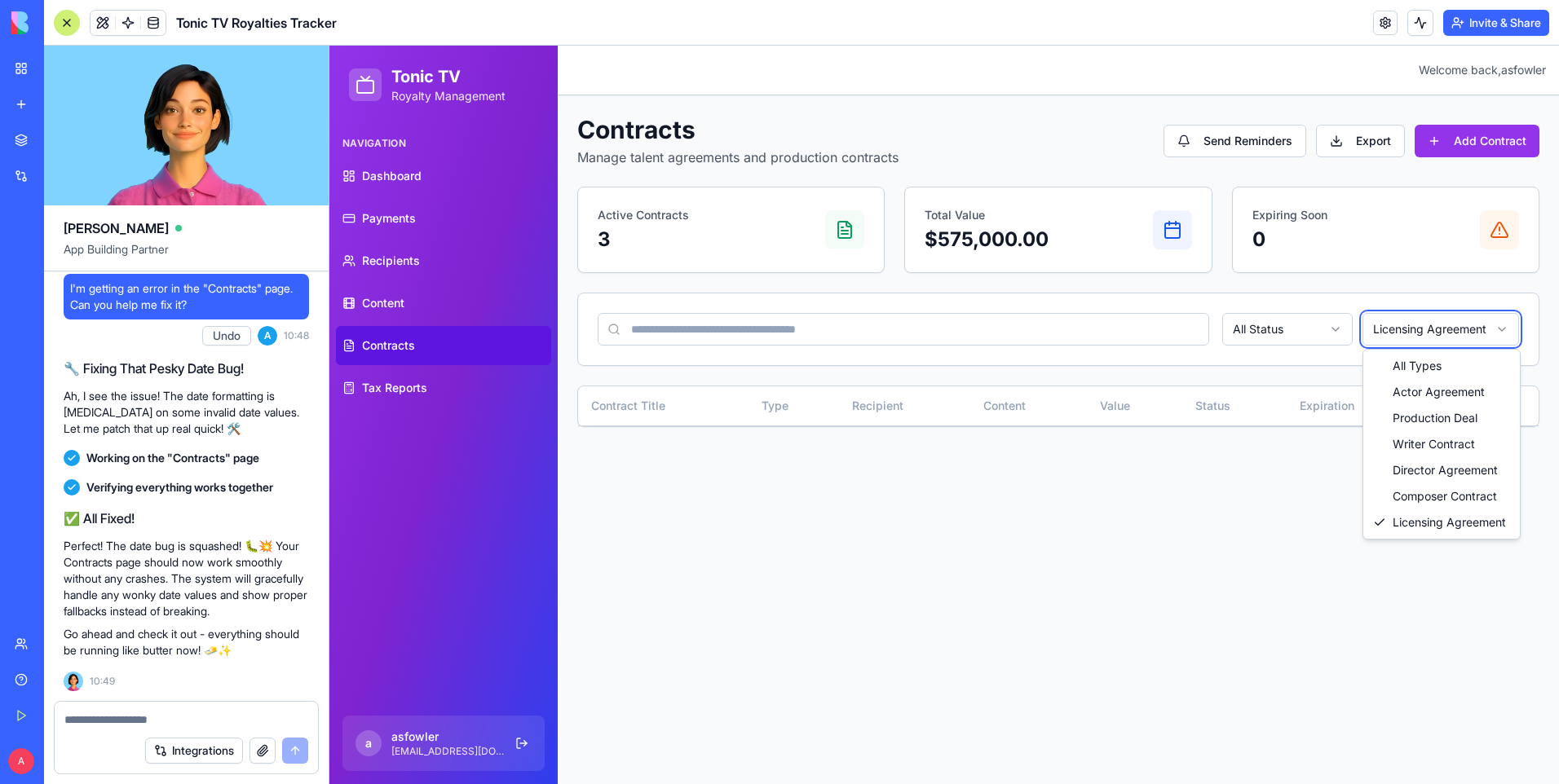
click at [1290, 342] on html "Tonic TV Royalty Management Navigation Dashboard Payments Recipients Content Co…" at bounding box center [944, 415] width 1229 height 739
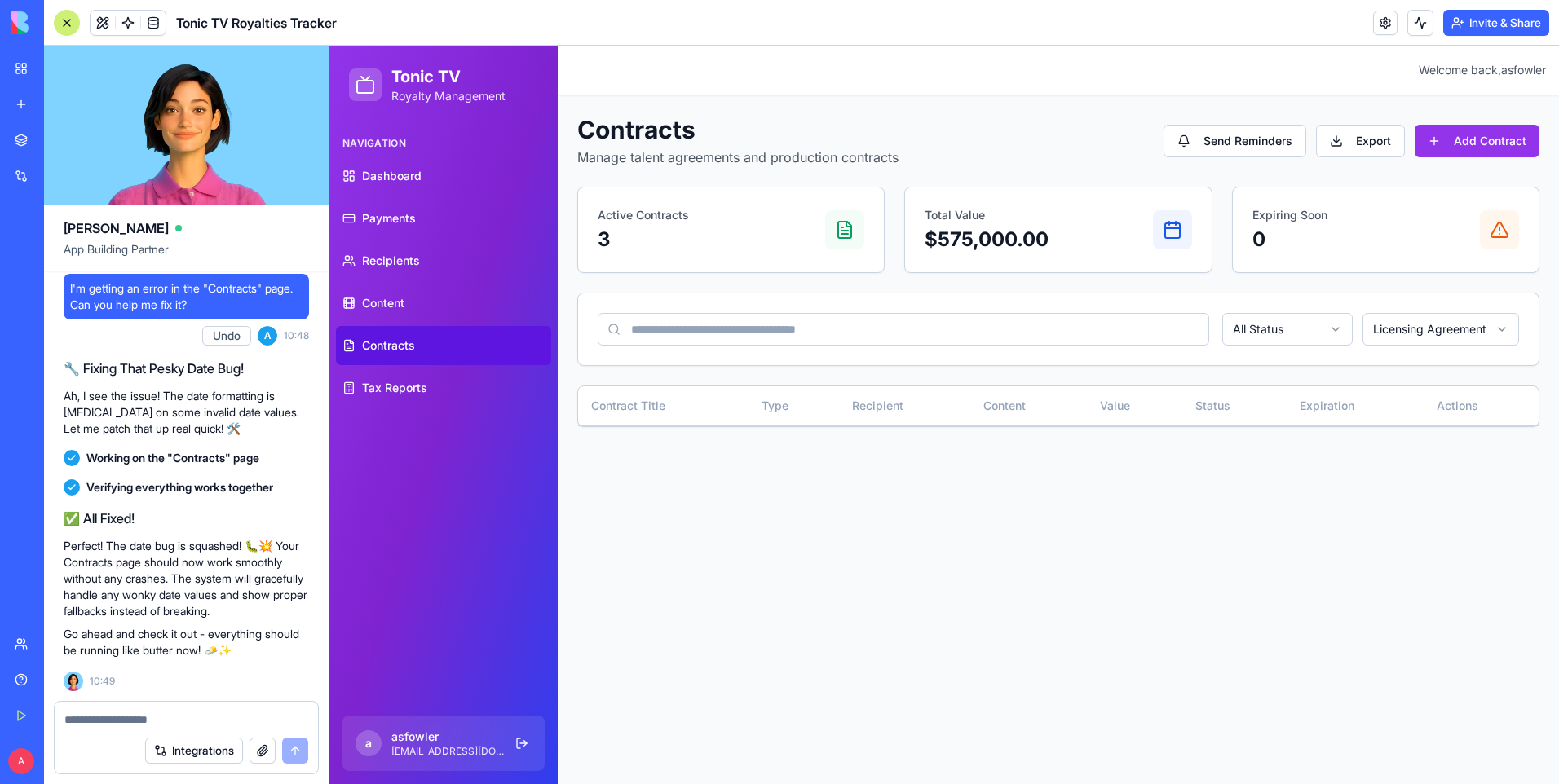
click at [1275, 323] on html "Tonic TV Royalty Management Navigation Dashboard Payments Recipients Content Co…" at bounding box center [944, 415] width 1229 height 739
click at [1386, 333] on html "Tonic TV Royalty Management Navigation Dashboard Payments Recipients Content Co…" at bounding box center [944, 415] width 1229 height 739
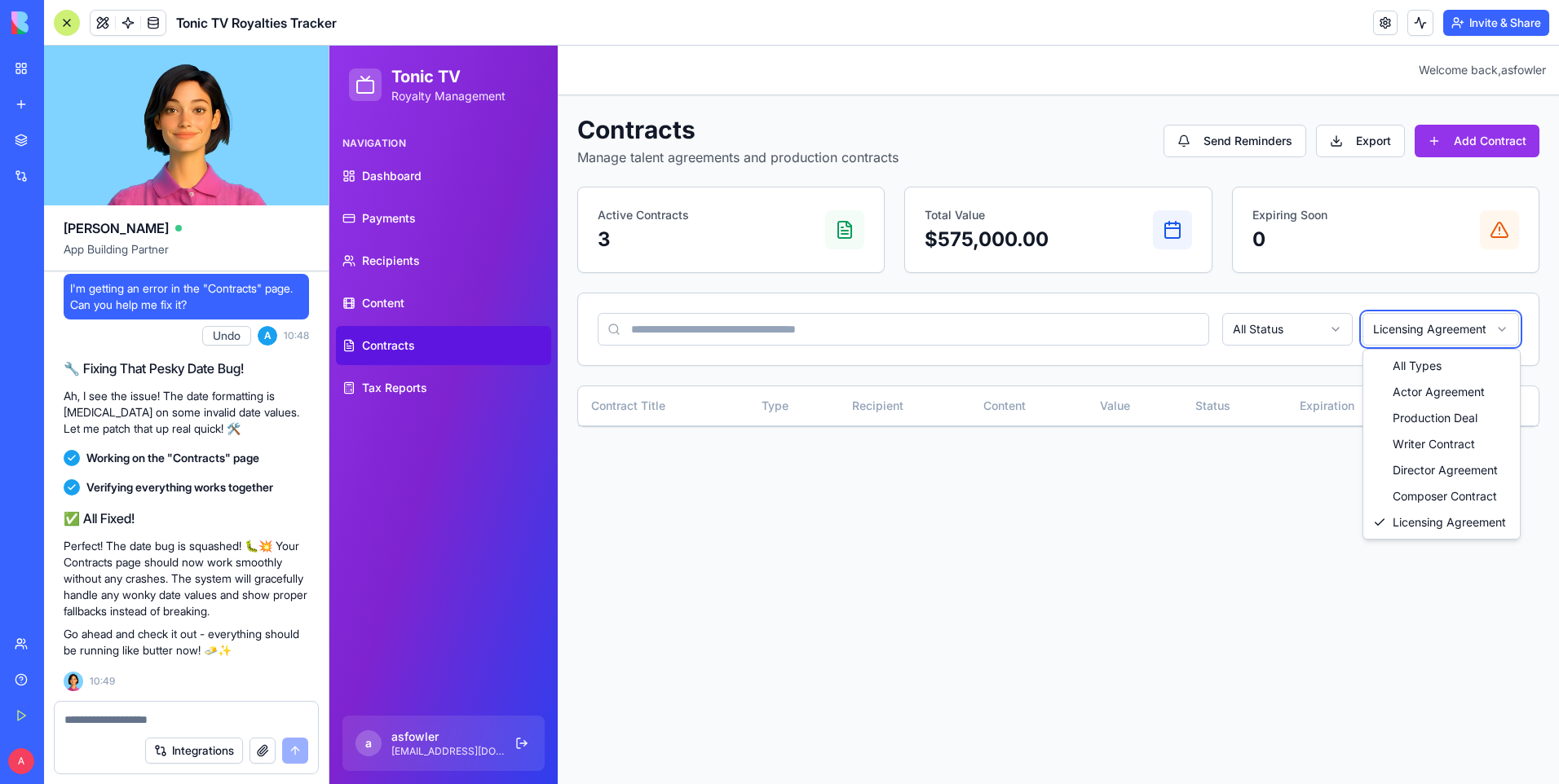
click at [1464, 145] on html "Tonic TV Royalty Management Navigation Dashboard Payments Recipients Content Co…" at bounding box center [944, 415] width 1229 height 739
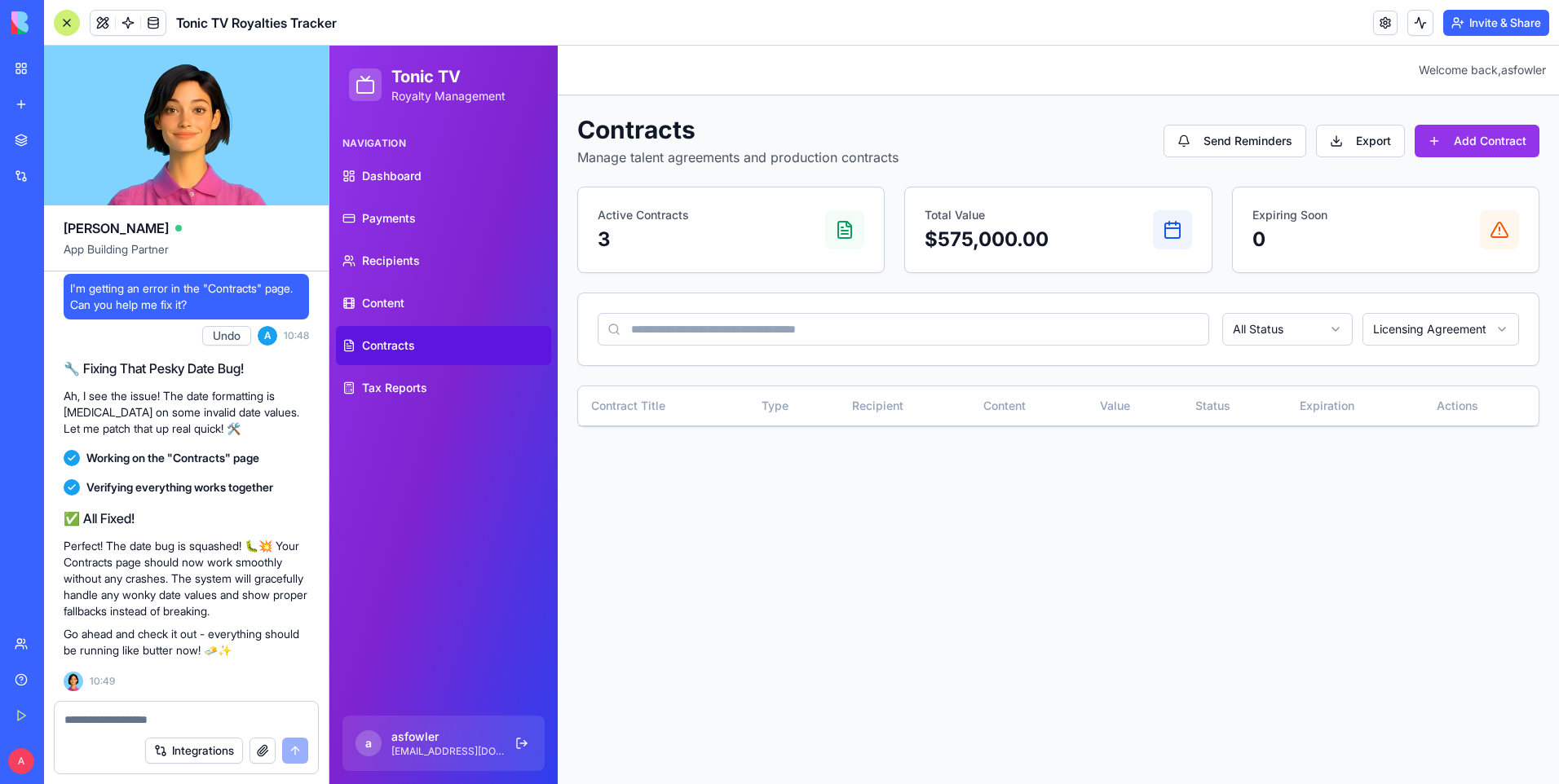
click at [1464, 145] on button "Add Contract" at bounding box center [1477, 141] width 125 height 32
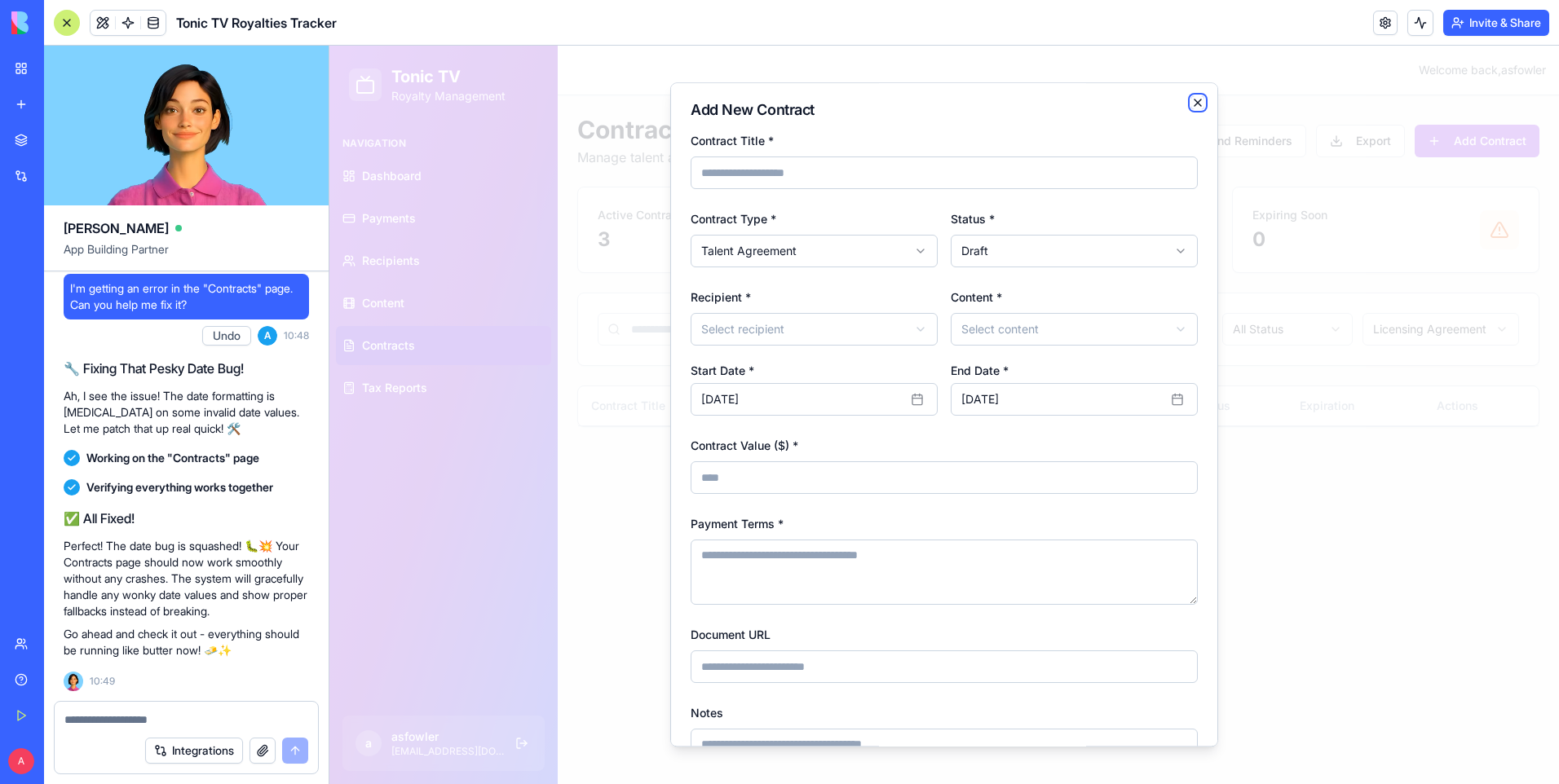
click at [1194, 103] on icon "button" at bounding box center [1197, 102] width 6 height 6
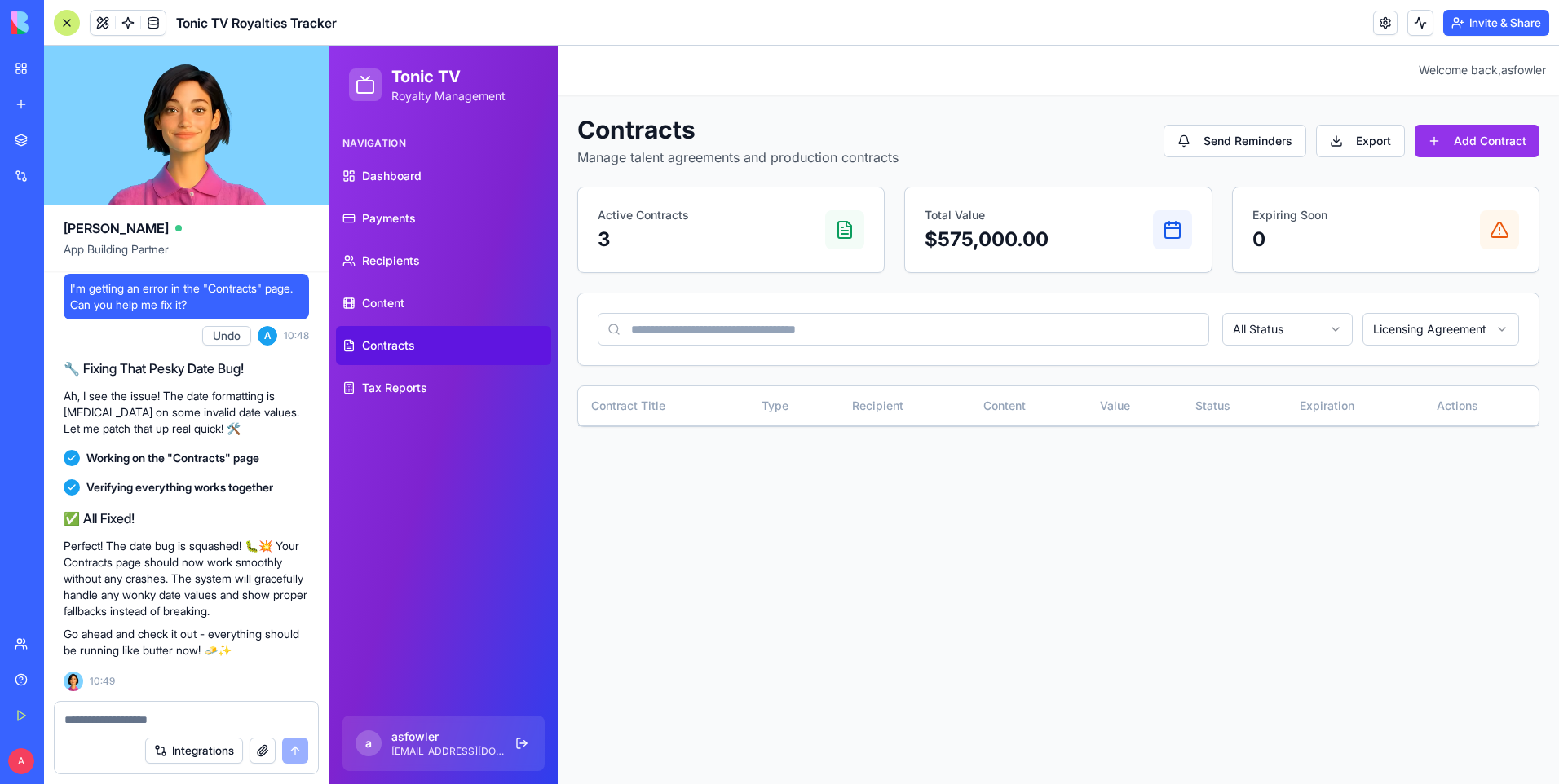
click at [412, 345] on span "Contracts" at bounding box center [388, 346] width 53 height 17
click at [409, 380] on span "Tax Reports" at bounding box center [394, 388] width 65 height 17
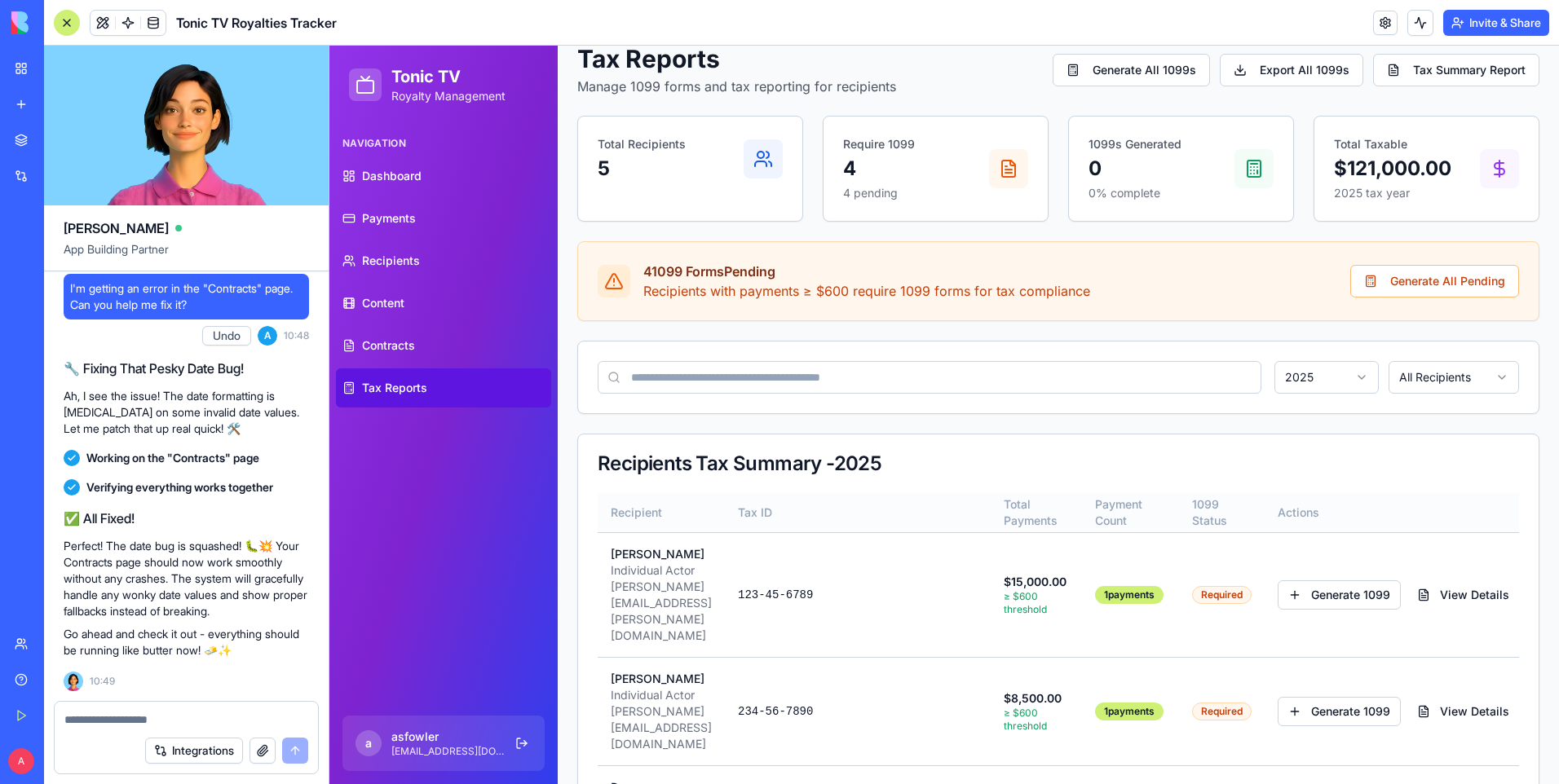
scroll to position [163, 0]
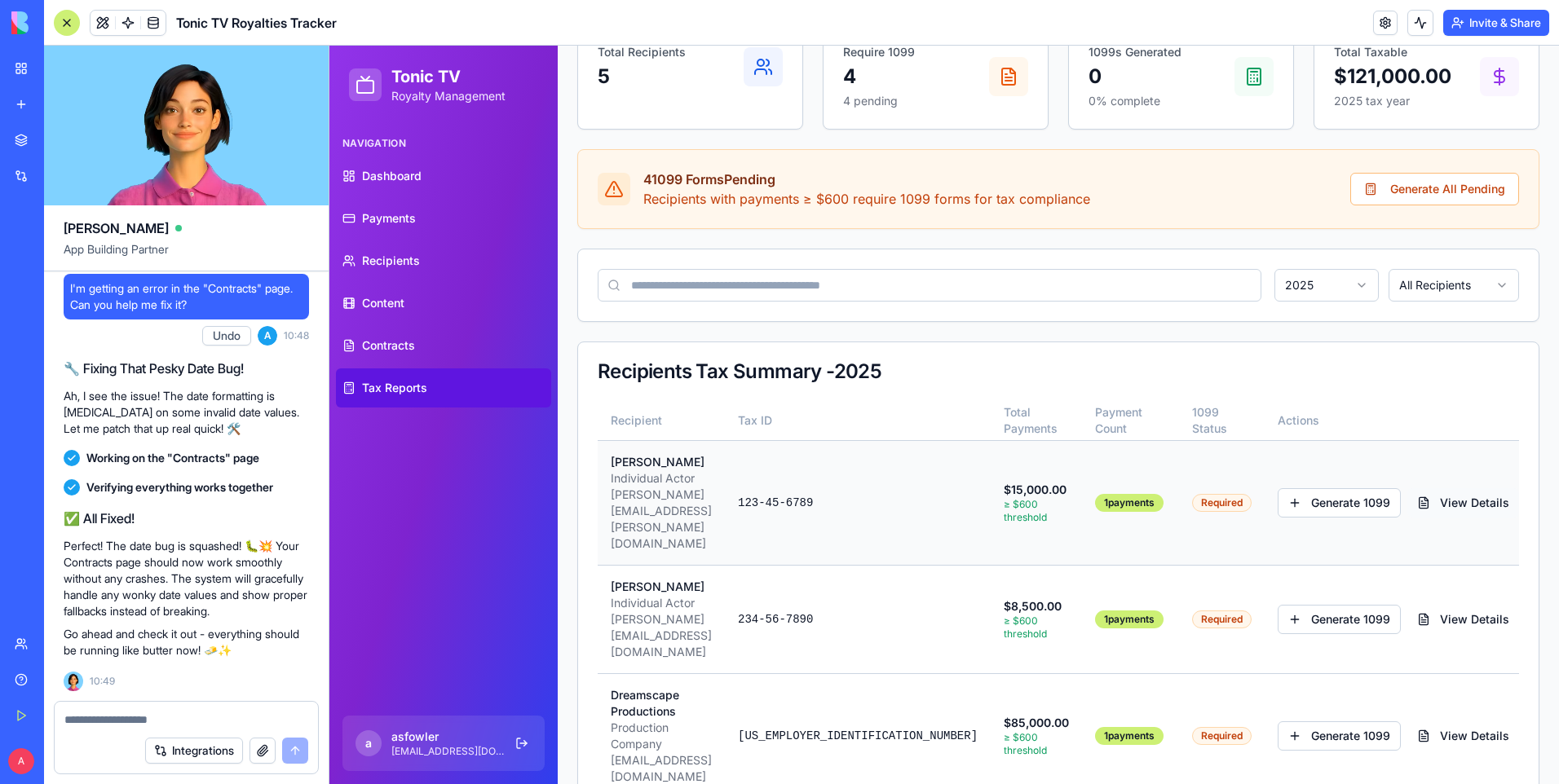
click at [1424, 488] on button "View Details" at bounding box center [1463, 503] width 112 height 30
click at [1436, 488] on button "View Details" at bounding box center [1463, 503] width 112 height 30
click at [1425, 488] on button "View Details" at bounding box center [1463, 503] width 112 height 30
click at [1431, 488] on button "View Details" at bounding box center [1463, 503] width 112 height 30
click at [1407, 488] on button "View Details" at bounding box center [1463, 503] width 112 height 30
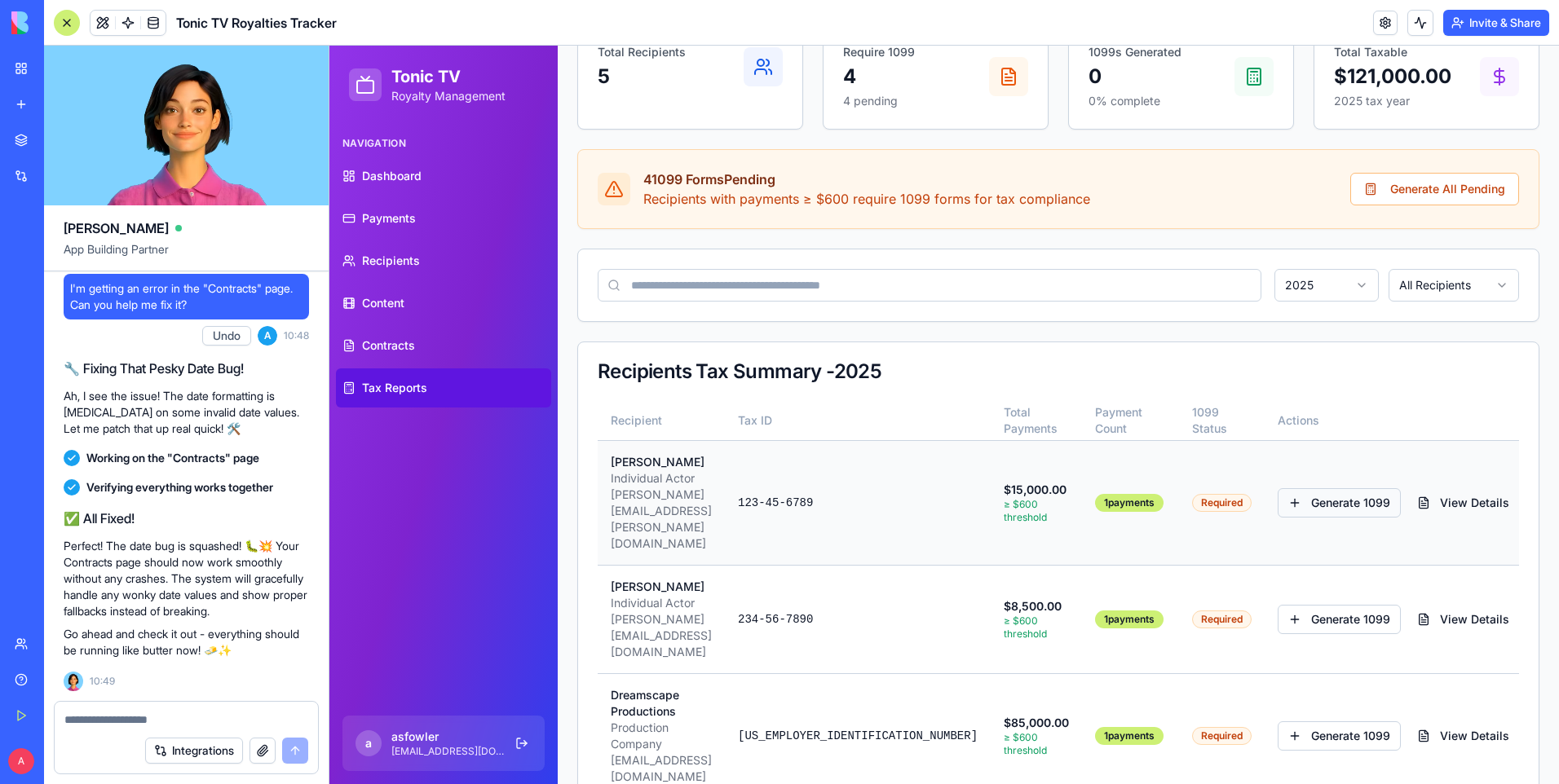
click at [1302, 488] on button "Generate 1099" at bounding box center [1339, 503] width 123 height 30
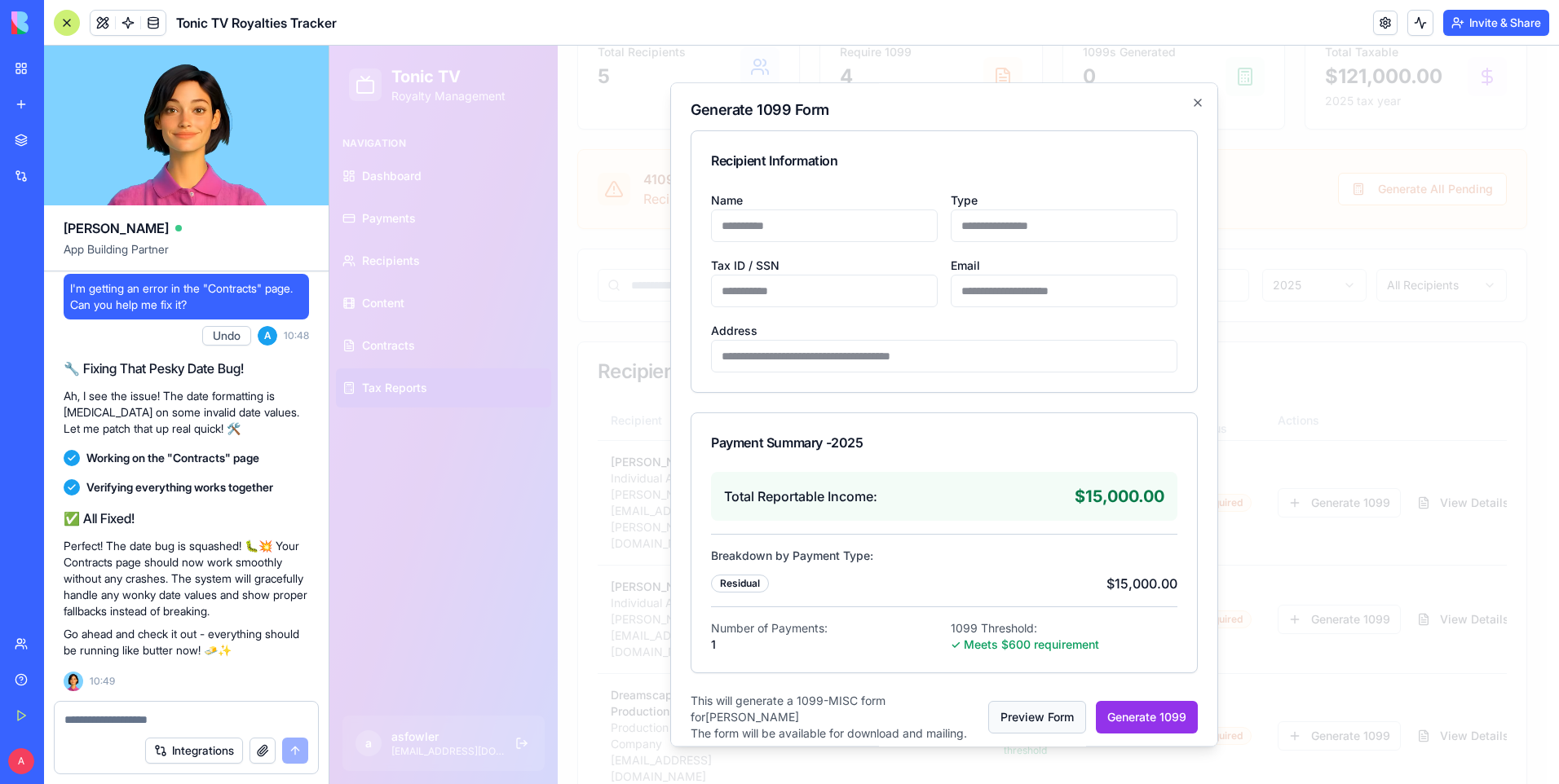
click at [1061, 703] on button "Preview Form" at bounding box center [1037, 716] width 98 height 32
click at [1050, 714] on button "Preview Form" at bounding box center [1037, 716] width 98 height 32
click at [1197, 103] on icon "button" at bounding box center [1197, 102] width 6 height 6
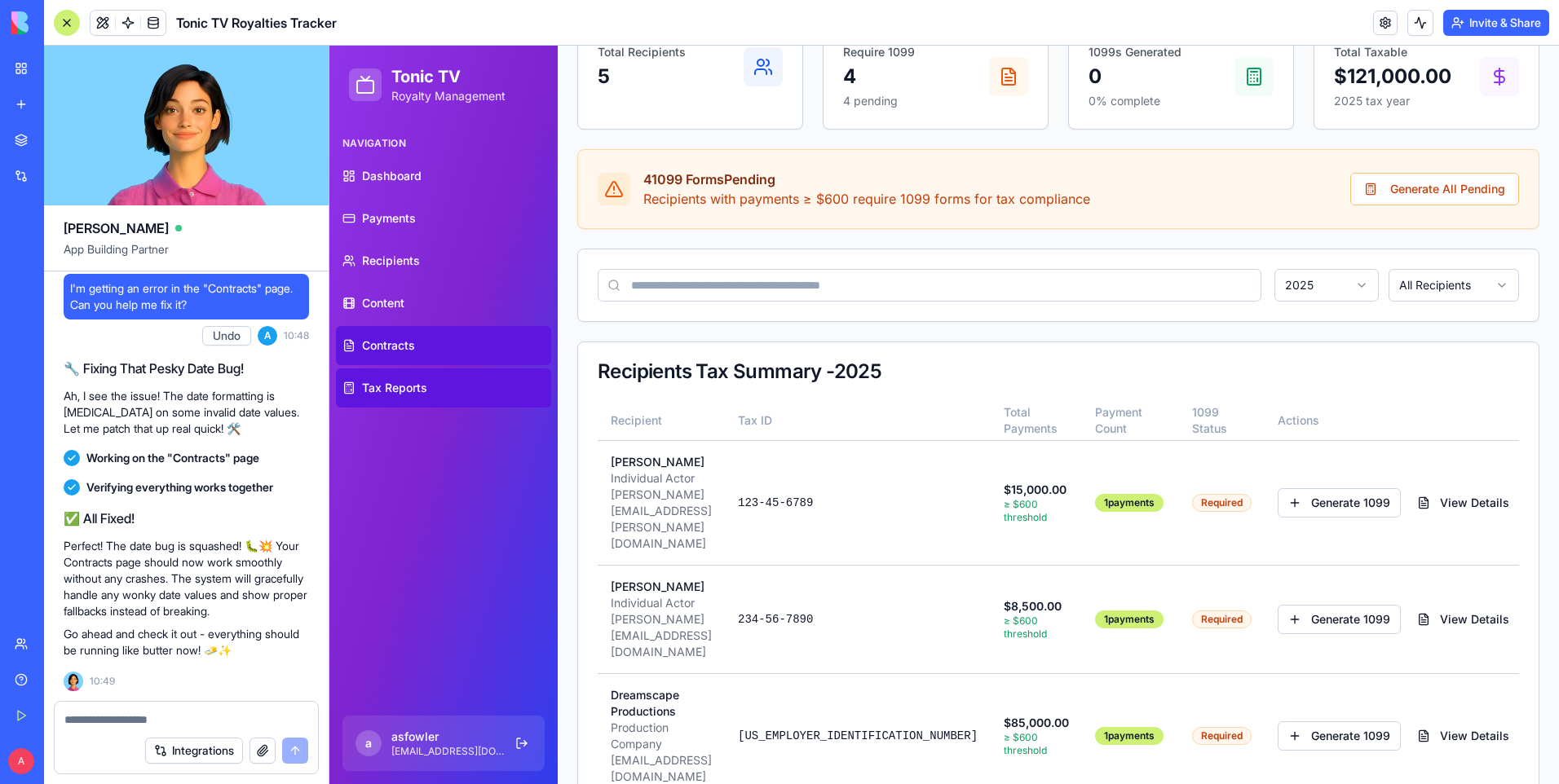
click at [437, 349] on link "Contracts" at bounding box center [443, 345] width 215 height 39
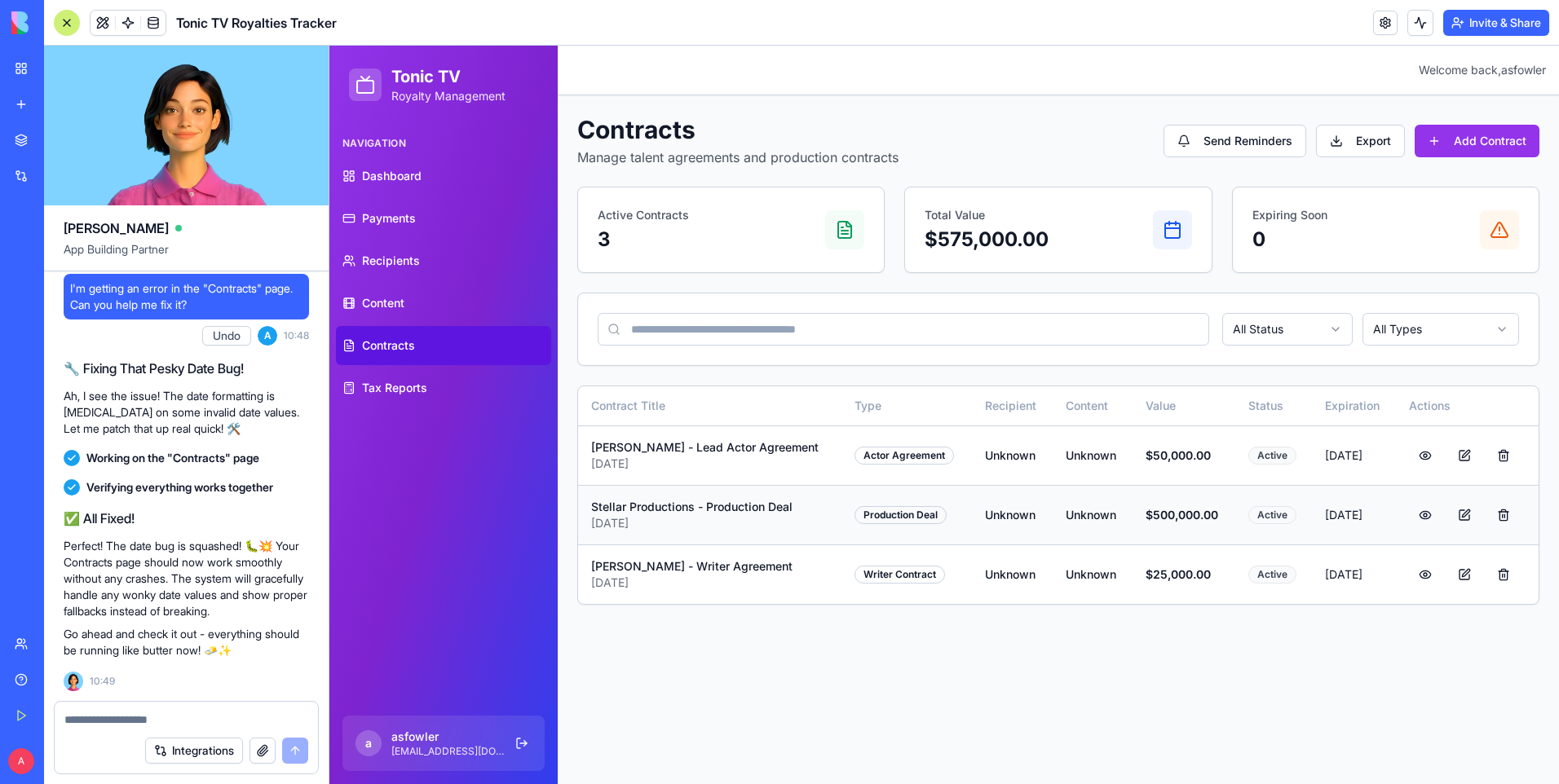
click at [1426, 513] on button at bounding box center [1425, 515] width 32 height 32
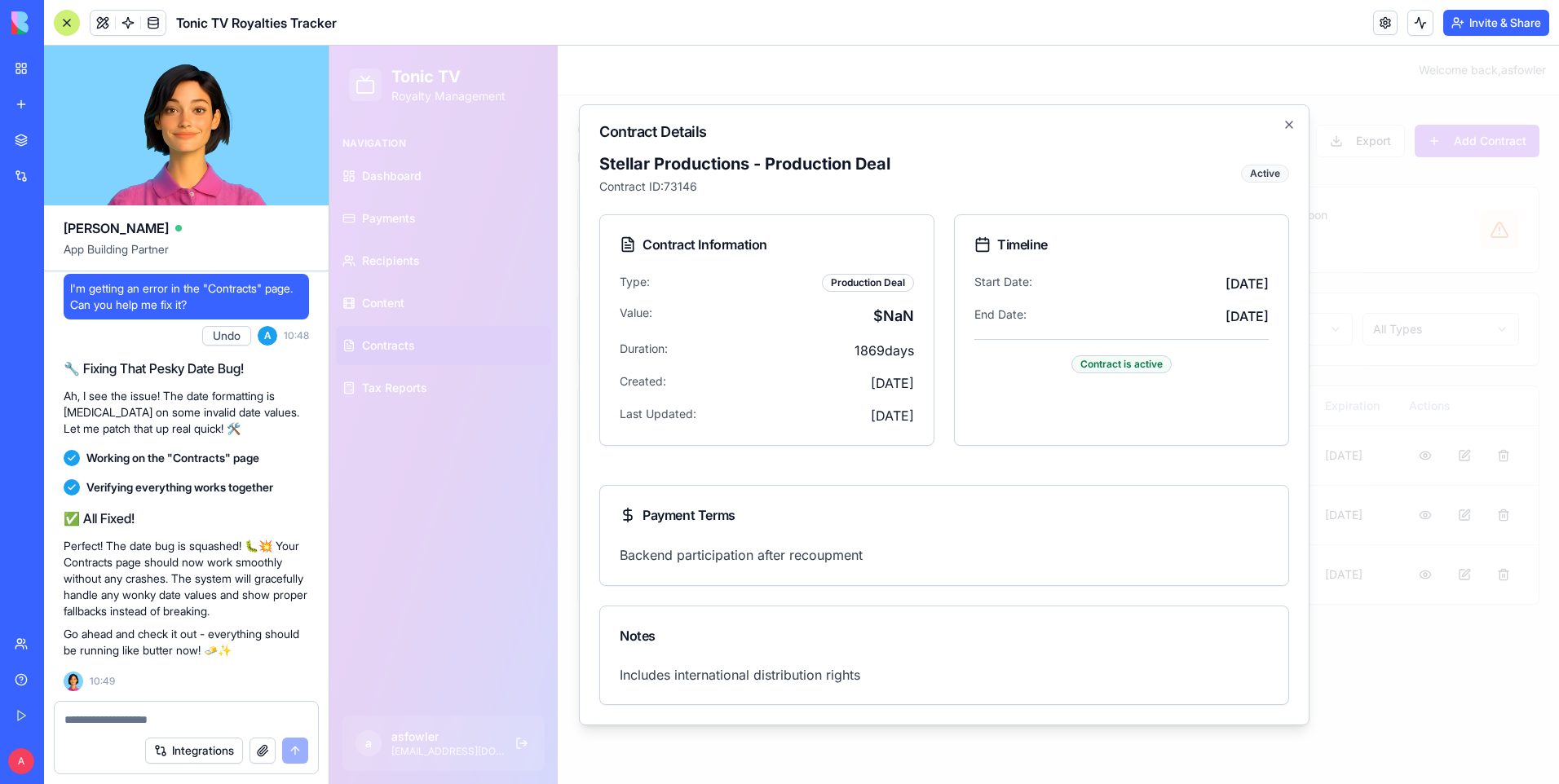
click at [1285, 131] on h2 "Contract Details" at bounding box center [943, 132] width 690 height 15
click at [1289, 124] on icon "button" at bounding box center [1289, 125] width 13 height 13
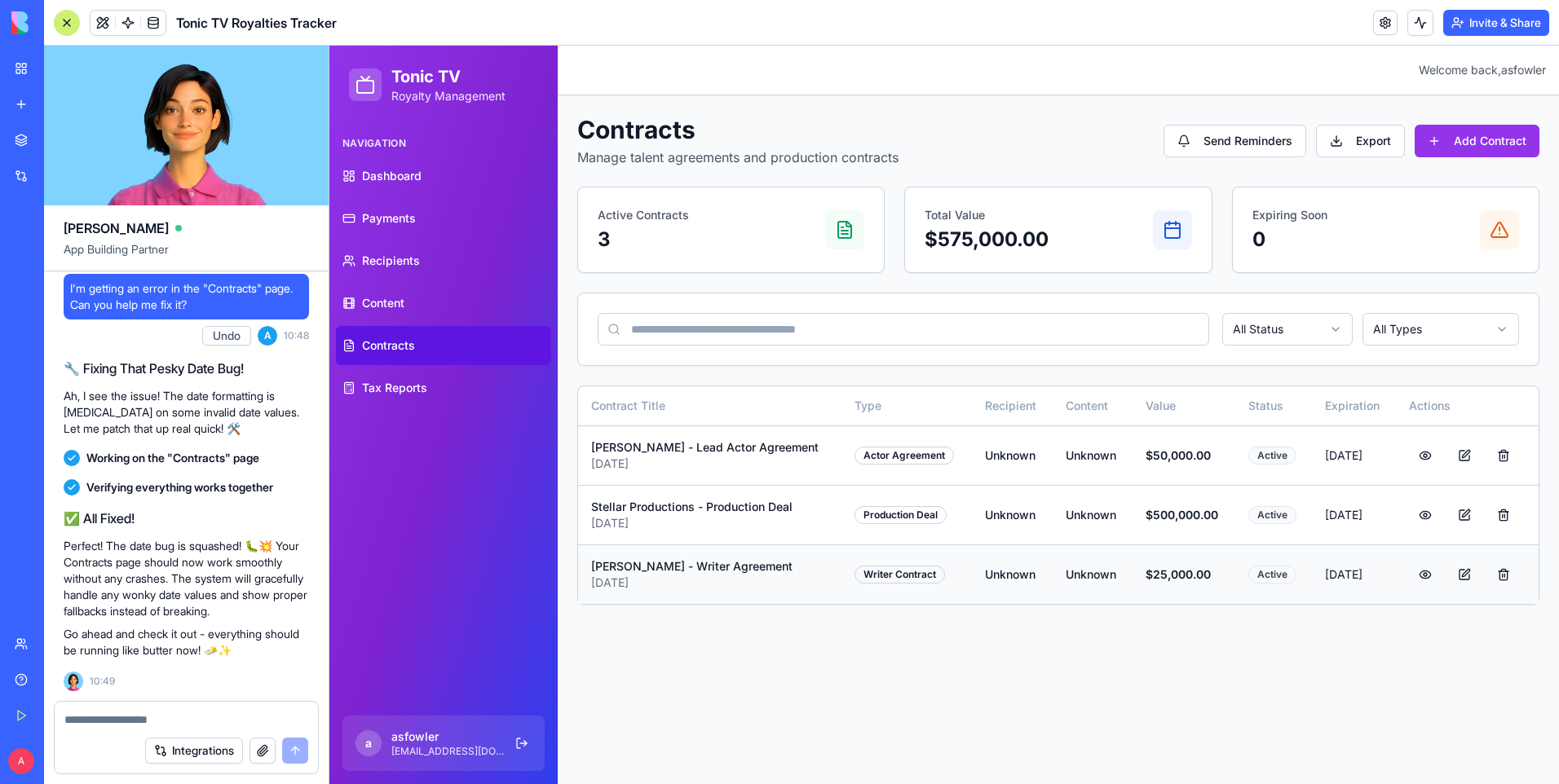
click at [1425, 577] on button at bounding box center [1425, 574] width 32 height 32
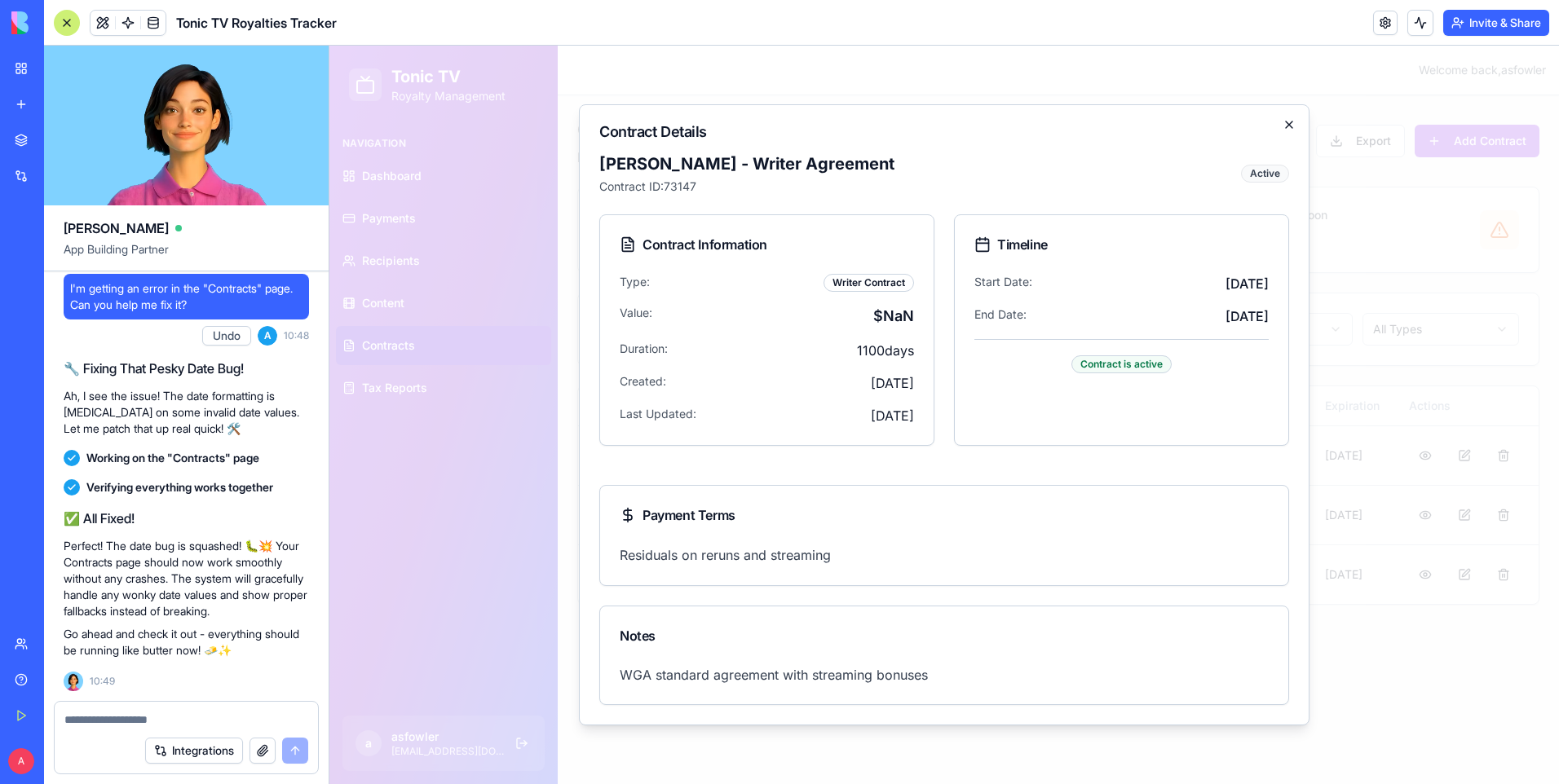
click at [1289, 123] on icon "button" at bounding box center [1289, 125] width 13 height 13
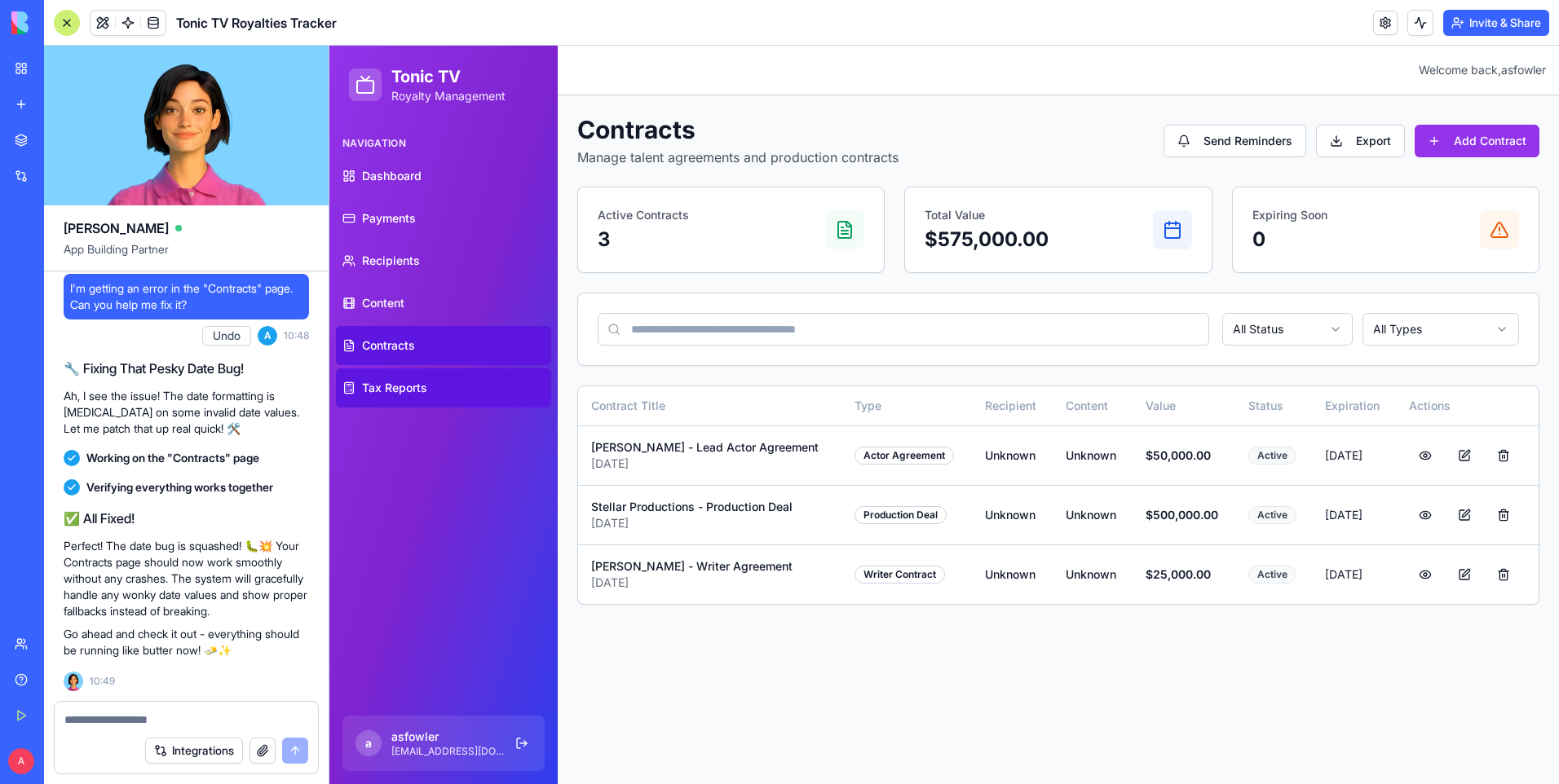
click at [428, 392] on link "Tax Reports" at bounding box center [443, 388] width 215 height 39
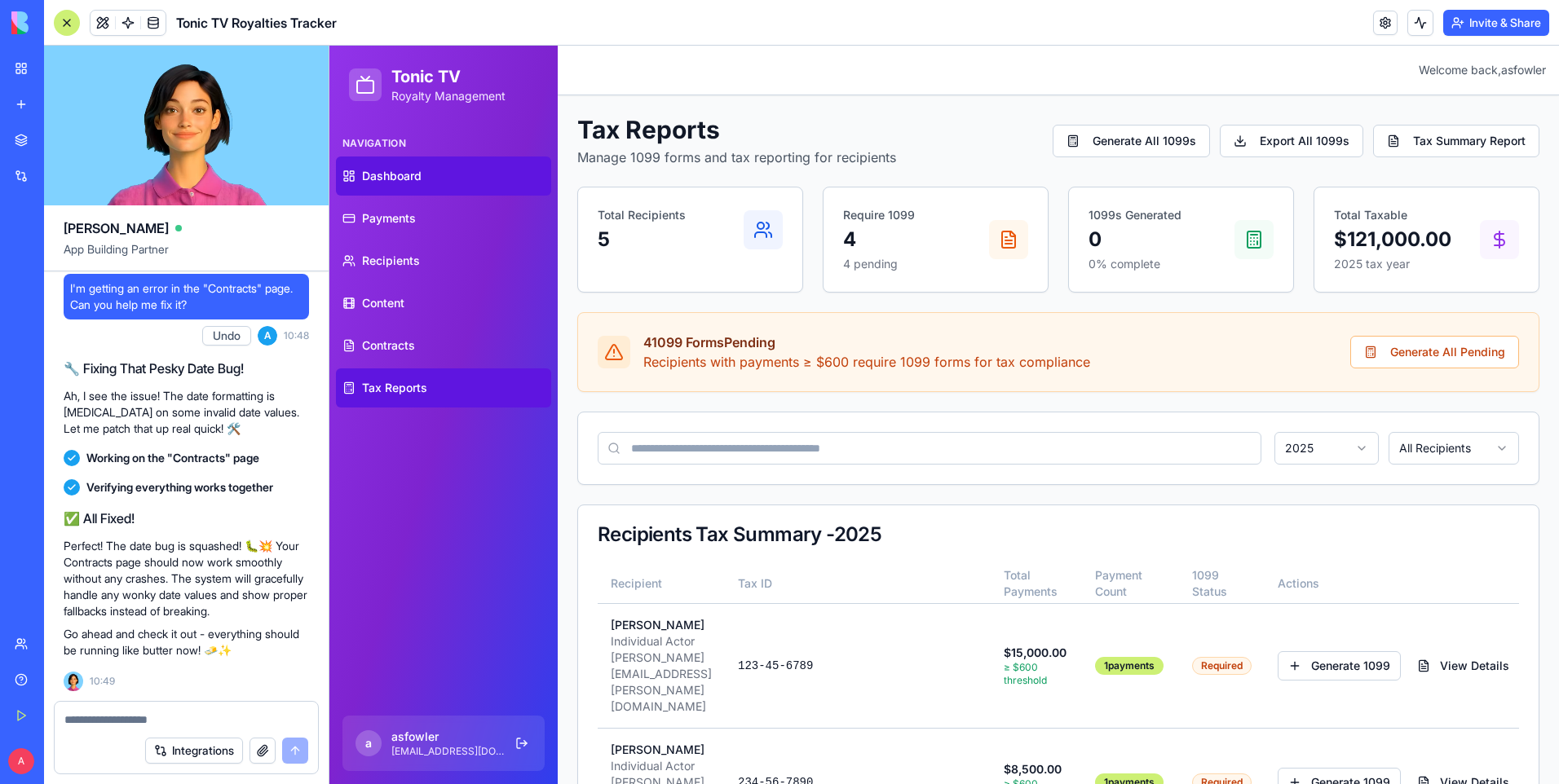
click at [385, 180] on span "Dashboard" at bounding box center [392, 176] width 59 height 17
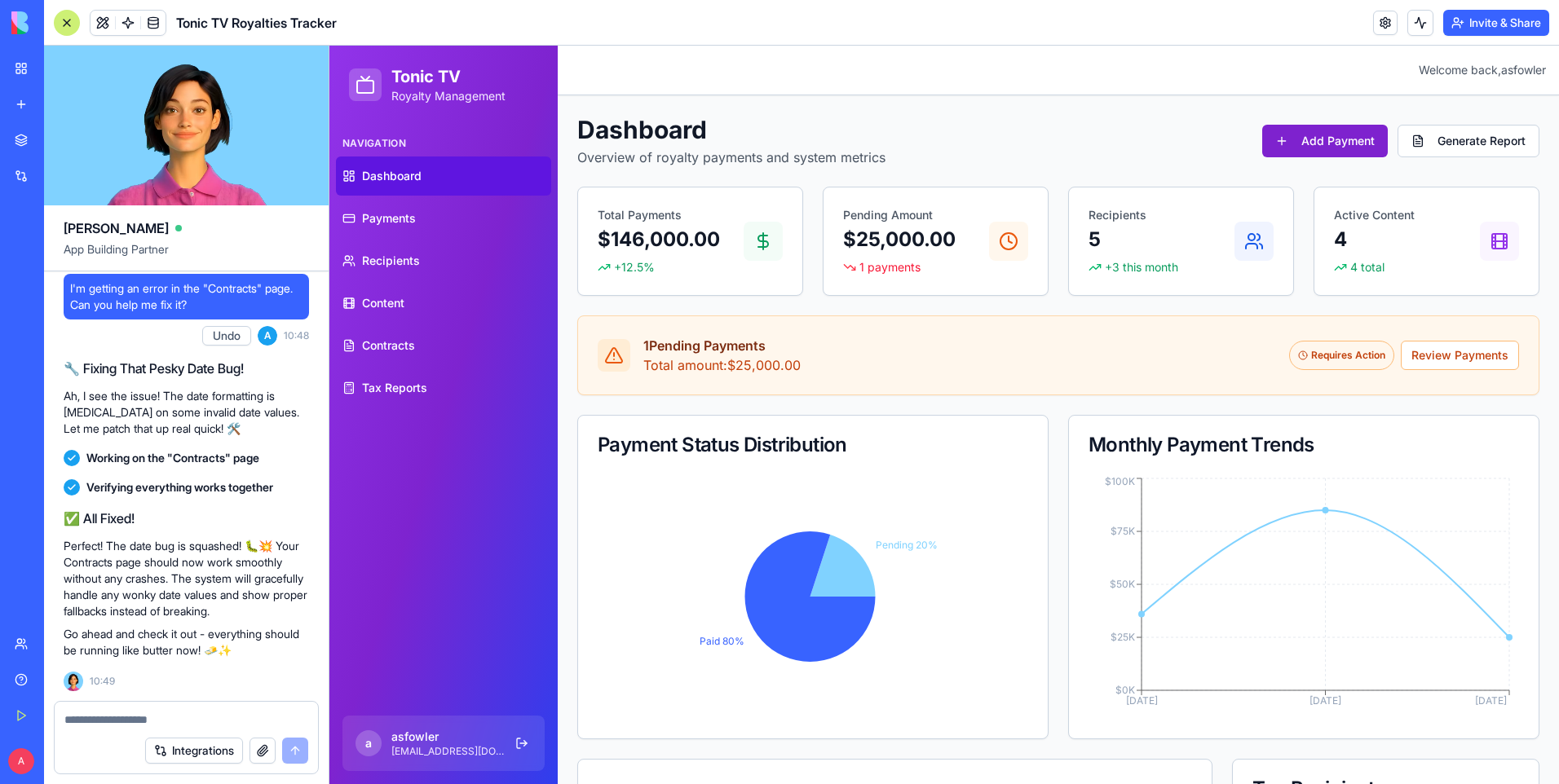
click at [1316, 139] on button "Add Payment" at bounding box center [1325, 141] width 126 height 32
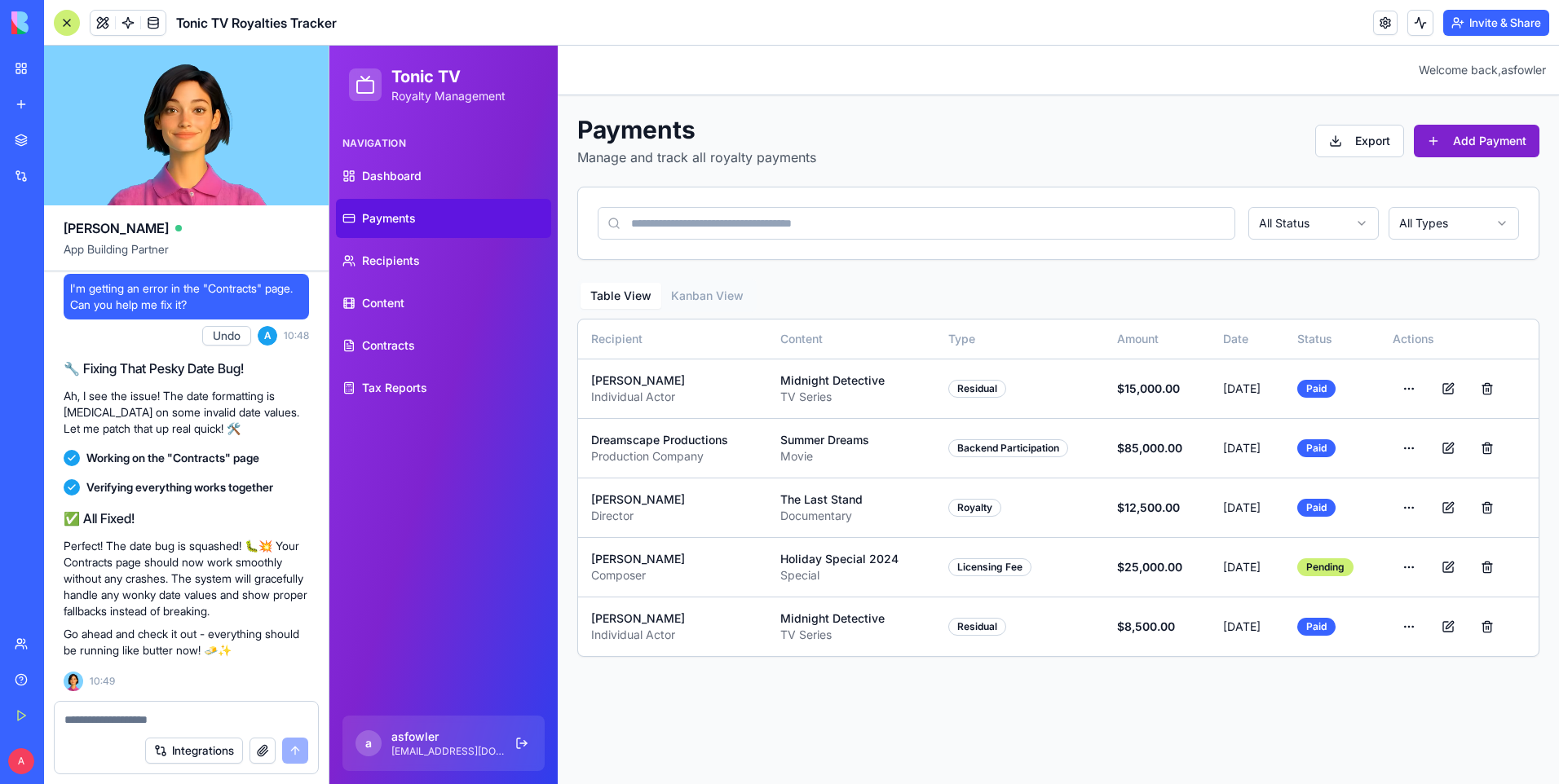
click at [1478, 140] on button "Add Payment" at bounding box center [1477, 141] width 126 height 32
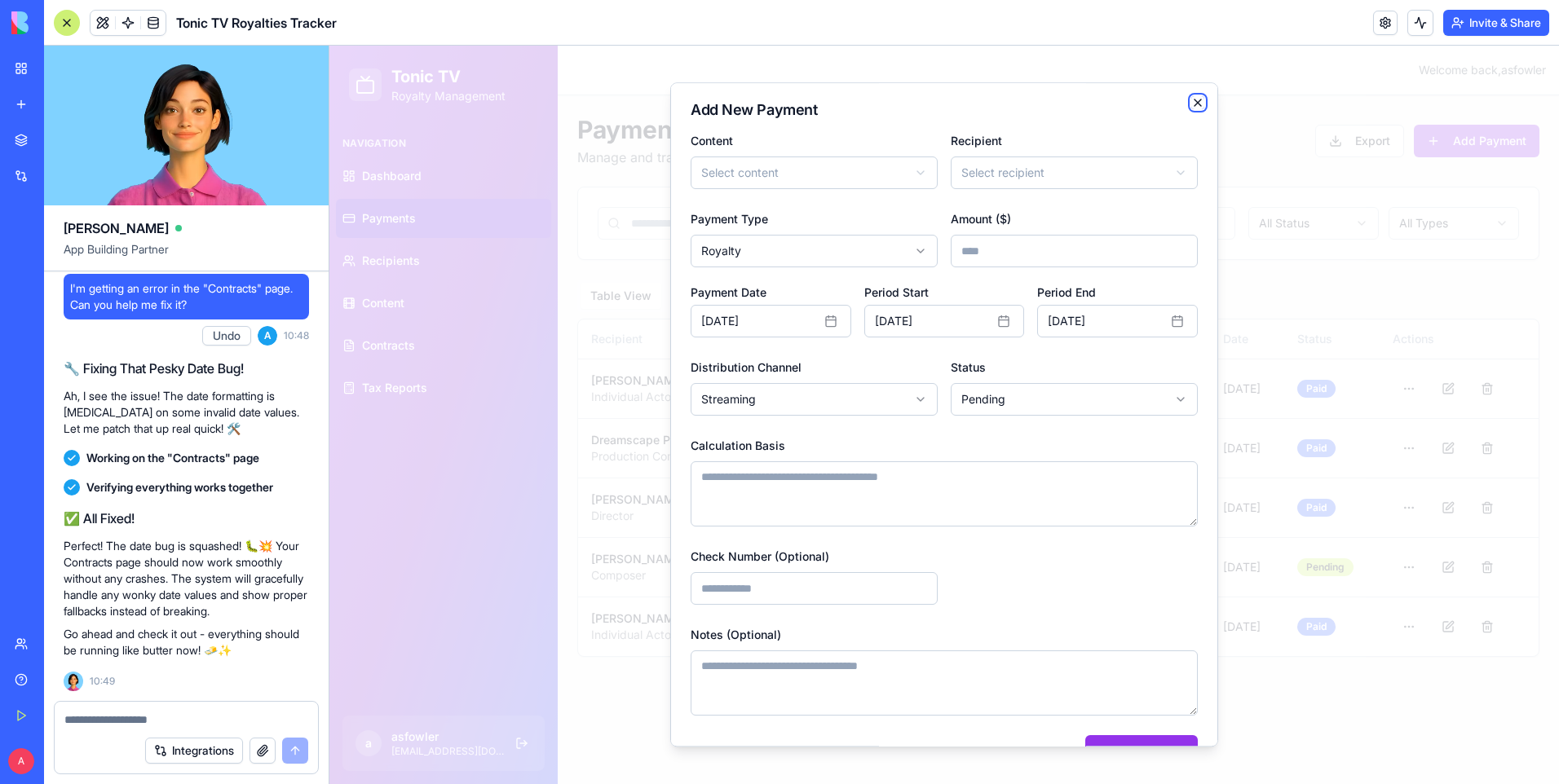
click at [1191, 99] on icon "button" at bounding box center [1198, 103] width 13 height 13
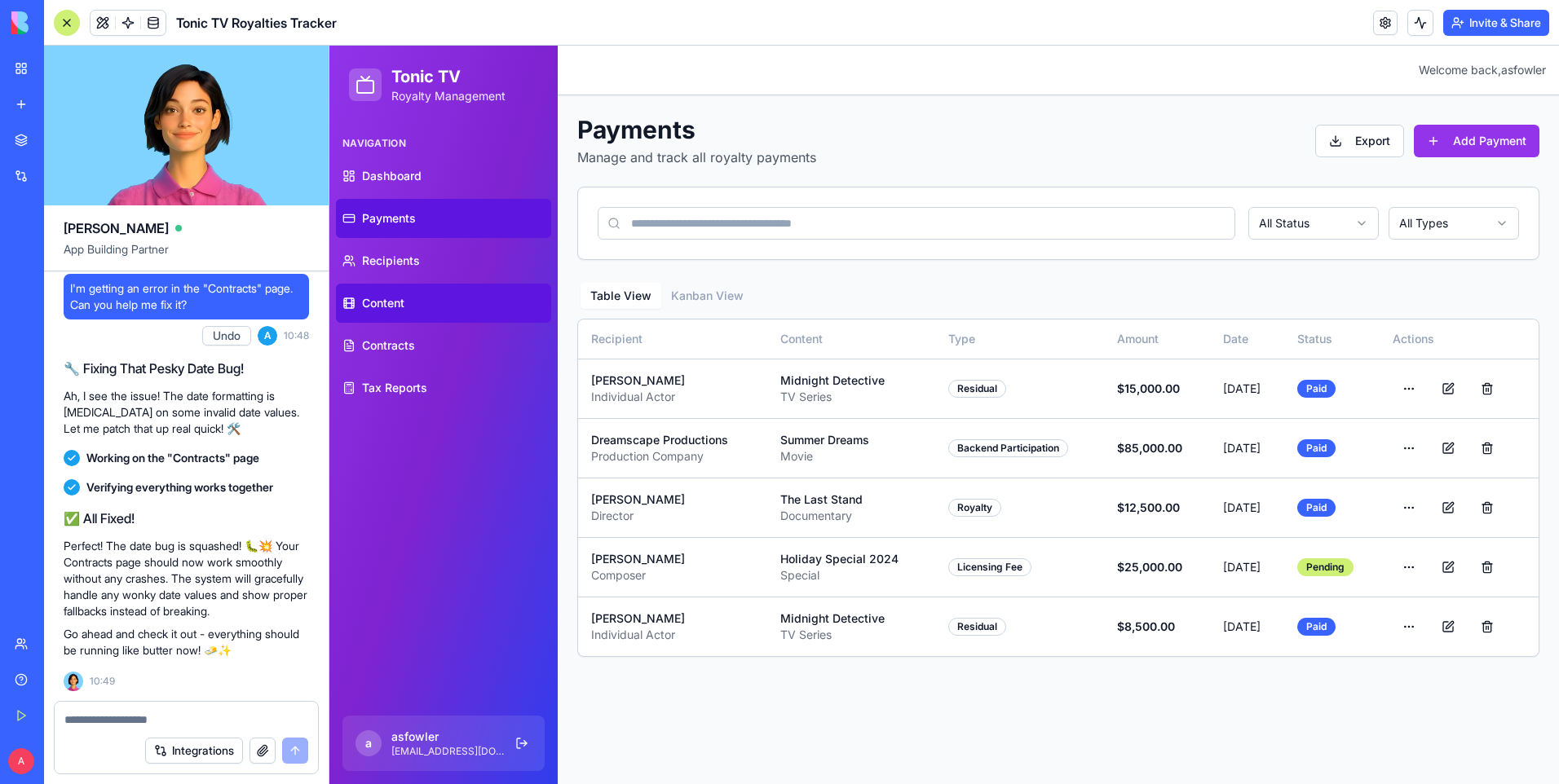
click at [392, 310] on span "Content" at bounding box center [383, 304] width 43 height 17
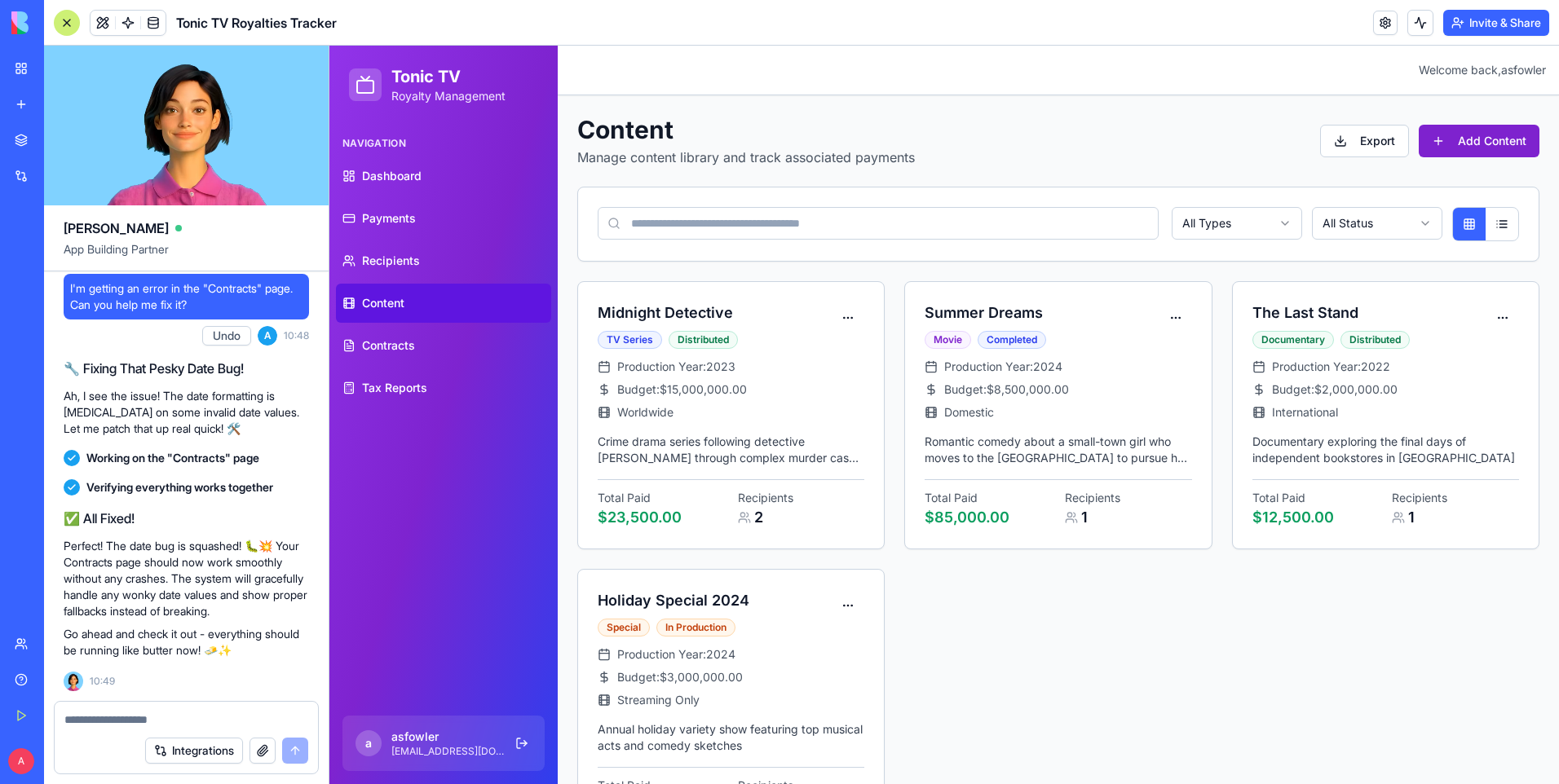
click at [1473, 137] on button "Add Content" at bounding box center [1478, 141] width 120 height 32
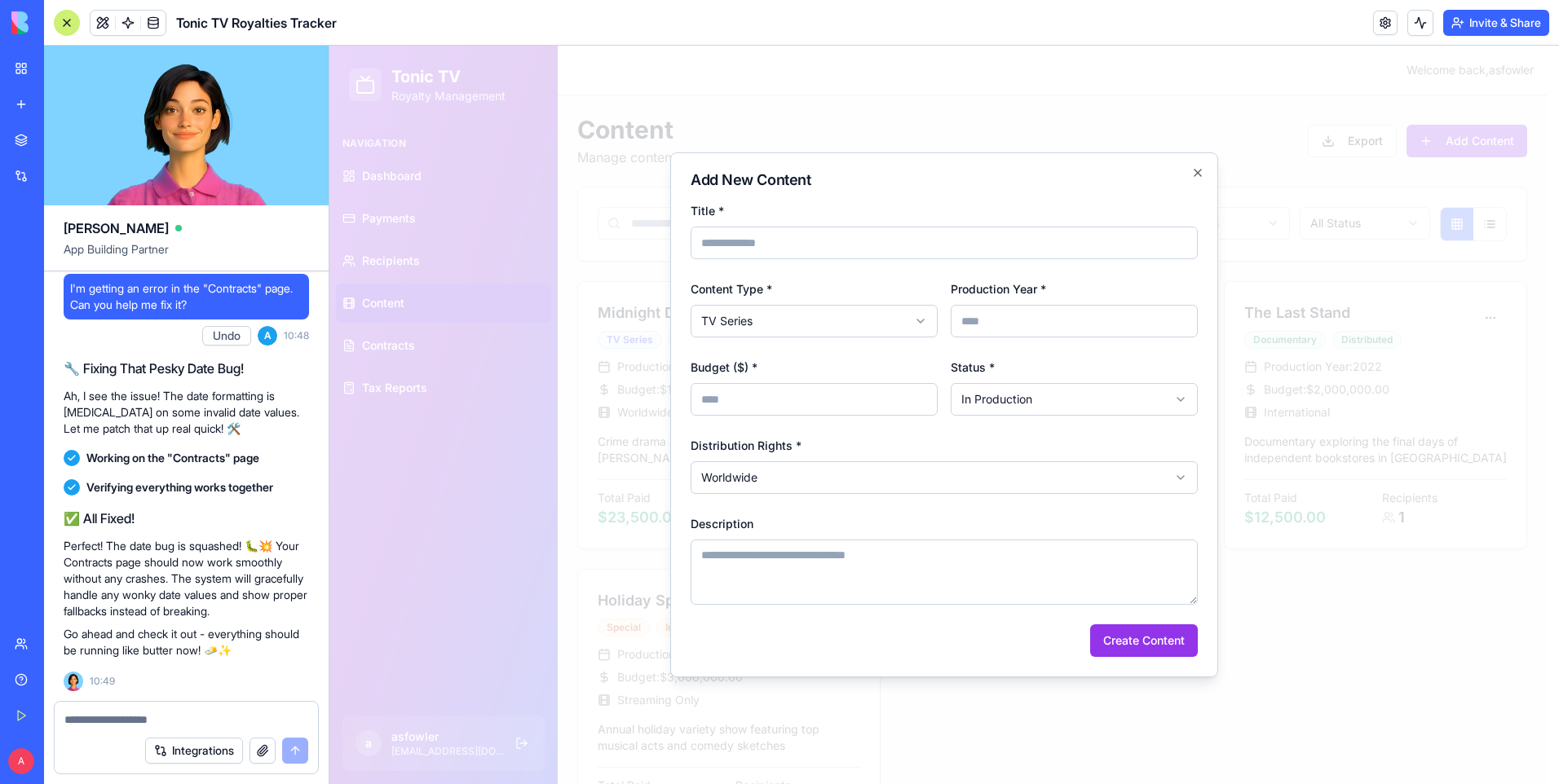
click at [996, 236] on input "Title *" at bounding box center [944, 243] width 507 height 32
click at [1175, 284] on div "Production Year * ****" at bounding box center [1074, 307] width 247 height 58
click at [879, 397] on input "*" at bounding box center [814, 399] width 247 height 32
click at [1191, 168] on icon "button" at bounding box center [1198, 173] width 13 height 13
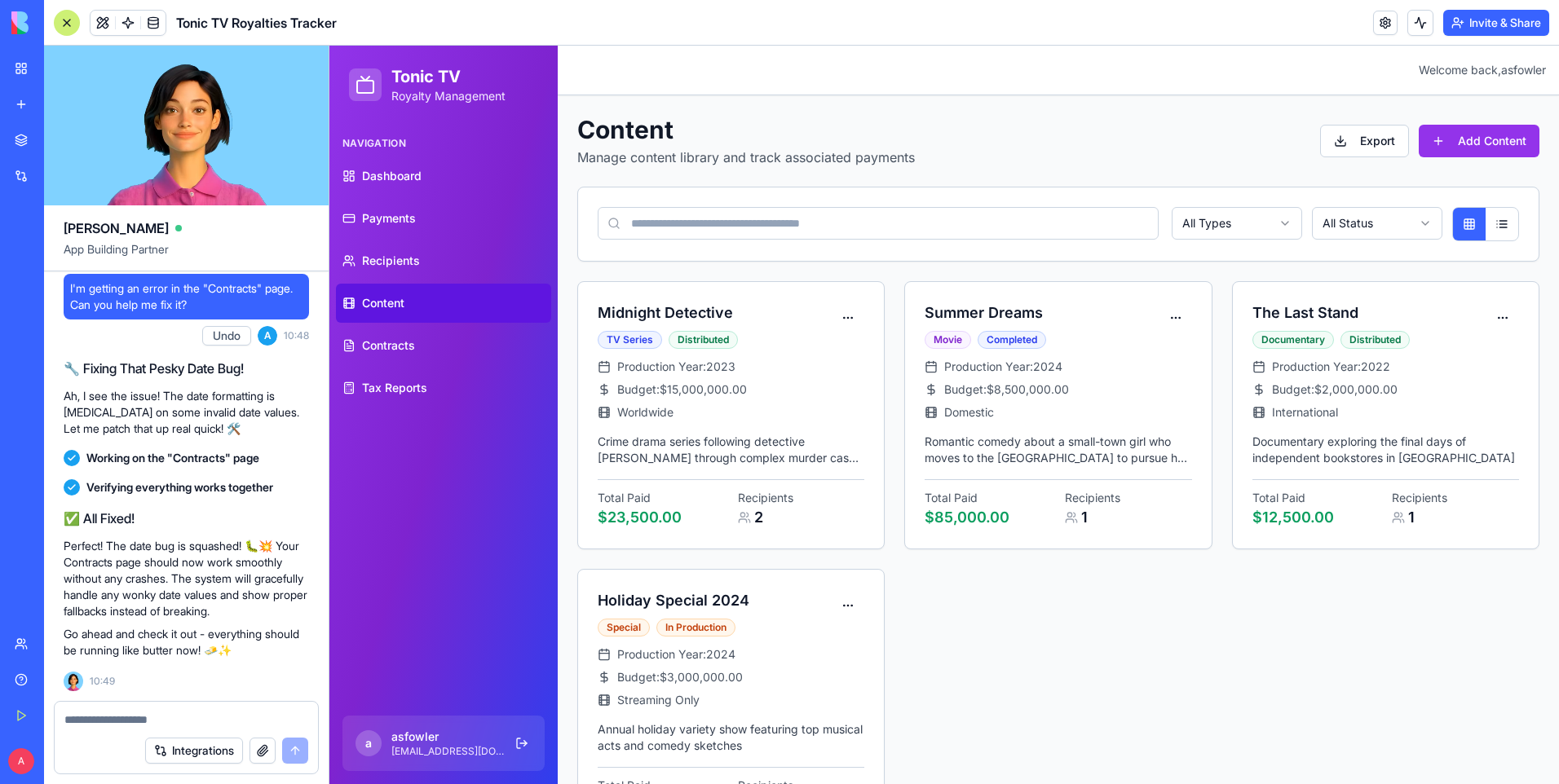
click at [20, 70] on link "My Workspace" at bounding box center [37, 68] width 65 height 32
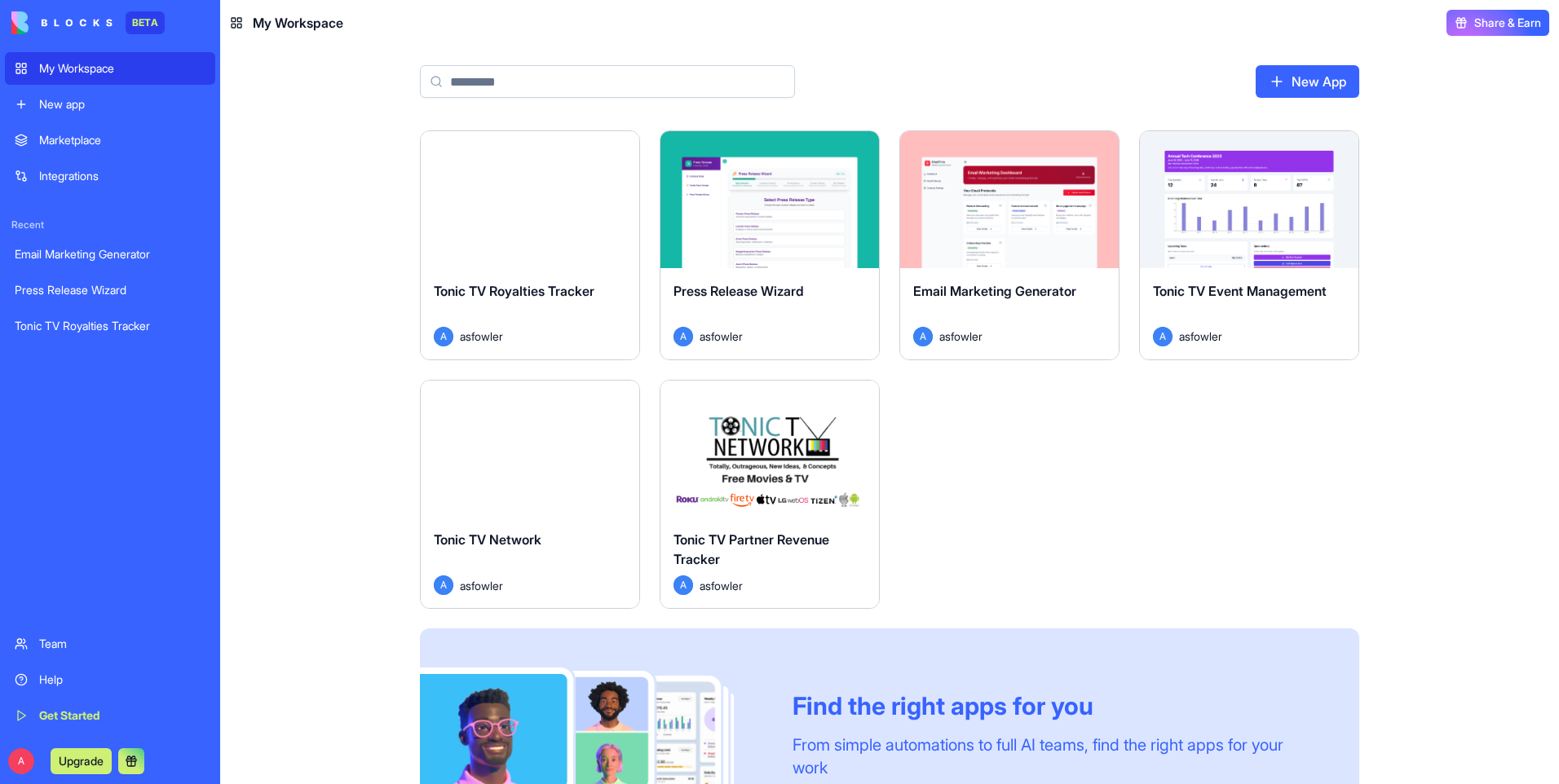
click at [66, 142] on div "Marketplace" at bounding box center [122, 141] width 167 height 17
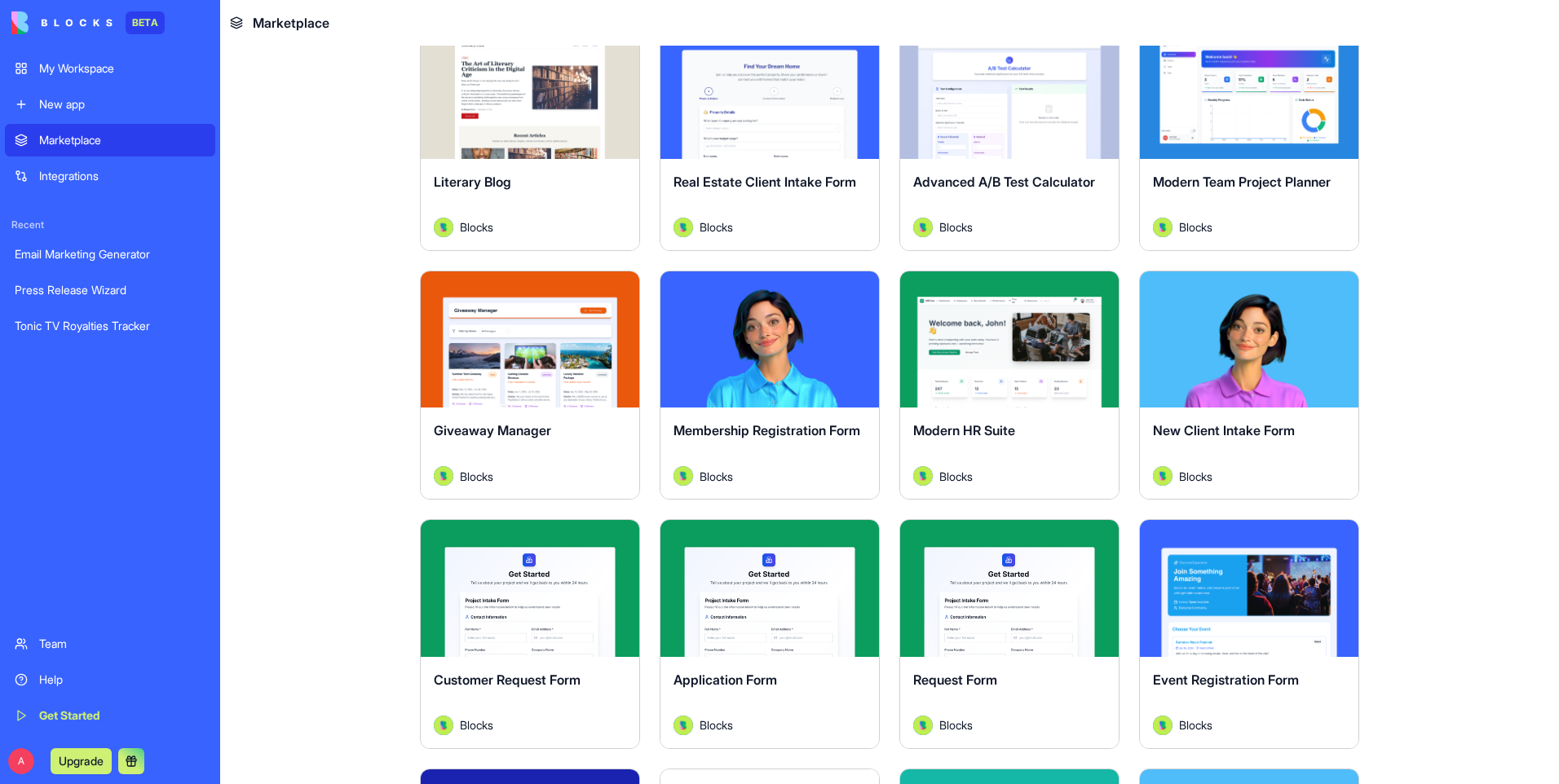
scroll to position [2853, 0]
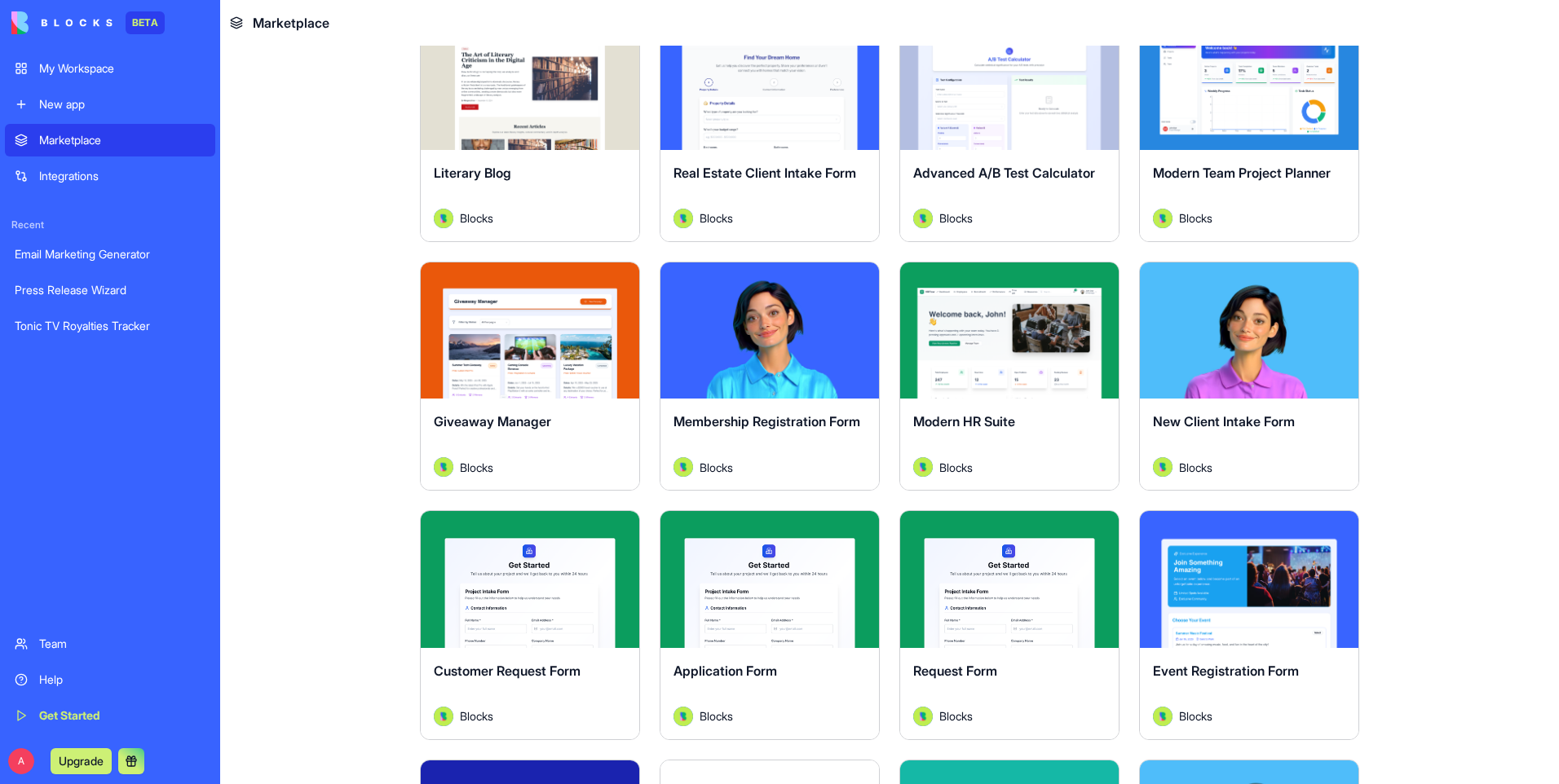
click at [1030, 383] on div "Explore" at bounding box center [1009, 331] width 218 height 137
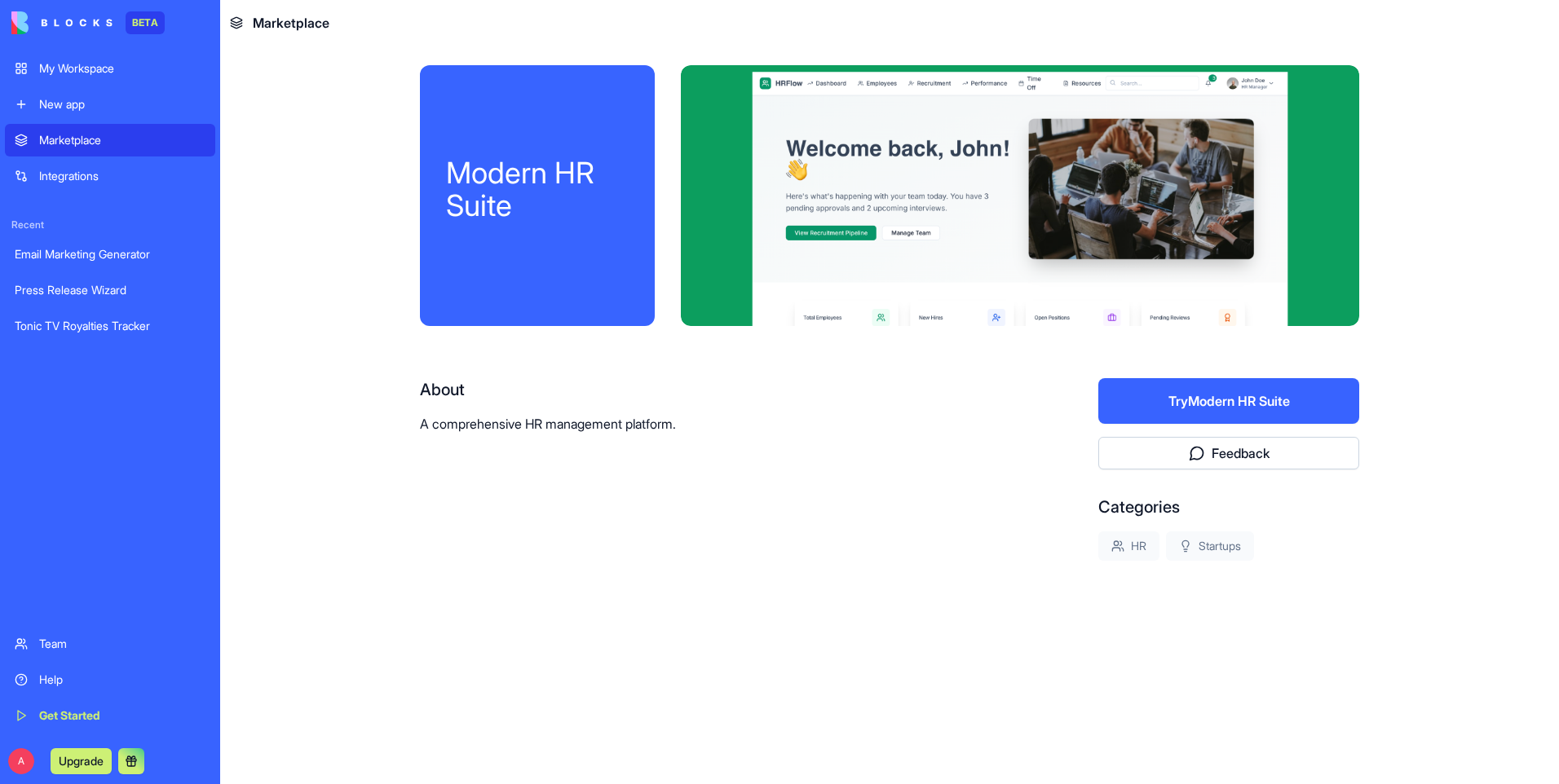
click at [1180, 393] on button "Try Modern HR Suite" at bounding box center [1228, 401] width 261 height 45
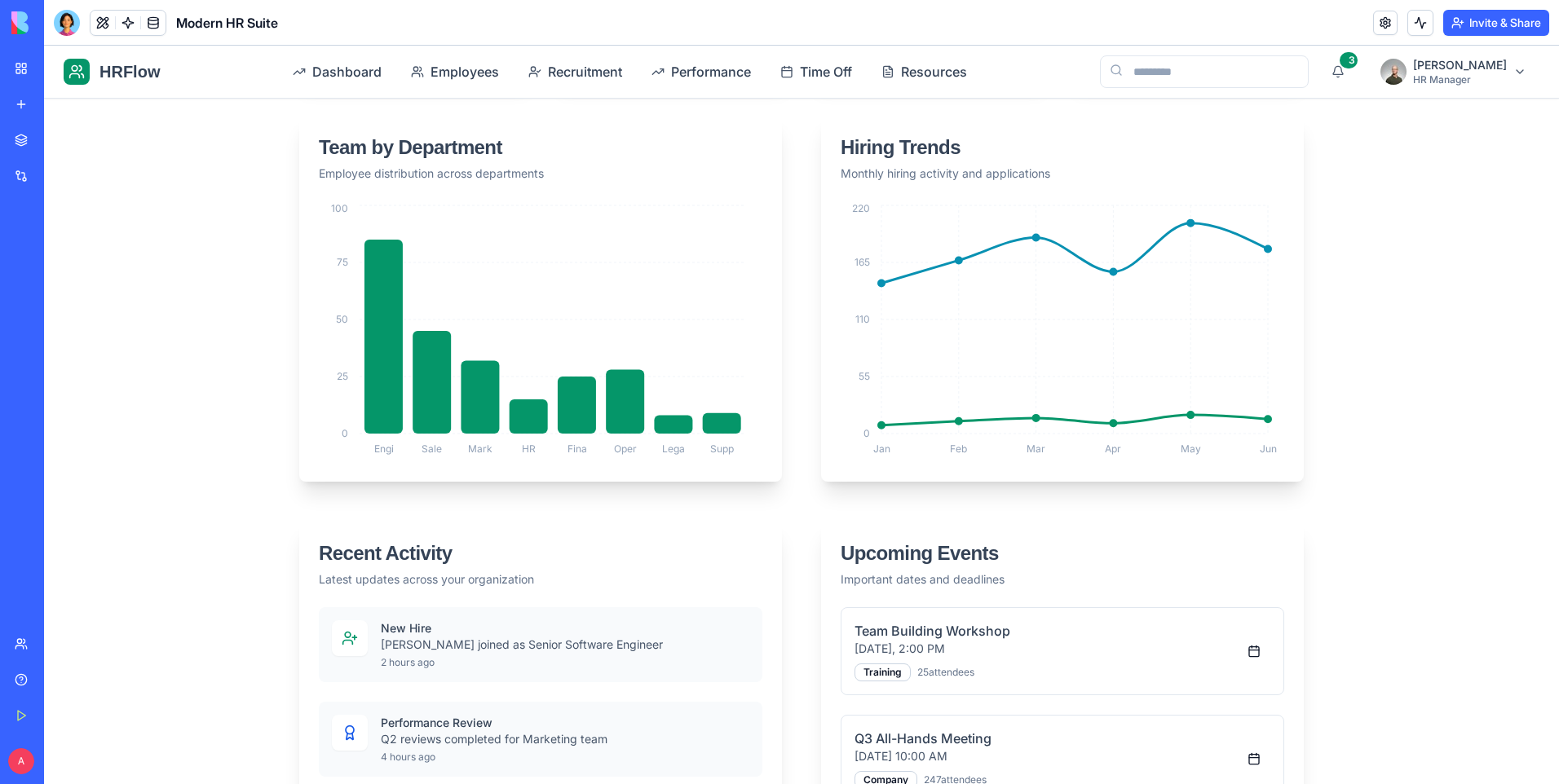
scroll to position [358, 0]
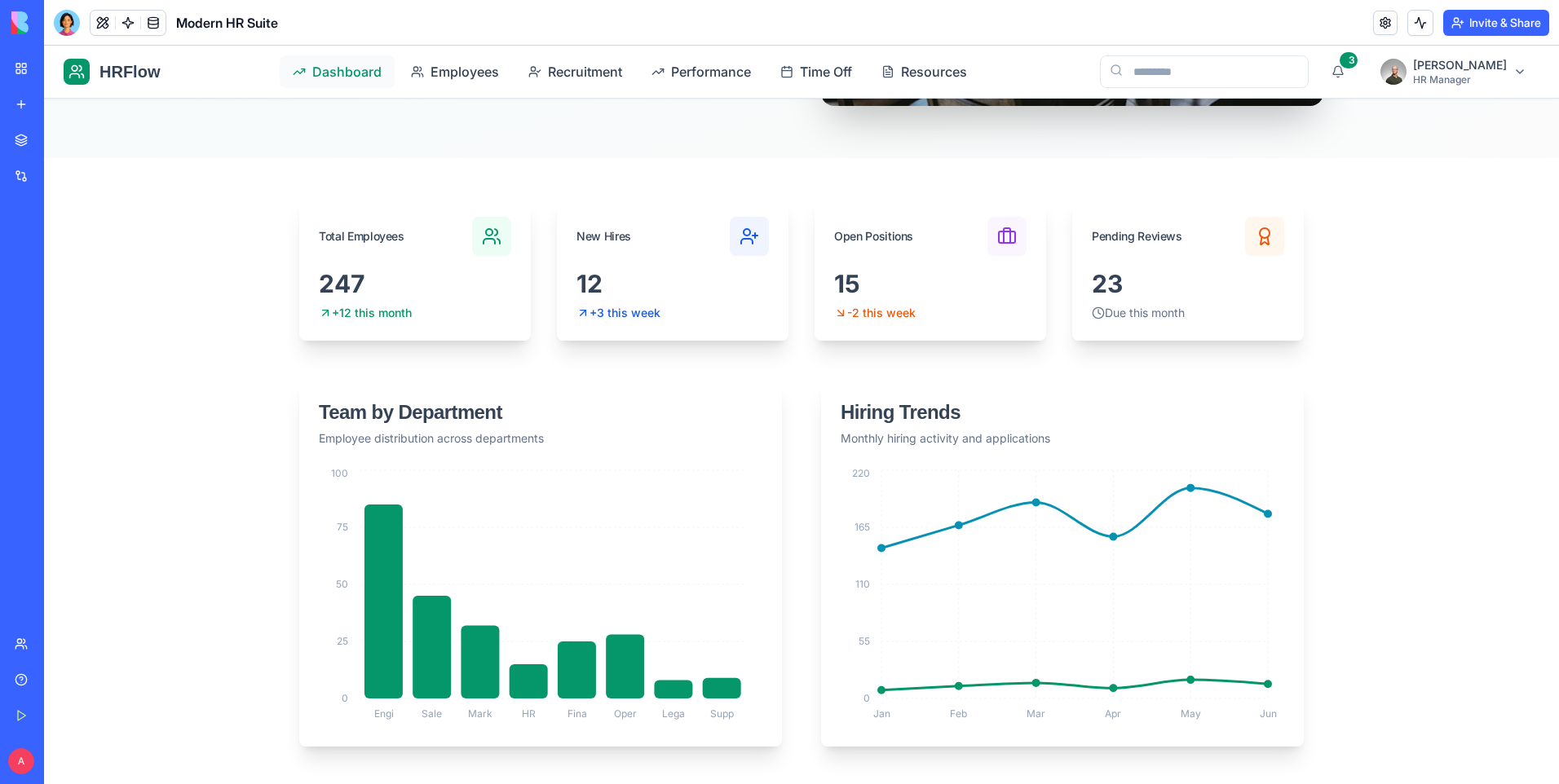
click at [371, 74] on span "Dashboard" at bounding box center [346, 71] width 69 height 19
click at [443, 75] on span "Employees" at bounding box center [465, 71] width 69 height 19
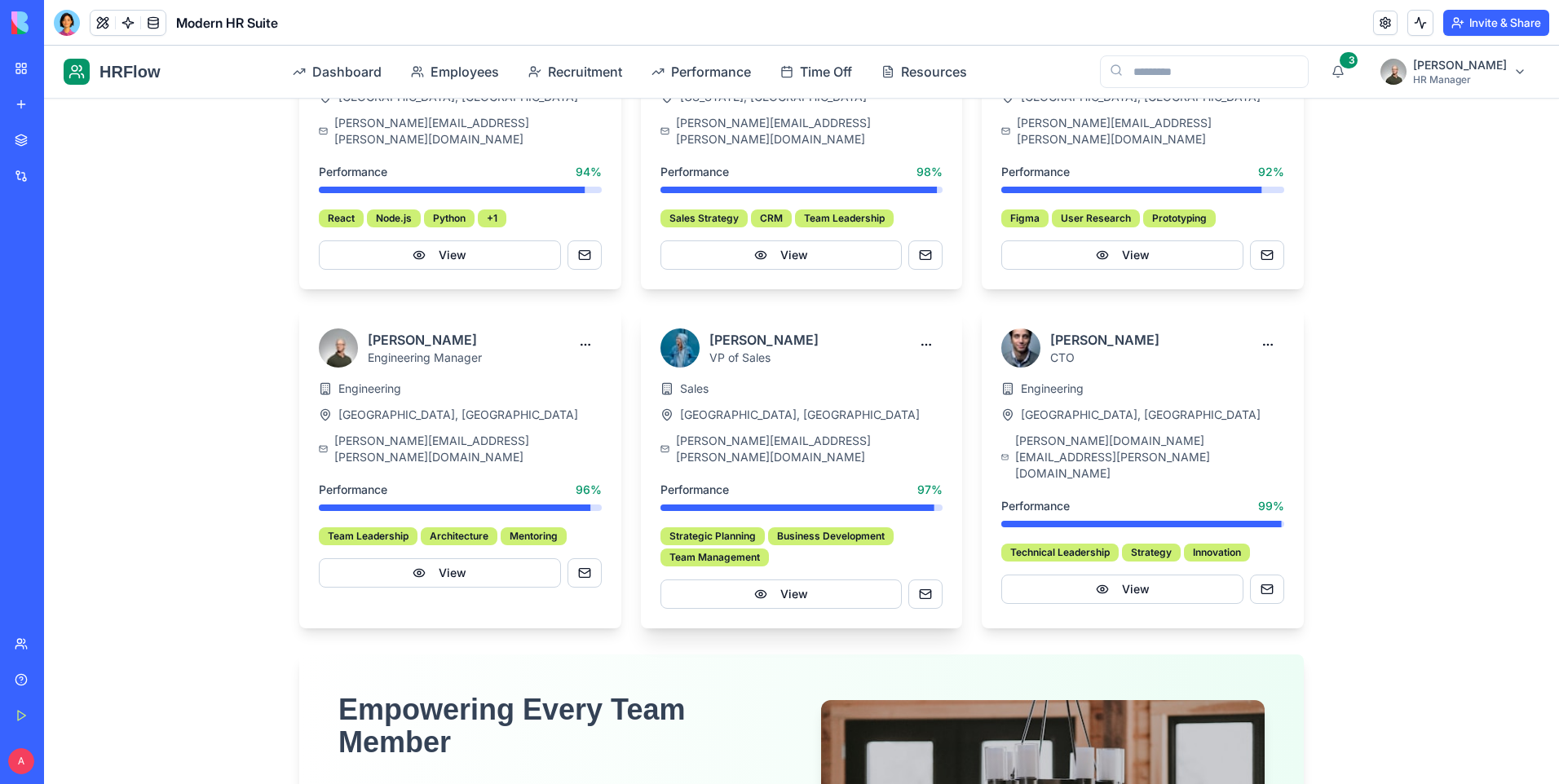
scroll to position [765, 0]
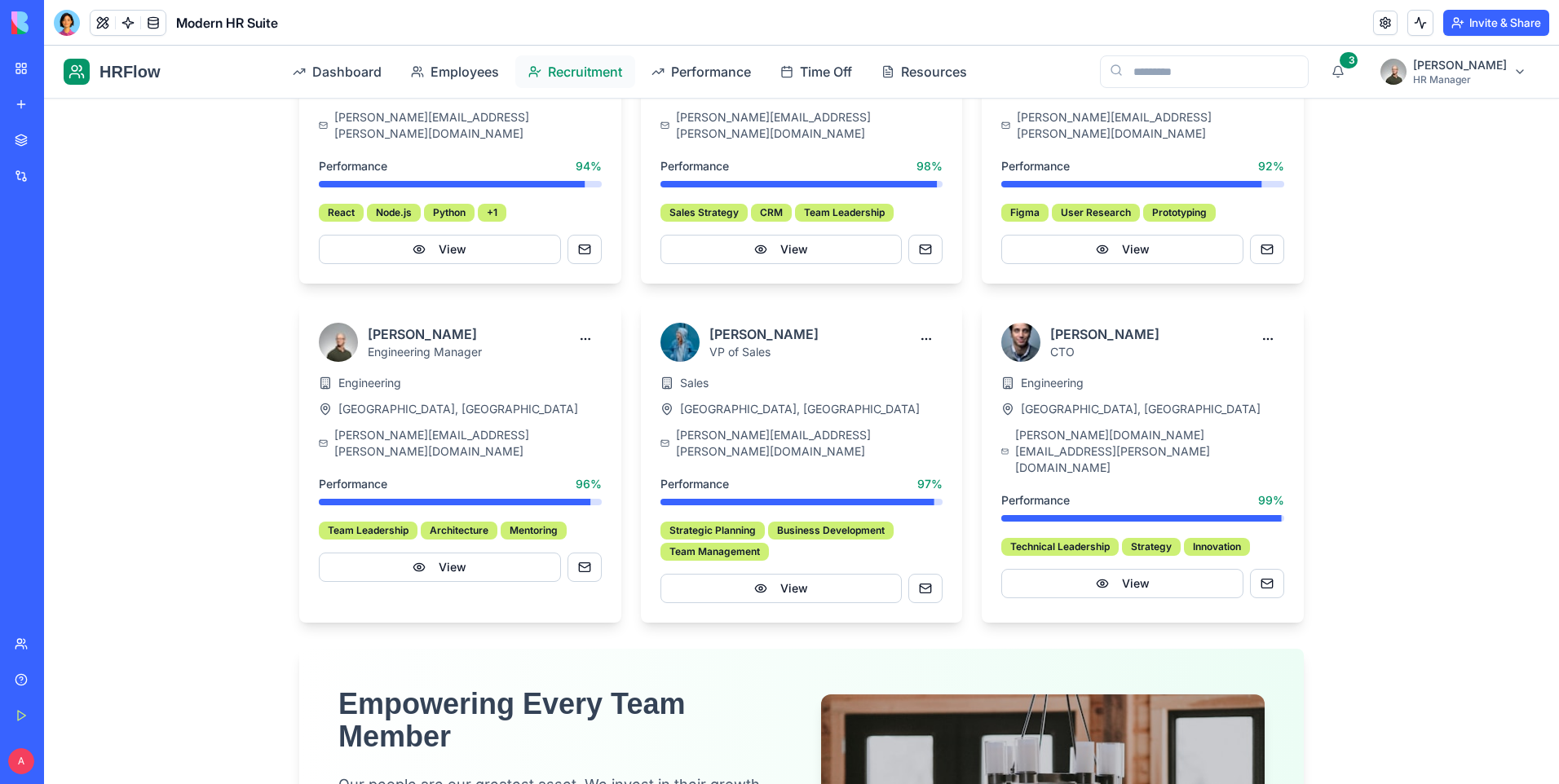
click at [565, 67] on span "Recruitment" at bounding box center [585, 71] width 74 height 19
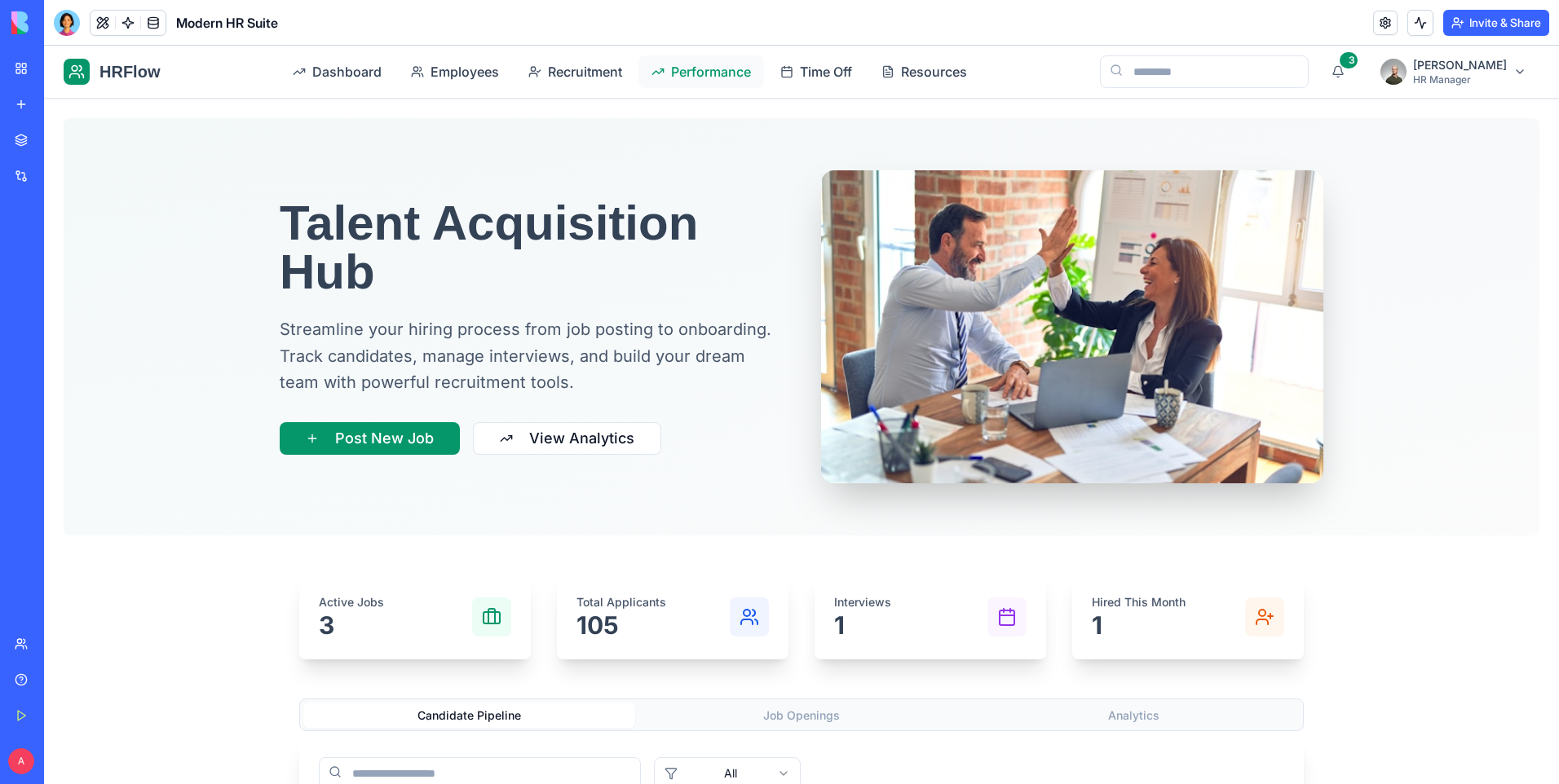
click at [732, 70] on span "Performance" at bounding box center [711, 71] width 80 height 19
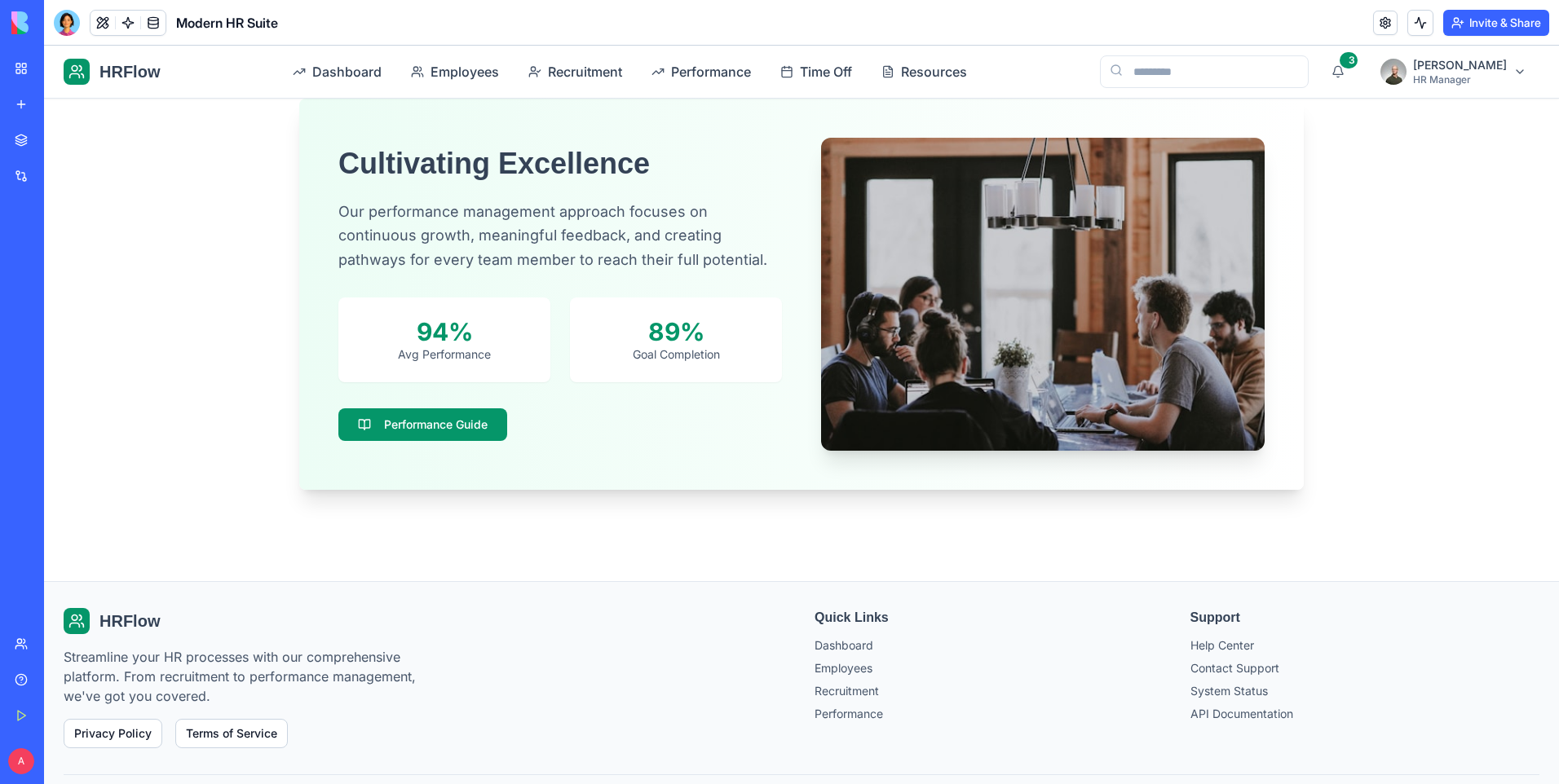
scroll to position [1248, 0]
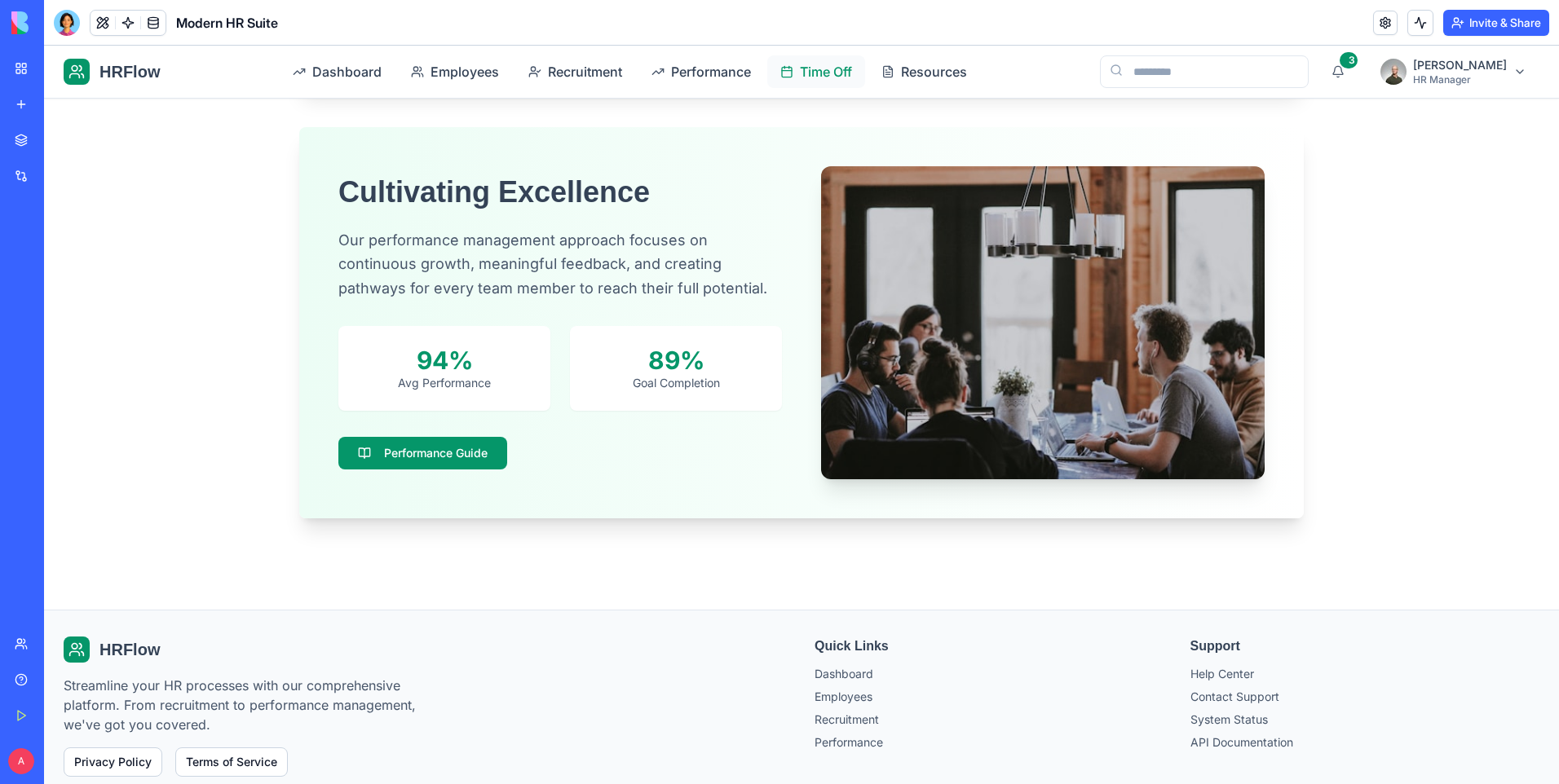
click at [793, 74] on icon at bounding box center [787, 71] width 13 height 13
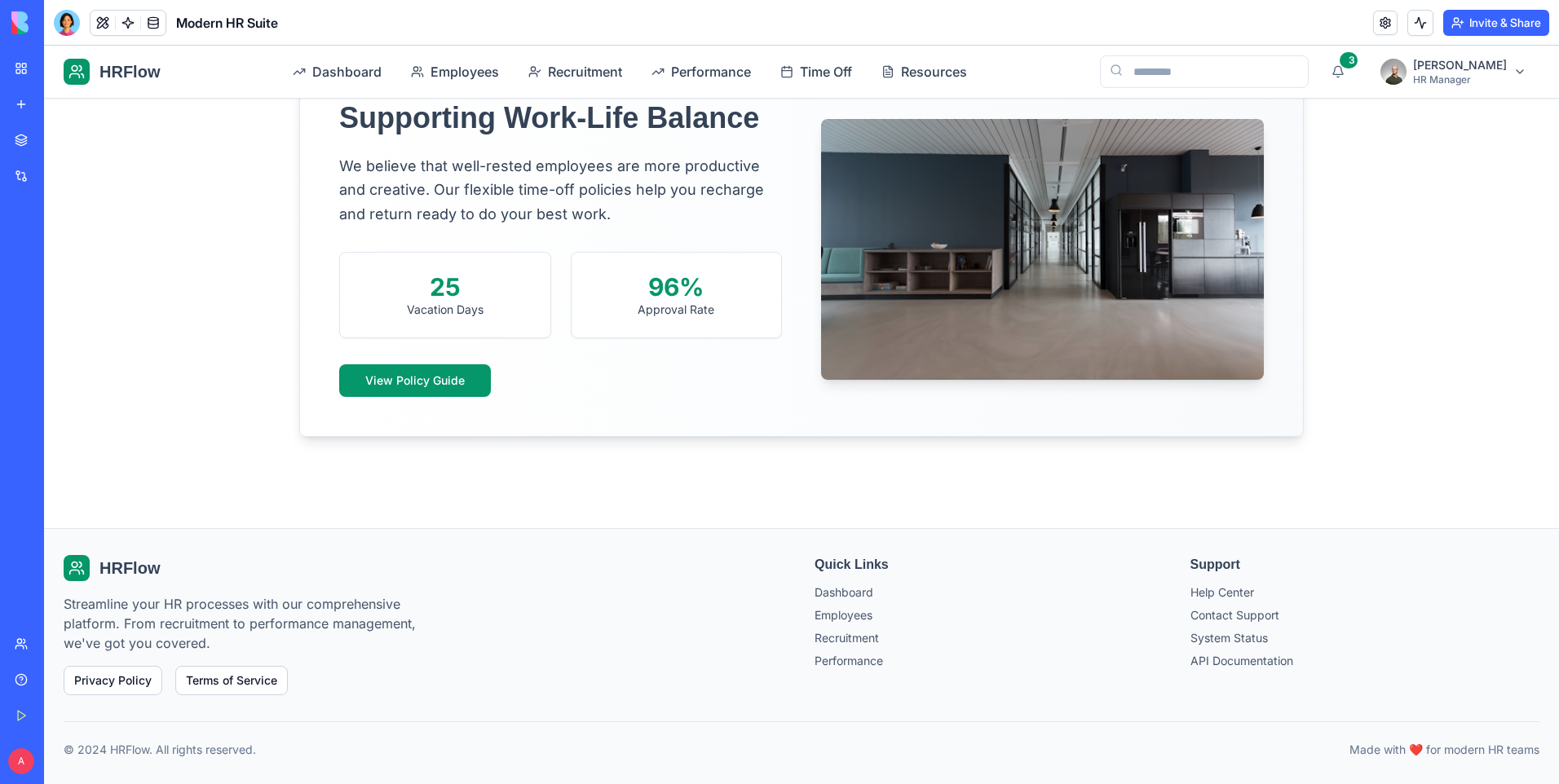
scroll to position [1025, 0]
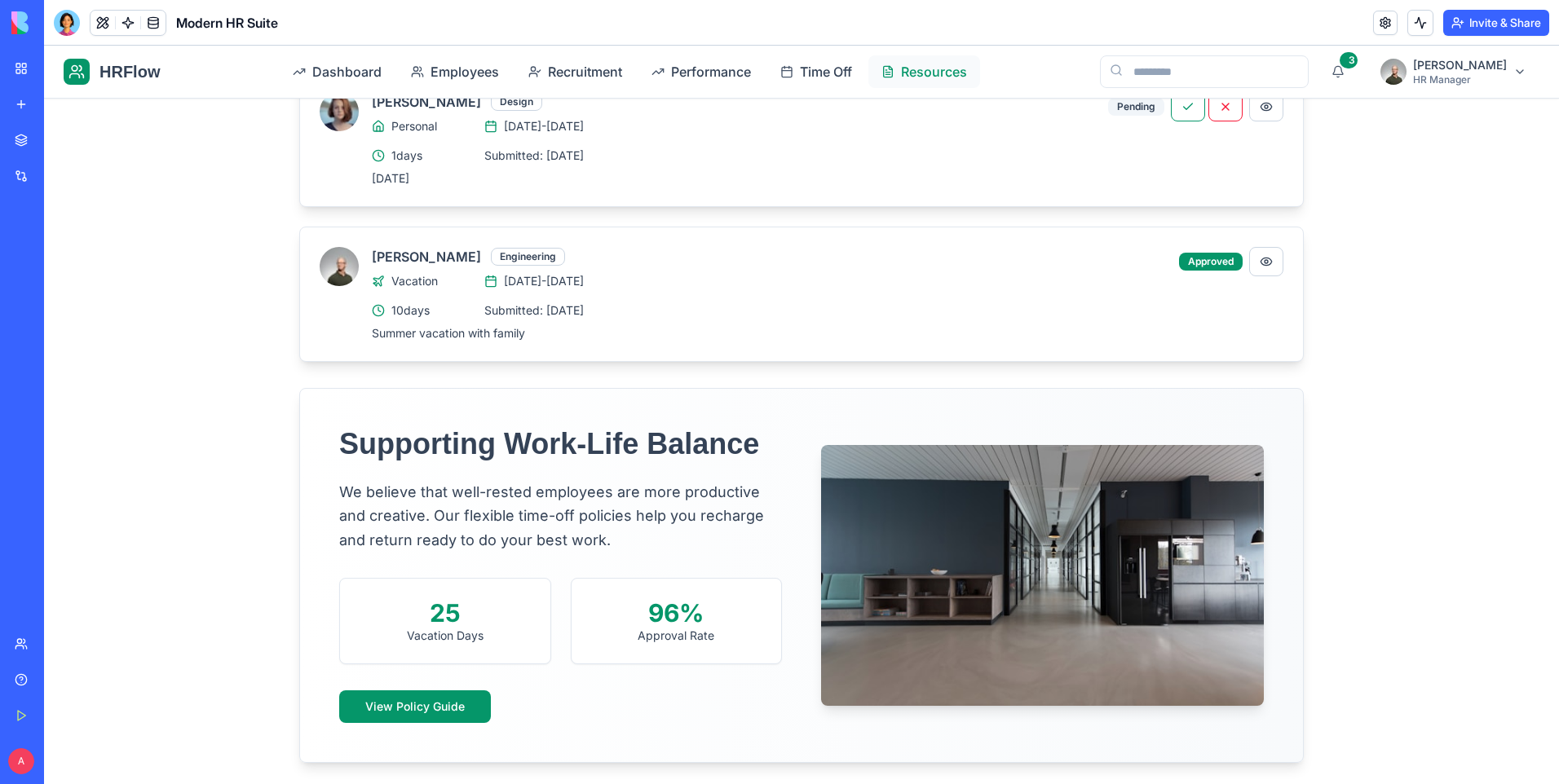
click at [922, 73] on span "Resources" at bounding box center [933, 71] width 66 height 19
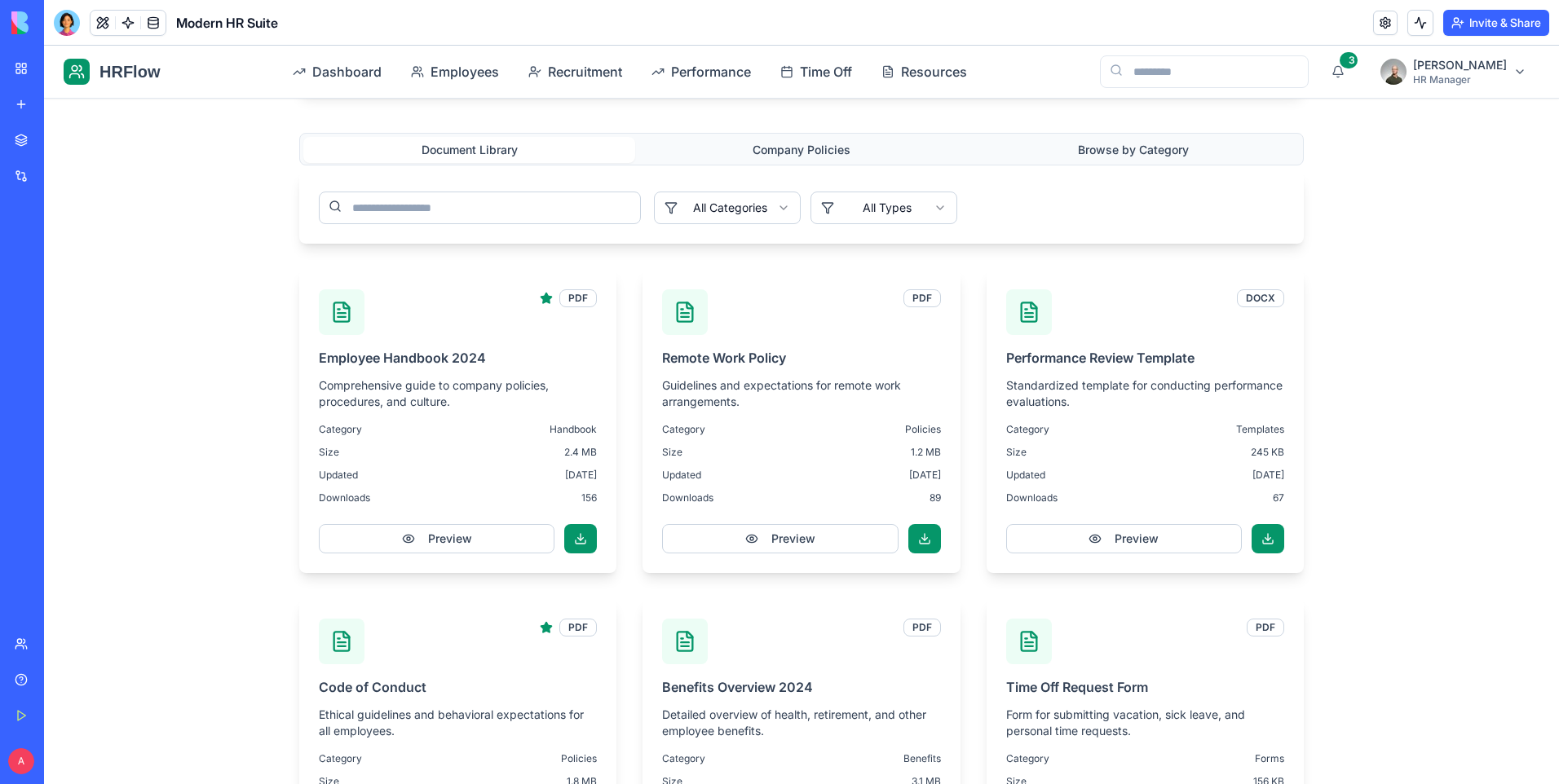
scroll to position [862, 0]
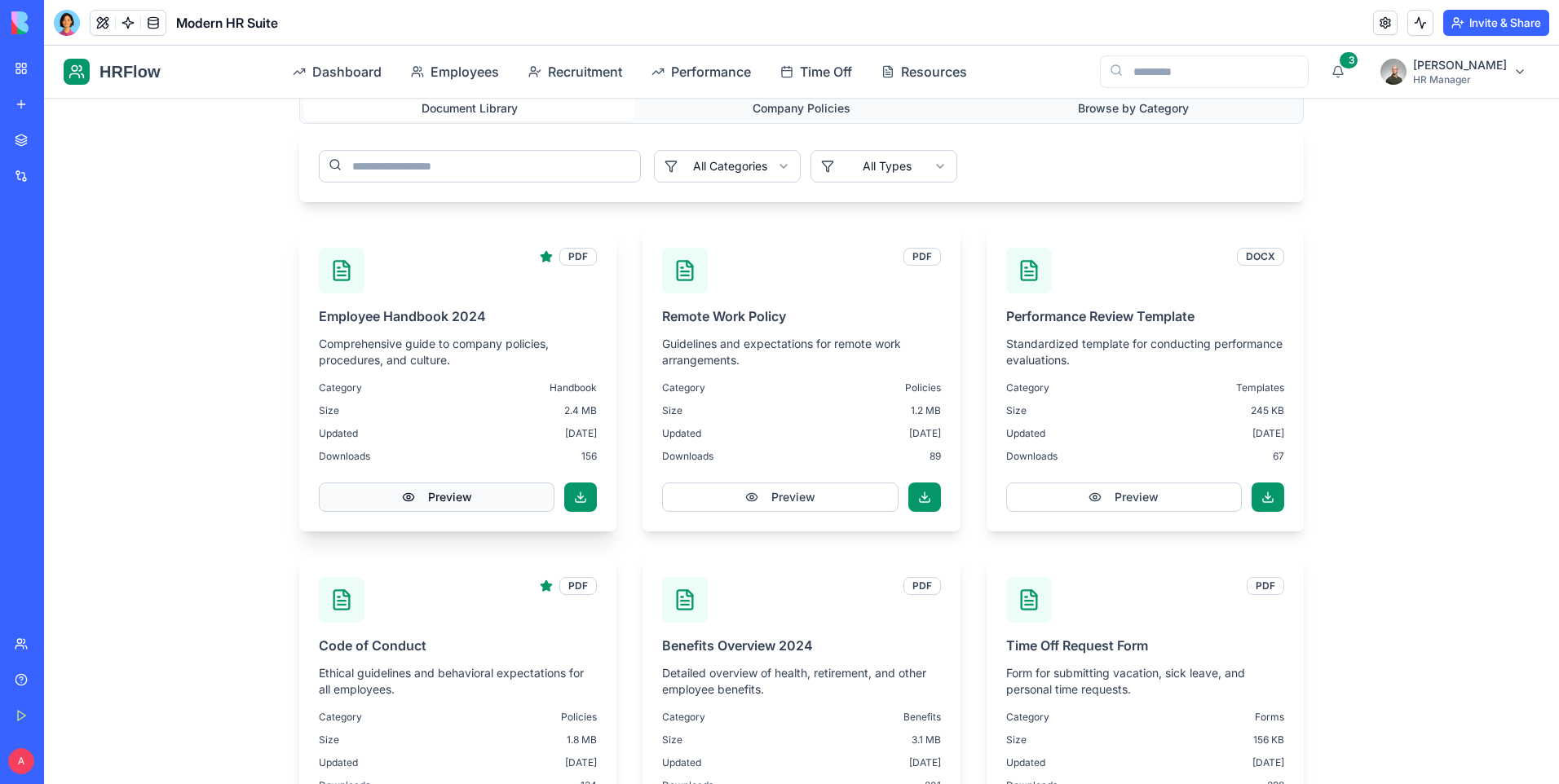
click at [433, 494] on button "Preview" at bounding box center [436, 497] width 236 height 30
click at [393, 495] on button "Preview" at bounding box center [436, 497] width 236 height 30
click at [406, 500] on button "Preview" at bounding box center [436, 497] width 236 height 30
click at [420, 488] on button "Preview" at bounding box center [436, 497] width 236 height 30
click at [455, 492] on button "Preview" at bounding box center [436, 497] width 236 height 30
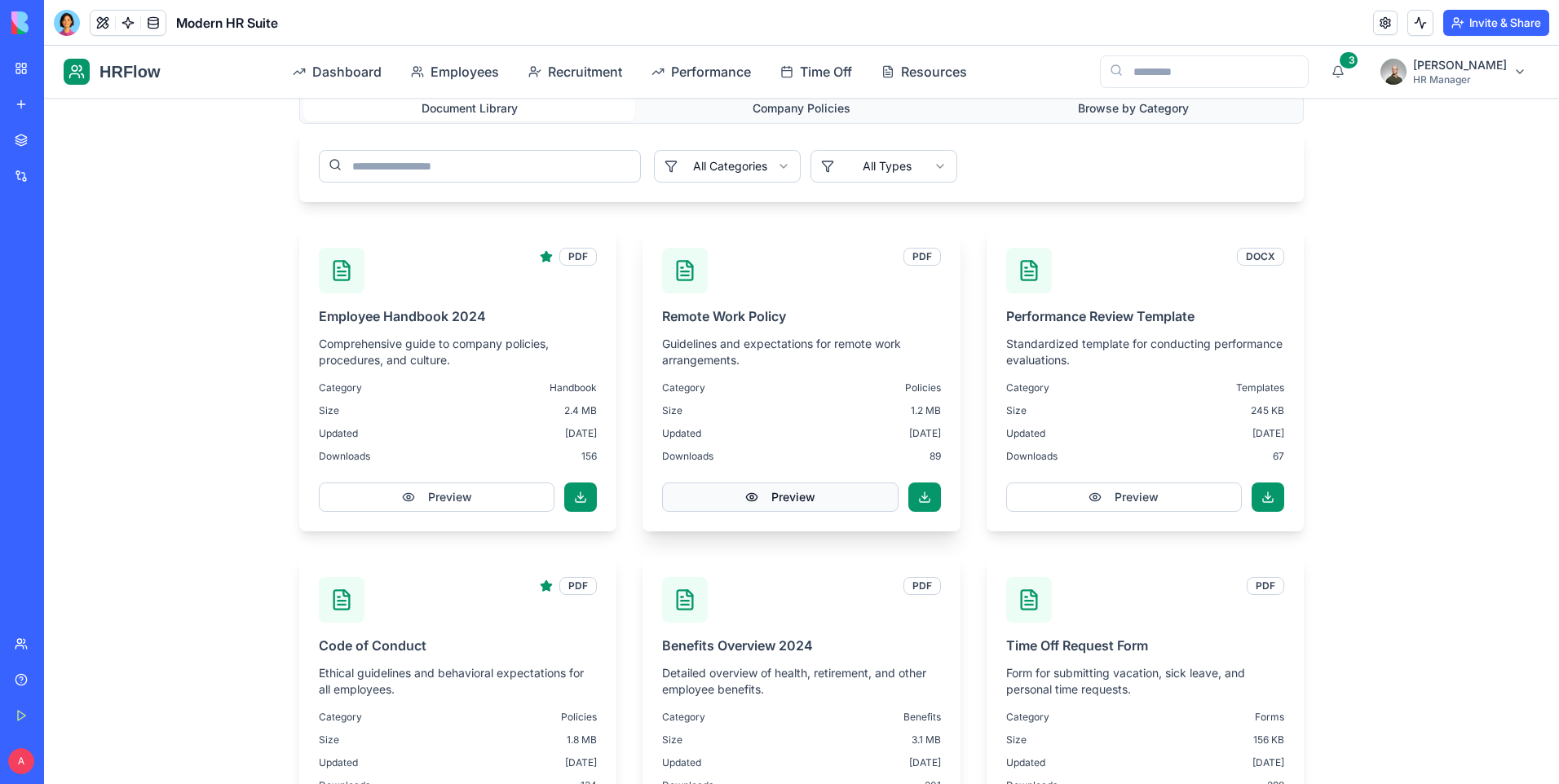
click at [794, 490] on button "Preview" at bounding box center [780, 497] width 236 height 30
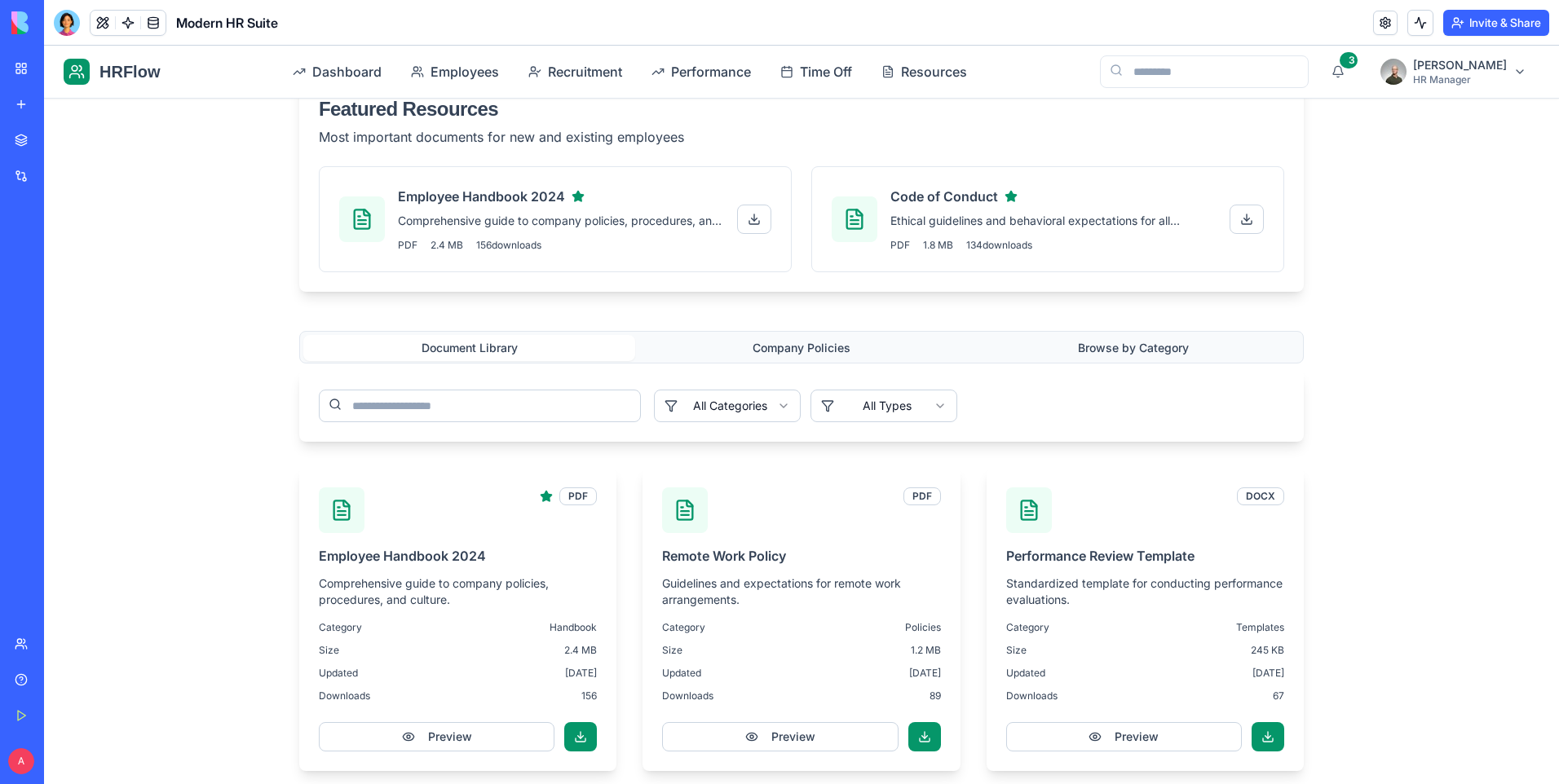
scroll to position [617, 0]
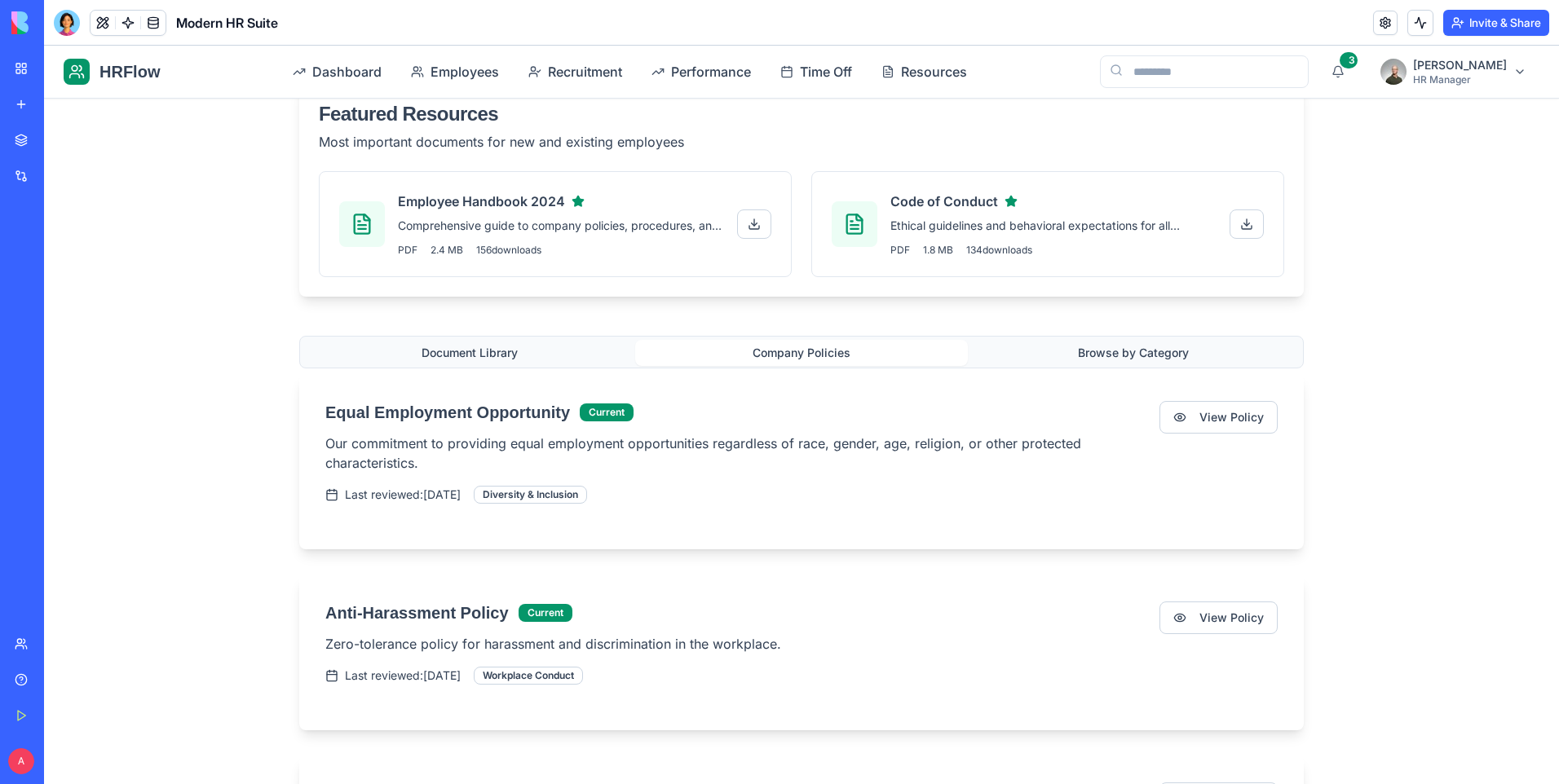
click at [782, 354] on button "Company Policies" at bounding box center [801, 353] width 331 height 26
click at [1110, 349] on button "Browse by Category" at bounding box center [1133, 353] width 331 height 26
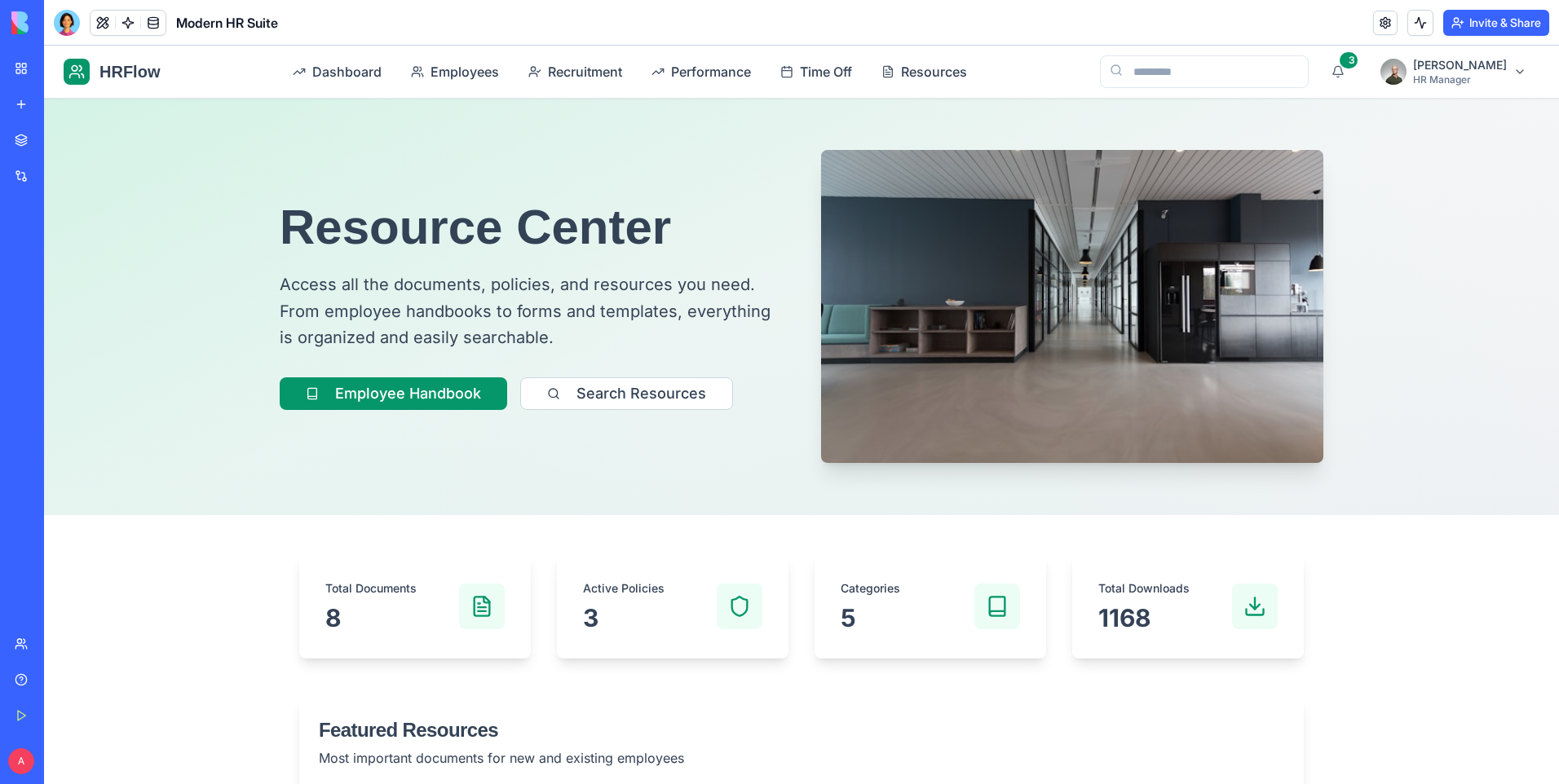
scroll to position [0, 0]
click at [24, 70] on link "My Workspace" at bounding box center [37, 68] width 65 height 32
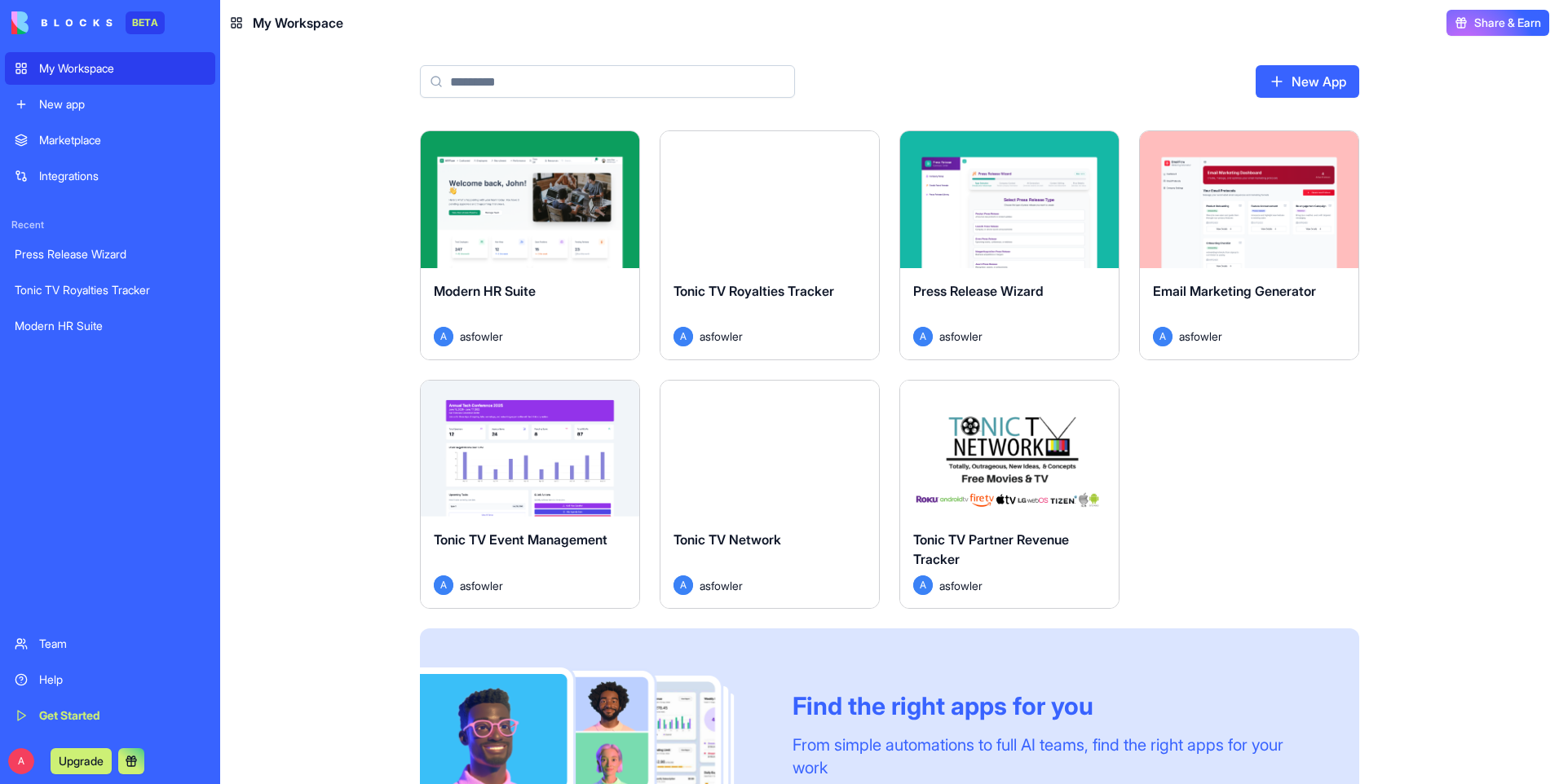
click at [78, 147] on div "Marketplace" at bounding box center [122, 141] width 167 height 17
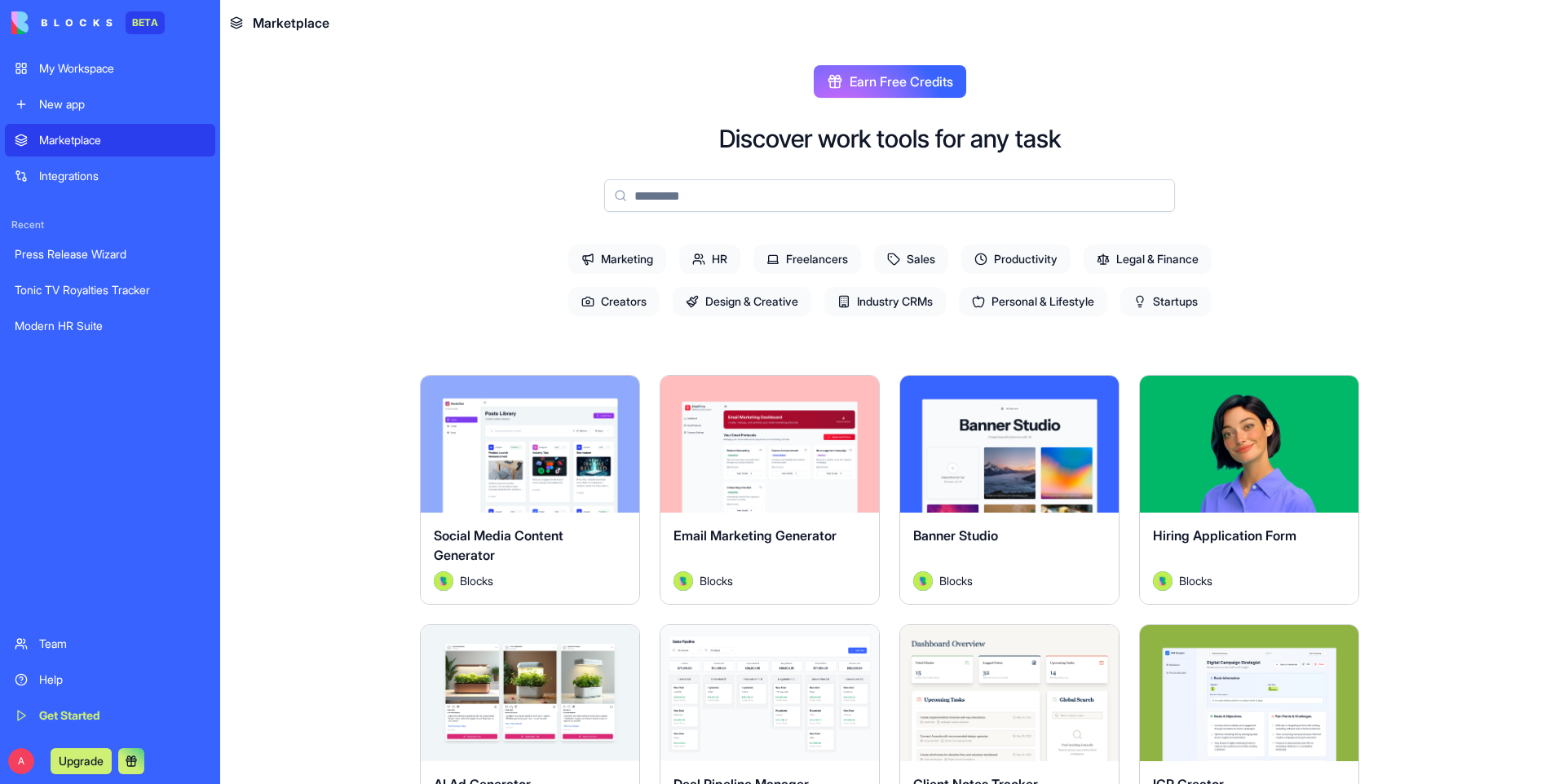
scroll to position [163, 0]
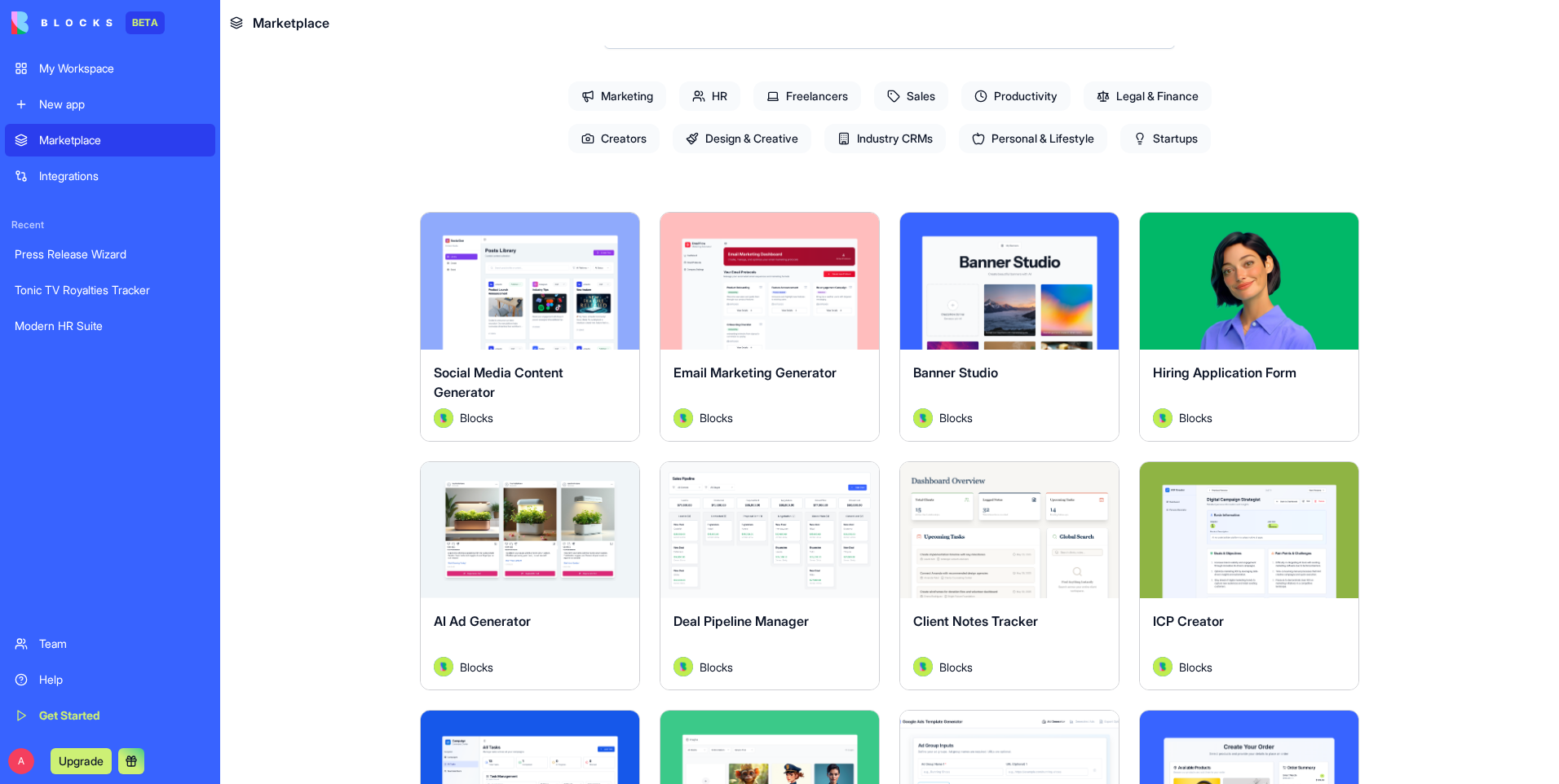
click at [742, 136] on span "Design & Creative" at bounding box center [742, 139] width 139 height 30
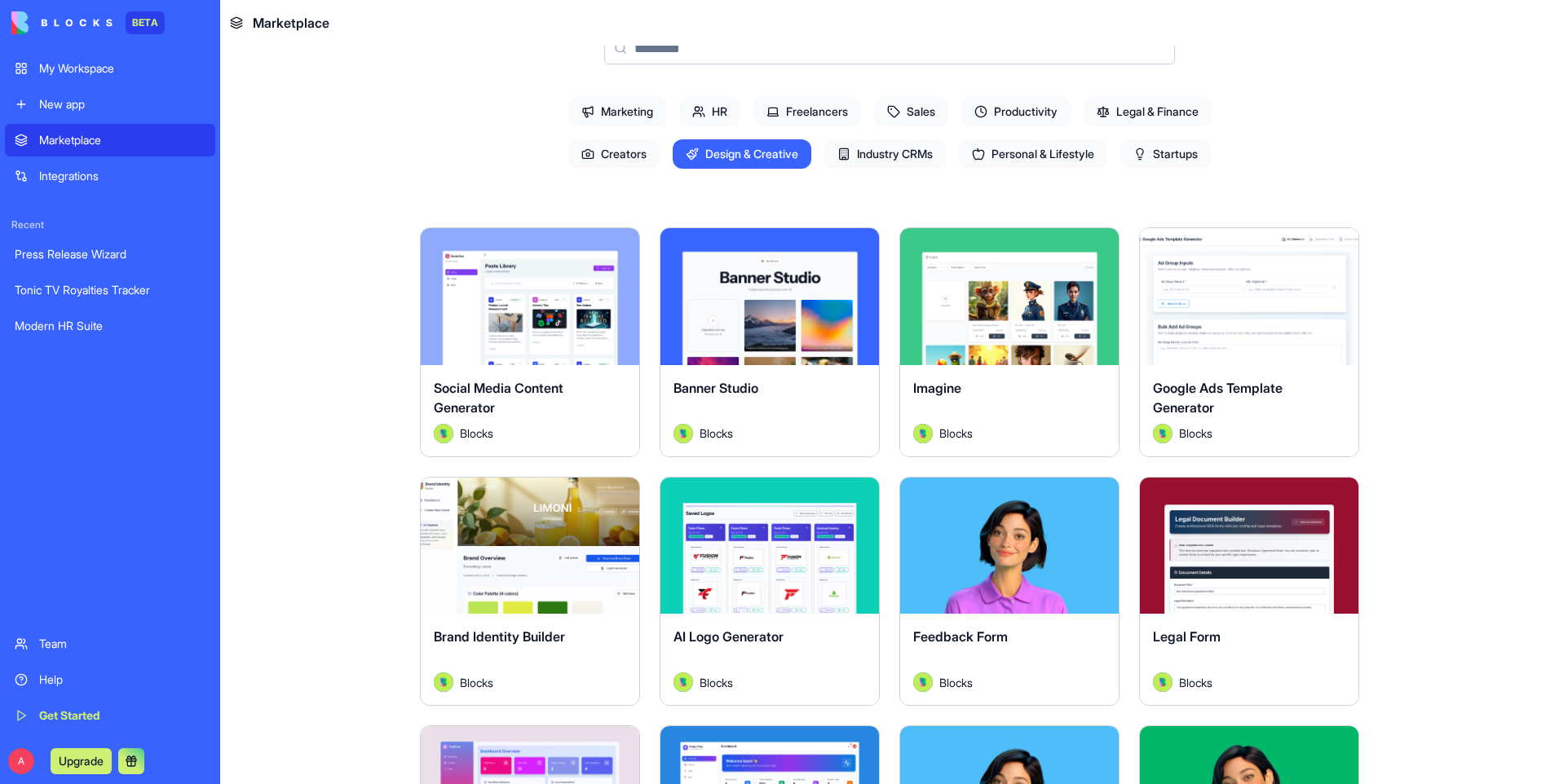
scroll to position [0, 0]
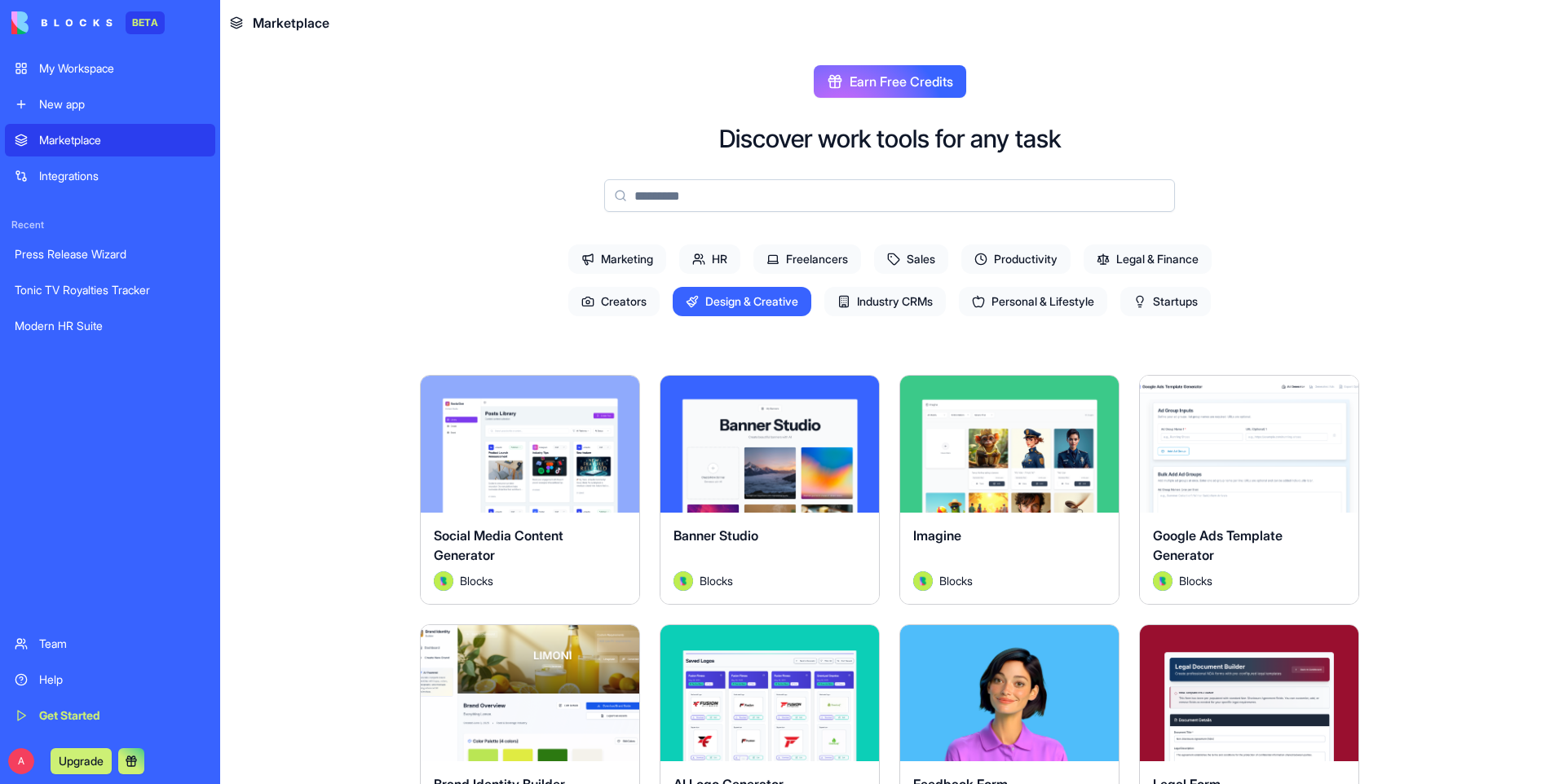
click at [898, 259] on span "Sales" at bounding box center [911, 259] width 74 height 30
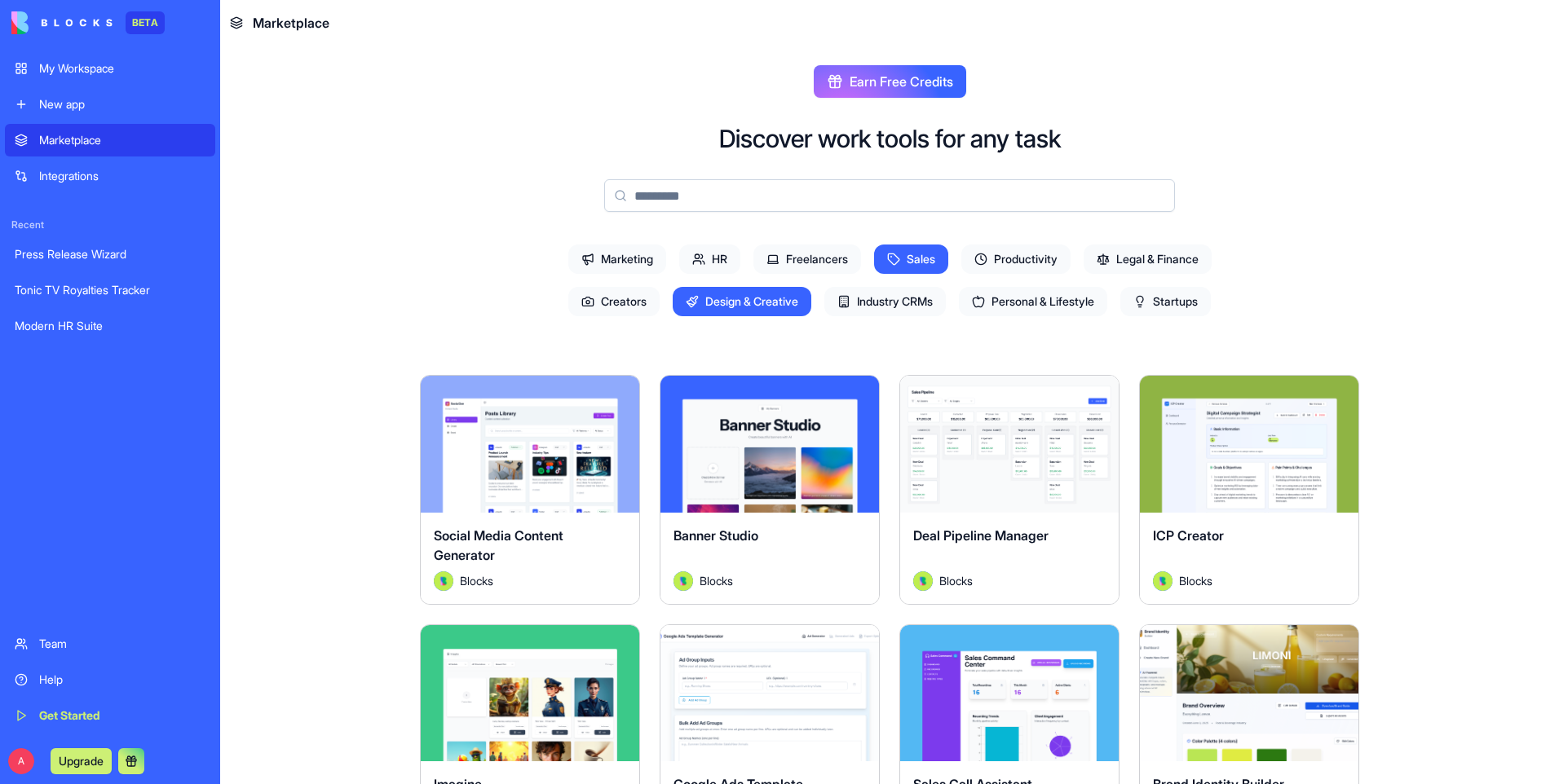
click at [1011, 259] on span "Productivity" at bounding box center [1016, 259] width 109 height 30
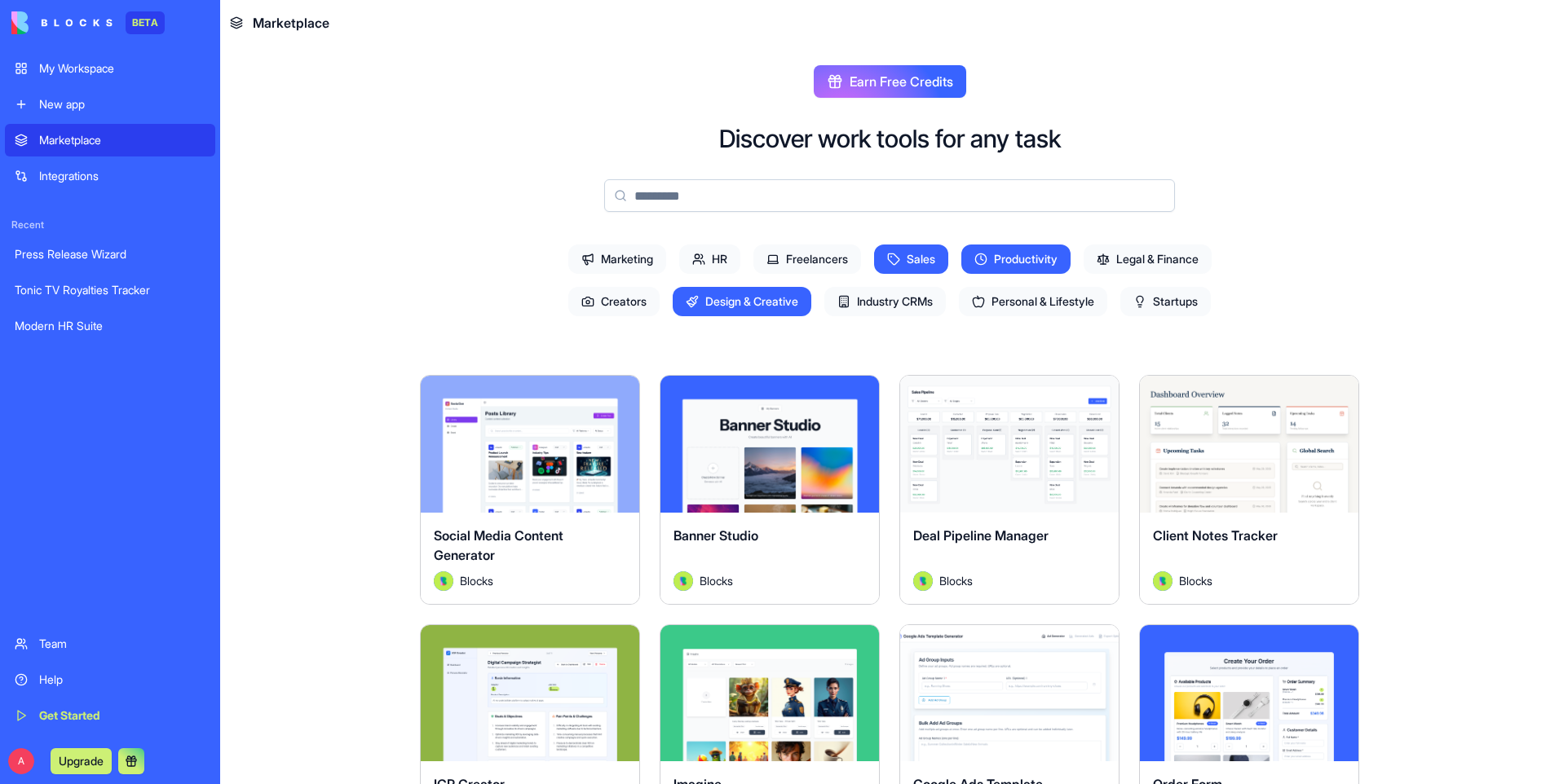
click at [1162, 264] on span "Legal & Finance" at bounding box center [1147, 259] width 128 height 30
click at [905, 254] on span "Sales" at bounding box center [911, 259] width 74 height 30
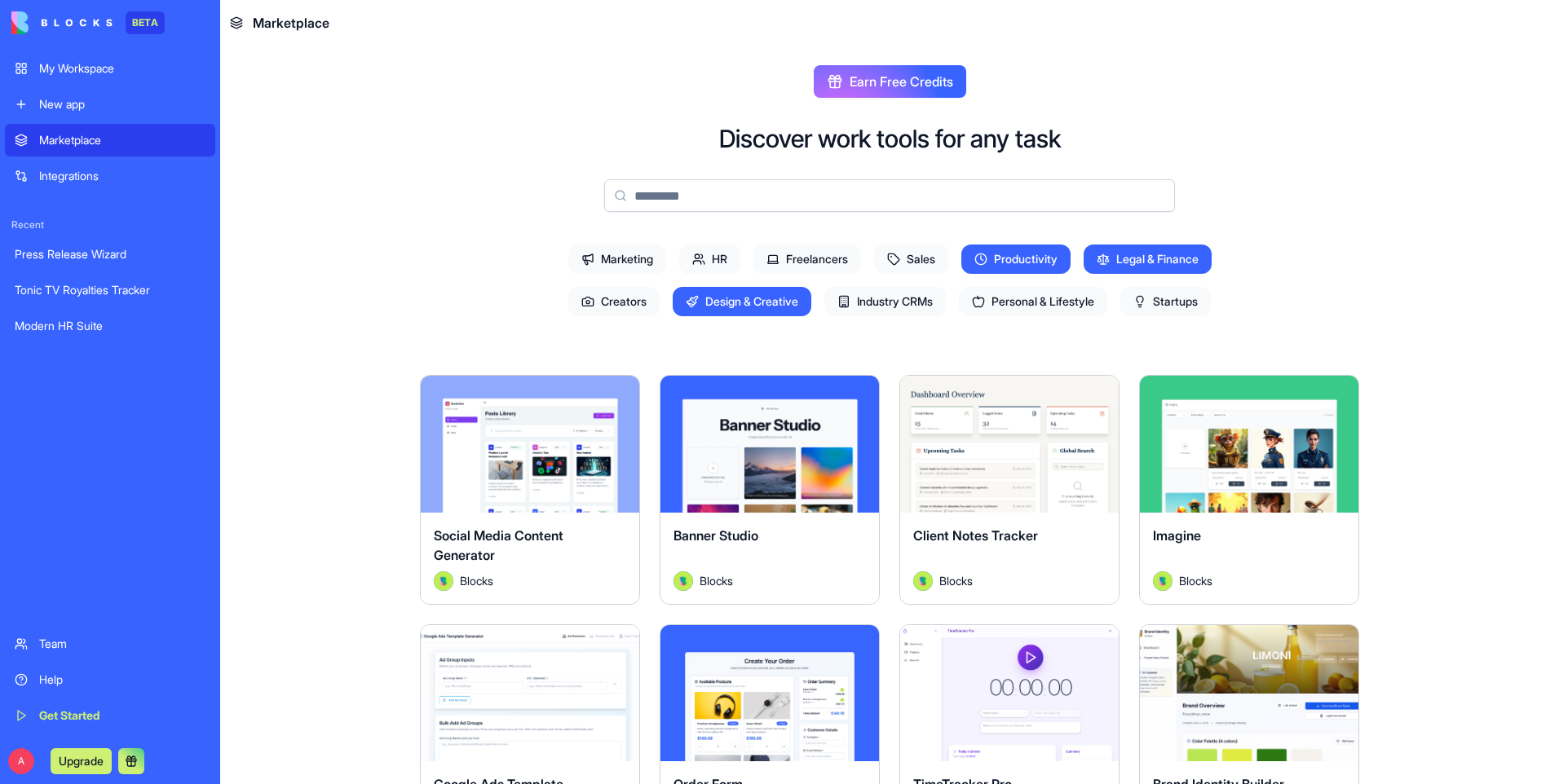
click at [987, 250] on span "Productivity" at bounding box center [1016, 259] width 109 height 30
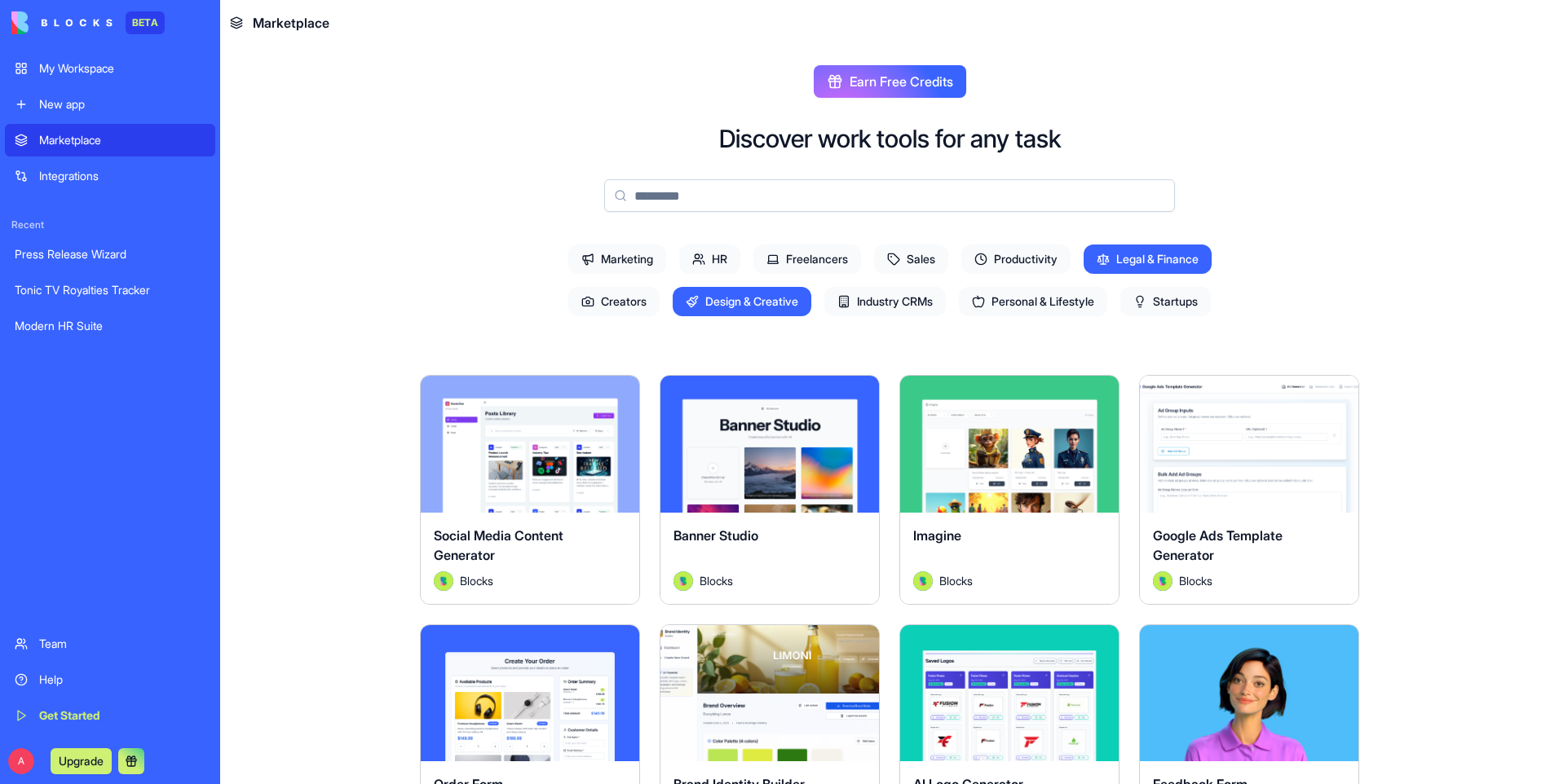
click at [755, 294] on span "Design & Creative" at bounding box center [742, 302] width 139 height 30
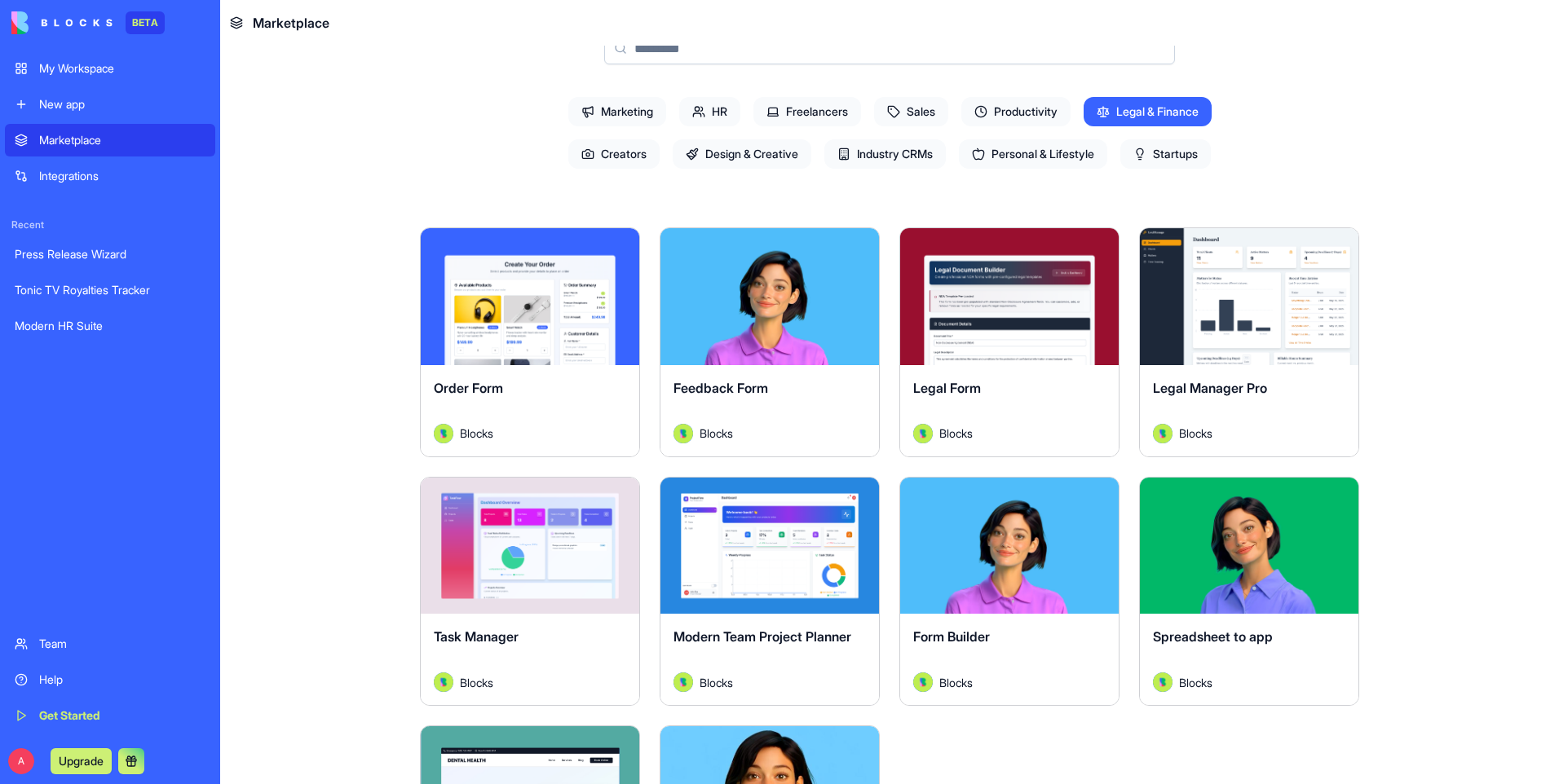
scroll to position [163, 0]
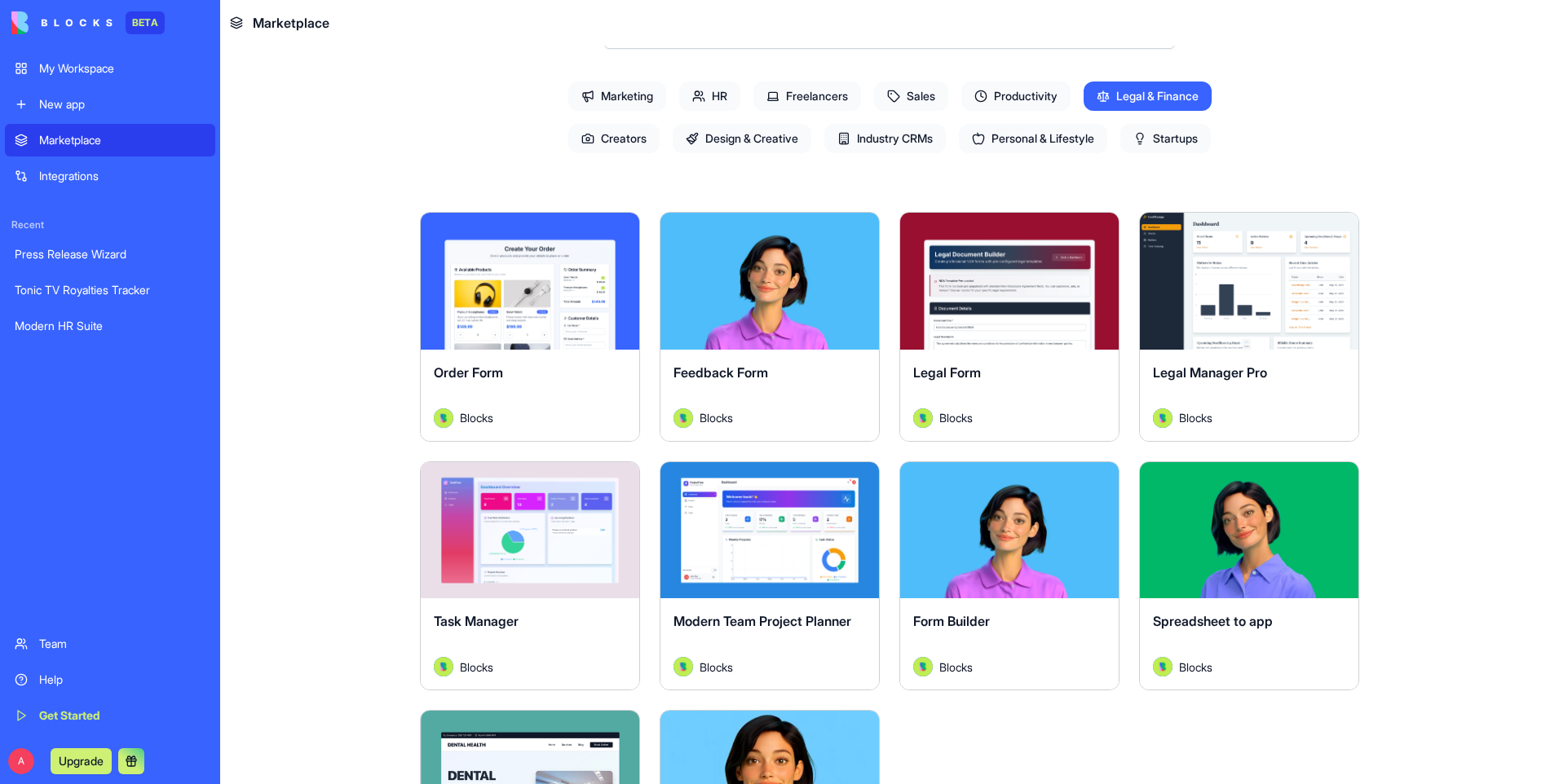
click at [1153, 85] on span "Legal & Finance" at bounding box center [1147, 96] width 128 height 30
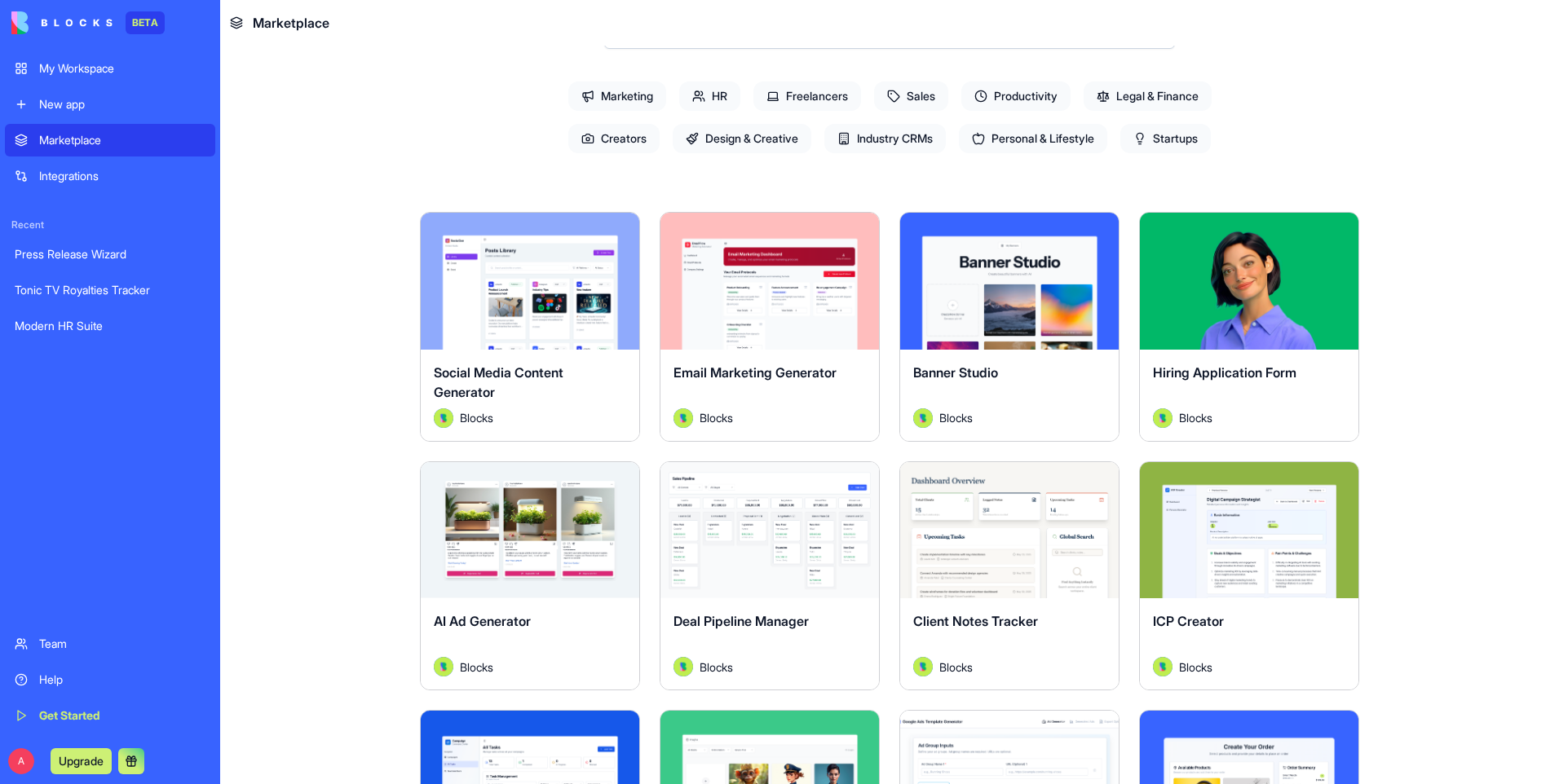
click at [1172, 138] on span "Startups" at bounding box center [1166, 139] width 91 height 30
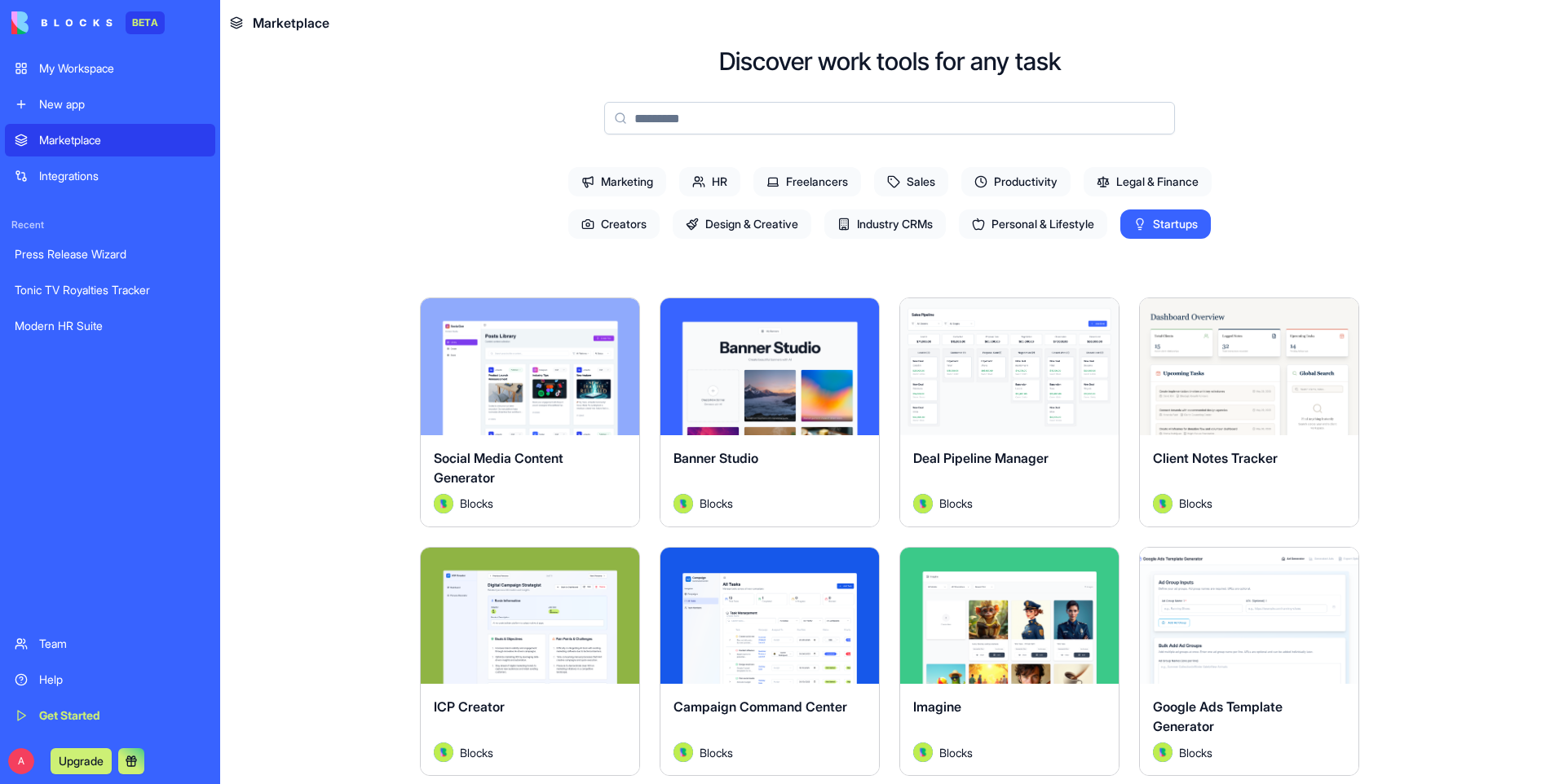
scroll to position [0, 0]
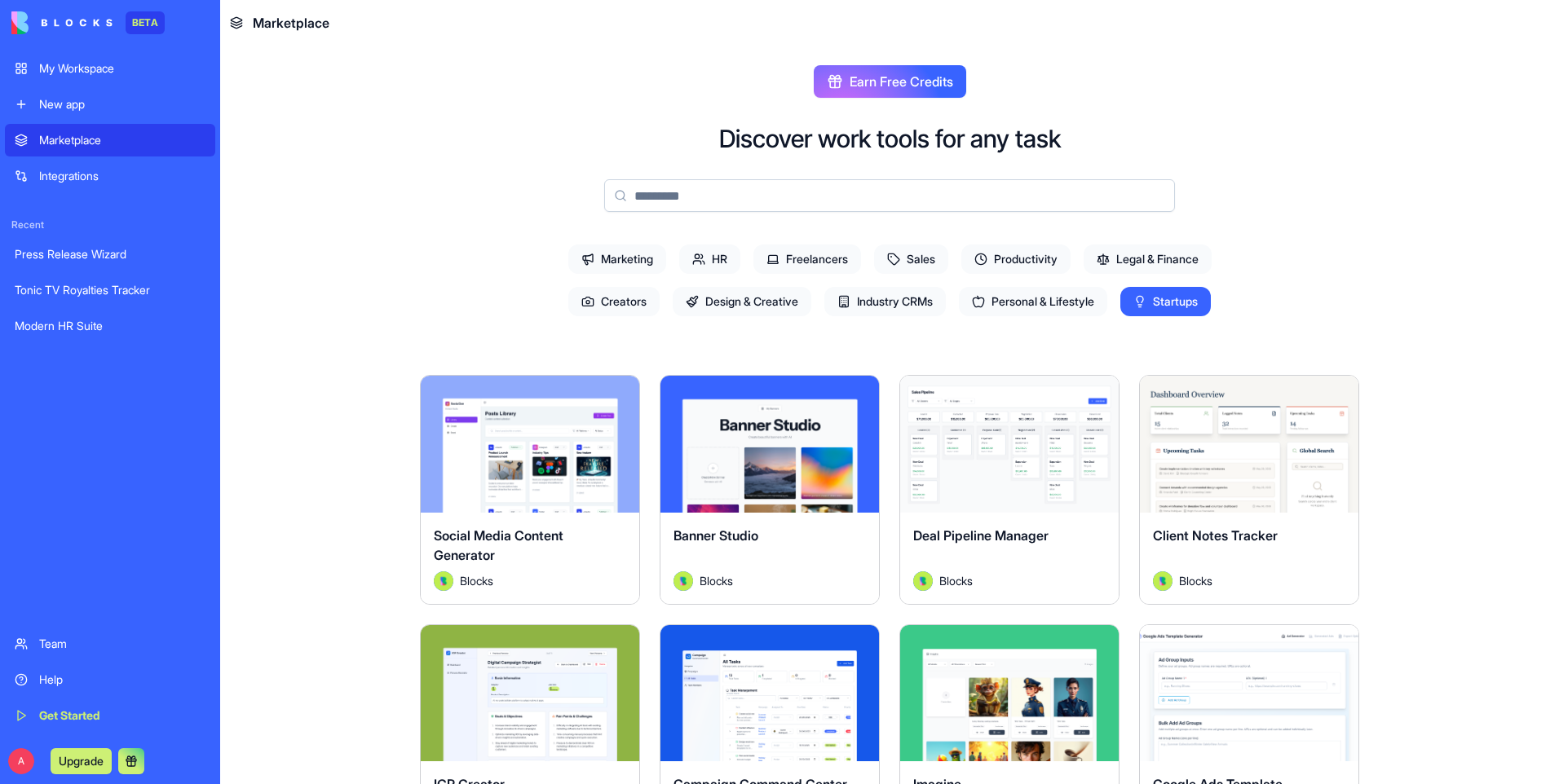
click at [1154, 301] on span "Startups" at bounding box center [1166, 302] width 91 height 30
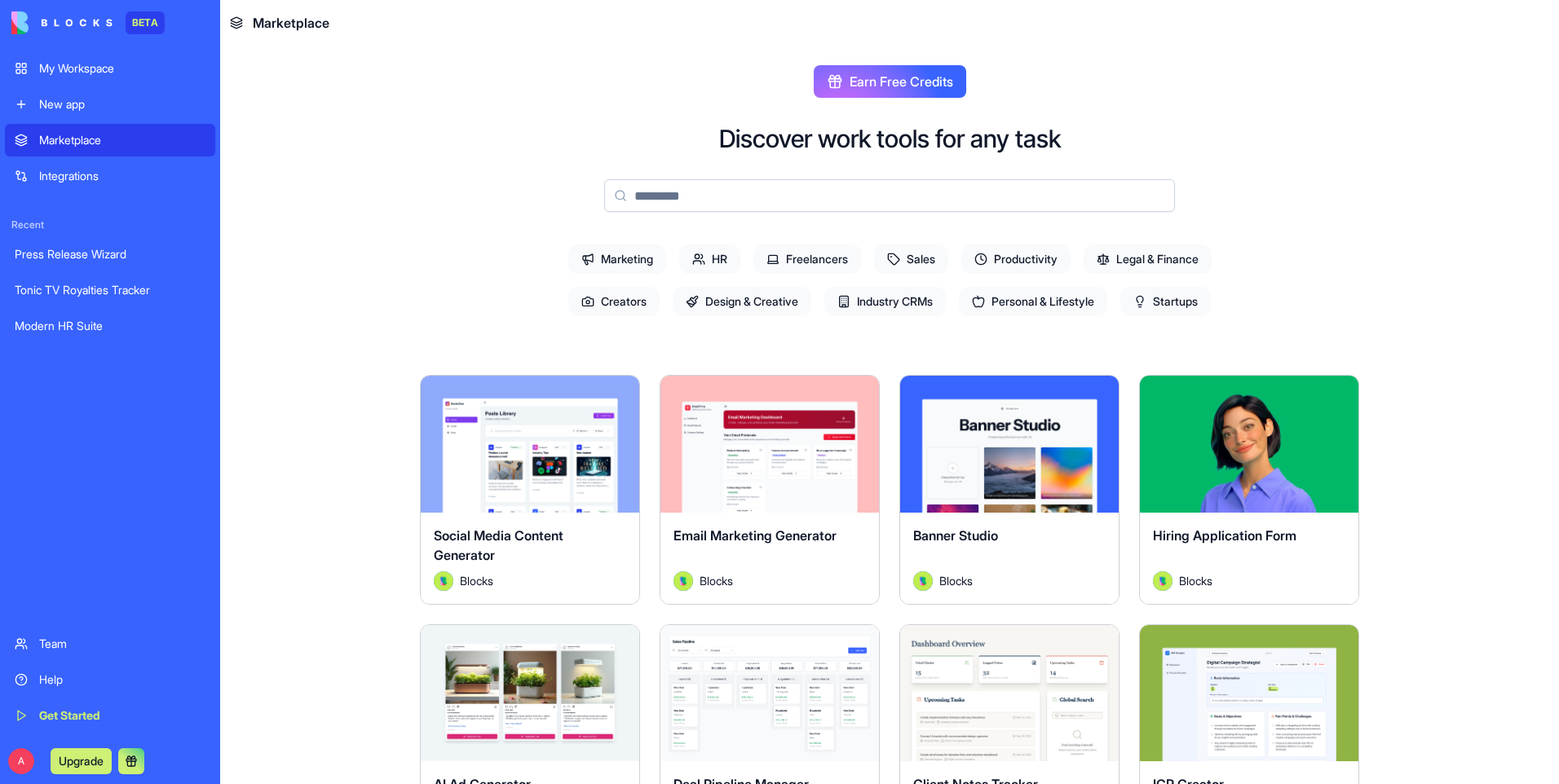
click at [891, 303] on span "Industry CRMs" at bounding box center [884, 302] width 121 height 30
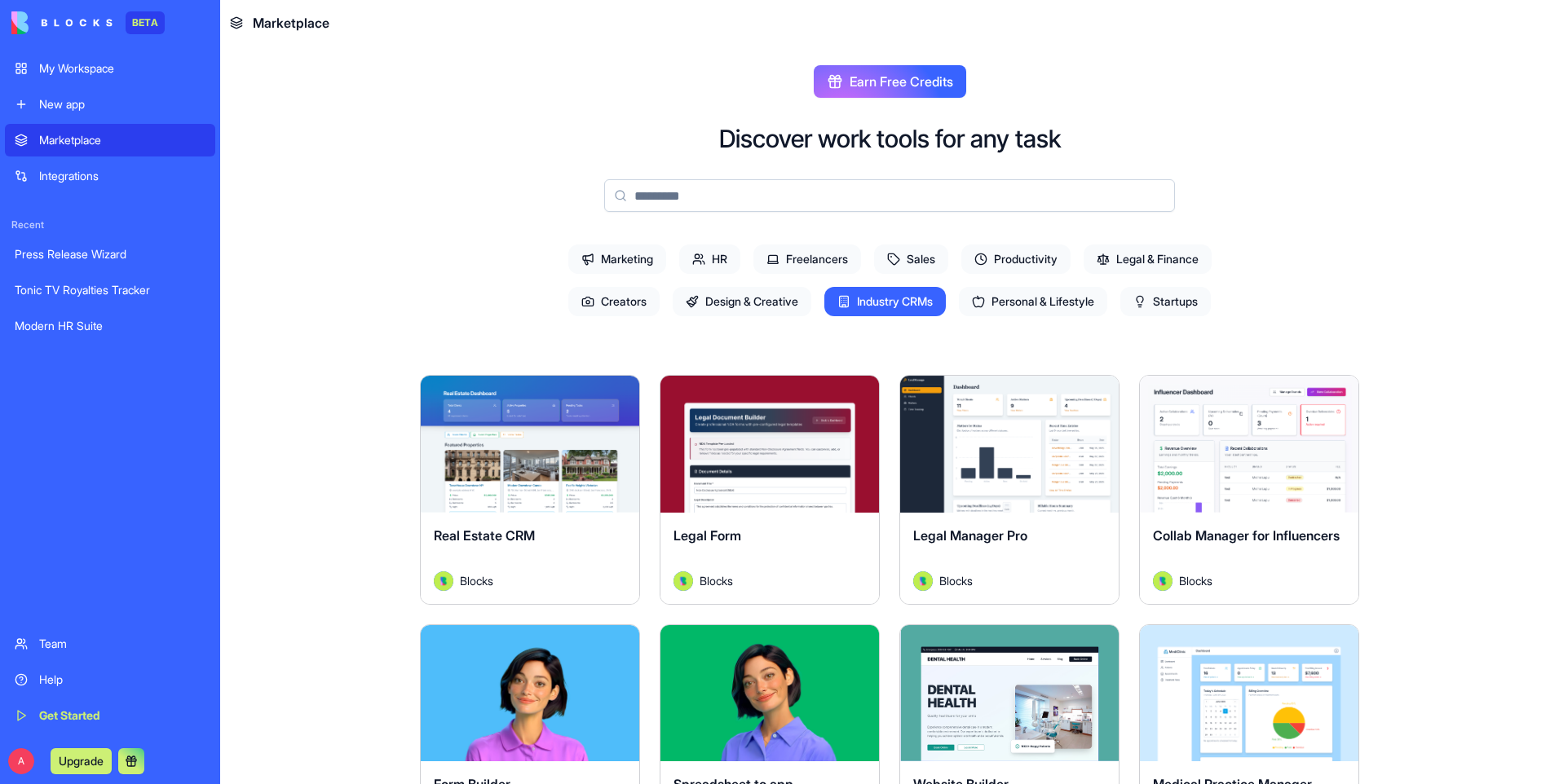
click at [610, 291] on span "Creators" at bounding box center [614, 302] width 92 height 30
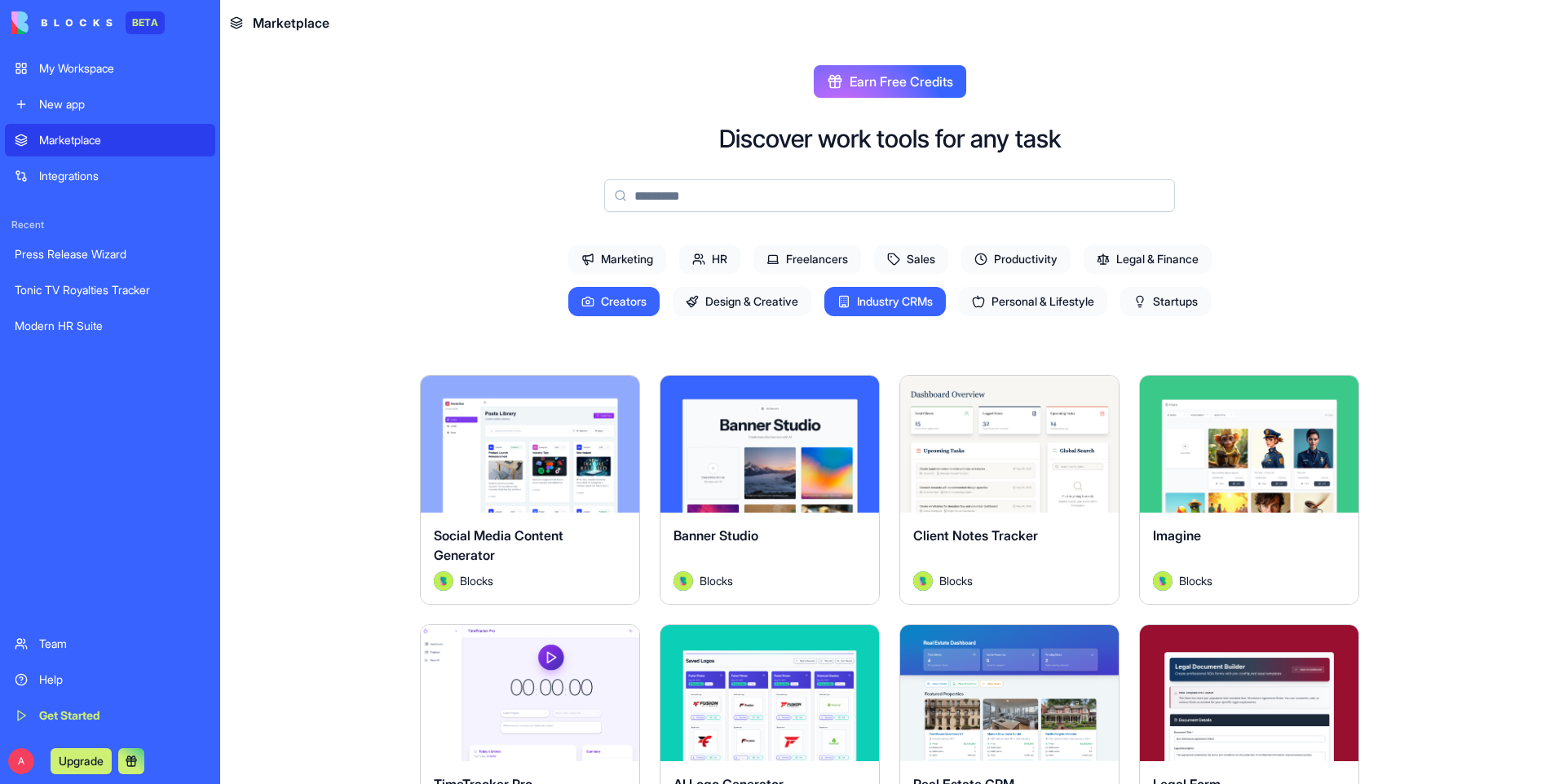
click at [795, 256] on span "Freelancers" at bounding box center [807, 259] width 107 height 30
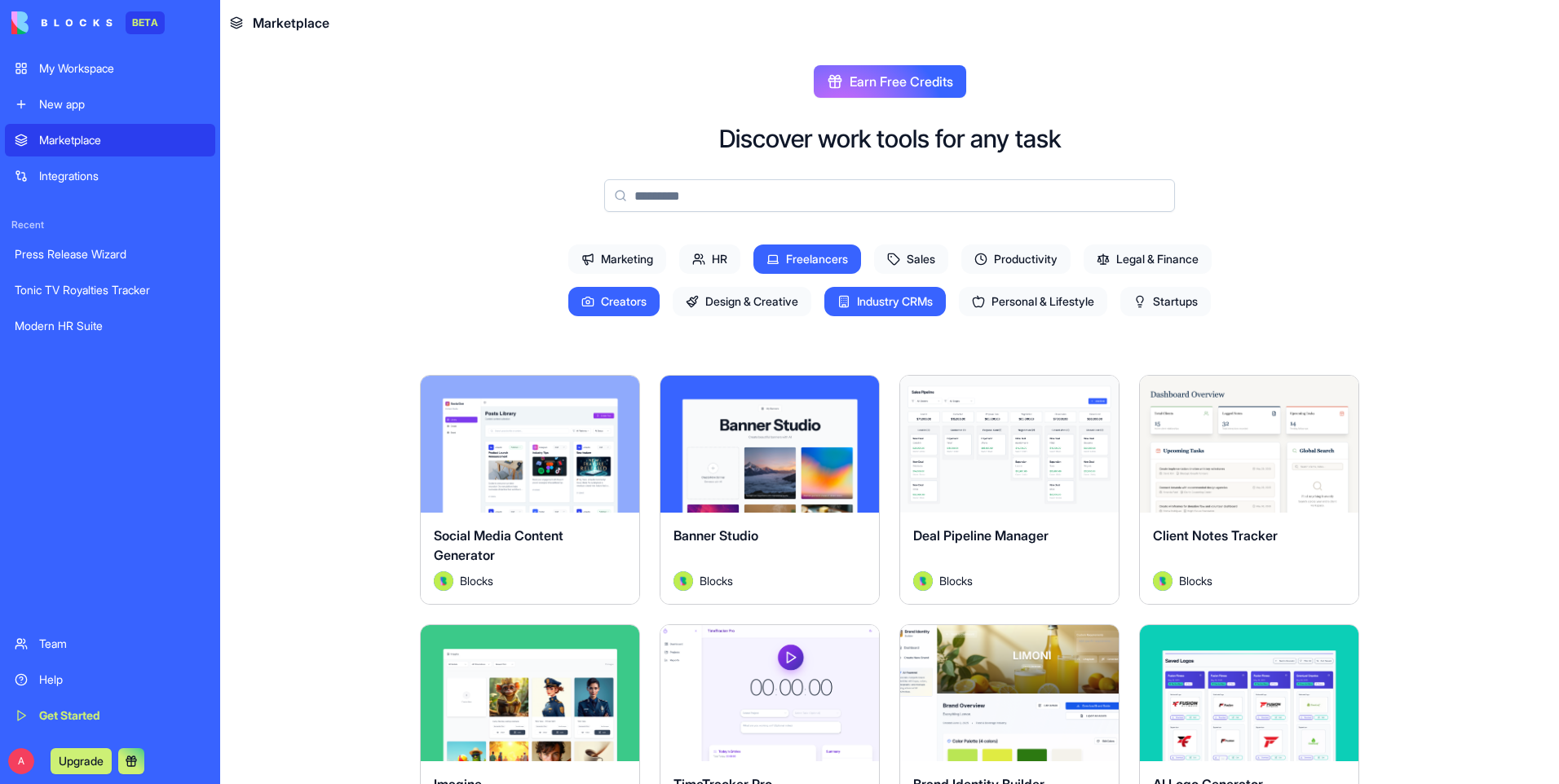
click at [614, 253] on span "Marketing" at bounding box center [617, 259] width 98 height 30
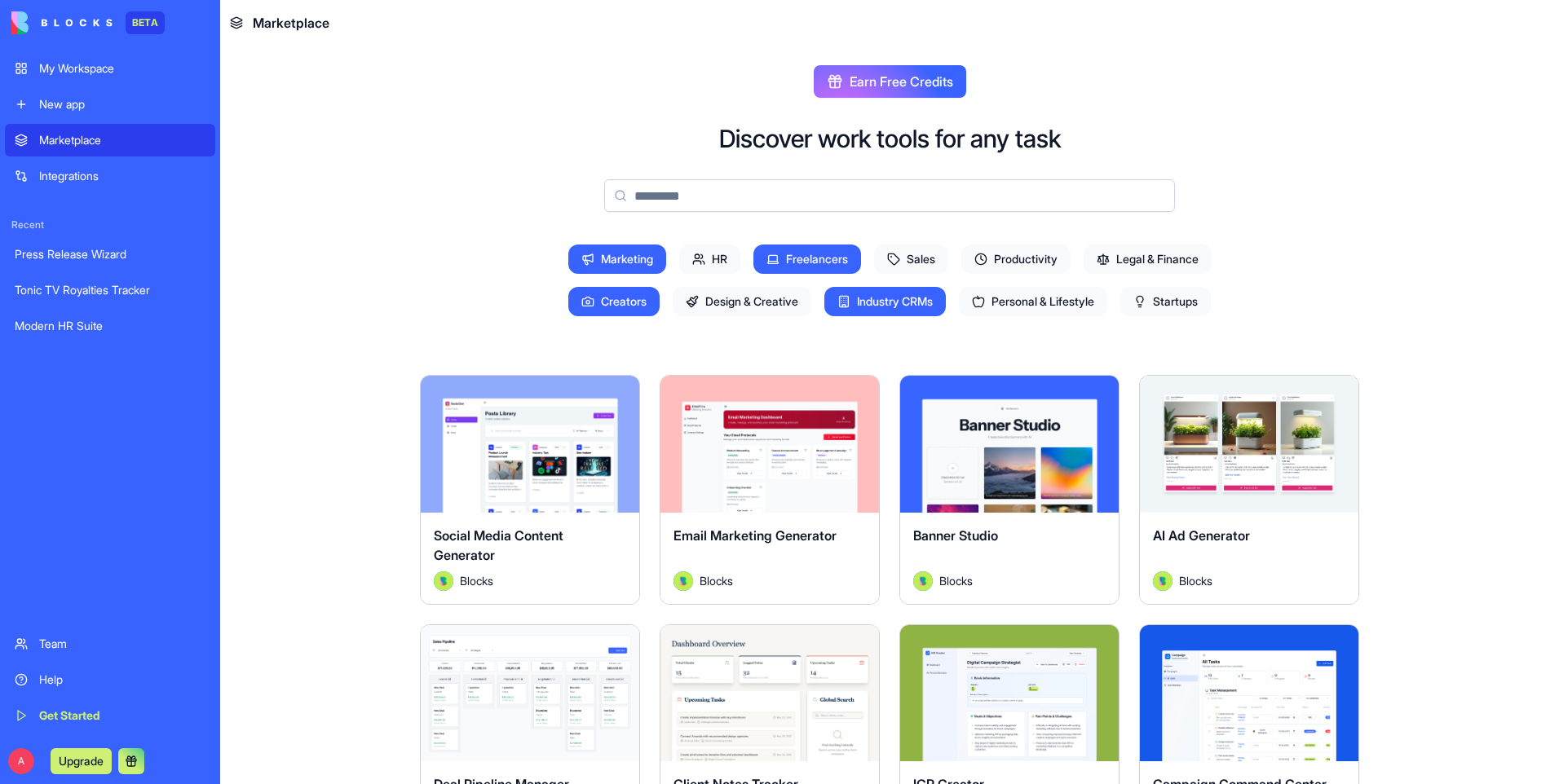
click at [89, 104] on div "New app" at bounding box center [122, 105] width 167 height 17
